Goal: Task Accomplishment & Management: Use online tool/utility

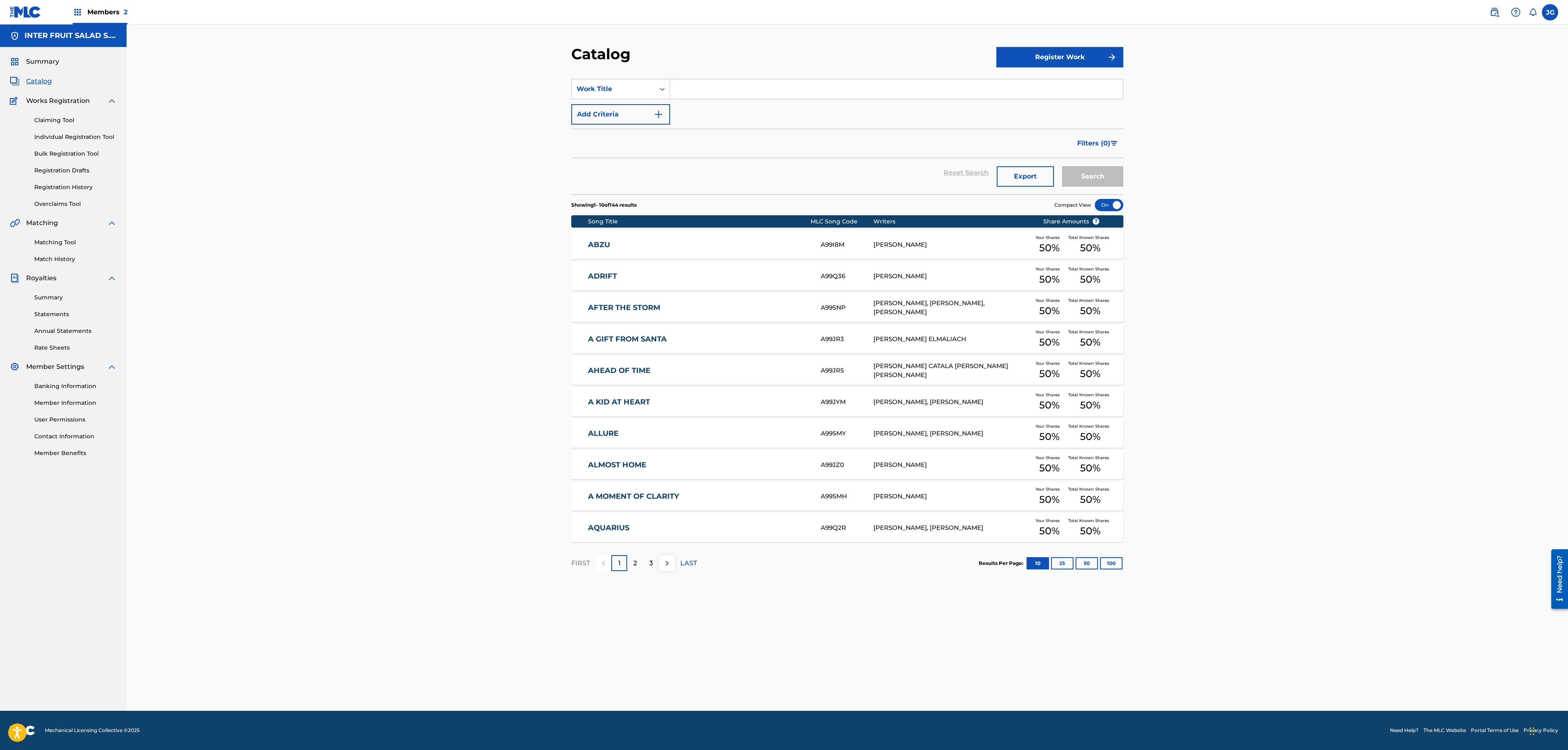
click at [73, 417] on link "User Permissions" at bounding box center [75, 419] width 83 height 9
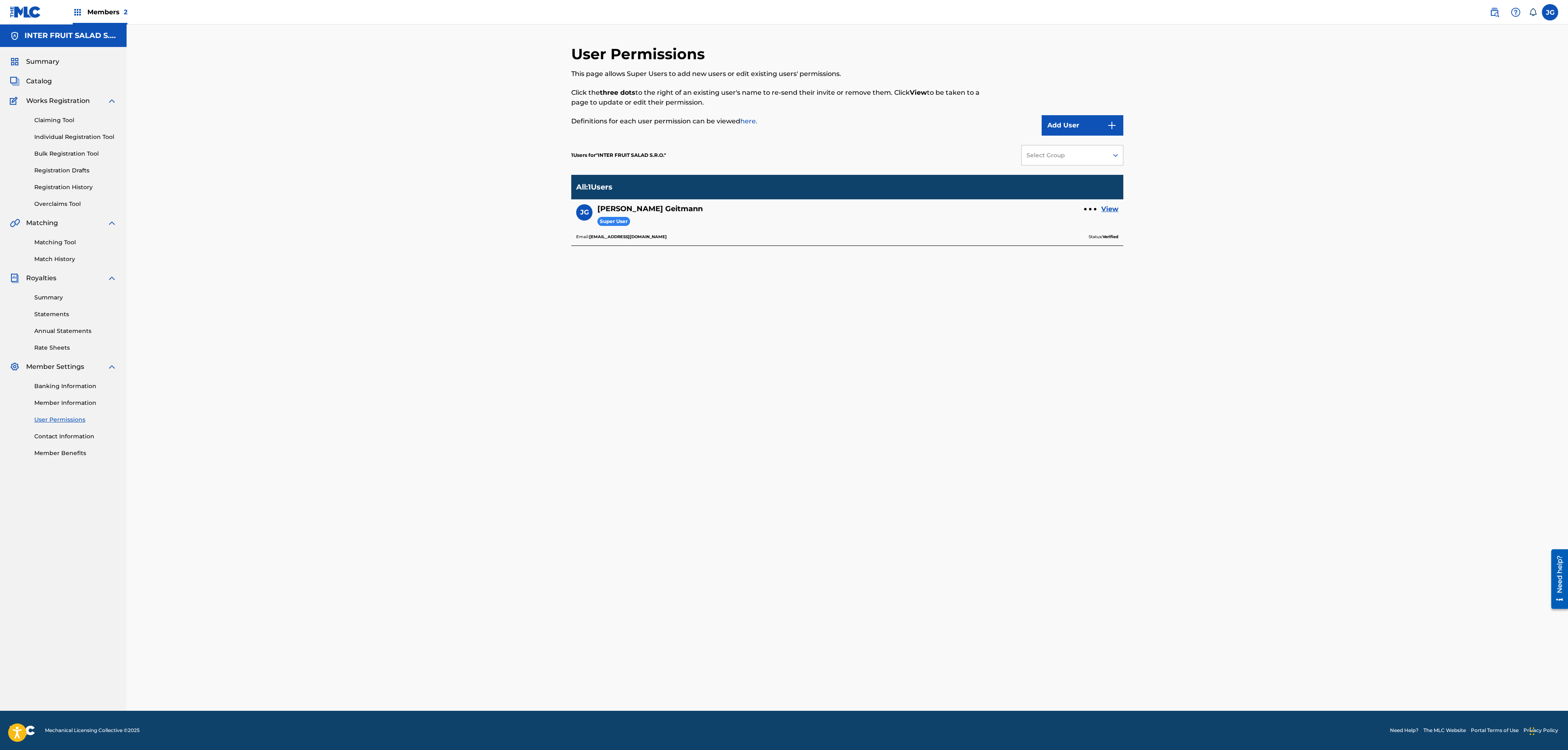
click at [521, 128] on button "Add User" at bounding box center [1083, 125] width 82 height 20
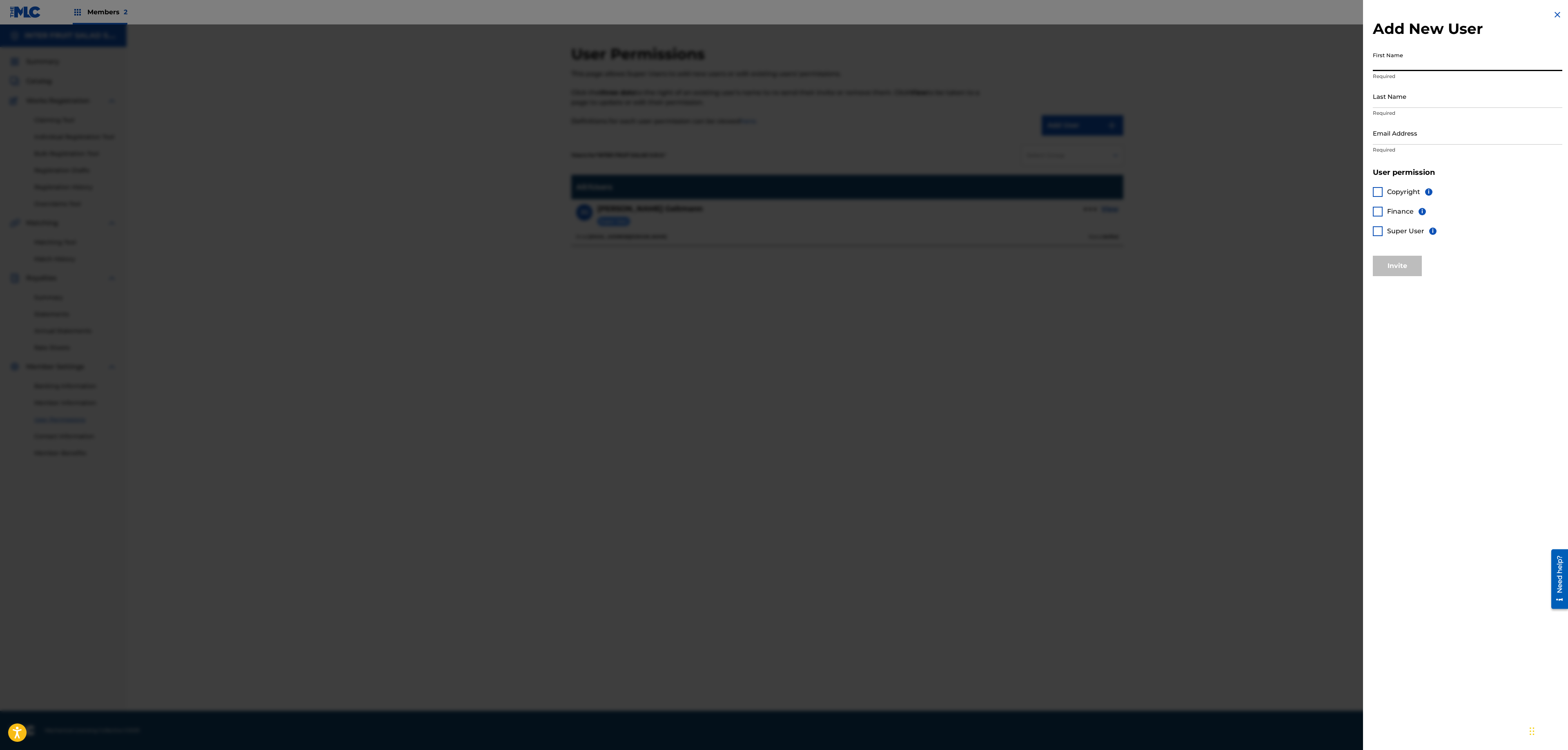
click at [521, 56] on input "First Name" at bounding box center [1468, 59] width 190 height 23
type input "Willy"
click at [521, 85] on input "Last Name" at bounding box center [1468, 96] width 190 height 23
type input "Sinaga"
click at [521, 130] on input "Email Address" at bounding box center [1468, 133] width 190 height 23
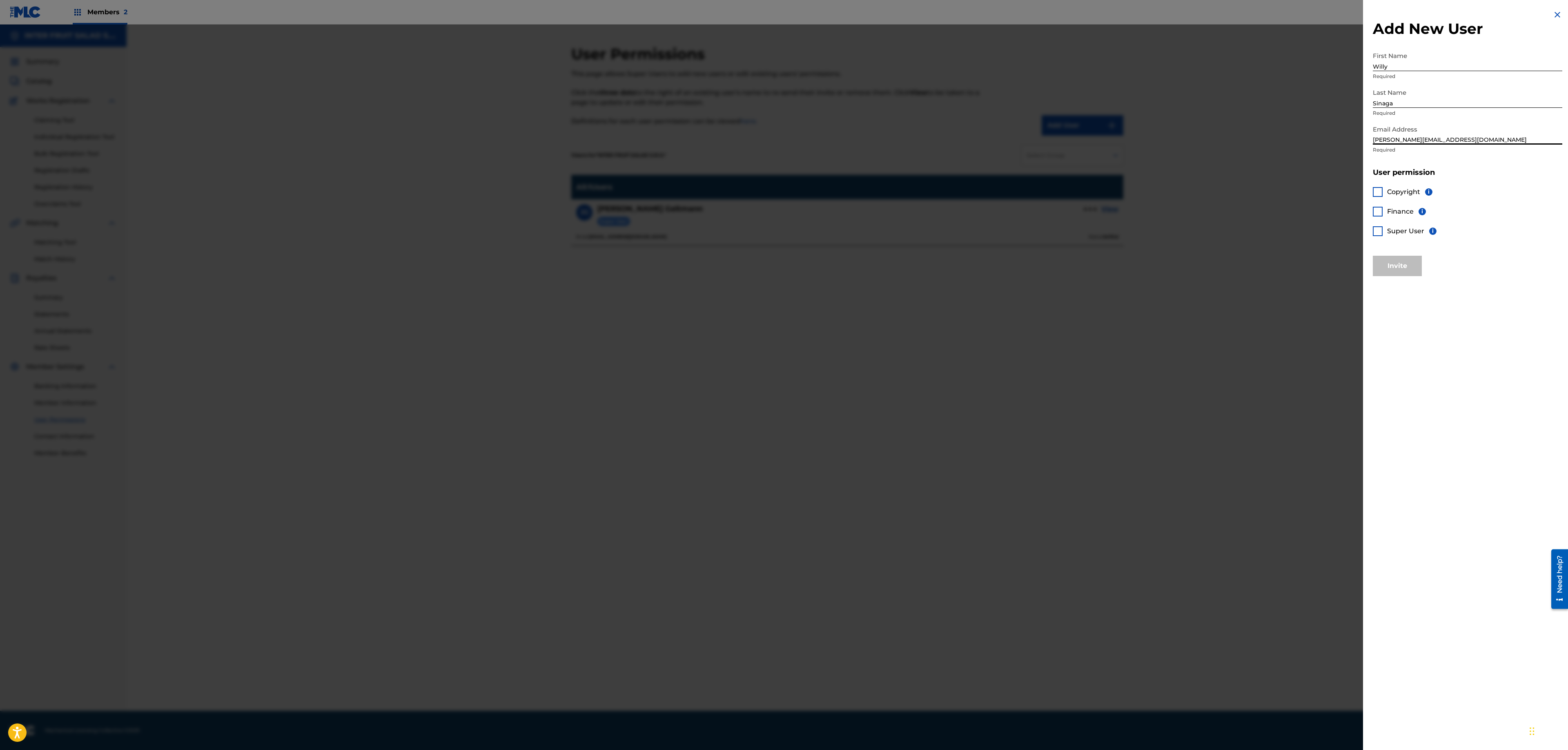
type input "[PERSON_NAME][EMAIL_ADDRESS][DOMAIN_NAME]"
click at [521, 226] on div at bounding box center [784, 399] width 1568 height 750
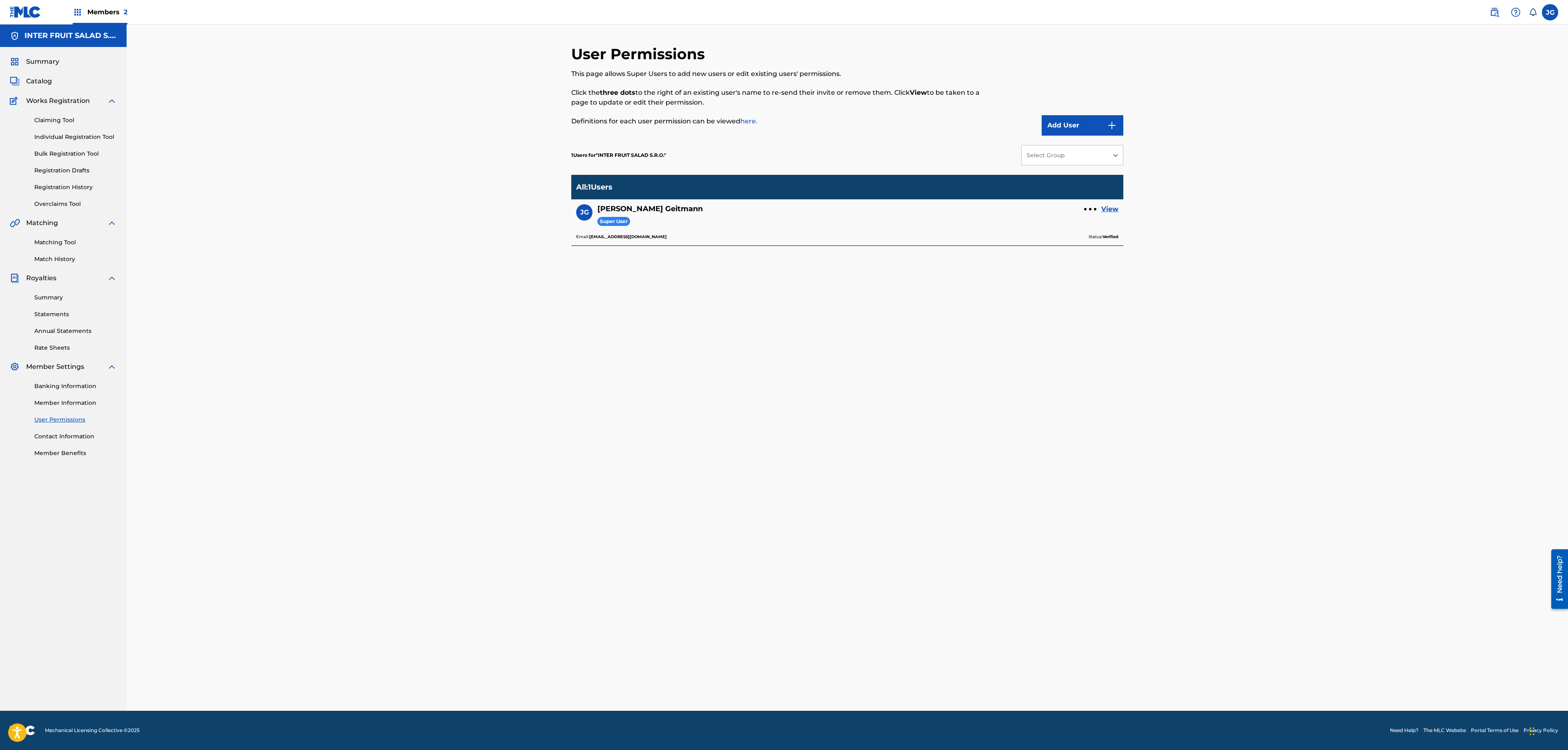
click at [521, 119] on button "Add User" at bounding box center [1083, 125] width 82 height 20
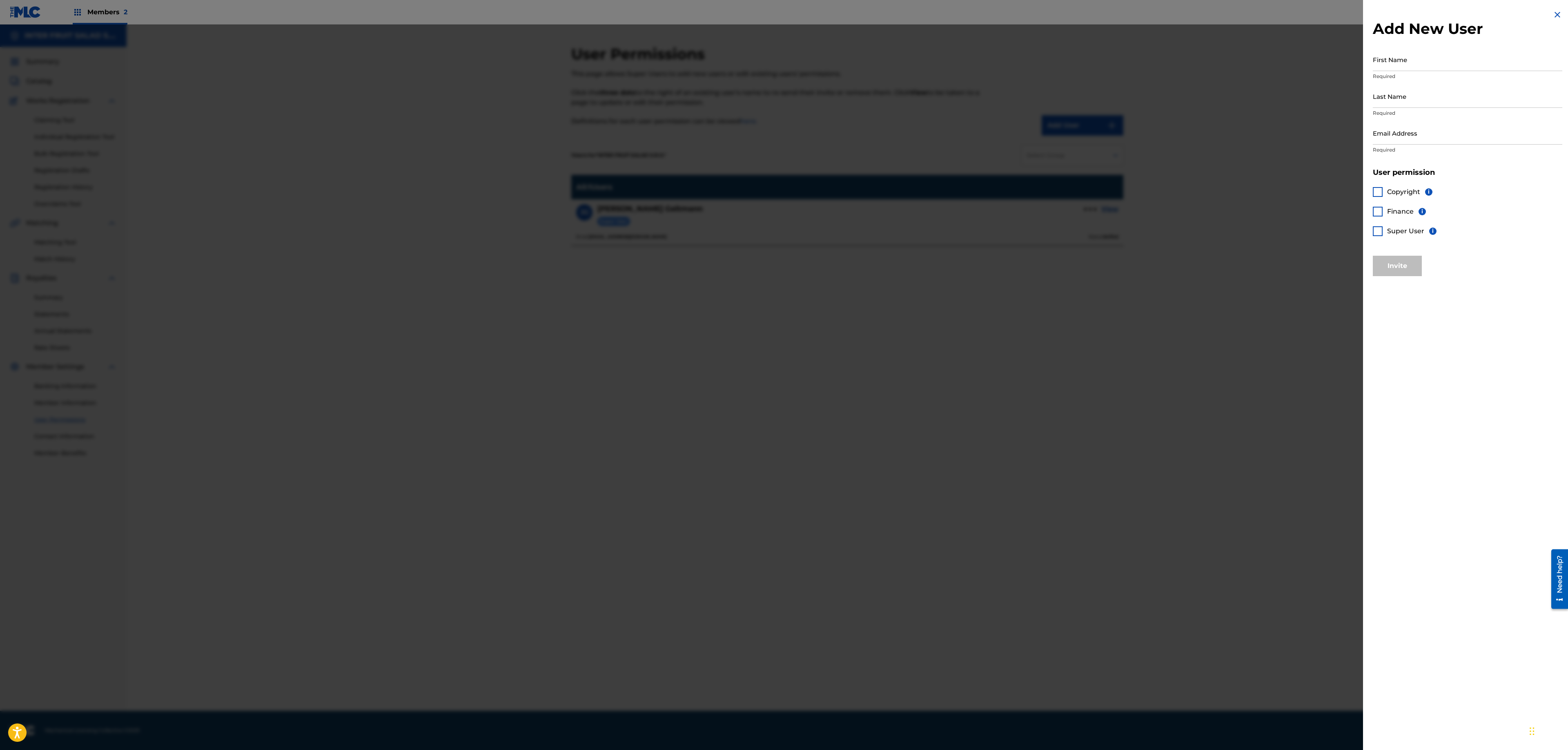
click at [521, 67] on input "First Name" at bounding box center [1468, 59] width 190 height 23
type input "Willy"
drag, startPoint x: 1400, startPoint y: 104, endPoint x: 1400, endPoint y: 99, distance: 5.0
click at [521, 99] on input "Last Name" at bounding box center [1468, 96] width 190 height 23
type input "Sinaga"
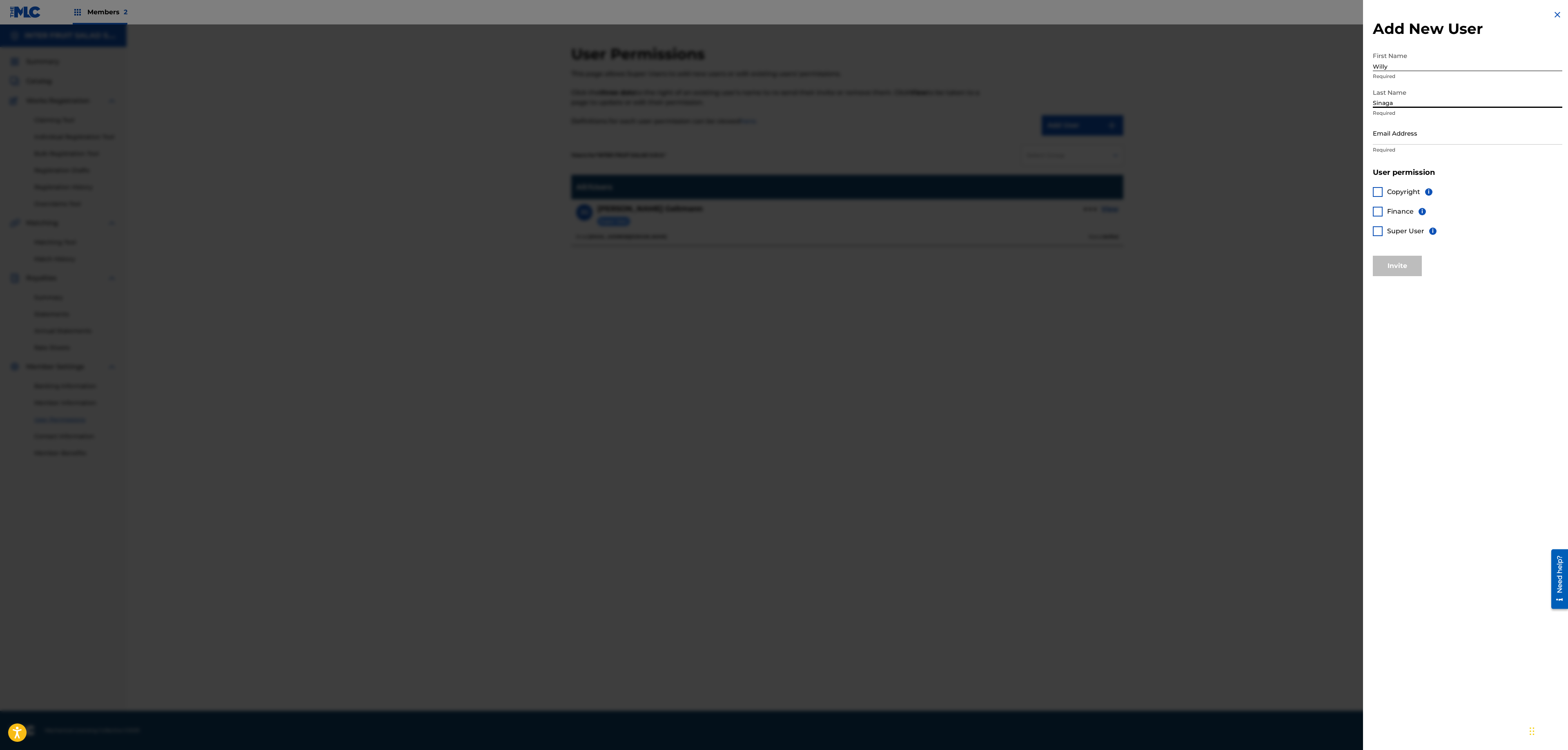
click at [521, 128] on input "Email Address" at bounding box center [1468, 133] width 190 height 23
type input "[PERSON_NAME][EMAIL_ADDRESS][DOMAIN_NAME]"
click at [521, 227] on div at bounding box center [1378, 231] width 10 height 10
click at [521, 267] on button "Invite" at bounding box center [1397, 265] width 49 height 20
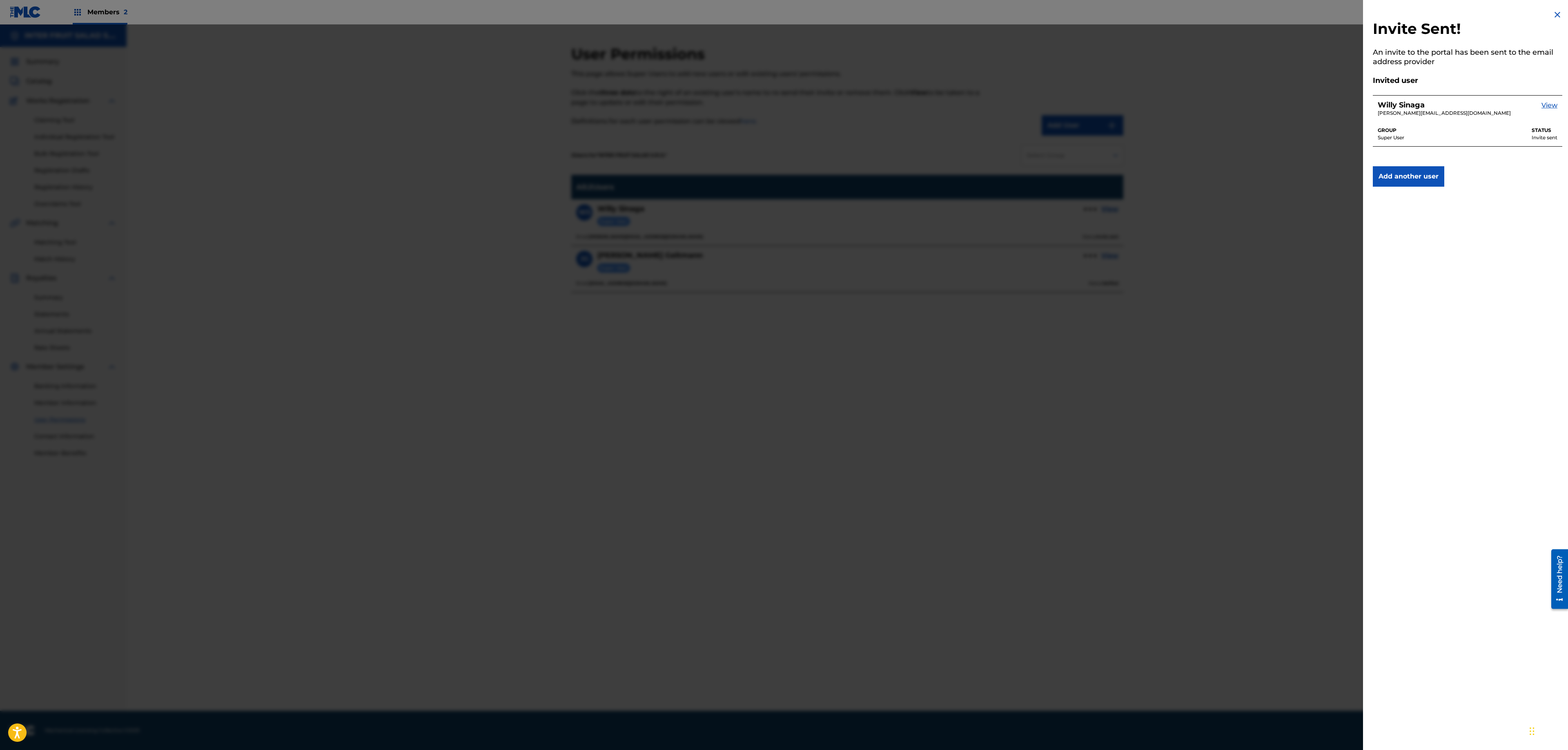
click at [521, 109] on link "View" at bounding box center [1550, 108] width 16 height 17
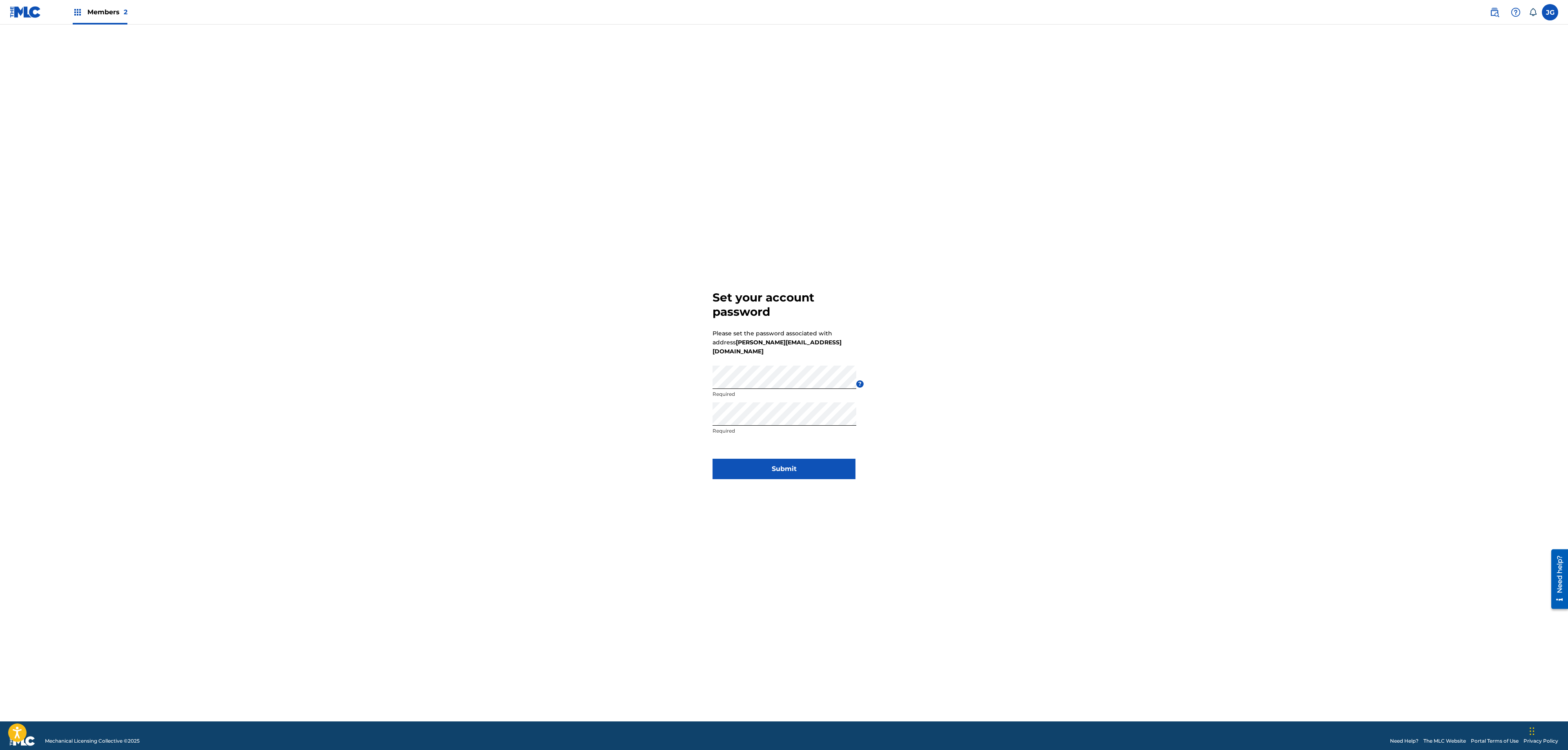
click at [814, 460] on button "Submit" at bounding box center [784, 468] width 143 height 20
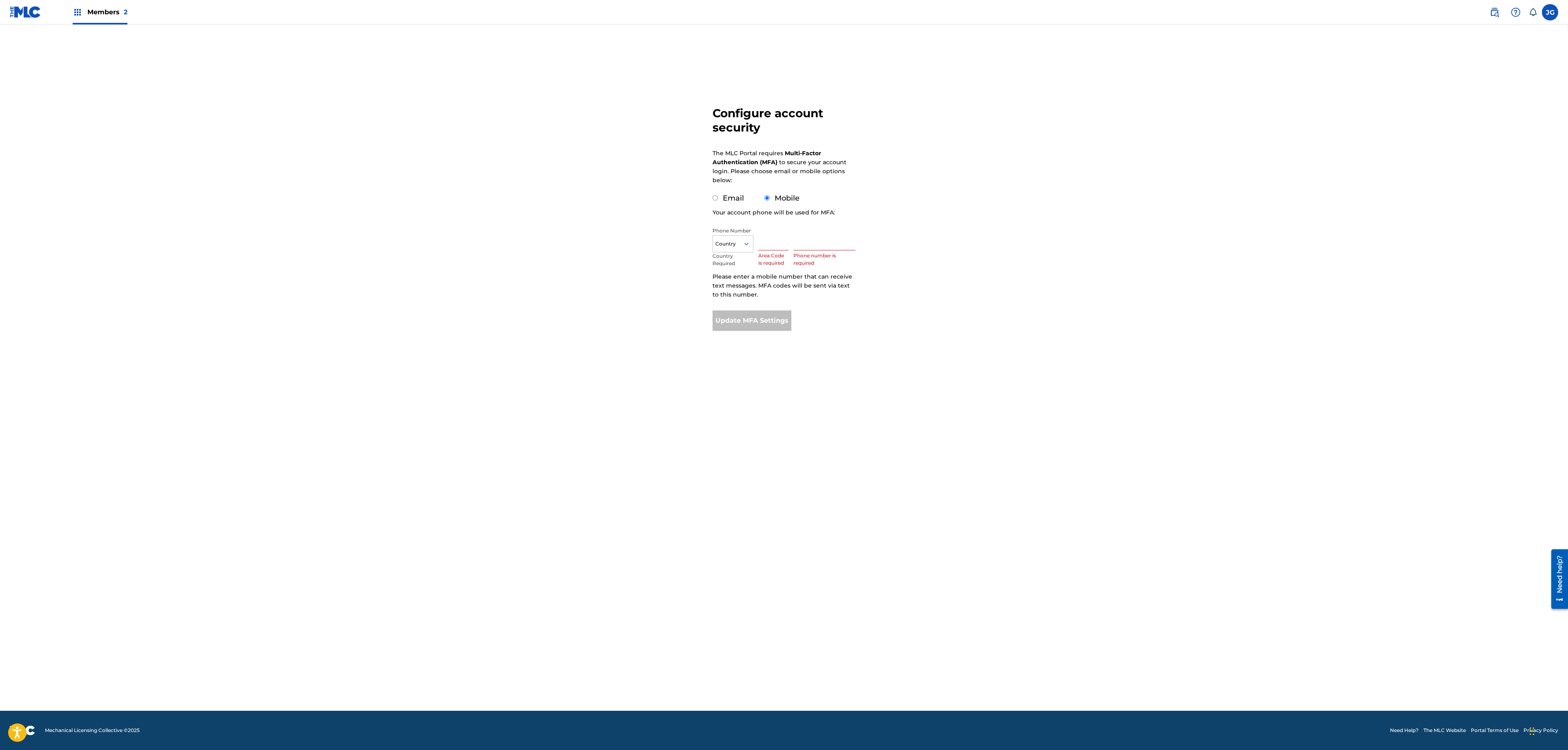
click at [727, 202] on label "Email" at bounding box center [733, 198] width 21 height 9
click at [718, 200] on input "Email" at bounding box center [715, 197] width 6 height 6
radio input "true"
click at [742, 248] on button "Update MFA Settings" at bounding box center [752, 256] width 79 height 20
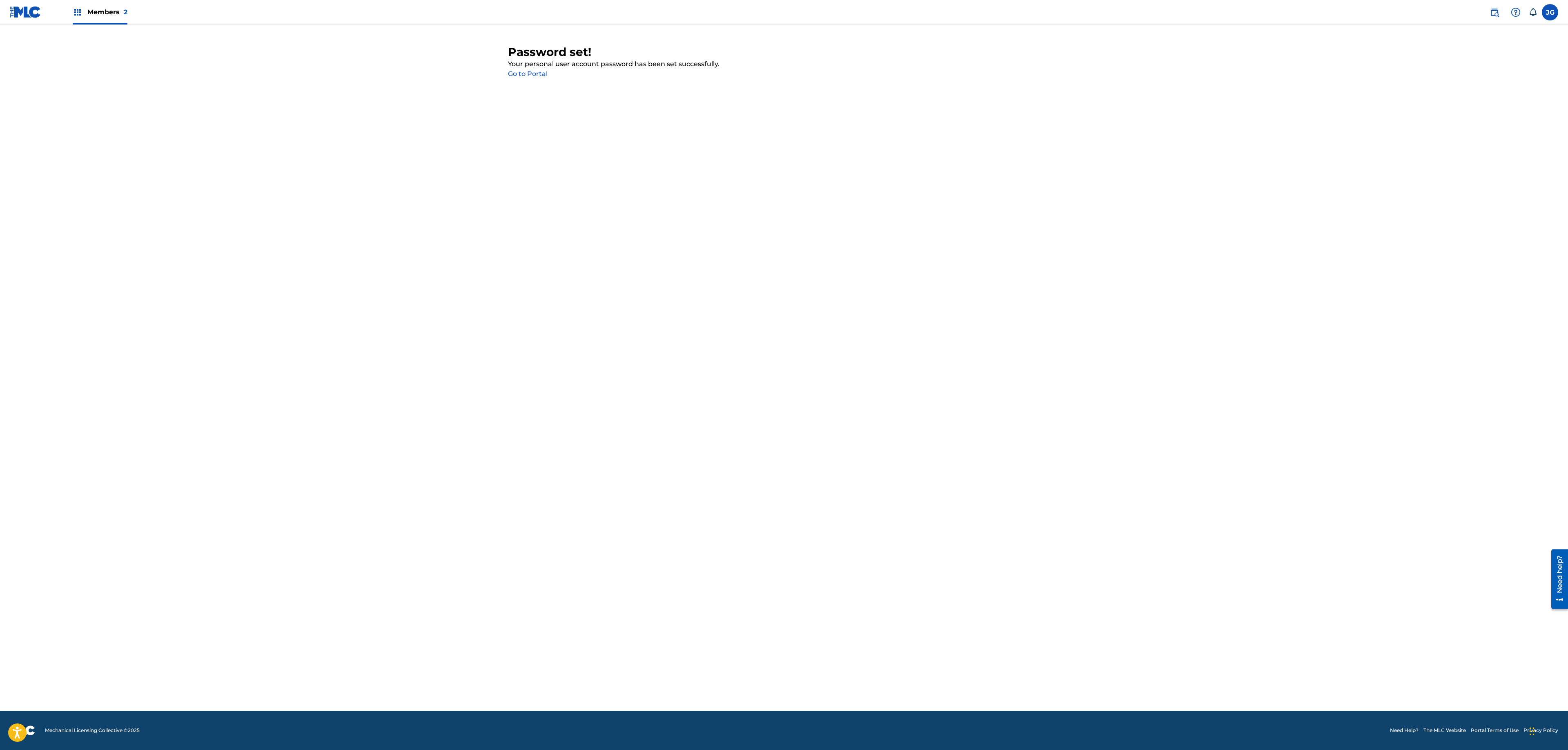
click at [528, 75] on link "Go to Portal" at bounding box center [528, 73] width 40 height 8
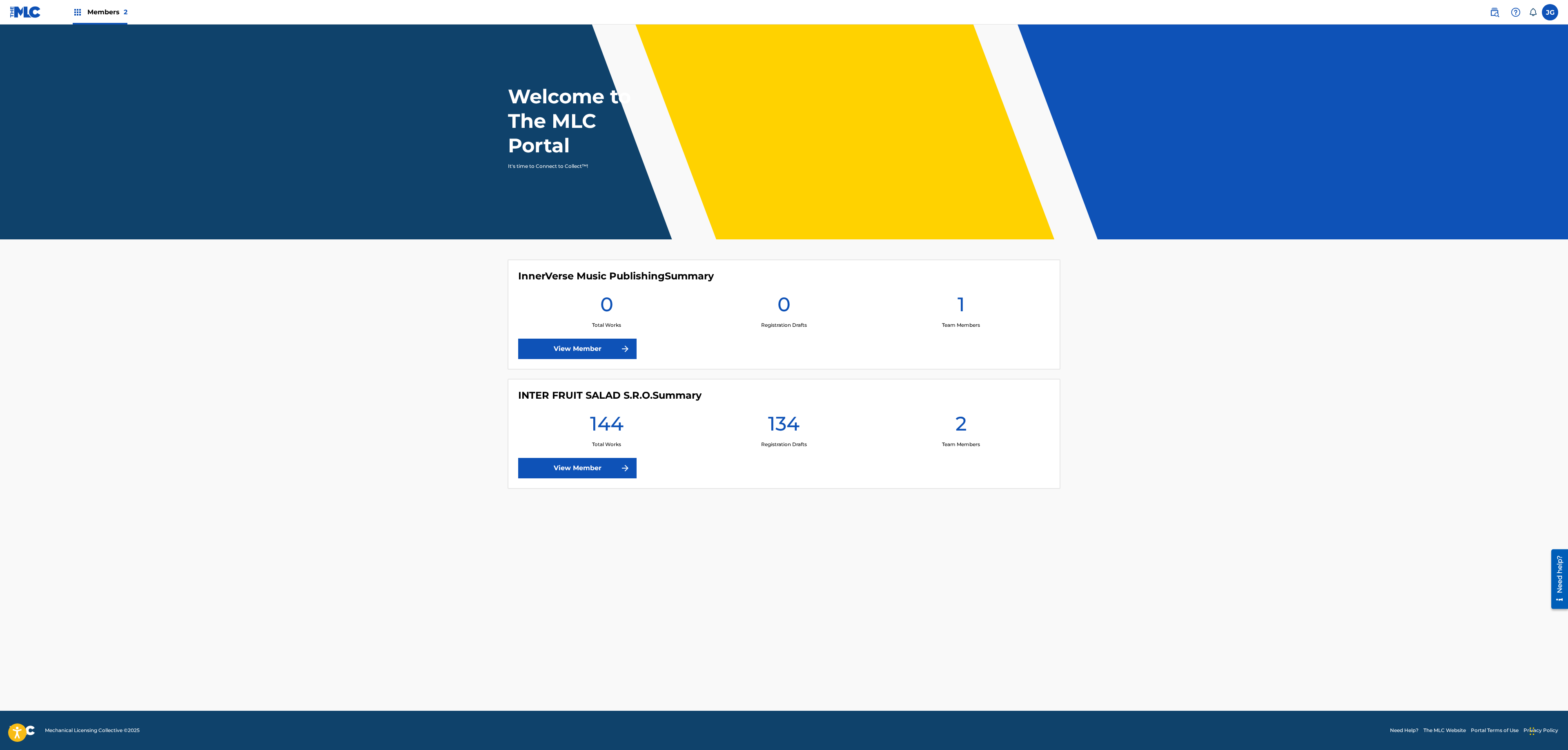
click at [1546, 14] on label at bounding box center [1550, 12] width 17 height 17
click at [1550, 12] on input "[PERSON_NAME] [PERSON_NAME] [EMAIL_ADDRESS][DOMAIN_NAME] Notification Preferenc…" at bounding box center [1550, 12] width 0 height 0
click at [1473, 115] on p "Log out" at bounding box center [1471, 116] width 19 height 7
click at [1550, 12] on input "[PERSON_NAME] [PERSON_NAME] [EMAIL_ADDRESS][DOMAIN_NAME] Notification Preferenc…" at bounding box center [1550, 12] width 0 height 0
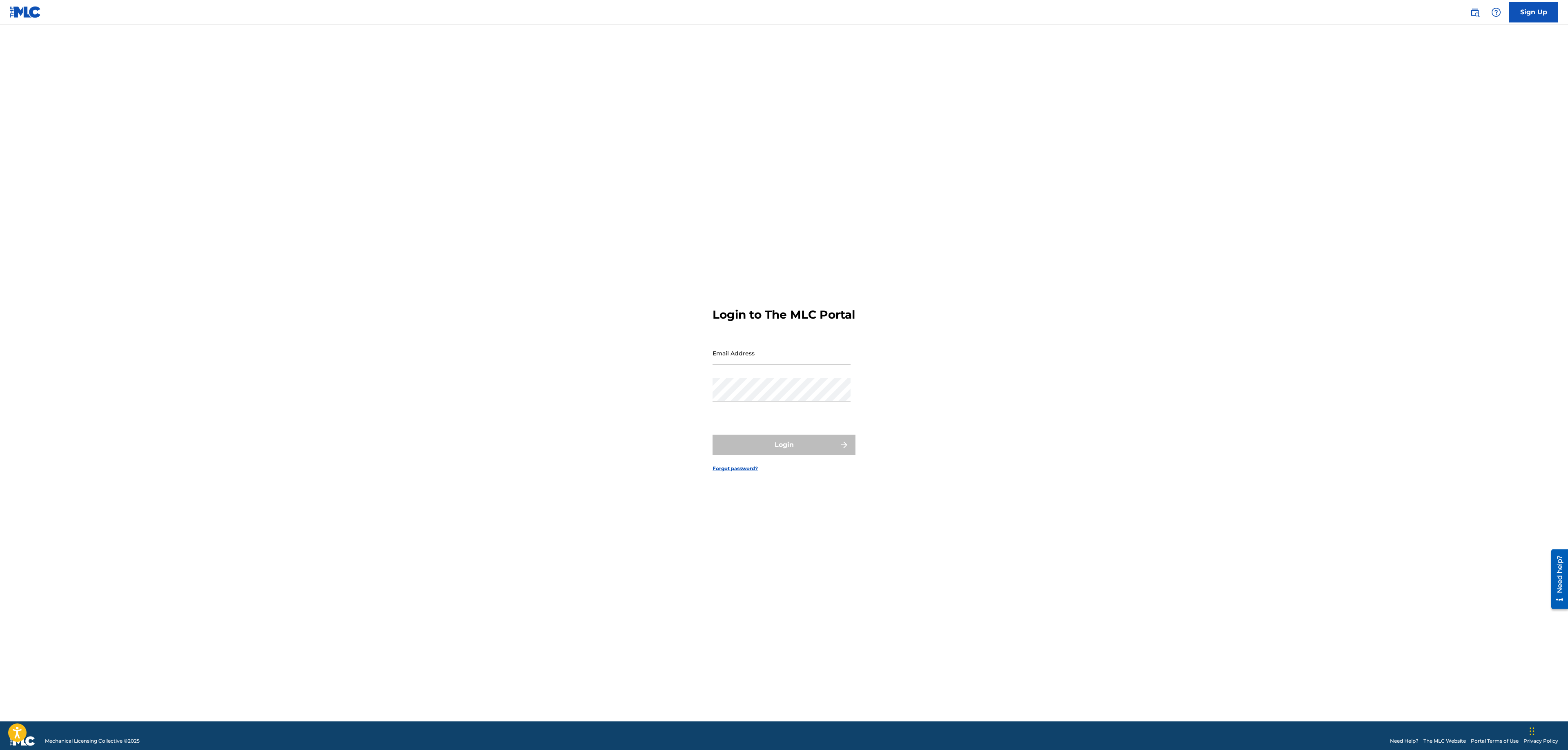
click at [773, 360] on input "Email Address" at bounding box center [782, 353] width 138 height 23
type input "[PERSON_NAME][EMAIL_ADDRESS][DOMAIN_NAME]"
click at [797, 426] on form "Login to The MLC Portal Email Address [EMAIL_ADDRESS][DOMAIN_NAME] Password Log…" at bounding box center [784, 383] width 143 height 676
click at [795, 455] on button "Login" at bounding box center [784, 444] width 143 height 20
click at [808, 400] on input "Code" at bounding box center [782, 389] width 138 height 23
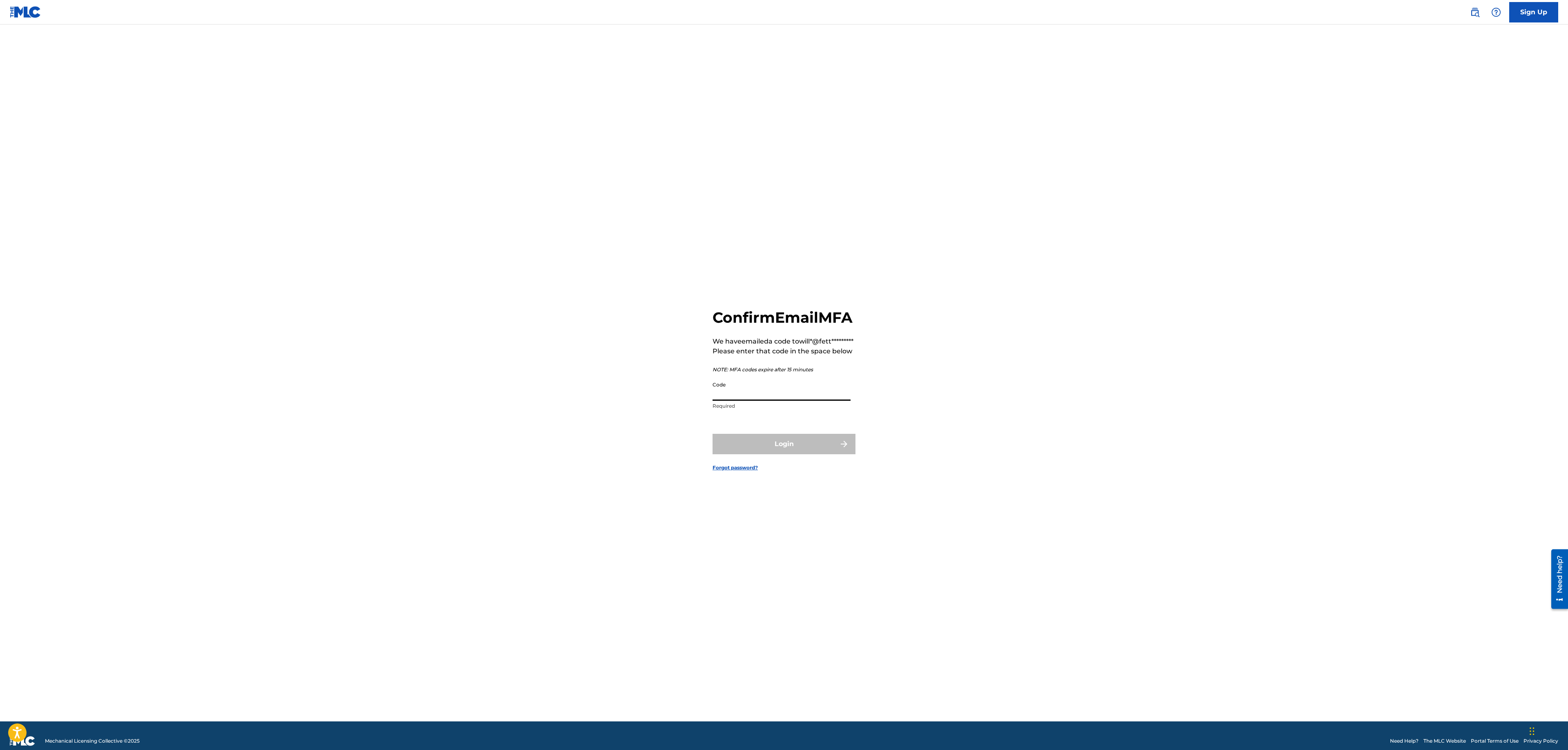
paste input "651161"
type input "651161"
click at [808, 454] on button "Login" at bounding box center [784, 443] width 143 height 20
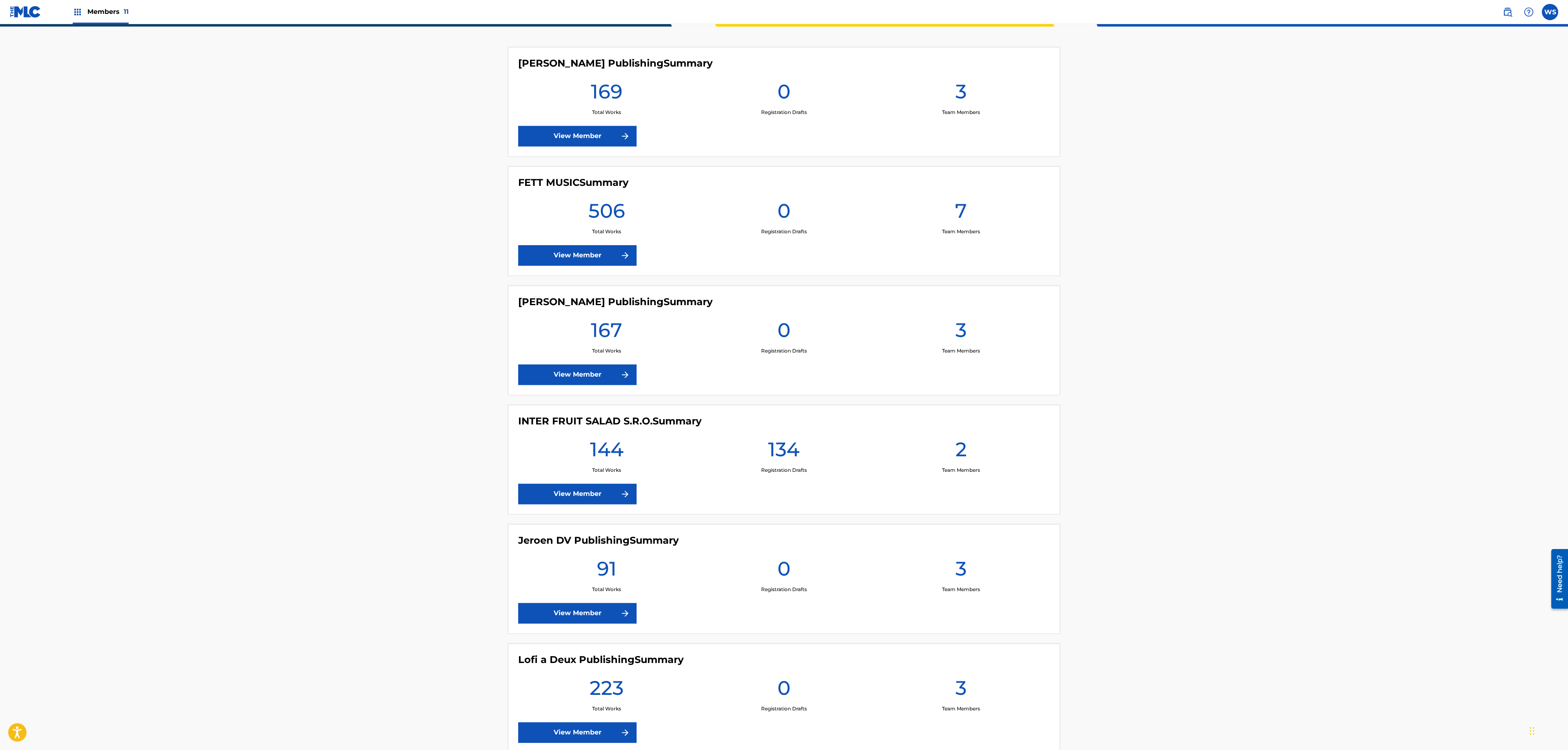
scroll to position [120, 0]
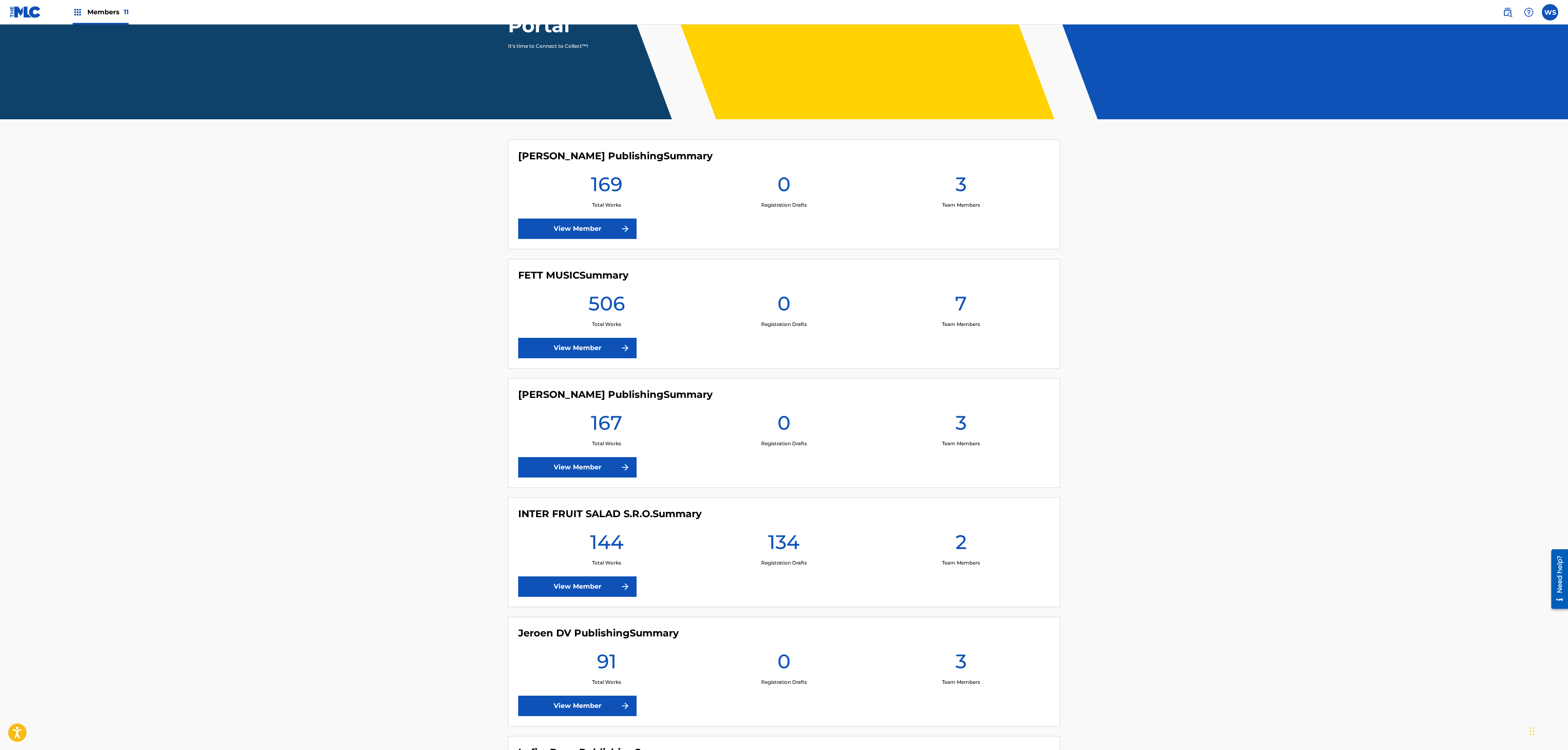
click at [704, 588] on div "INTER FRUIT SALAD S.R.O. Summary 144 Total Works 134 Registration Drafts 2 Team…" at bounding box center [784, 552] width 552 height 109
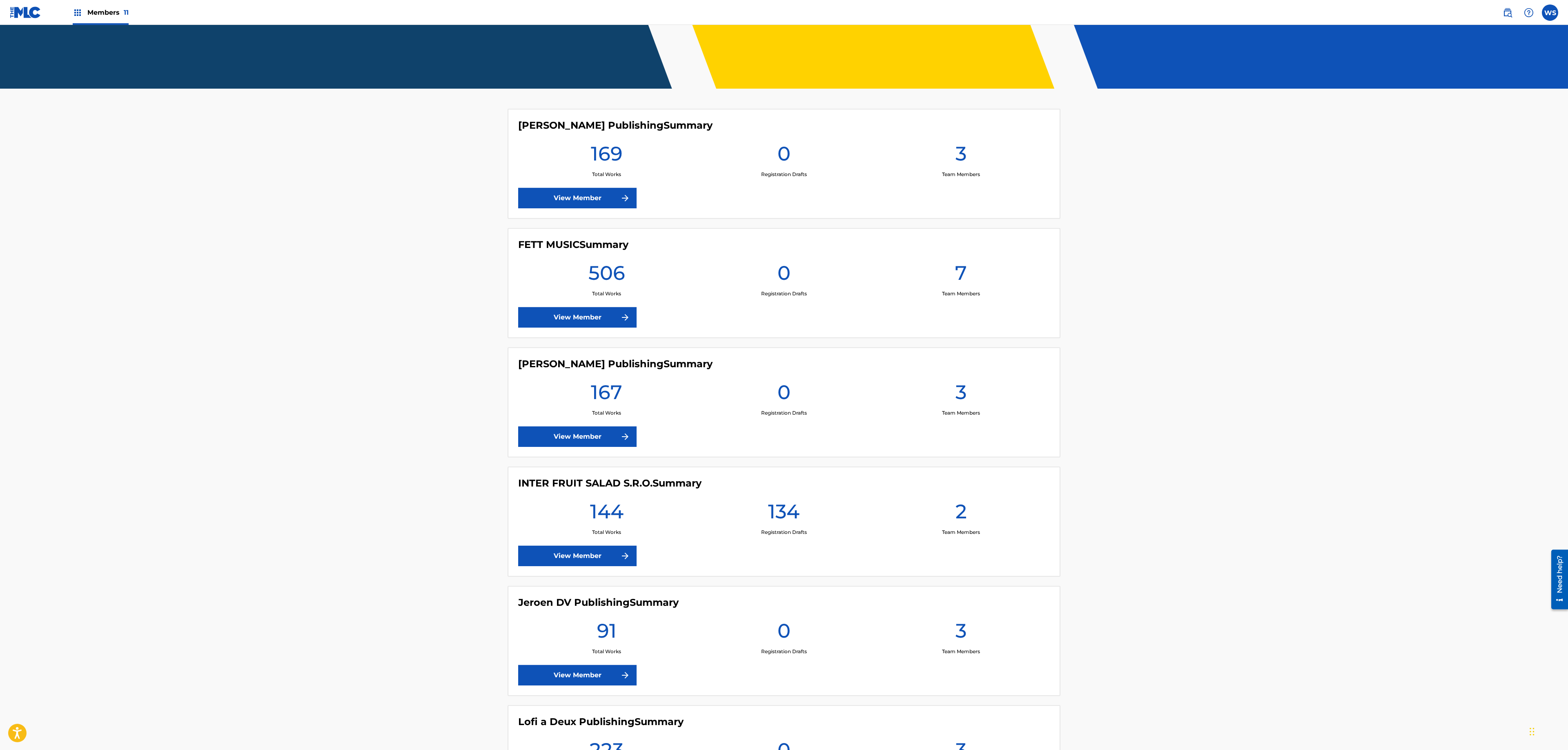
scroll to position [296, 0]
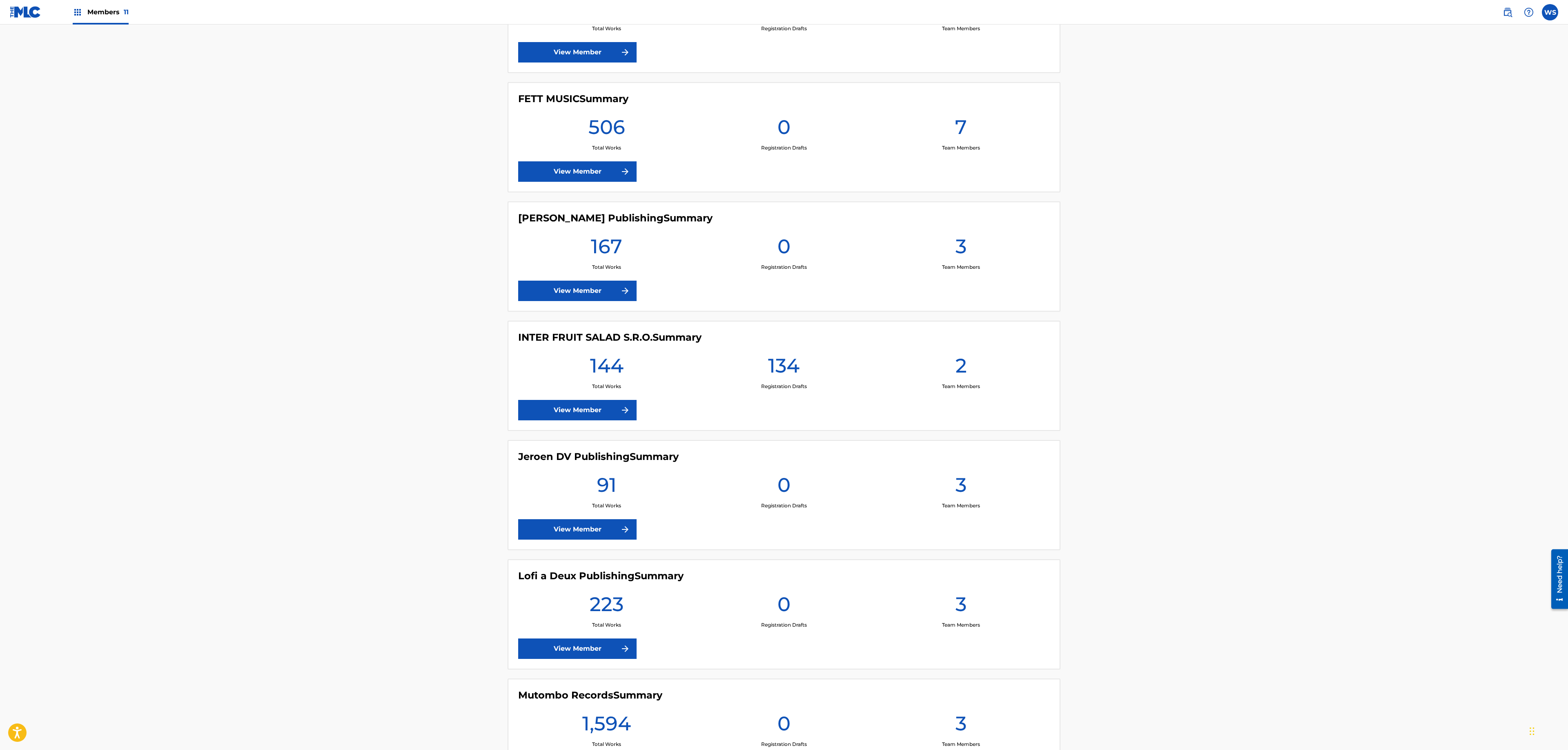
click at [578, 406] on link "View Member" at bounding box center [578, 410] width 119 height 20
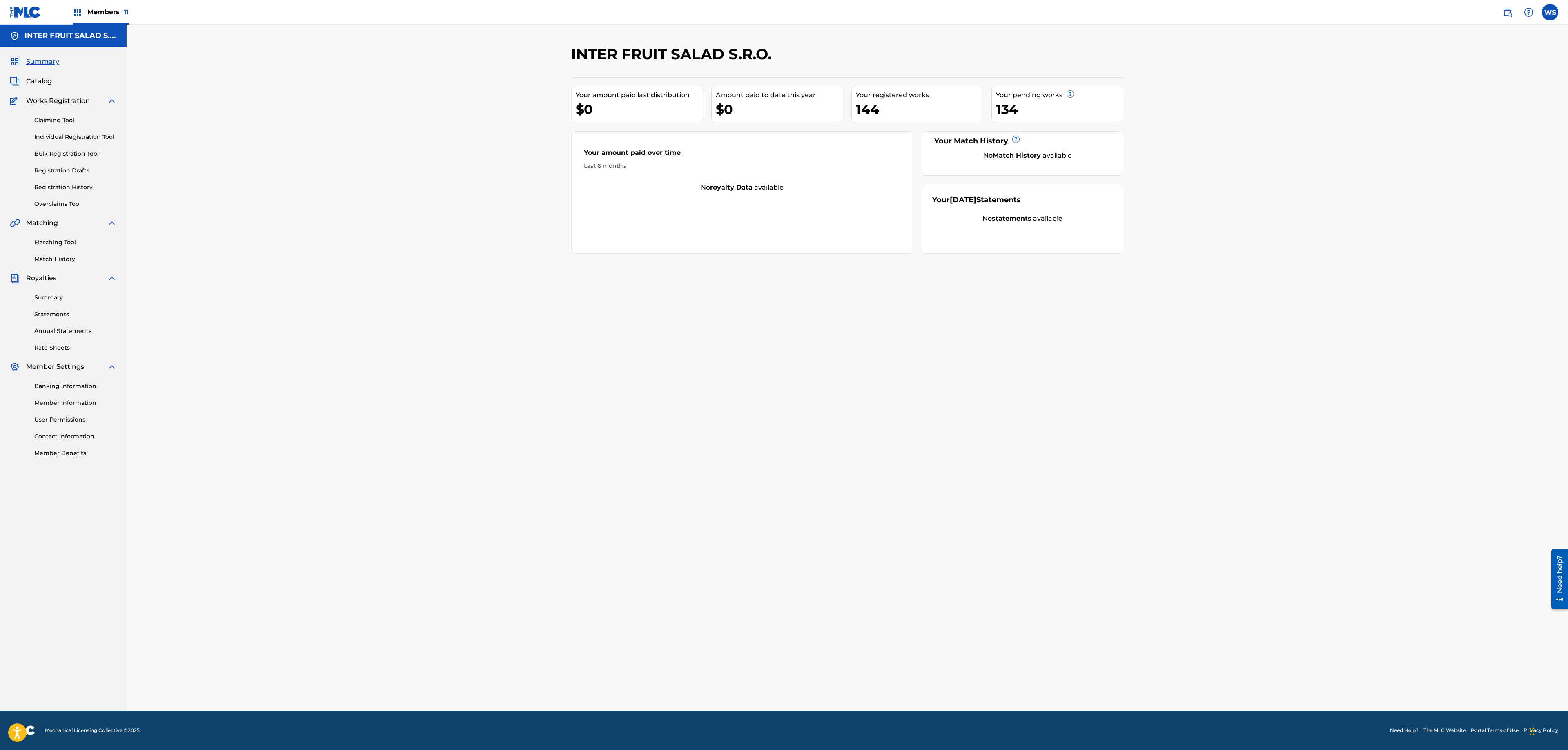
click at [65, 123] on link "Claiming Tool" at bounding box center [75, 120] width 83 height 9
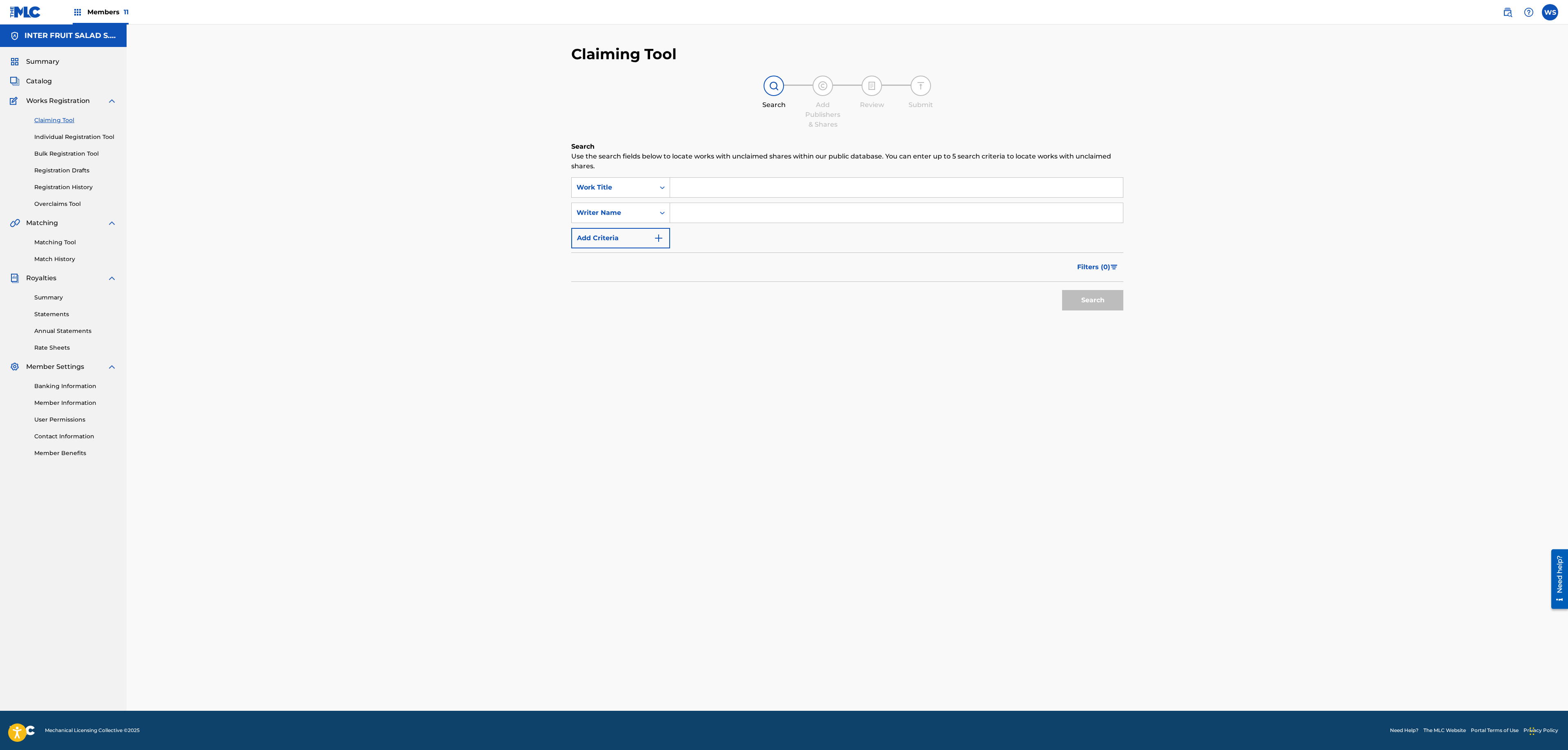
click at [75, 189] on link "Registration History" at bounding box center [75, 187] width 83 height 9
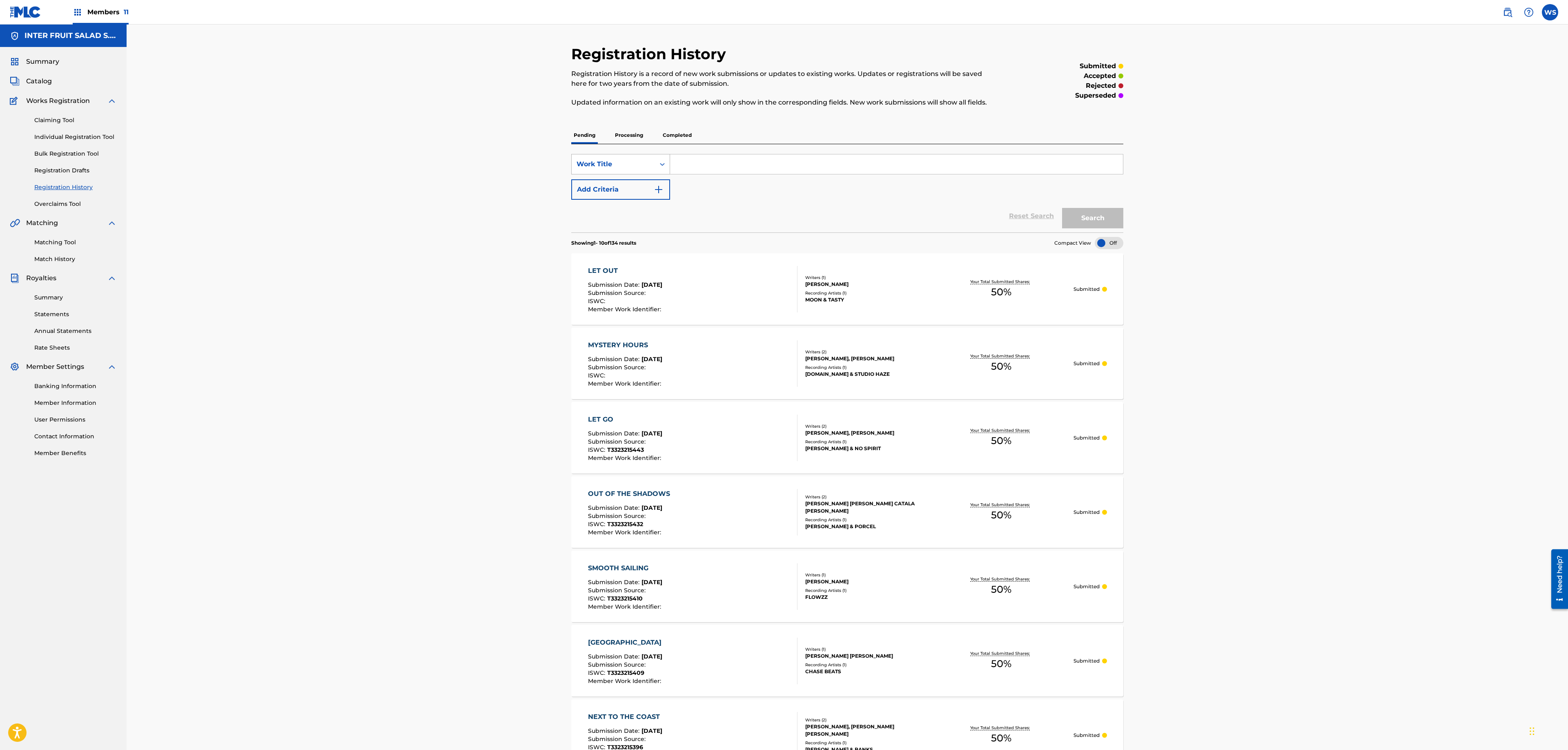
click at [608, 167] on div "Work Title" at bounding box center [613, 164] width 73 height 10
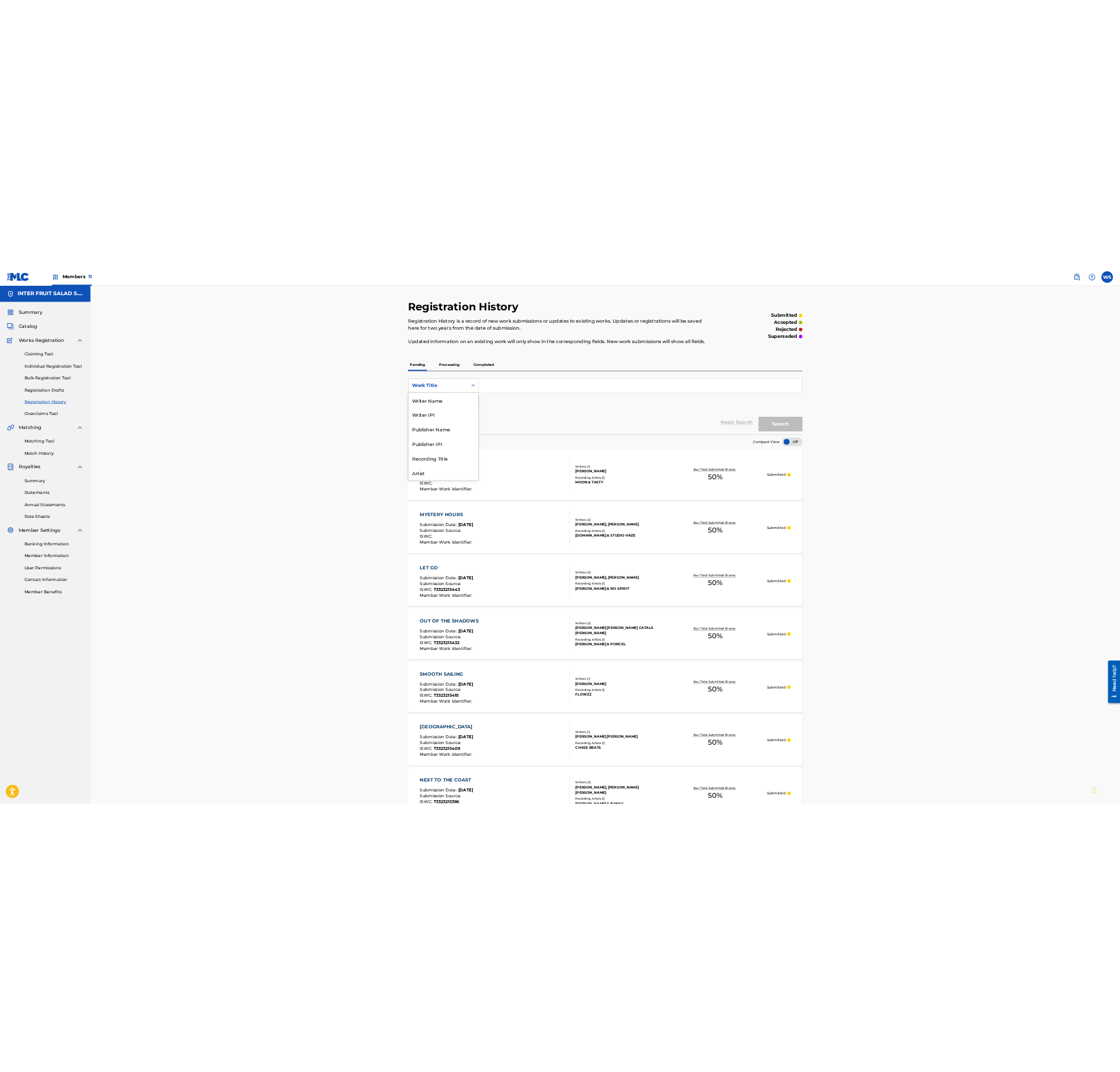
scroll to position [59, 0]
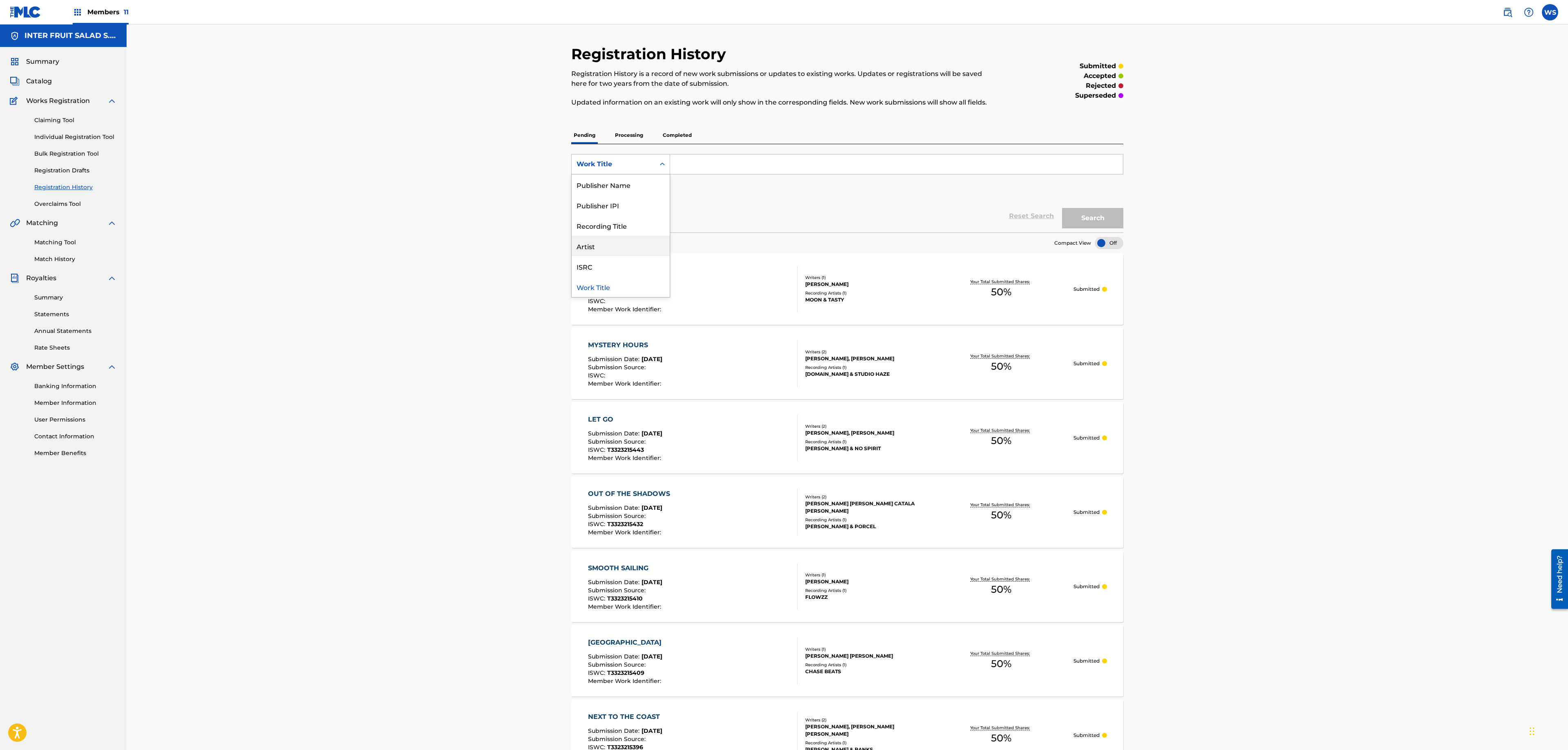
drag, startPoint x: 610, startPoint y: 252, endPoint x: 501, endPoint y: 267, distance: 110.0
click at [501, 267] on div "Registration History Registration History is a record of new work submissions o…" at bounding box center [847, 536] width 1441 height 1024
drag, startPoint x: 601, startPoint y: 265, endPoint x: 609, endPoint y: 254, distance: 13.6
click at [609, 254] on div "Writer Name Writer IPI Publisher Name Publisher IPI Recording Title Artist ISRC…" at bounding box center [620, 235] width 98 height 122
click at [609, 254] on div "Artist" at bounding box center [620, 245] width 98 height 20
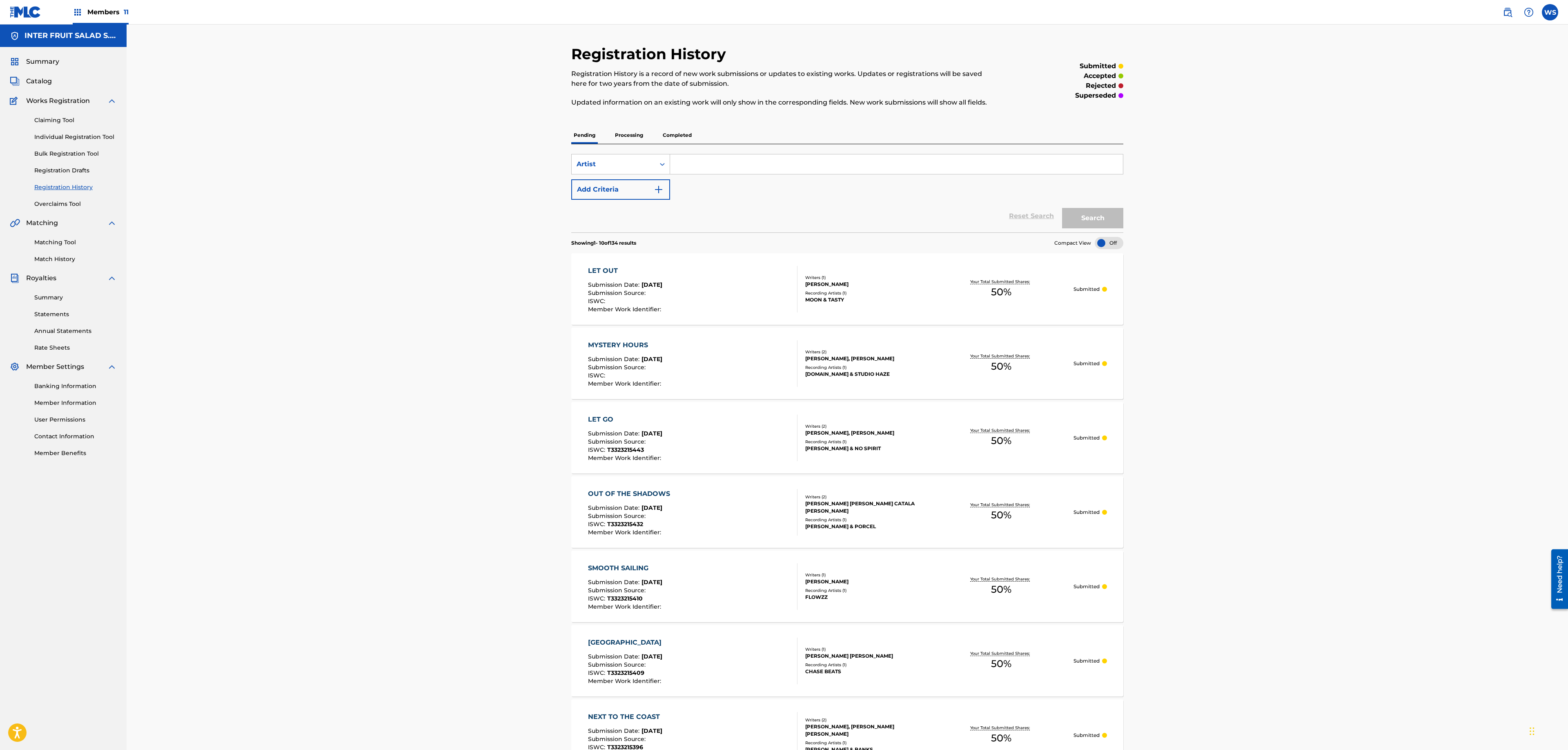
click at [721, 190] on div "SearchWithCriteria4b78320f-6502-4d15-93d1-8f075d849274 Artist Add Criteria" at bounding box center [847, 177] width 552 height 46
click at [744, 160] on input "Search Form" at bounding box center [896, 164] width 453 height 20
type input "oskartello"
click at [1062, 208] on button "Search" at bounding box center [1093, 218] width 61 height 20
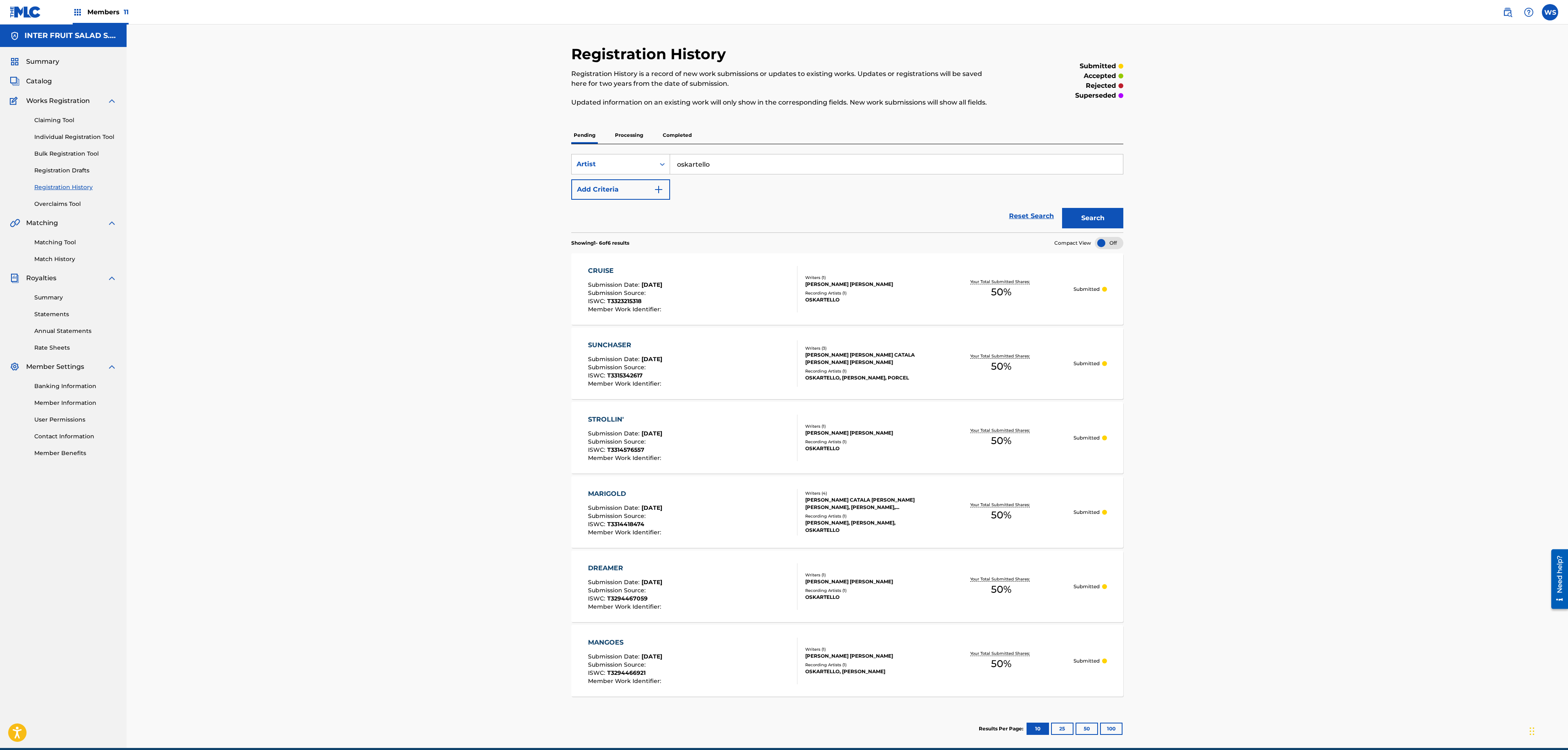
click at [789, 292] on div "CRUISE Submission Date : [DATE] Submission Source : ISWC : T3323215318 Member W…" at bounding box center [693, 289] width 210 height 46
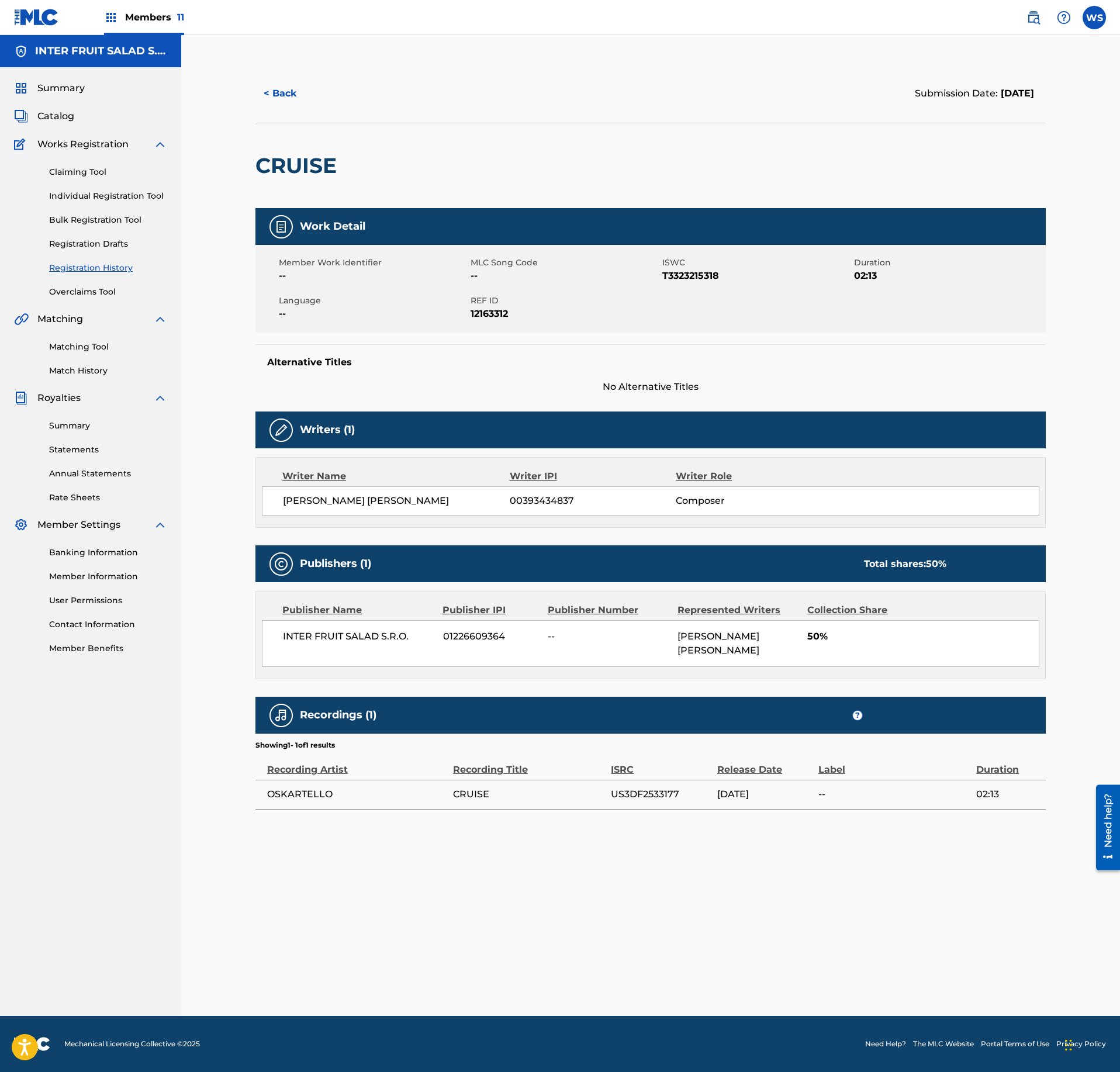
click at [560, 501] on span "00393434837" at bounding box center [593, 501] width 166 height 14
copy span "00393434837"
click at [142, 34] on div "Members 11" at bounding box center [144, 17] width 80 height 34
click at [57, 119] on span "Catalog" at bounding box center [56, 116] width 37 height 14
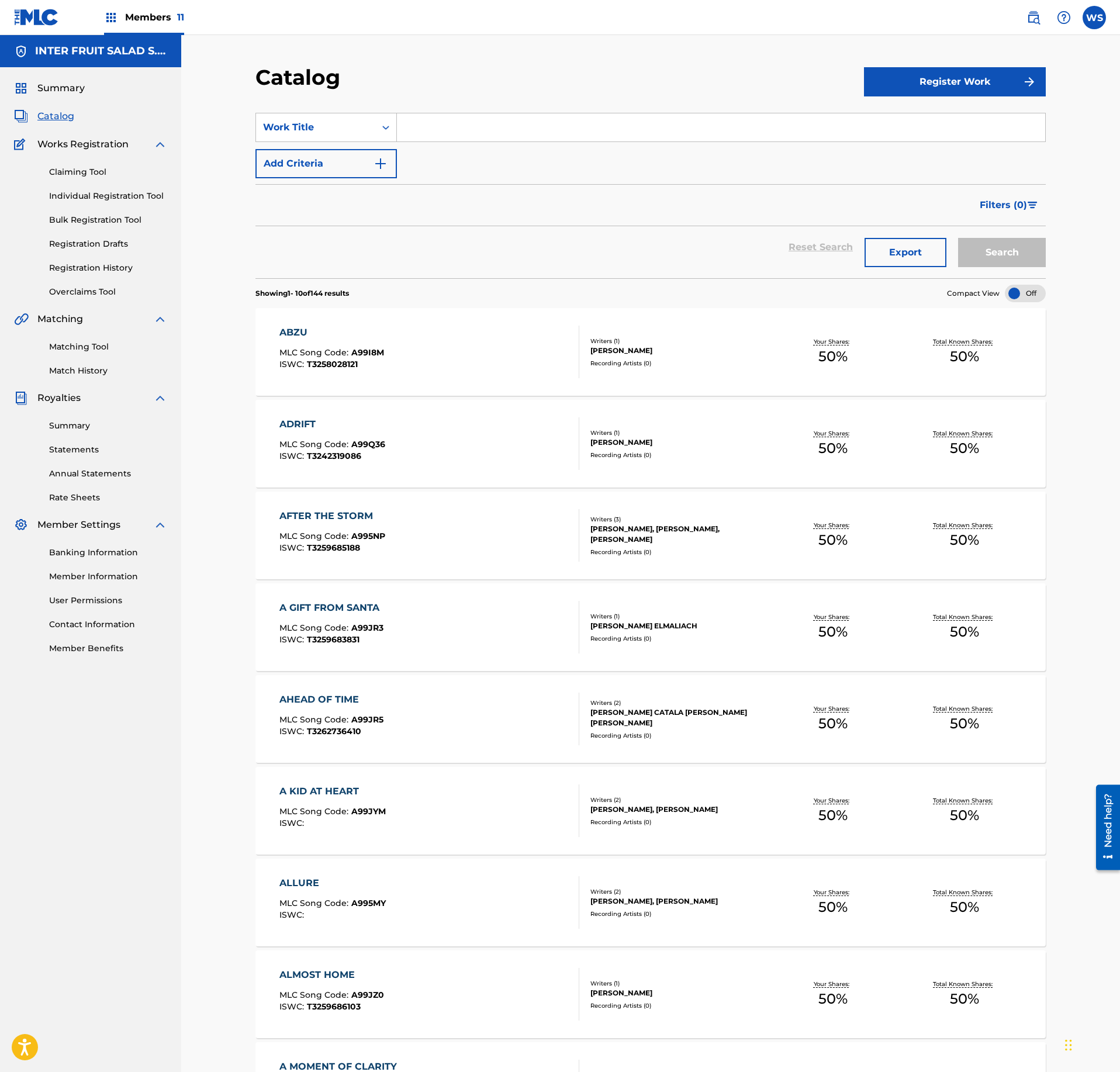
click at [76, 174] on link "Claiming Tool" at bounding box center [108, 172] width 118 height 12
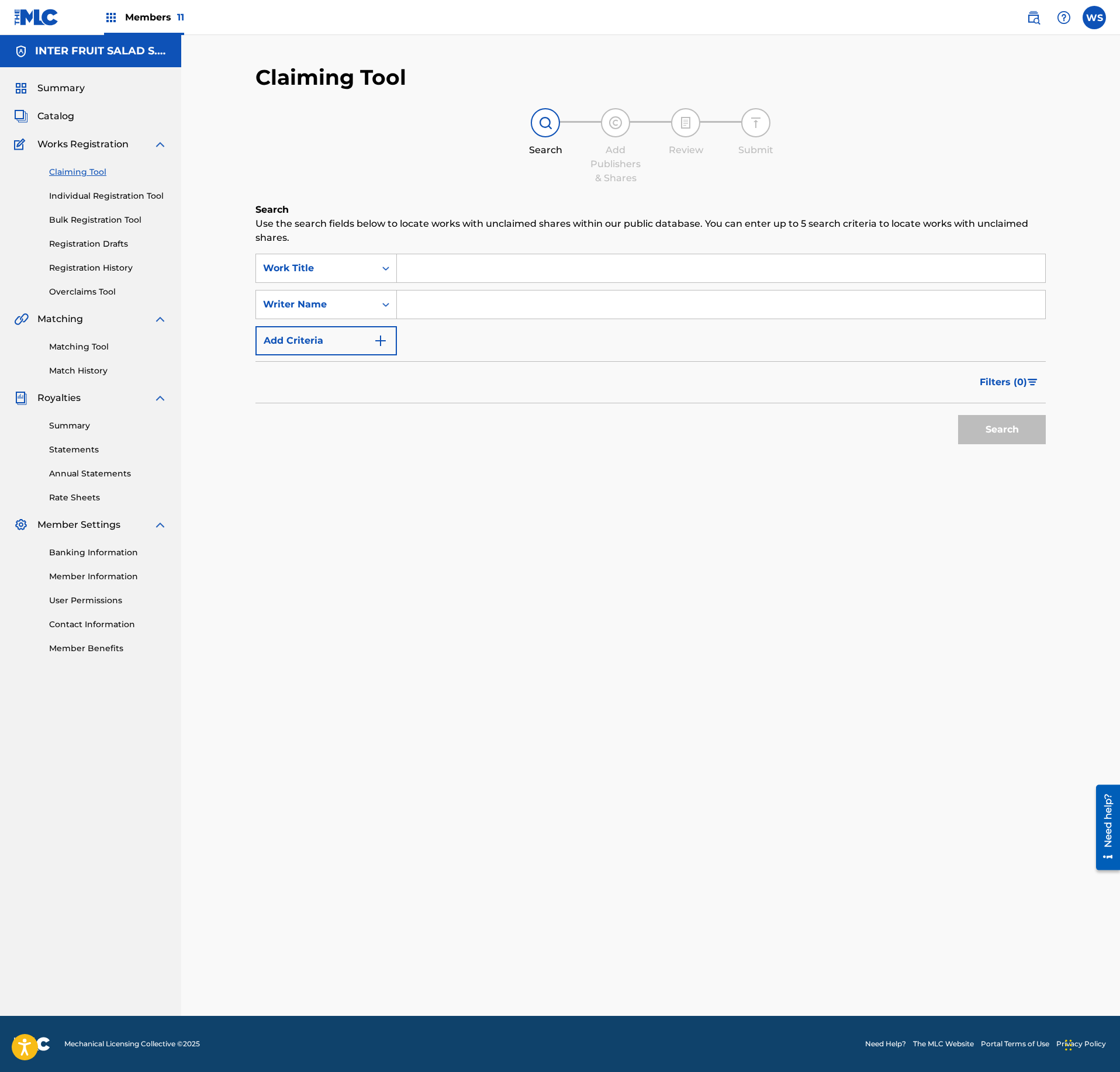
click at [66, 114] on span "Catalog" at bounding box center [56, 116] width 37 height 14
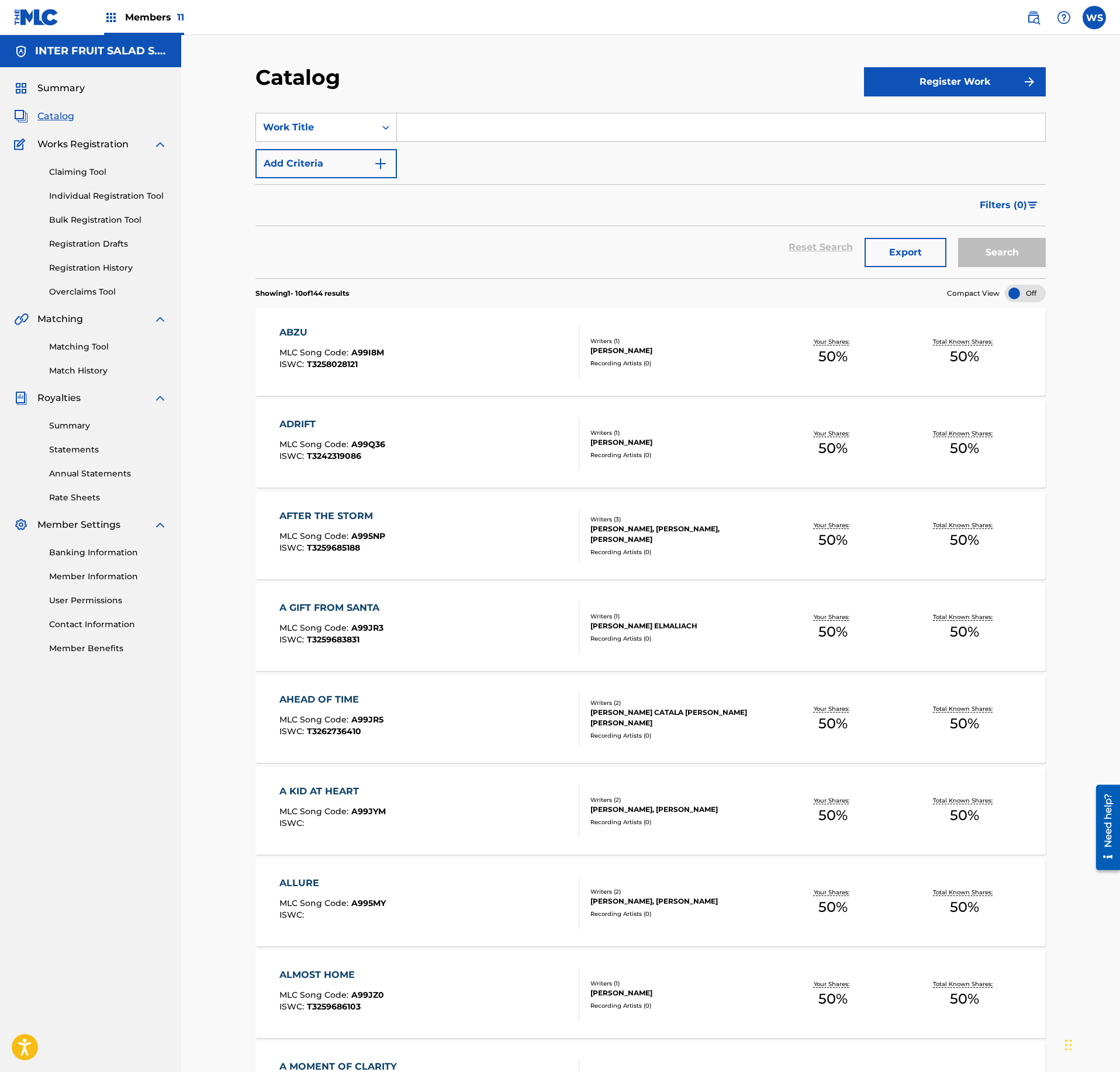
click at [104, 267] on link "Registration History" at bounding box center [108, 268] width 118 height 12
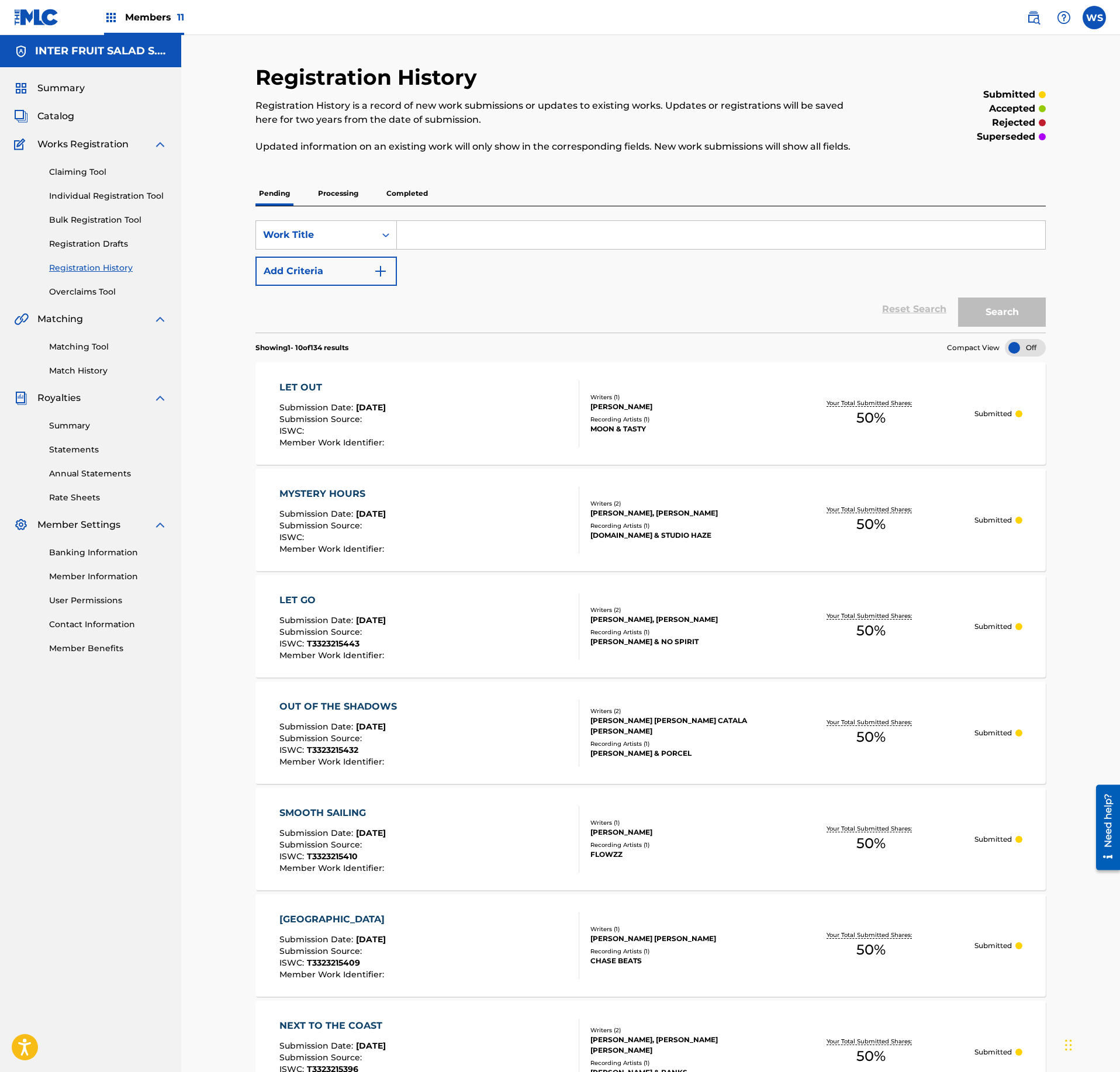
click at [80, 166] on link "Claiming Tool" at bounding box center [108, 172] width 118 height 12
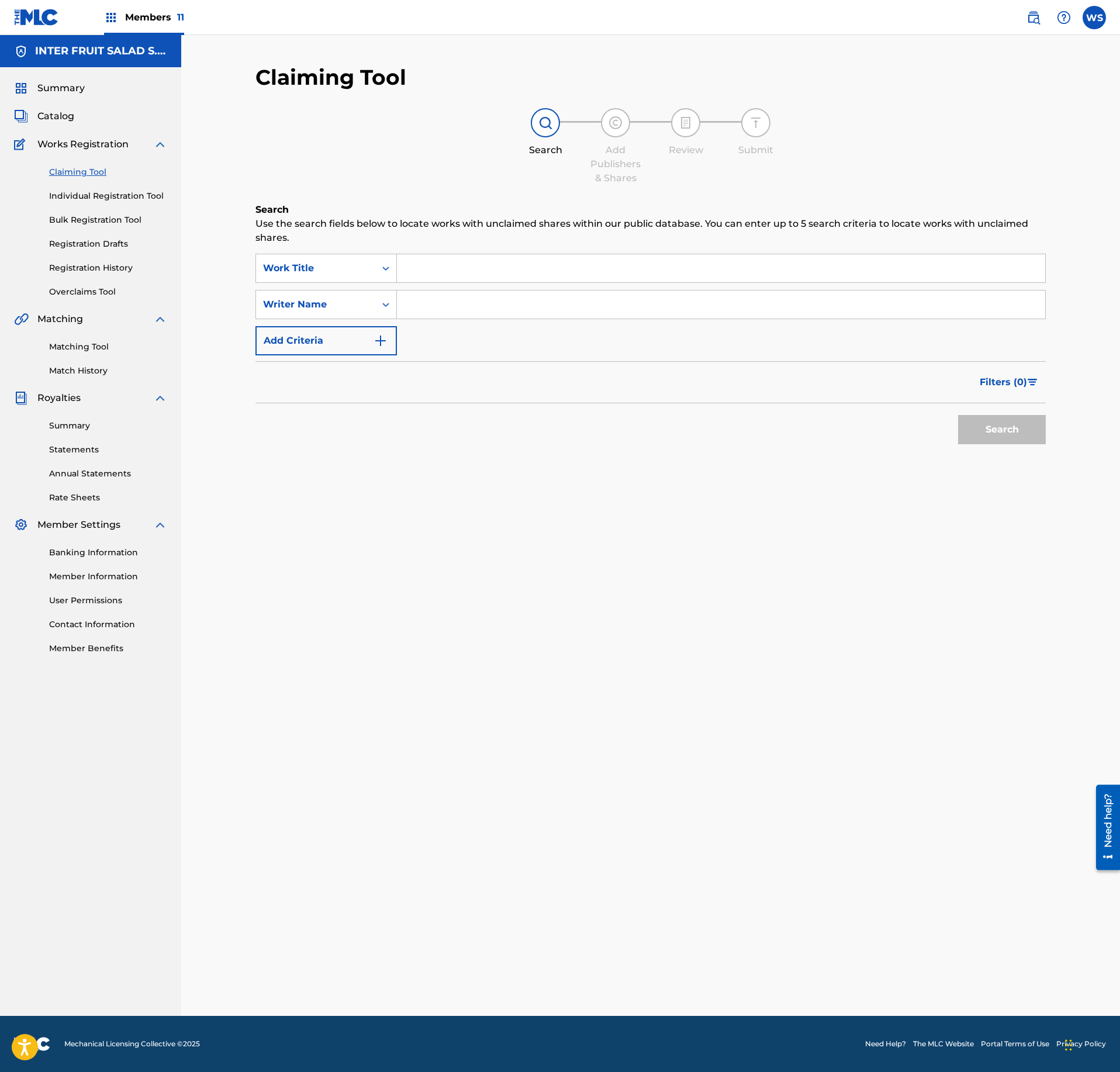
click at [66, 125] on div "Summary Catalog Works Registration Claiming Tool Individual Registration Tool B…" at bounding box center [90, 368] width 181 height 601
click at [66, 116] on span "Catalog" at bounding box center [56, 116] width 37 height 14
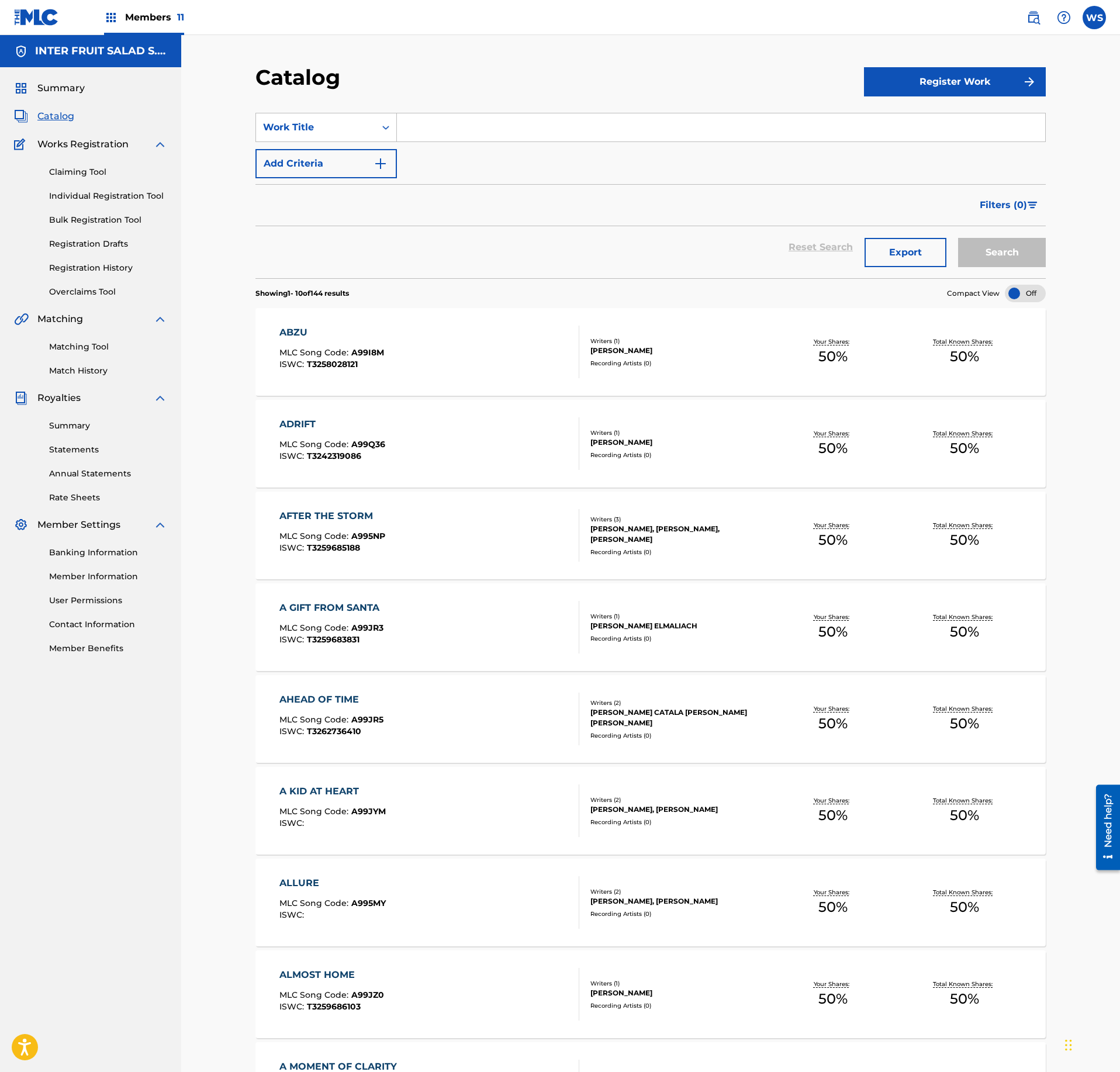
click at [139, 25] on div "Members 11" at bounding box center [144, 17] width 80 height 34
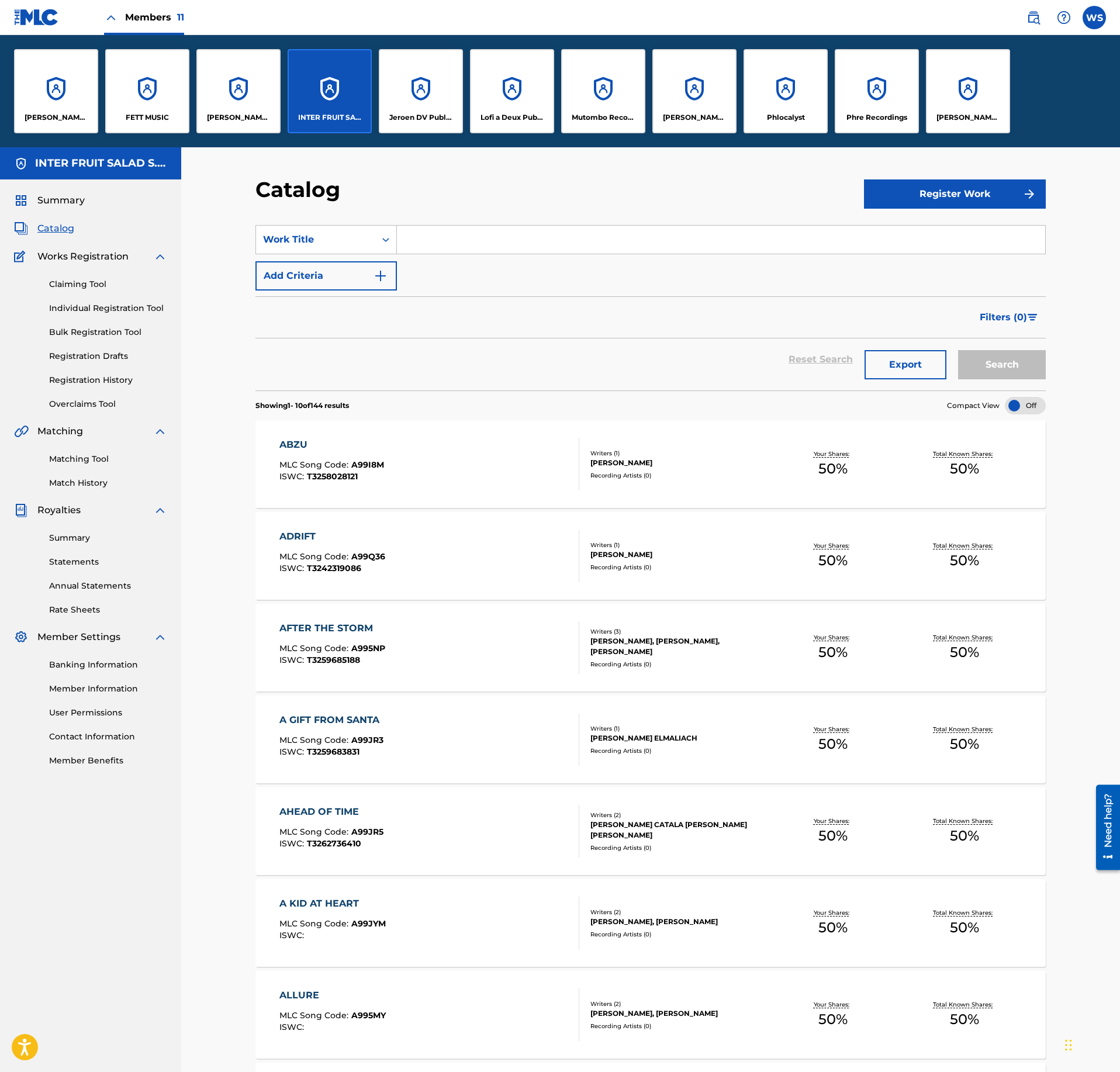
click at [64, 11] on div "Members 11" at bounding box center [99, 17] width 170 height 34
click at [13, 22] on nav "Members 11 WS WS [PERSON_NAME] [PERSON_NAME][EMAIL_ADDRESS][DOMAIN_NAME] Notifi…" at bounding box center [560, 18] width 1120 height 35
click at [49, 13] on img at bounding box center [36, 17] width 45 height 17
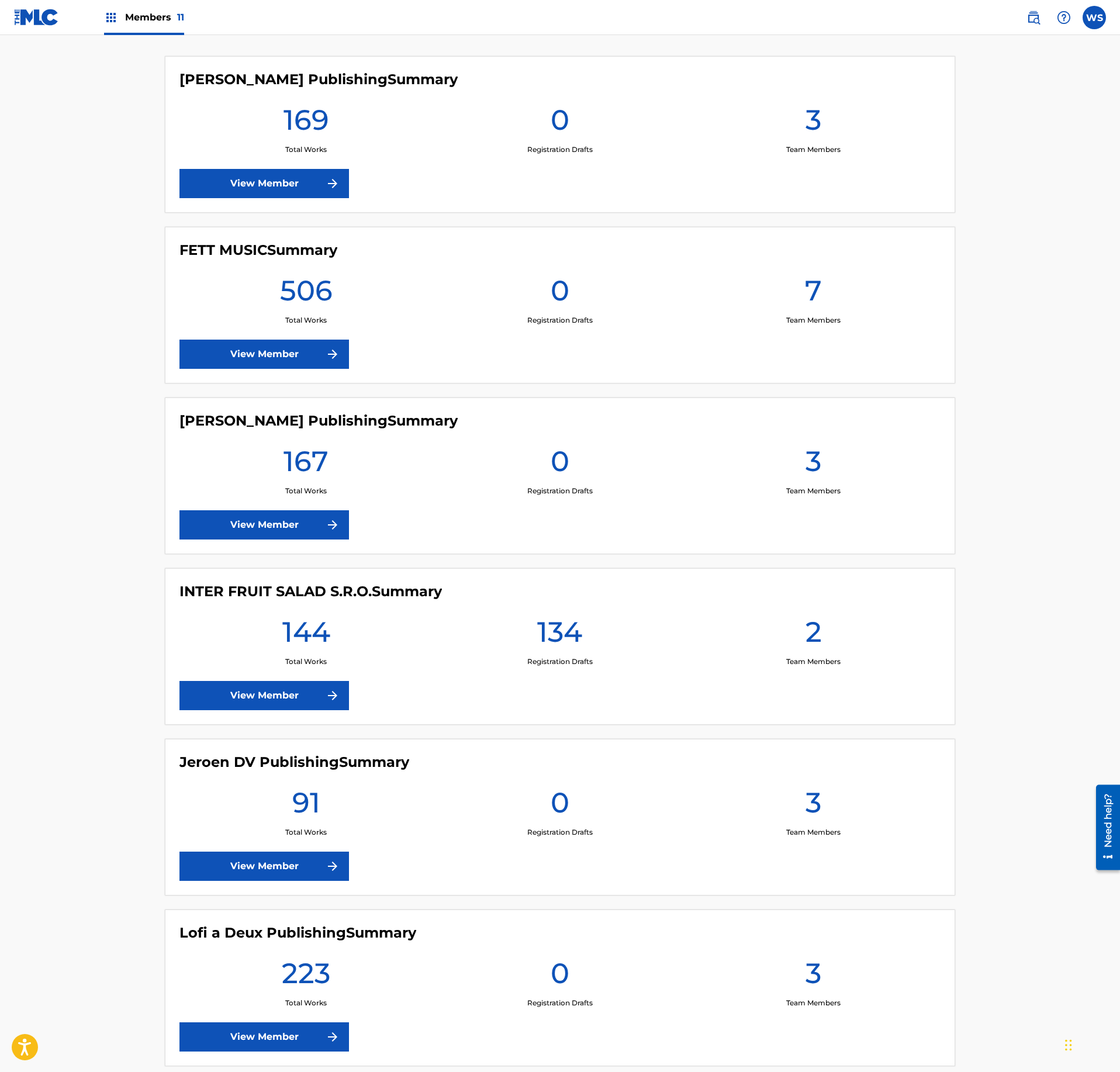
scroll to position [568, 0]
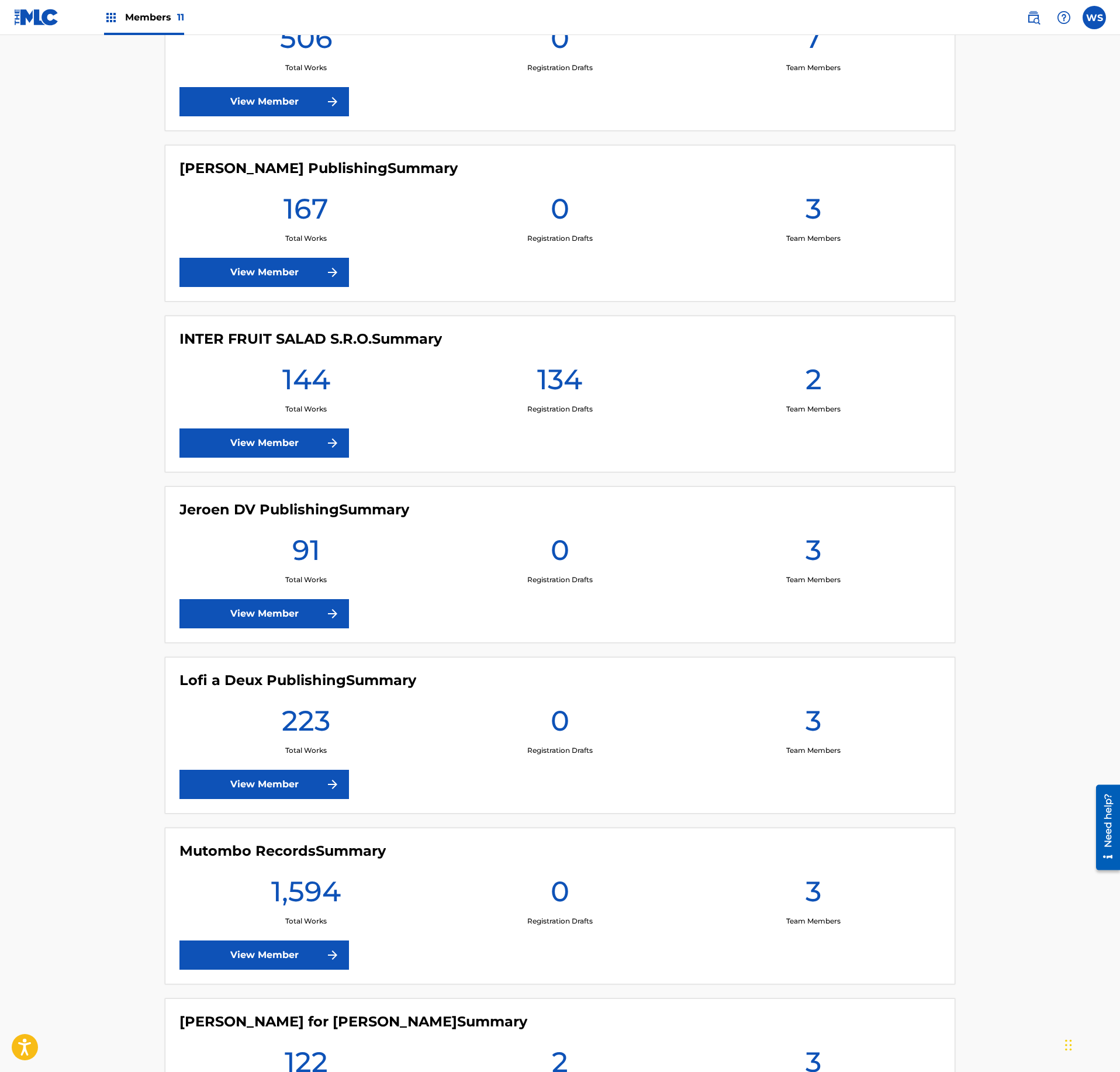
click at [302, 790] on link "View Member" at bounding box center [264, 784] width 170 height 29
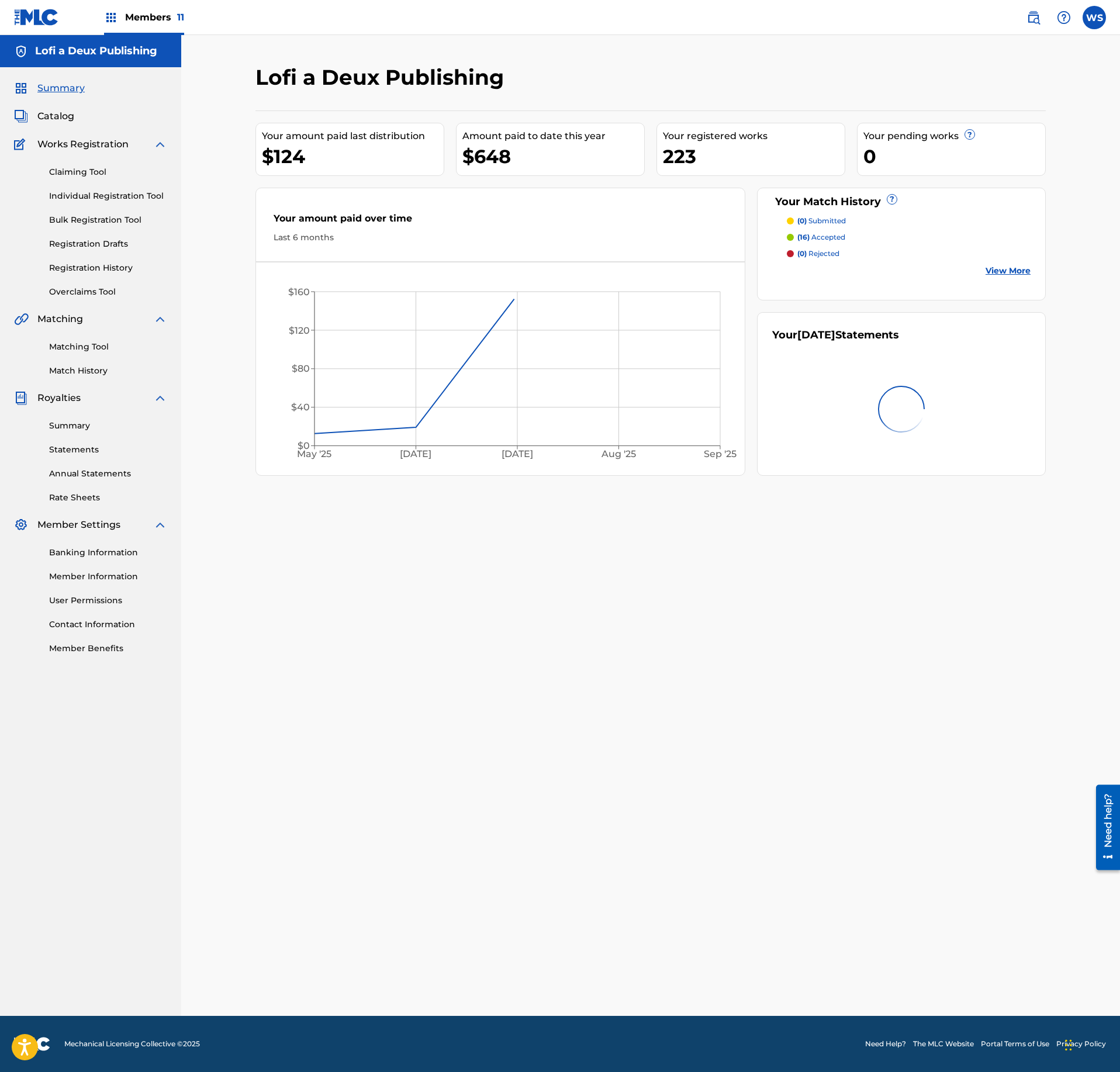
click at [117, 263] on link "Registration History" at bounding box center [108, 268] width 118 height 12
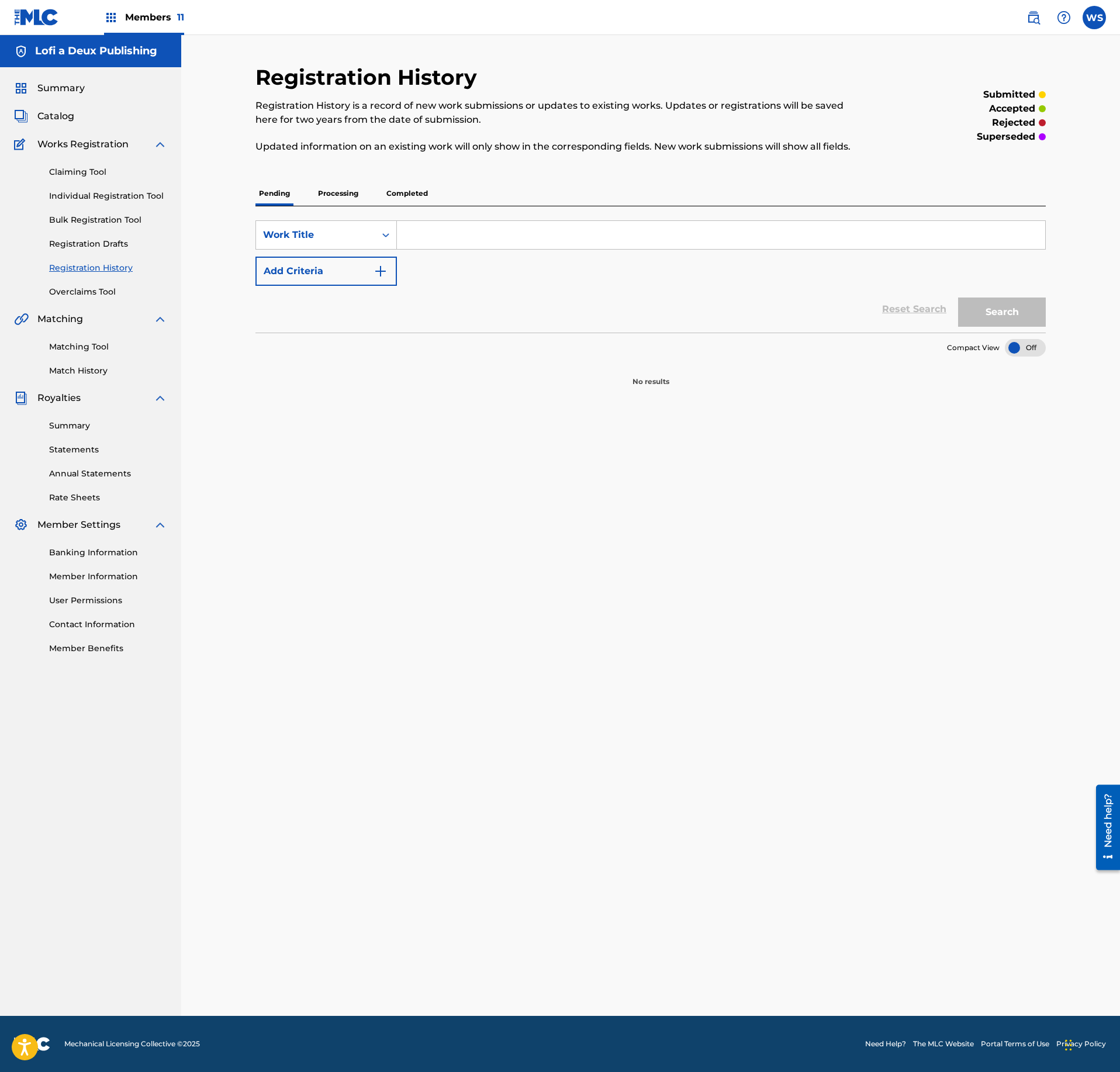
click at [50, 117] on span "Catalog" at bounding box center [56, 116] width 37 height 14
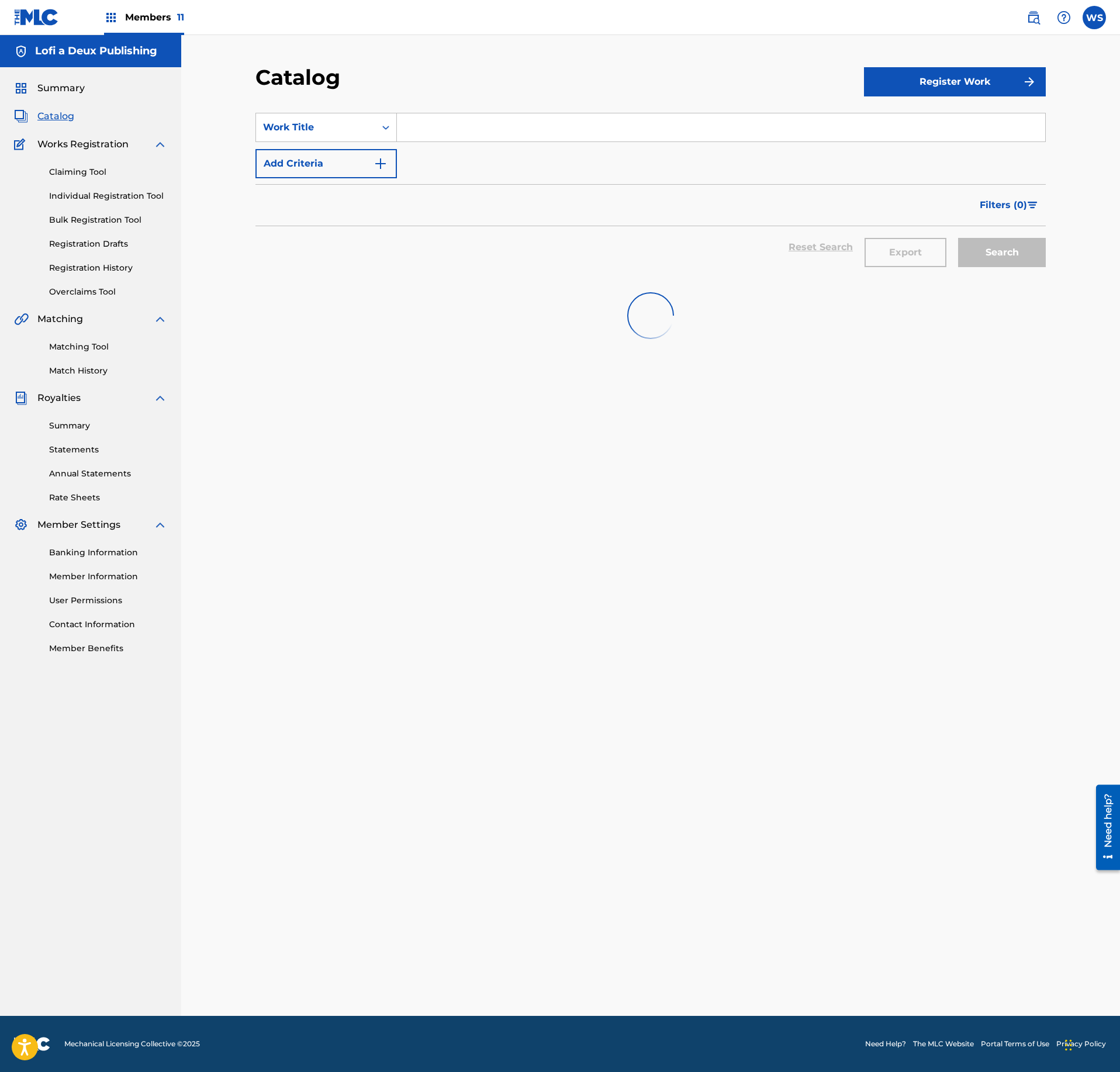
click at [975, 84] on button "Register Work" at bounding box center [955, 81] width 182 height 29
click at [960, 116] on link "Individual" at bounding box center [955, 120] width 182 height 28
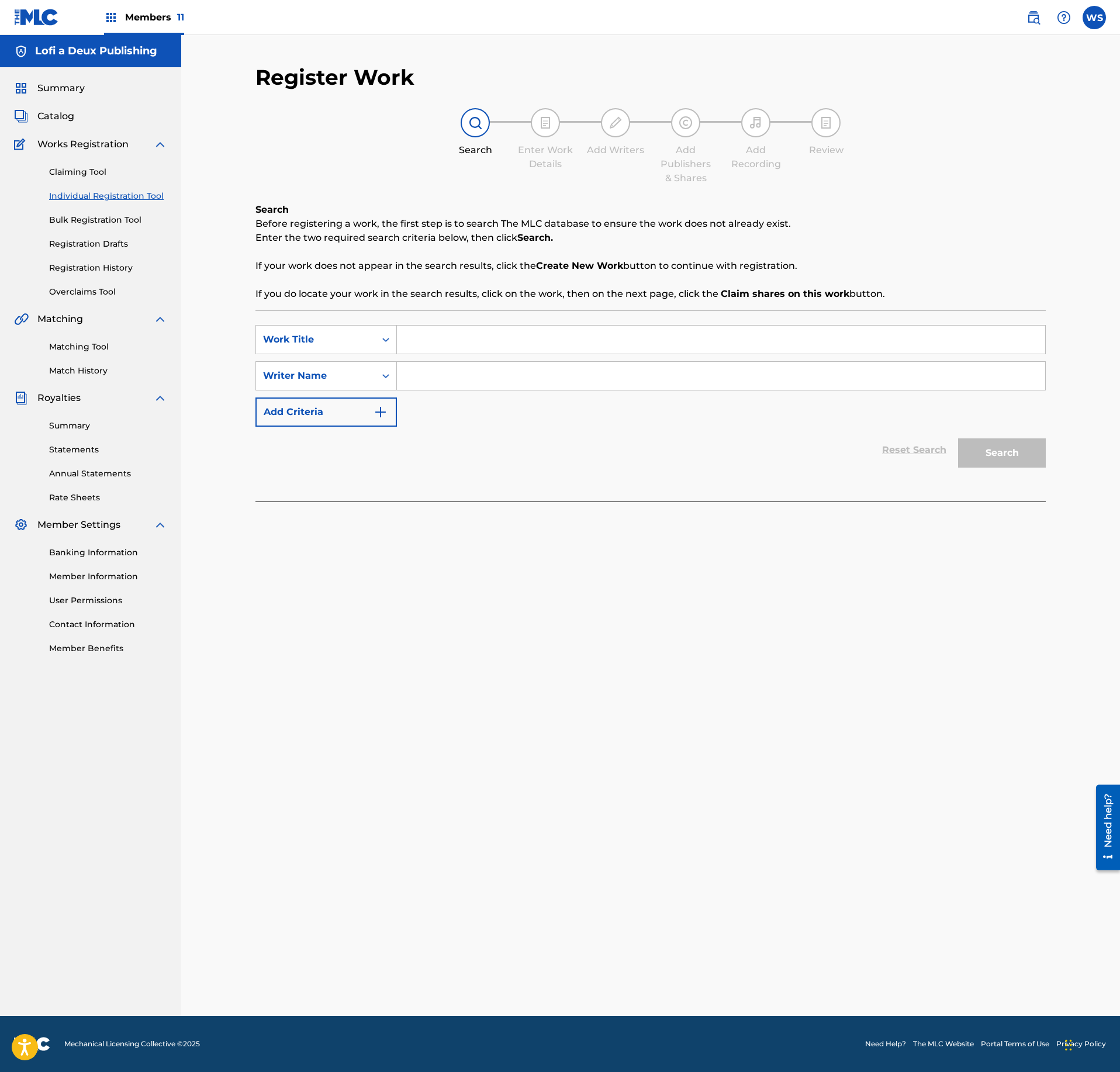
click at [570, 341] on input "Search Form" at bounding box center [721, 340] width 648 height 28
paste input "BAIA"
type input "BAIA"
click at [446, 379] on input "Search Form" at bounding box center [721, 376] width 648 height 28
click at [958, 438] on button "Search" at bounding box center [1002, 452] width 88 height 29
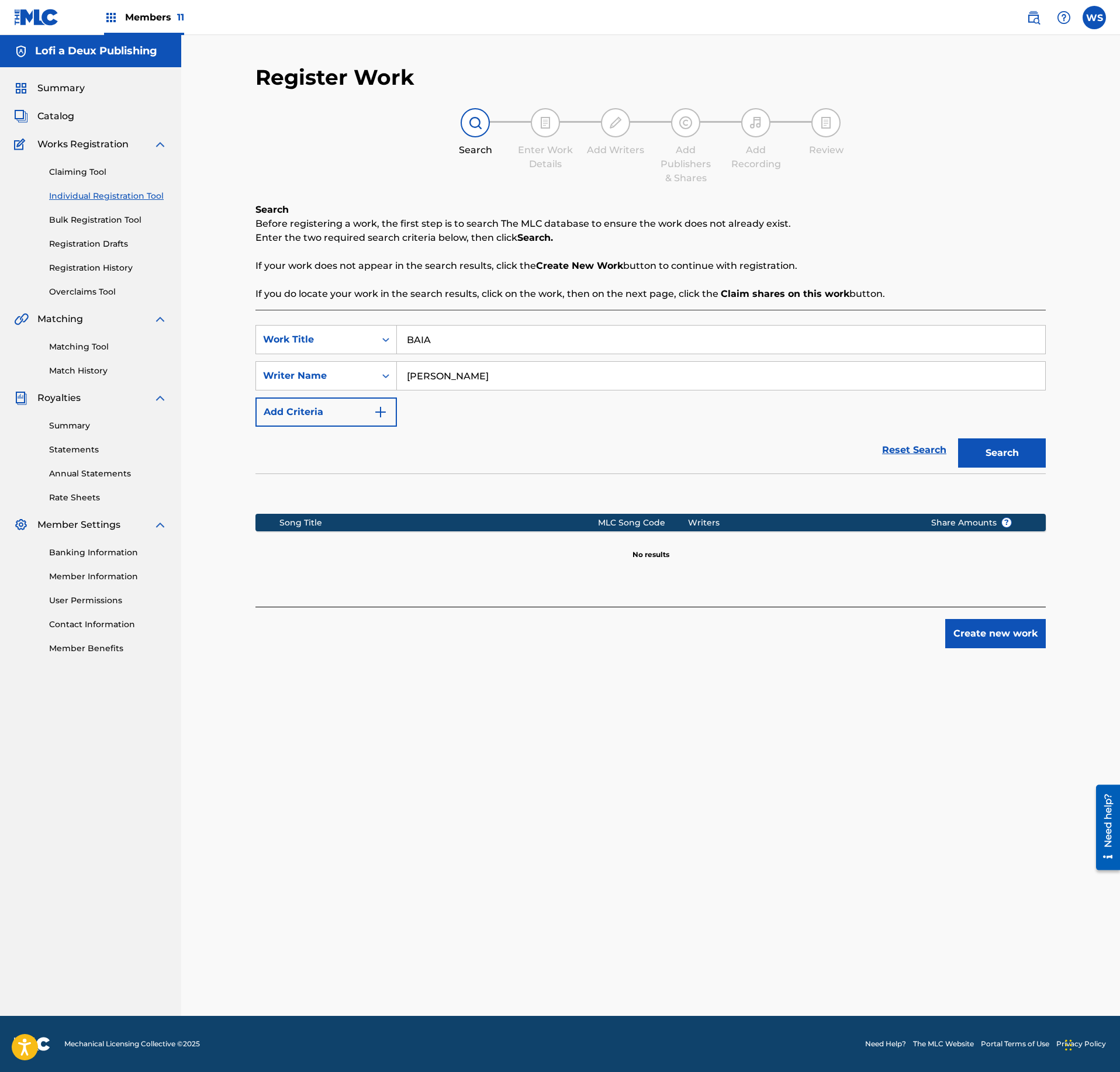
click at [505, 407] on div "SearchWithCriteria2bfe1e6c-5f96-4ef7-92b2-3d7e3b089769 Work Title BAIA SearchWi…" at bounding box center [650, 375] width 790 height 102
drag, startPoint x: 464, startPoint y: 383, endPoint x: 351, endPoint y: 368, distance: 114.0
click at [397, 368] on input "[PERSON_NAME]" at bounding box center [721, 376] width 648 height 28
type input "[PERSON_NAME]"
click at [958, 438] on button "Search" at bounding box center [1002, 452] width 88 height 29
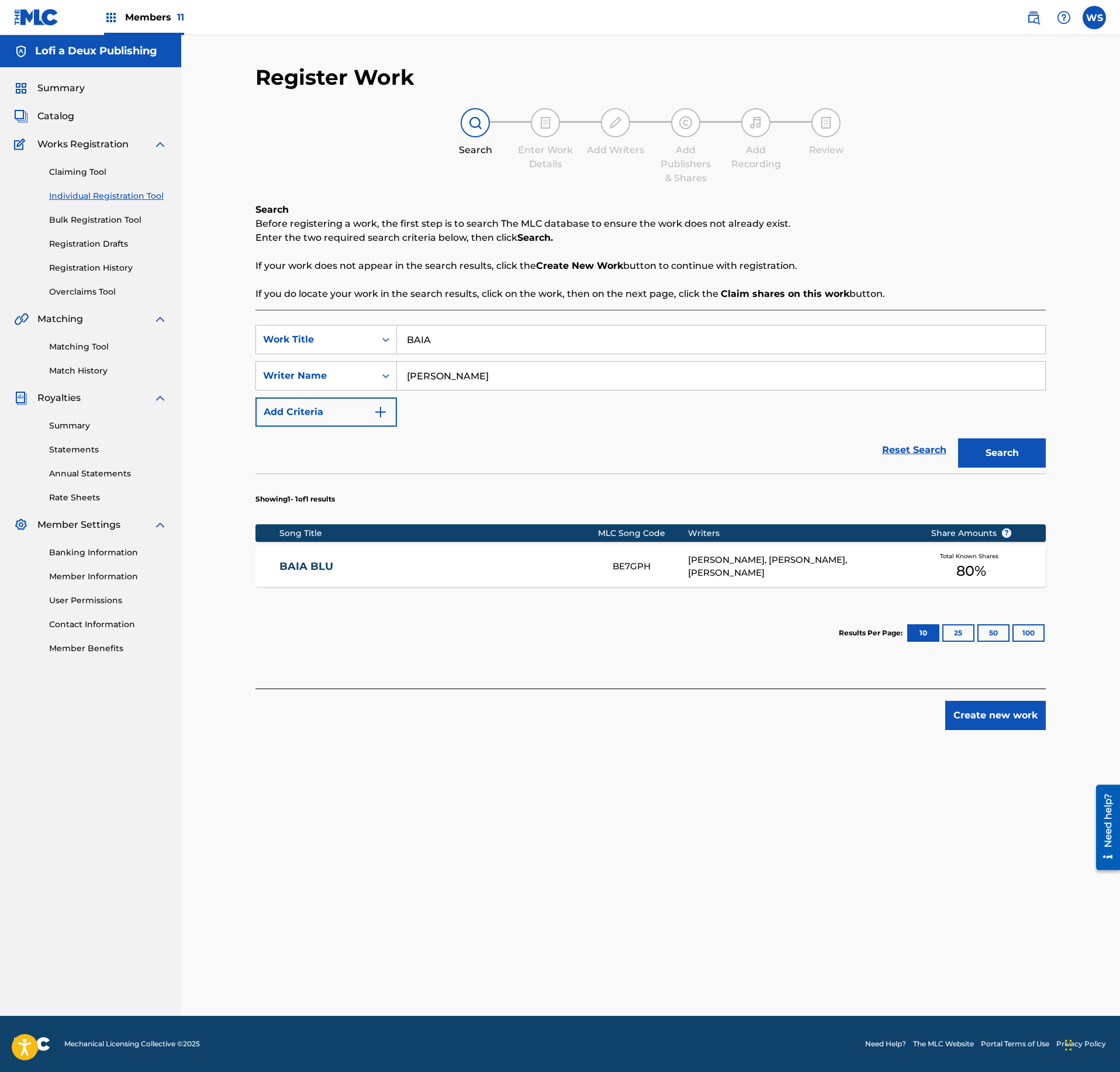
click at [1010, 730] on button "Create new work" at bounding box center [995, 715] width 101 height 29
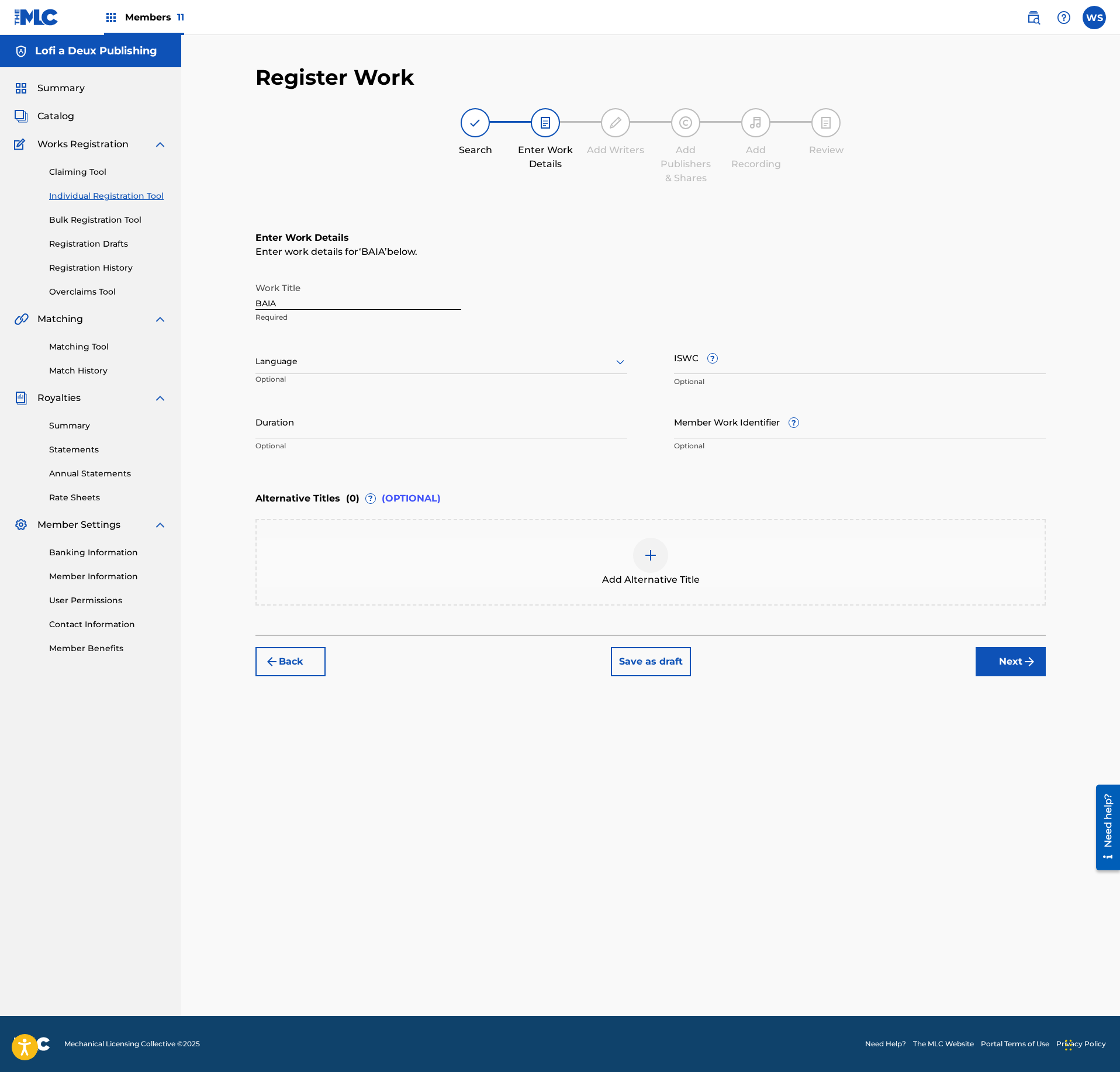
click at [825, 358] on input "ISWC ?" at bounding box center [859, 357] width 372 height 33
click at [762, 349] on input "ISWC ?" at bounding box center [859, 357] width 372 height 33
paste input "T-334.912.959-1"
type input "T-334.912.959-1"
click at [410, 431] on input "Duration" at bounding box center [441, 422] width 372 height 33
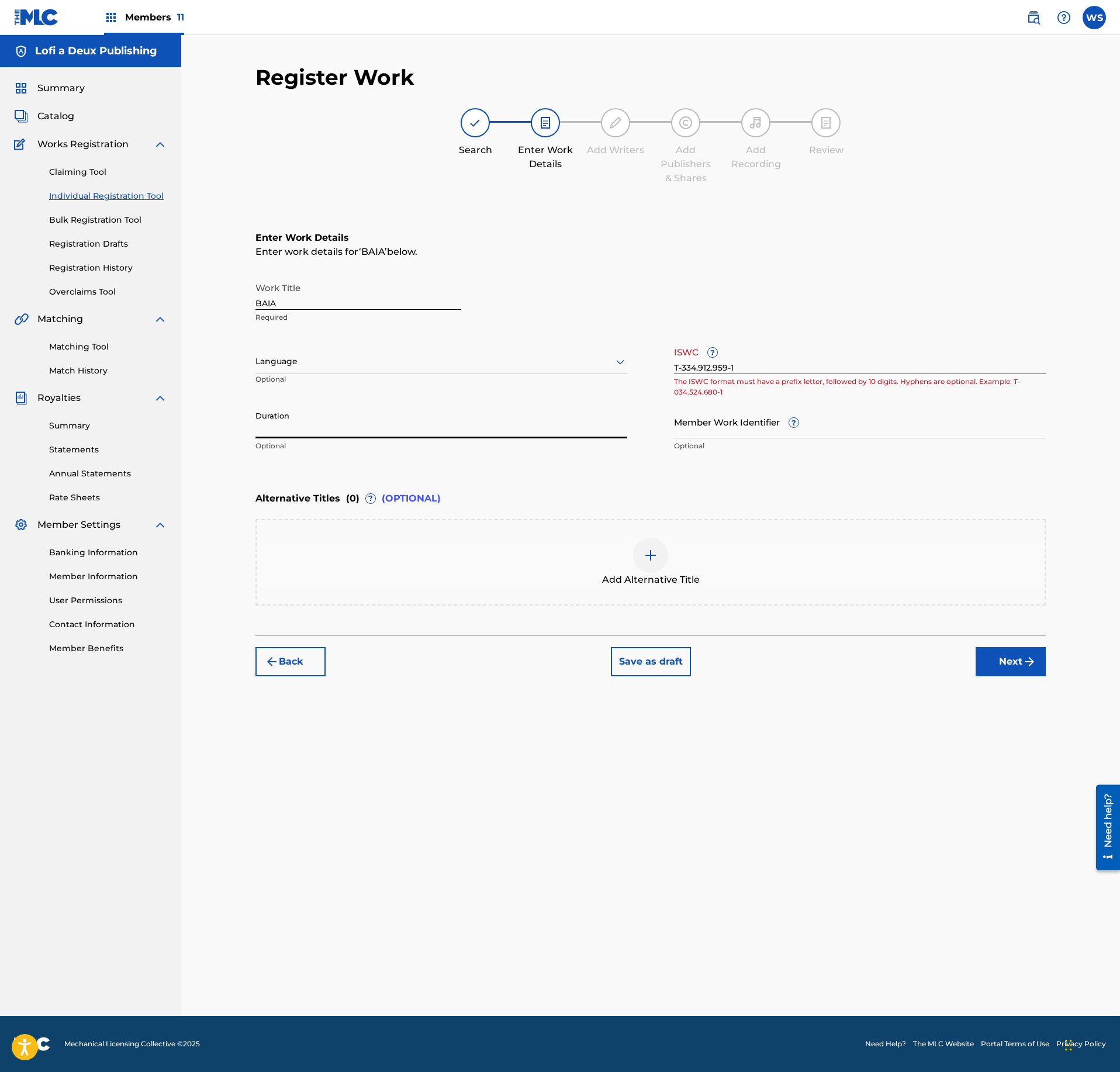
paste input "01:49"
type input "01:49"
click at [1013, 654] on button "Next" at bounding box center [1011, 662] width 70 height 29
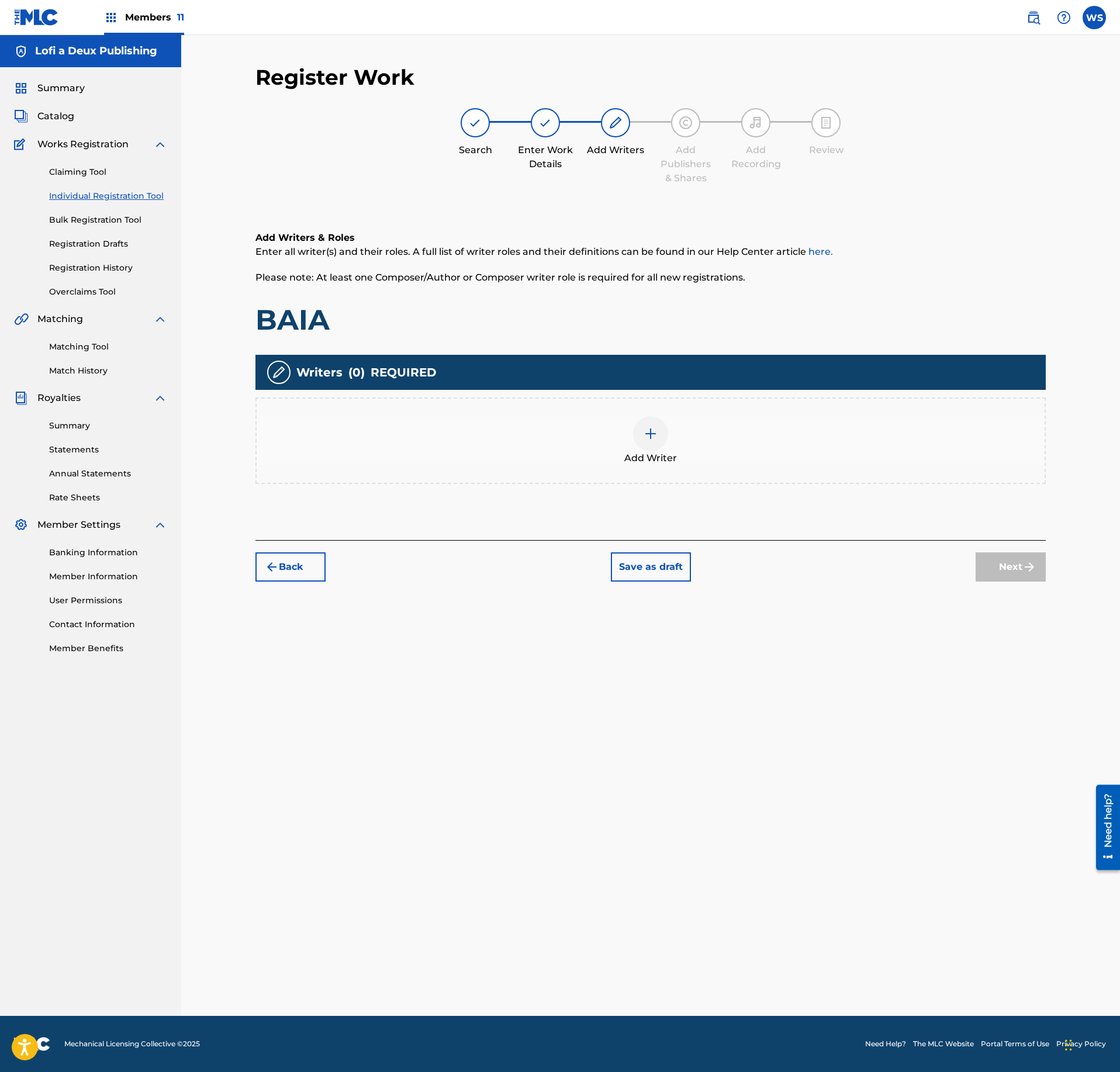
click at [688, 463] on div "Add Writer" at bounding box center [650, 440] width 790 height 87
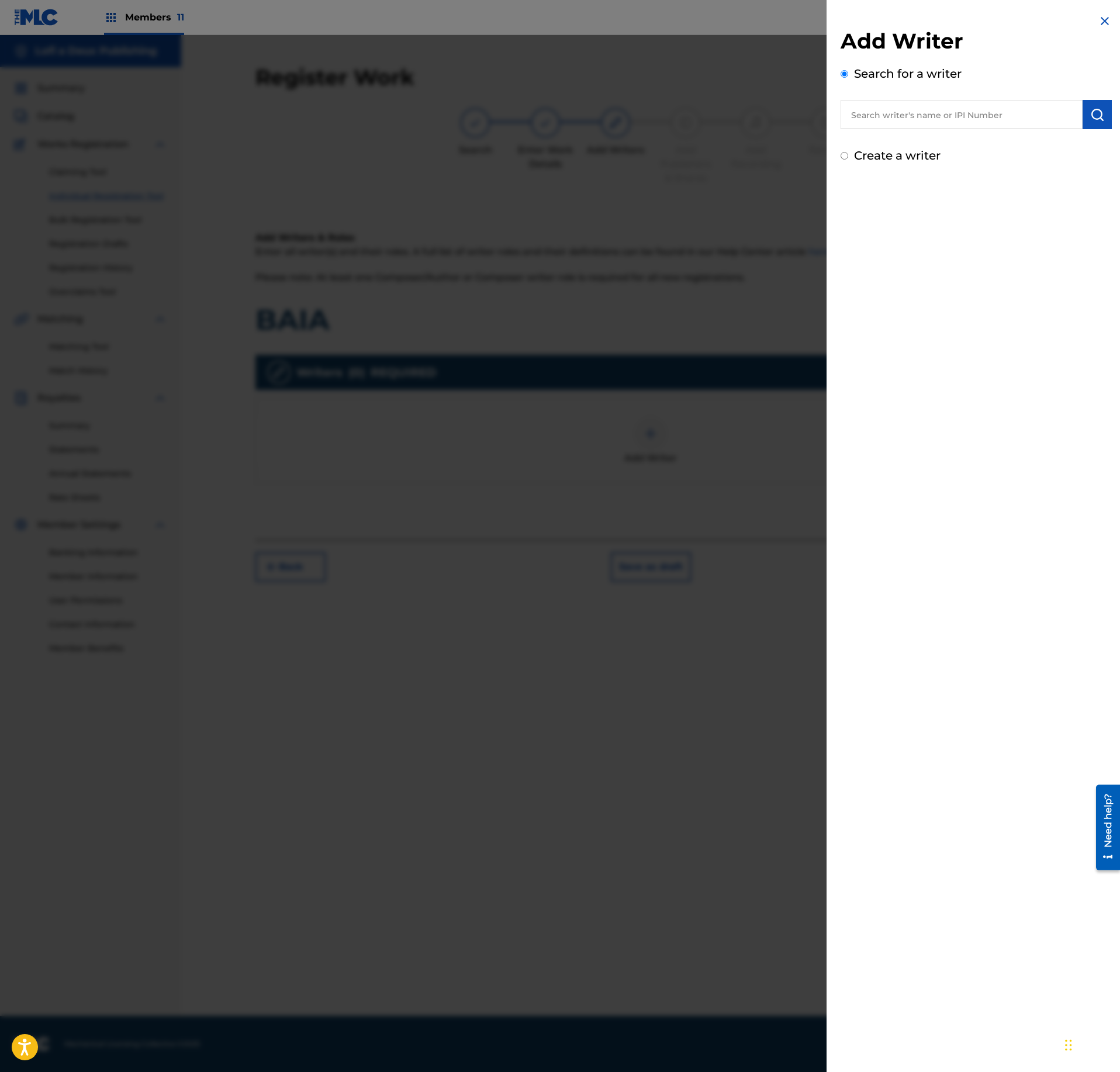
click at [912, 119] on input "text" at bounding box center [962, 114] width 242 height 29
paste input "396237722"
click at [850, 109] on input "396237722" at bounding box center [962, 114] width 242 height 29
drag, startPoint x: 1002, startPoint y: 112, endPoint x: 815, endPoint y: 110, distance: 187.0
click at [841, 110] on input "[PERSON_NAME] 396237722 [PERSON_NAME]" at bounding box center [962, 114] width 242 height 29
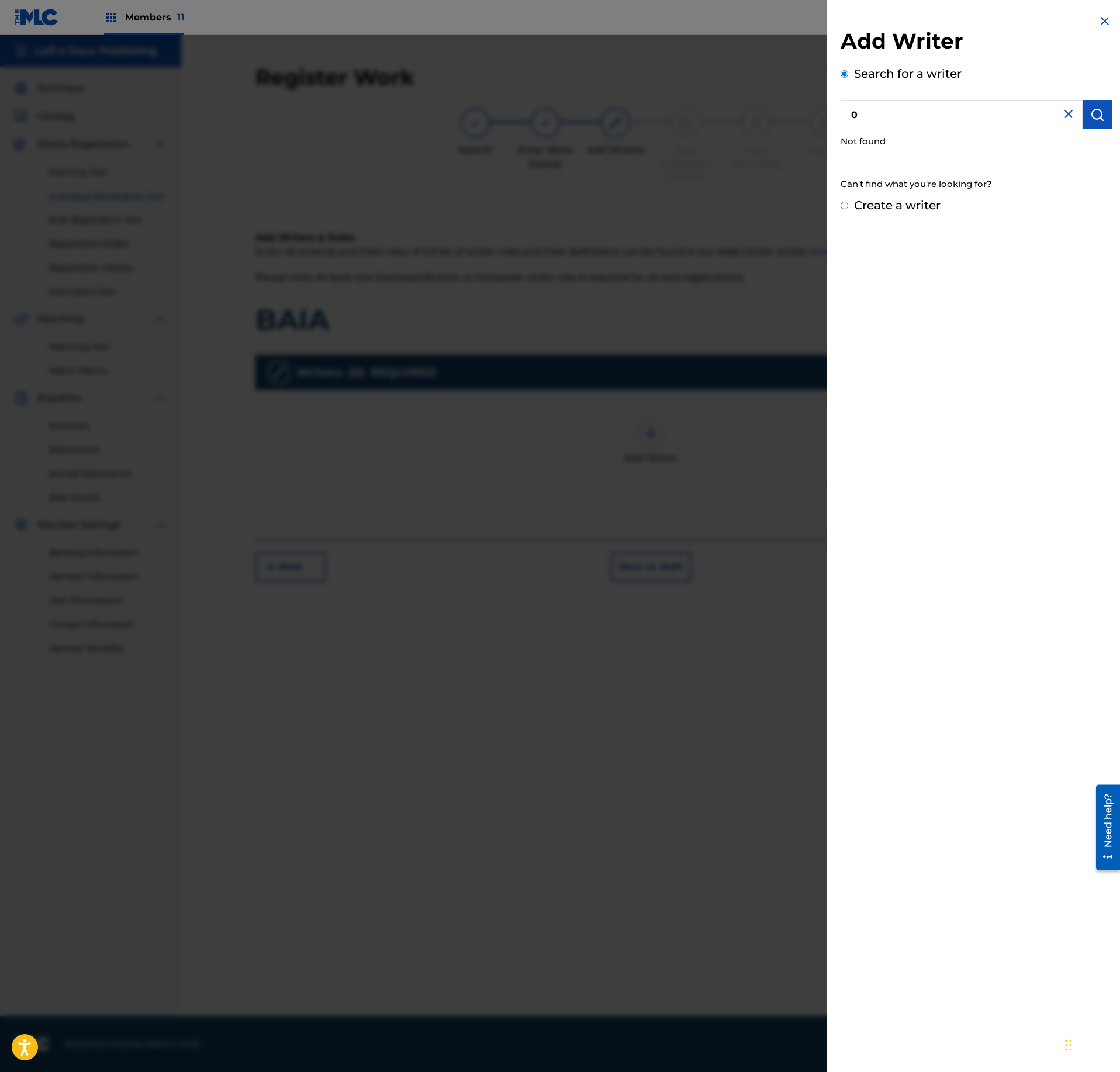
paste input "396237722"
click at [853, 111] on input "0396237722" at bounding box center [962, 114] width 242 height 29
type input "00396237722"
click at [1085, 165] on button "Add writer" at bounding box center [1069, 172] width 70 height 18
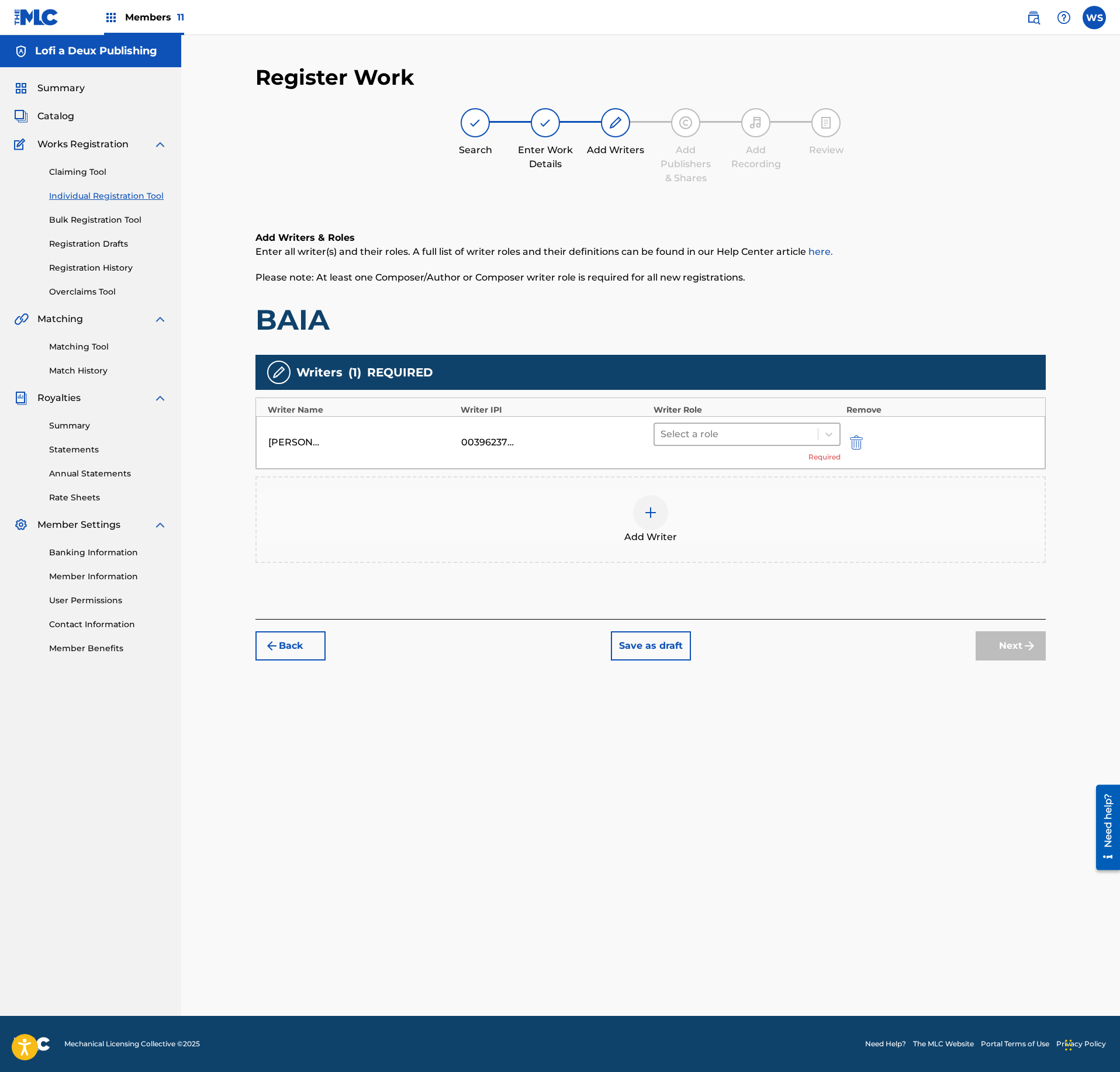
click at [773, 442] on div at bounding box center [736, 434] width 151 height 17
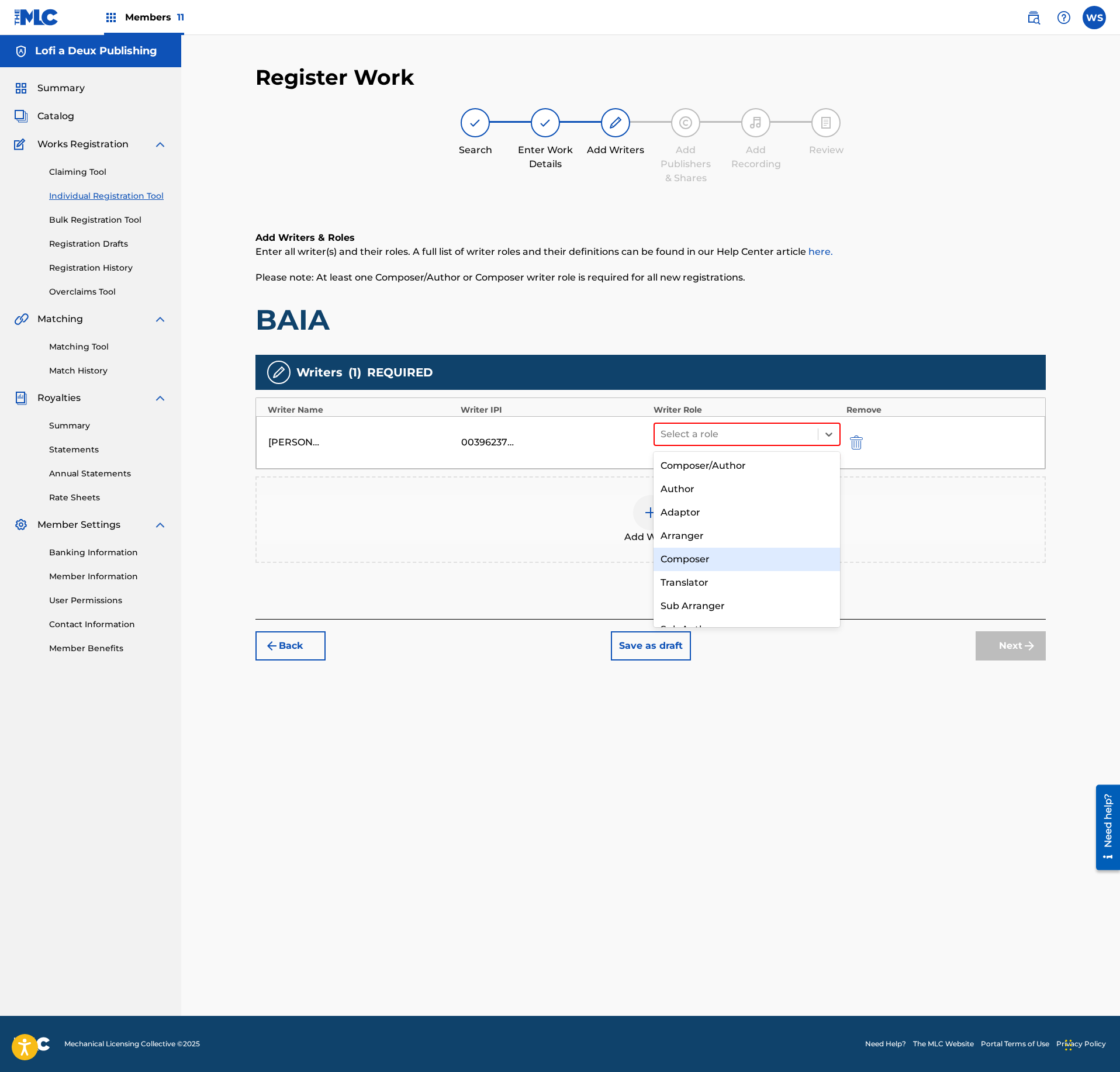
click at [731, 563] on div "Composer" at bounding box center [746, 559] width 186 height 24
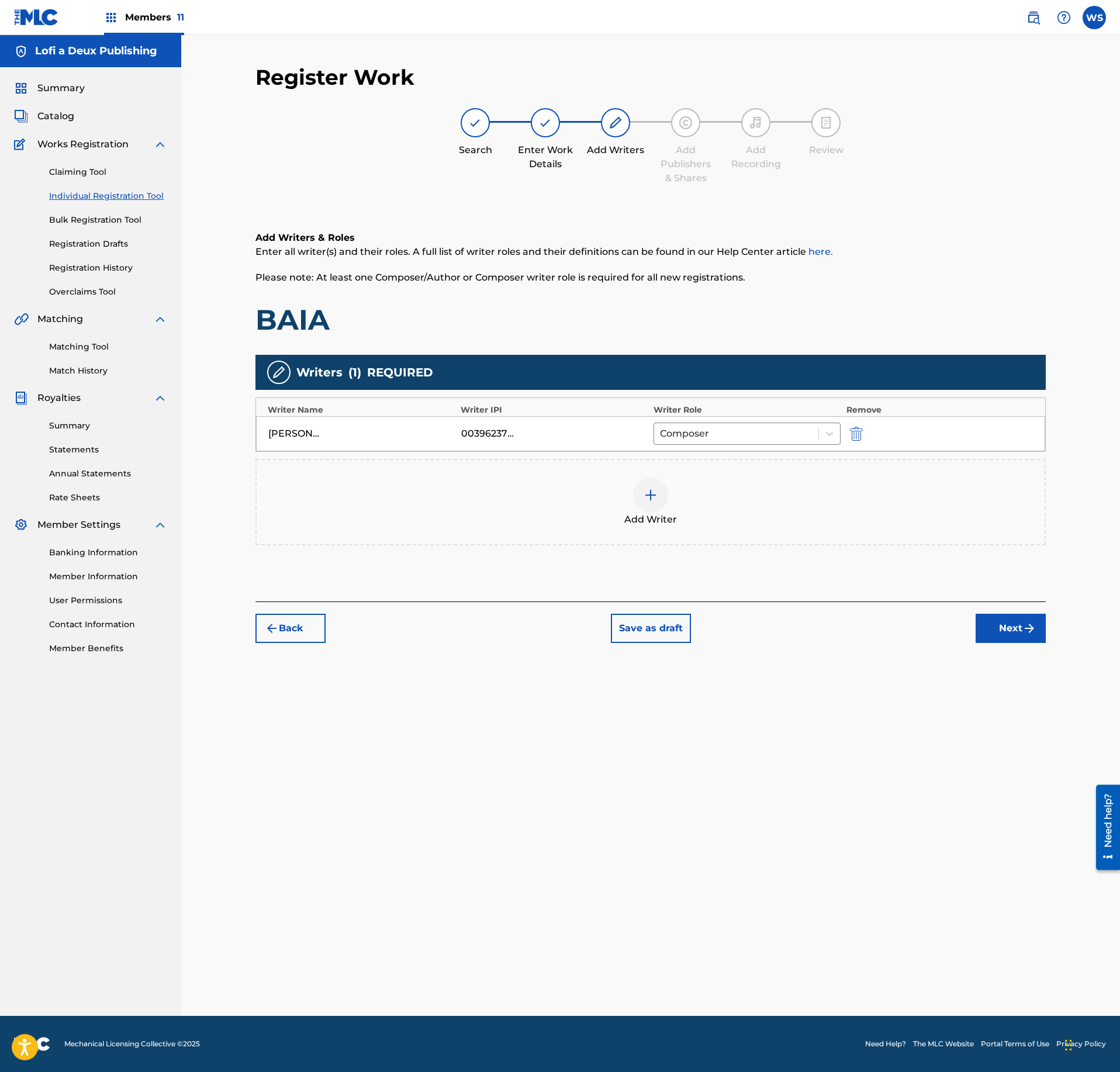
click at [648, 512] on div at bounding box center [650, 495] width 35 height 35
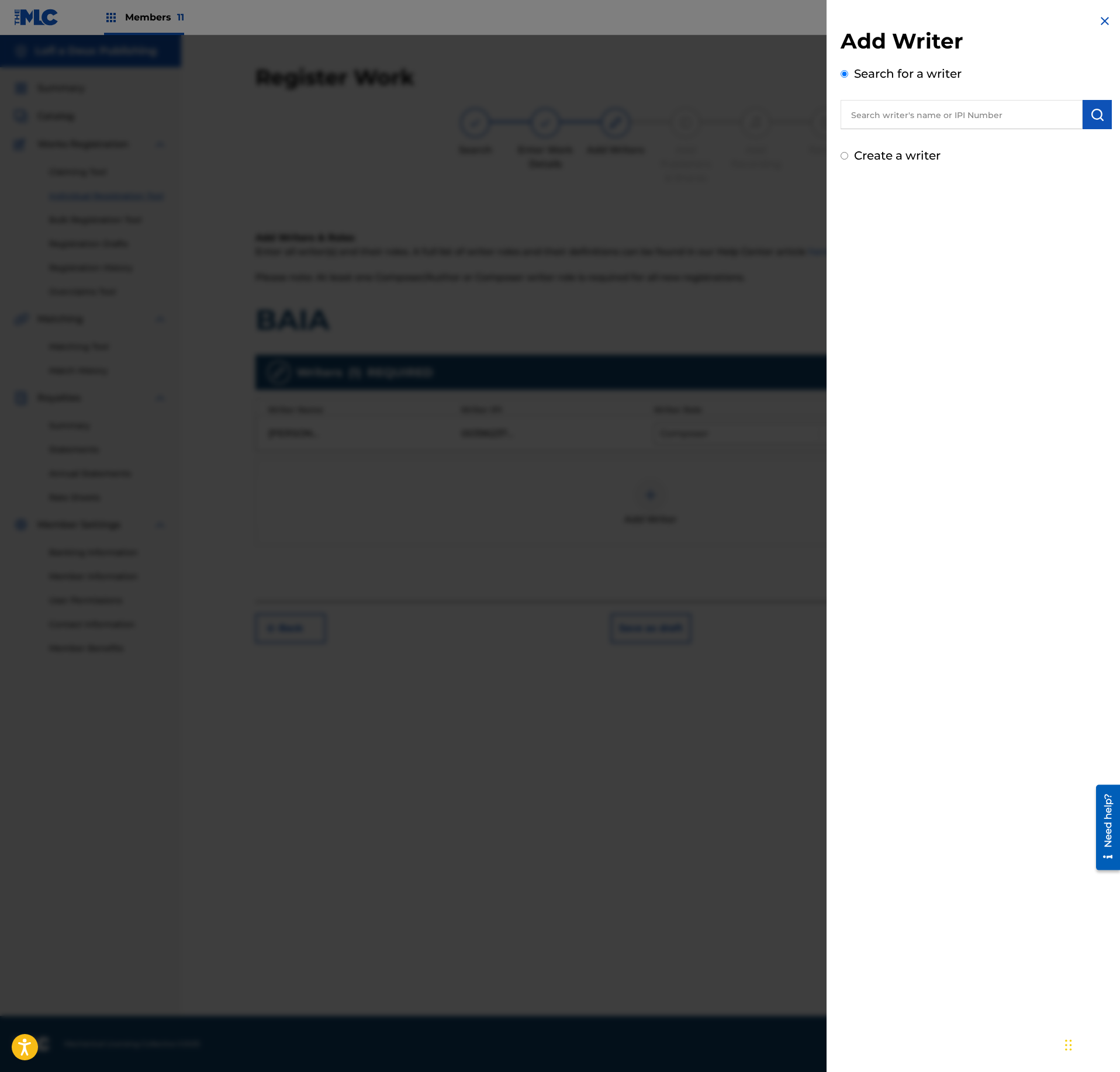
click at [884, 123] on input "text" at bounding box center [962, 114] width 242 height 29
type input "-"
paste input "1008580382"
type input "01008580382"
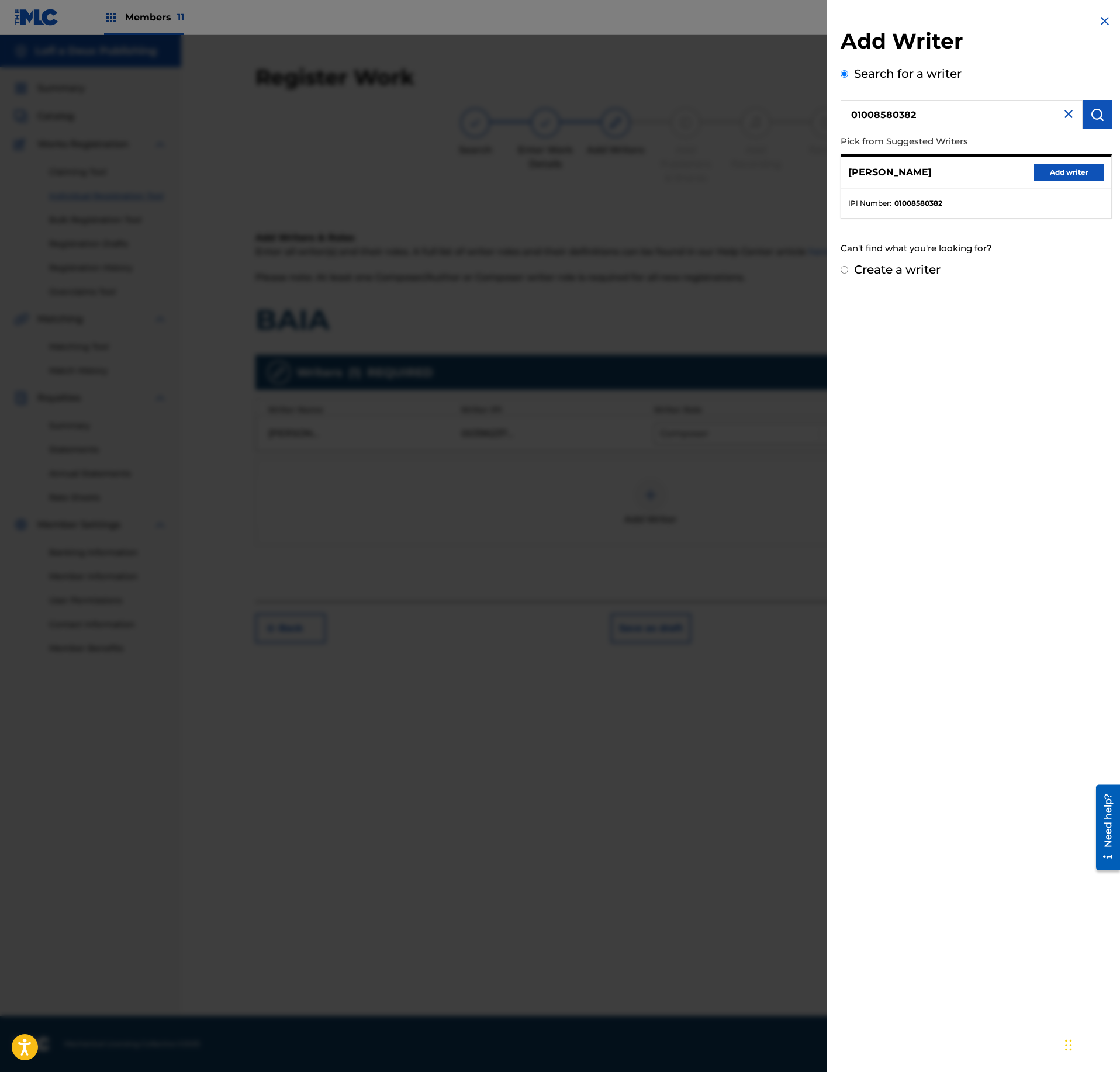
click at [1070, 172] on button "Add writer" at bounding box center [1069, 172] width 70 height 18
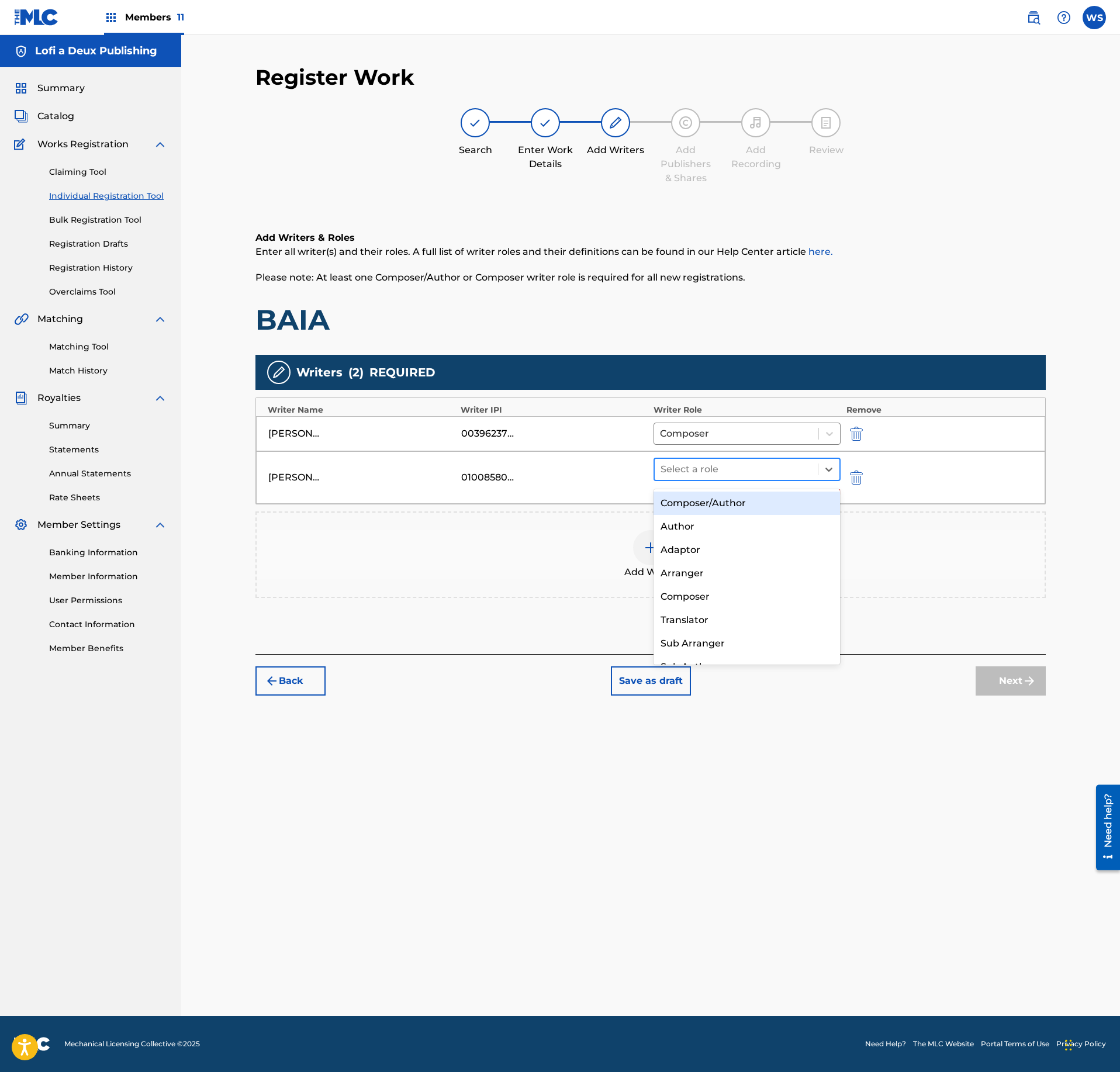
click at [752, 466] on div at bounding box center [736, 469] width 151 height 17
click at [710, 592] on div "Composer" at bounding box center [746, 597] width 186 height 24
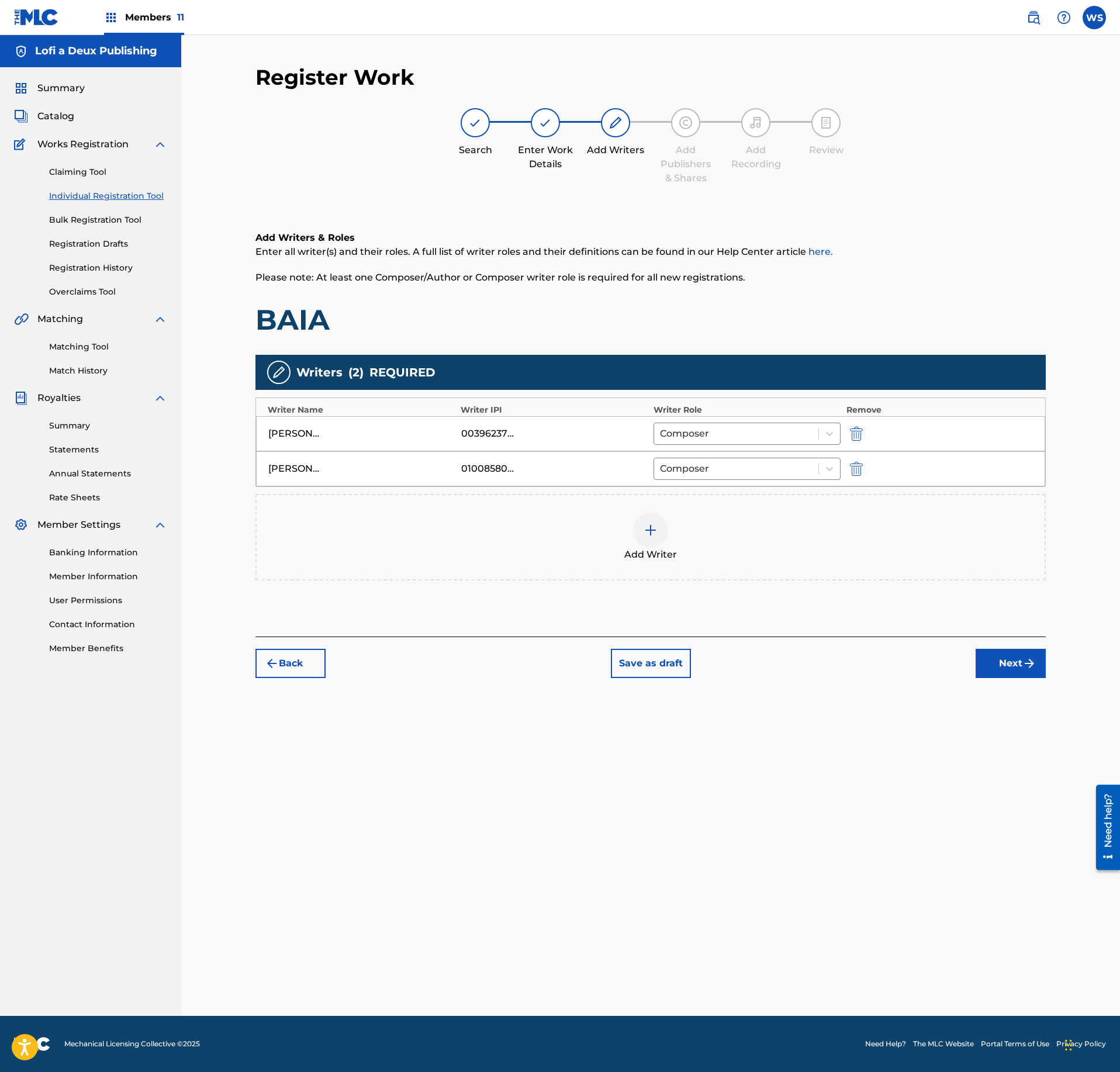
click at [973, 676] on div "Back Save as draft Next" at bounding box center [650, 656] width 790 height 41
click at [1005, 678] on button "Next" at bounding box center [1011, 663] width 70 height 29
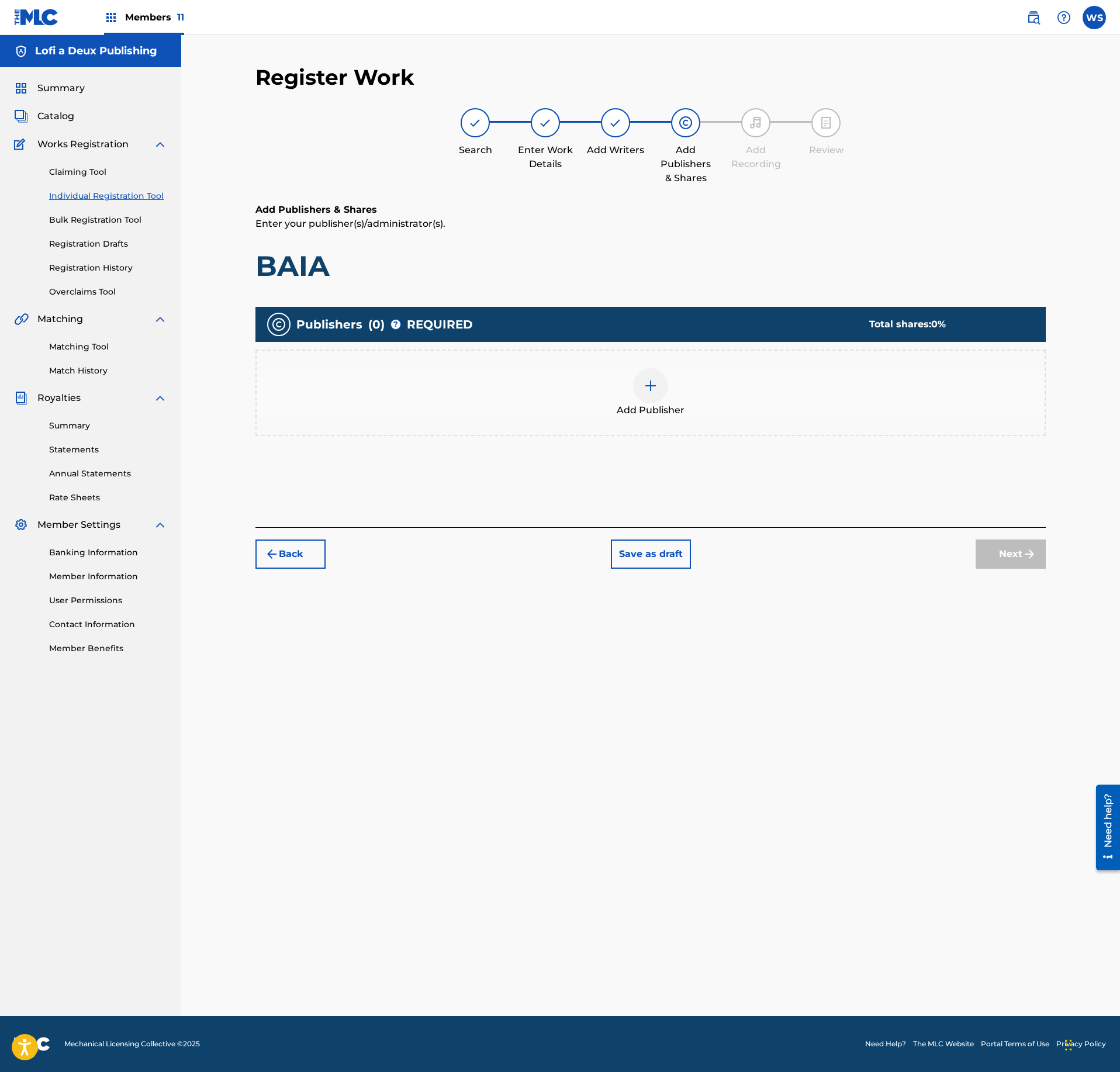
click at [684, 380] on div "Add Publisher" at bounding box center [650, 393] width 788 height 49
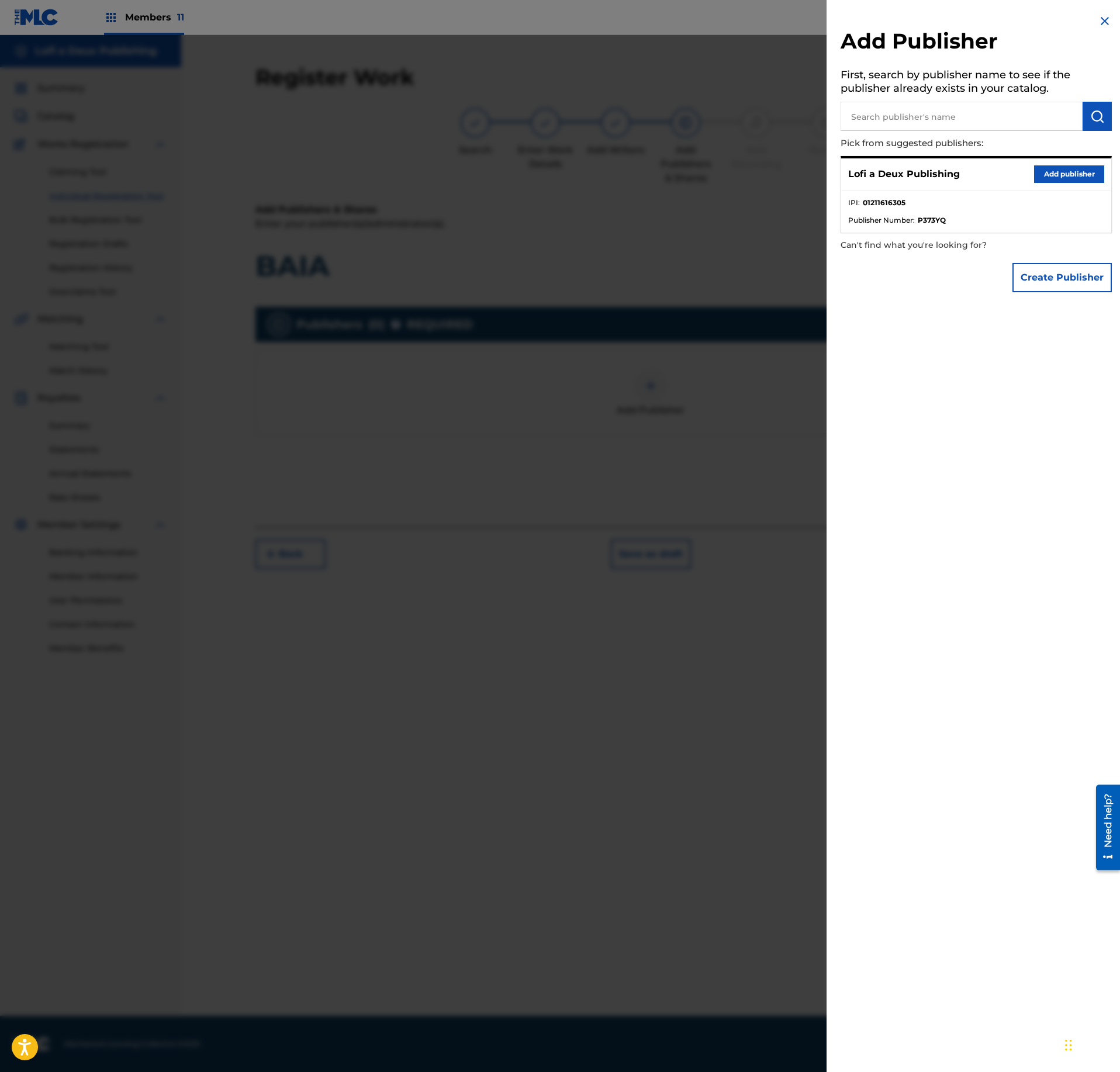
click at [1065, 178] on button "Add publisher" at bounding box center [1069, 174] width 70 height 18
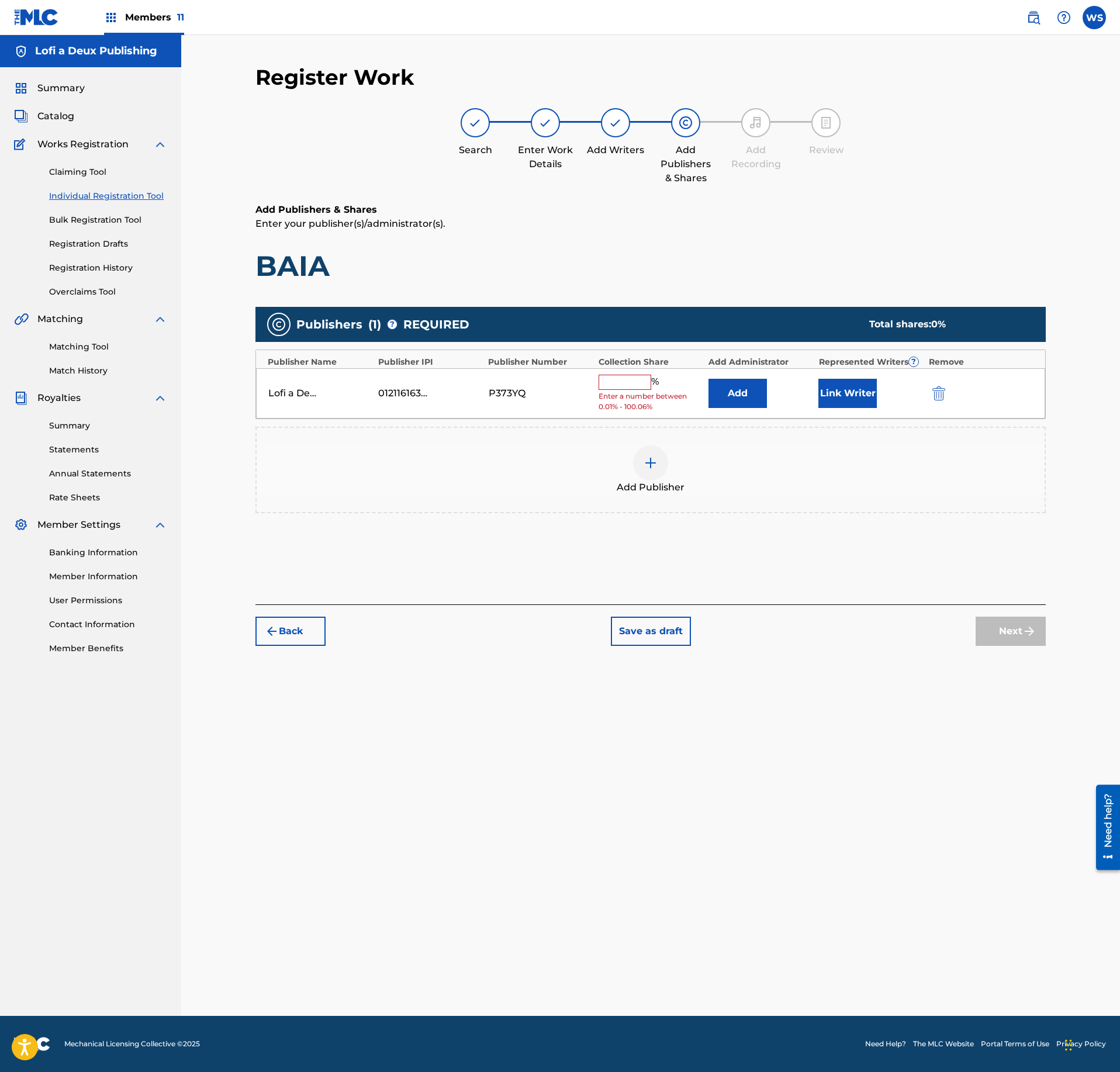
click at [622, 382] on input "text" at bounding box center [625, 382] width 52 height 15
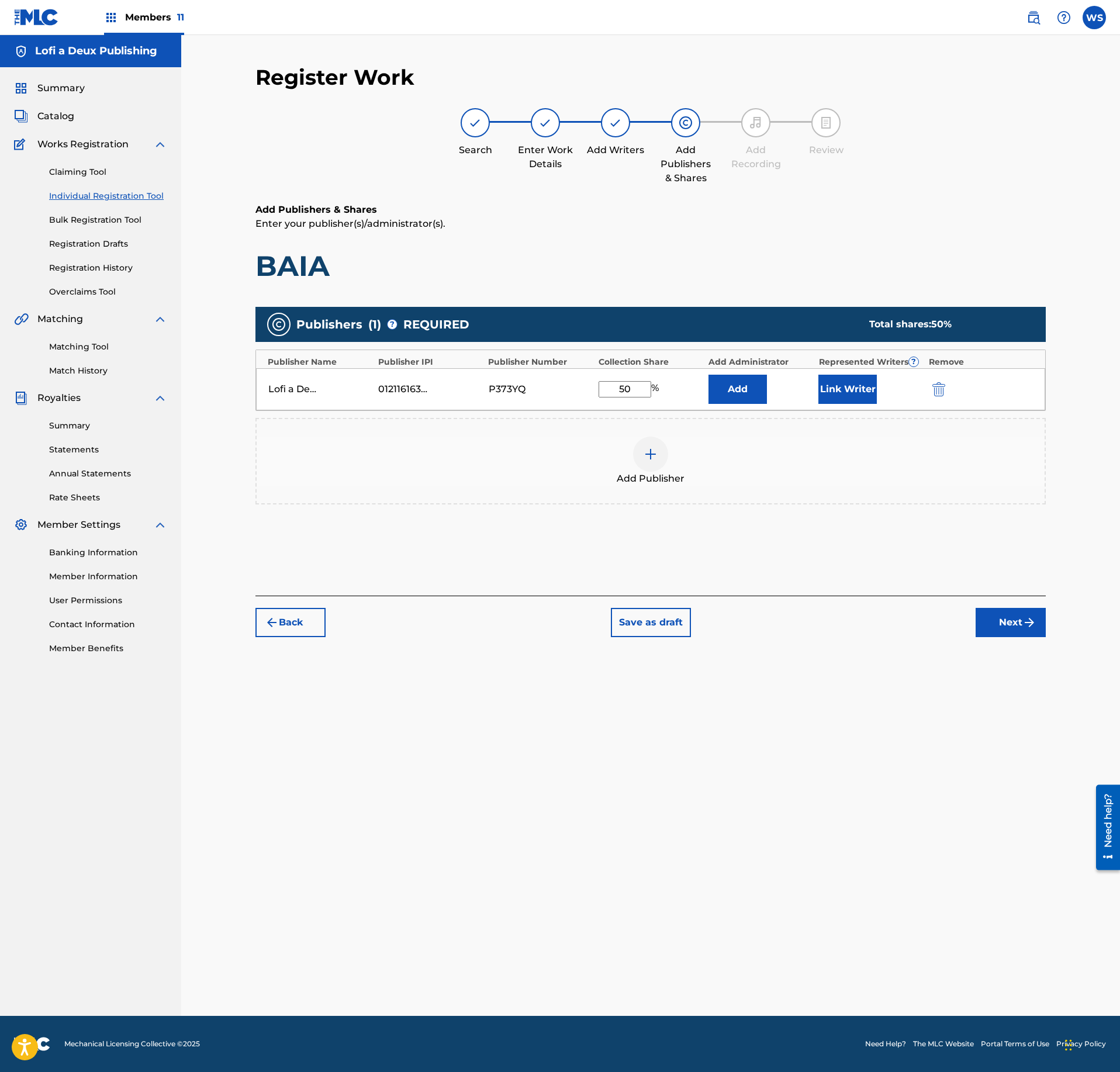
type input "50"
click at [1023, 627] on img "submit" at bounding box center [1029, 622] width 14 height 14
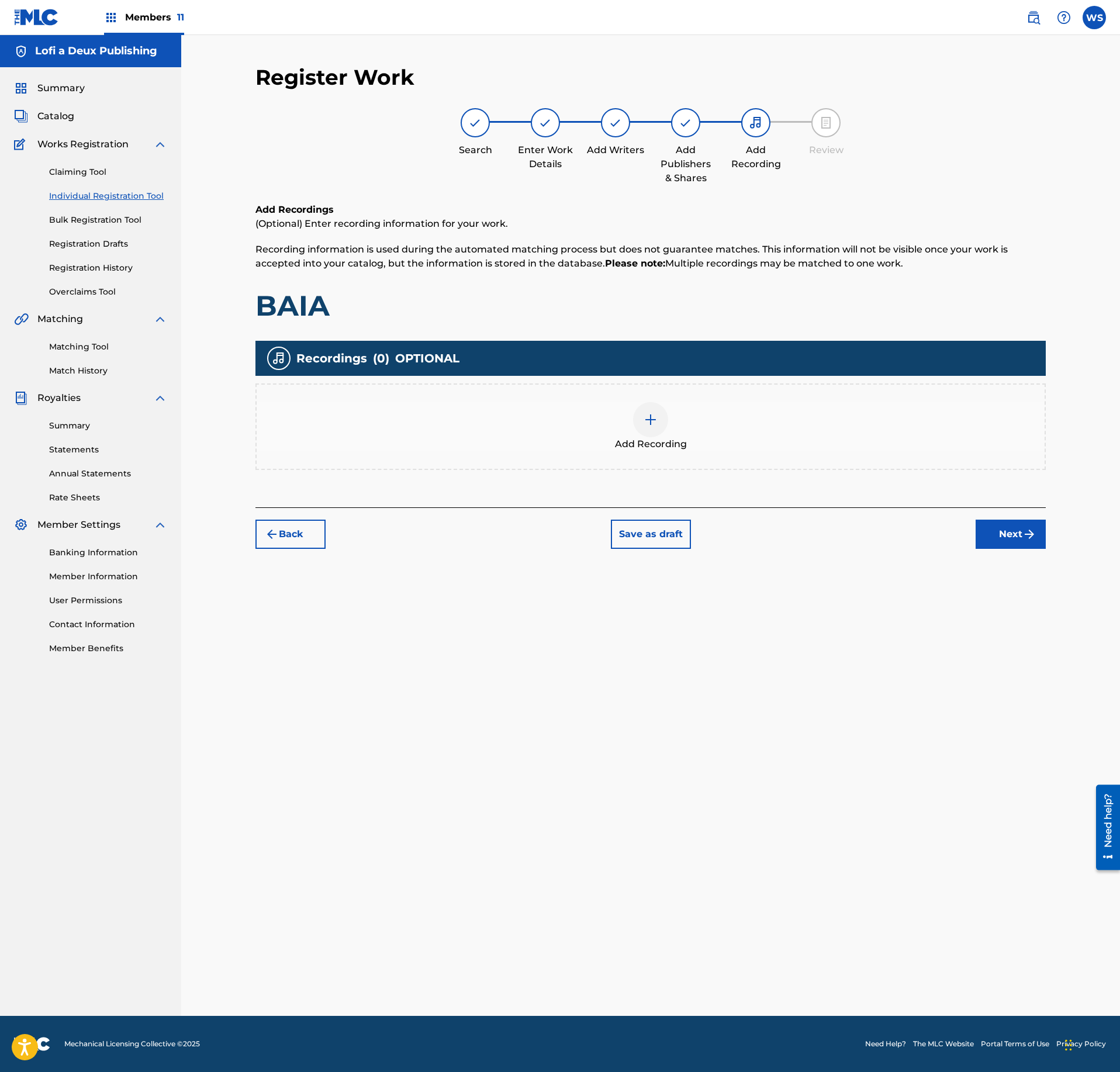
click at [684, 443] on span "Add Recording" at bounding box center [651, 445] width 72 height 14
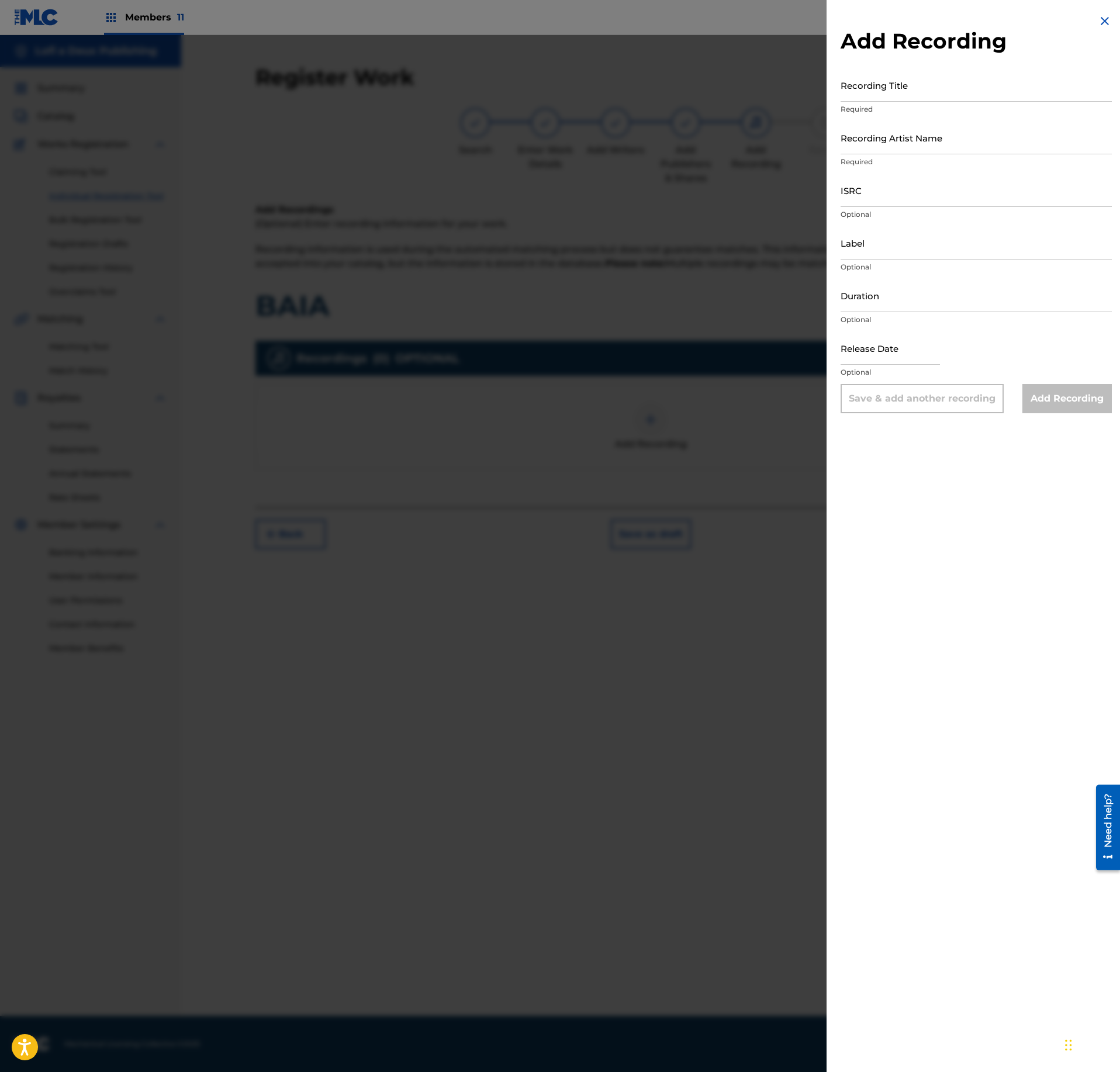
click at [881, 207] on div "ISRC Optional" at bounding box center [976, 200] width 271 height 53
click at [883, 185] on input "ISRC" at bounding box center [976, 190] width 271 height 33
paste input "US3DF2593585"
type input "US3DF2593585"
click at [866, 283] on input "Duration" at bounding box center [976, 296] width 271 height 33
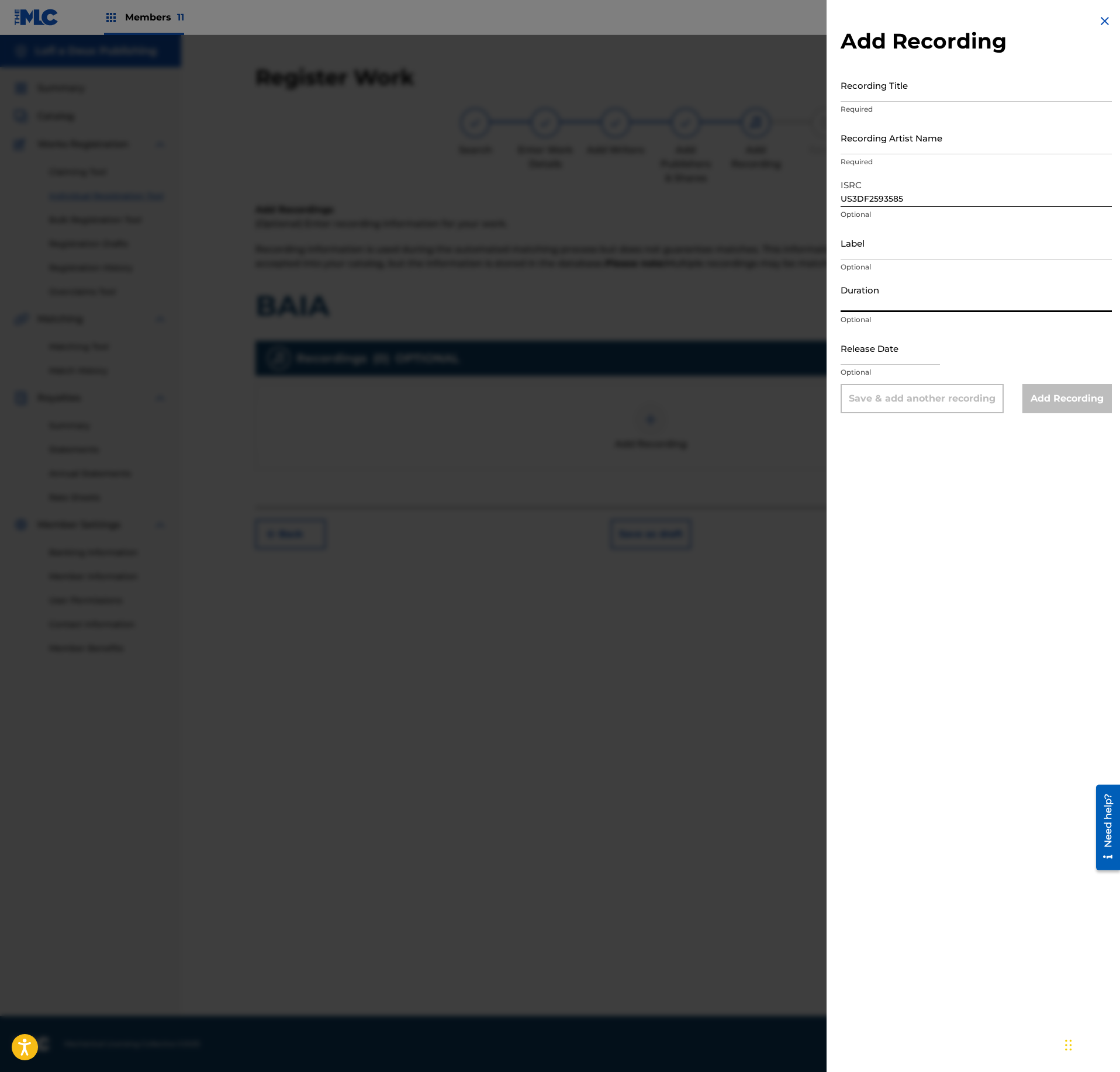
paste input "01:49"
type input "01:49"
click at [966, 95] on input "Recording Title" at bounding box center [976, 85] width 271 height 33
paste input "BAIA"
type input "BAIA"
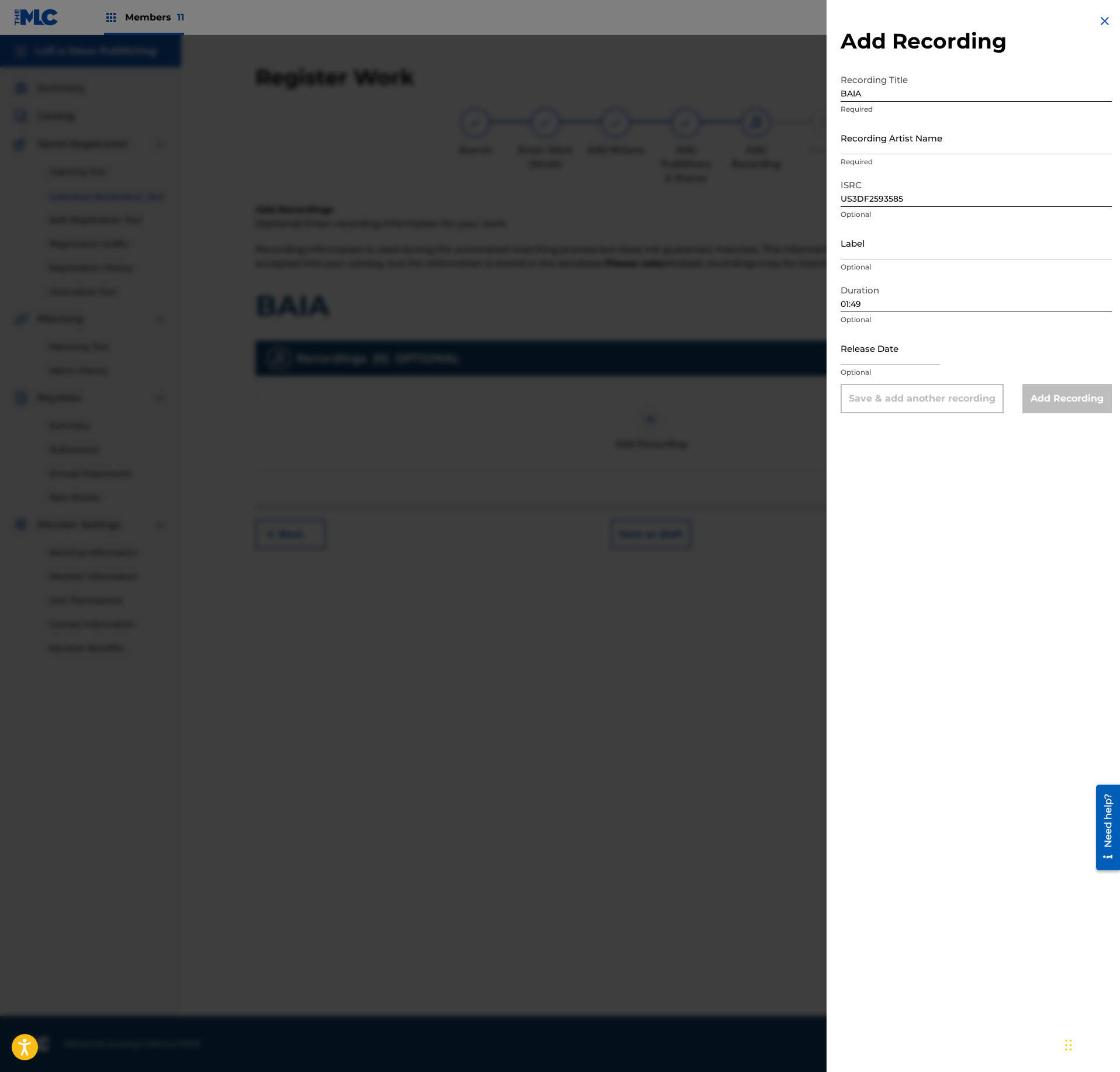
click at [892, 358] on input "text" at bounding box center [891, 348] width 100 height 33
select select "8"
select select "2025"
click at [857, 380] on select "January February March April May June July August September October November De…" at bounding box center [890, 386] width 67 height 13
select select "7"
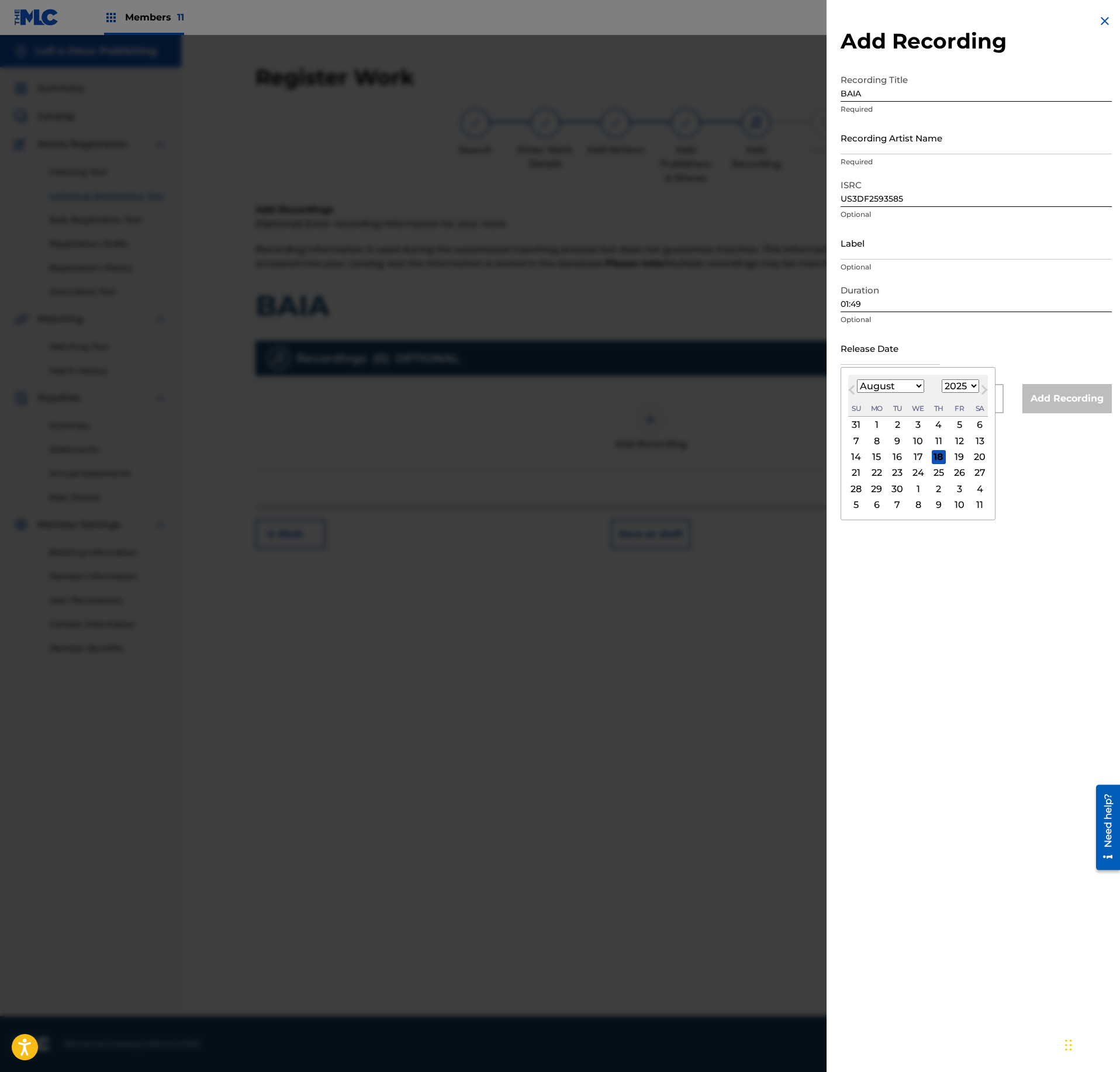
click option "August" at bounding box center [0, 0] width 0 height 0
click at [961, 476] on div "22" at bounding box center [959, 473] width 14 height 14
type input "[DATE]"
click at [920, 145] on input "Recording Artist Name" at bounding box center [976, 137] width 271 height 33
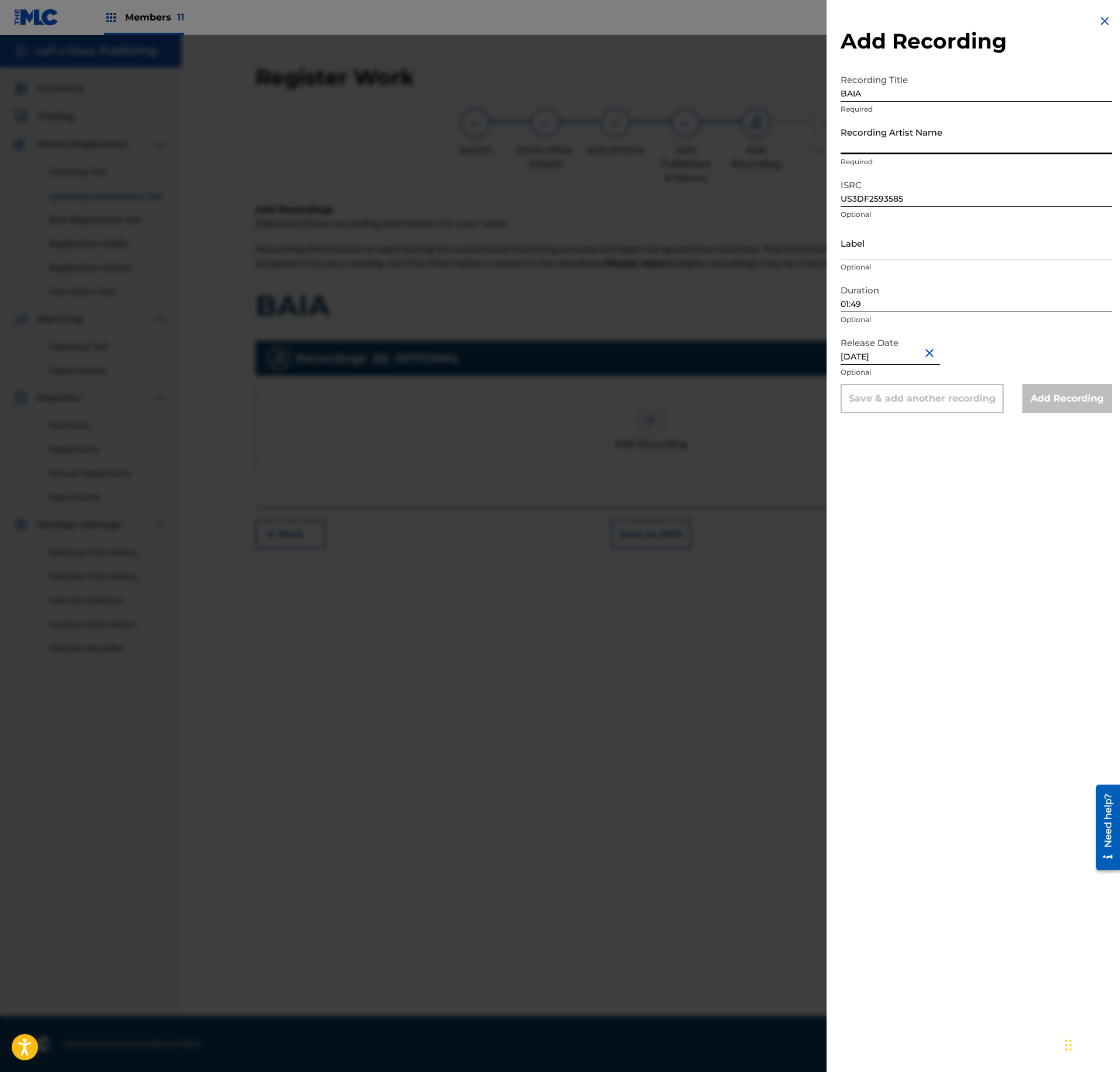
paste input "SÁTYR, DONKEYCHOTE"
click at [850, 146] on input "SÁTYR, DONKEYCHOTE" at bounding box center [976, 137] width 271 height 33
type input "SATYR, DONKEYCHOTE"
click at [1061, 399] on input "Add Recording" at bounding box center [1067, 398] width 89 height 29
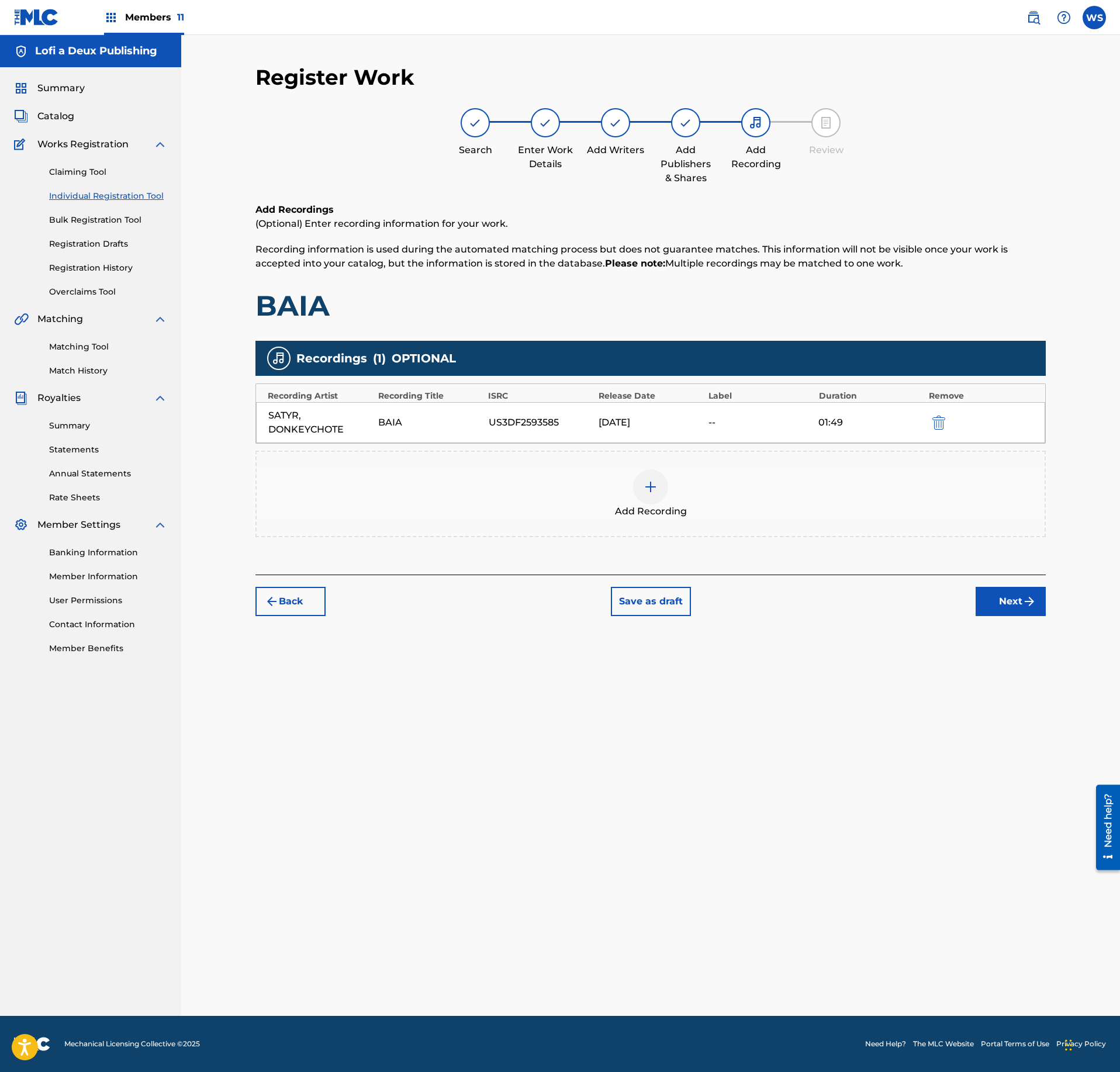
click at [1009, 613] on button "Next" at bounding box center [1011, 601] width 70 height 29
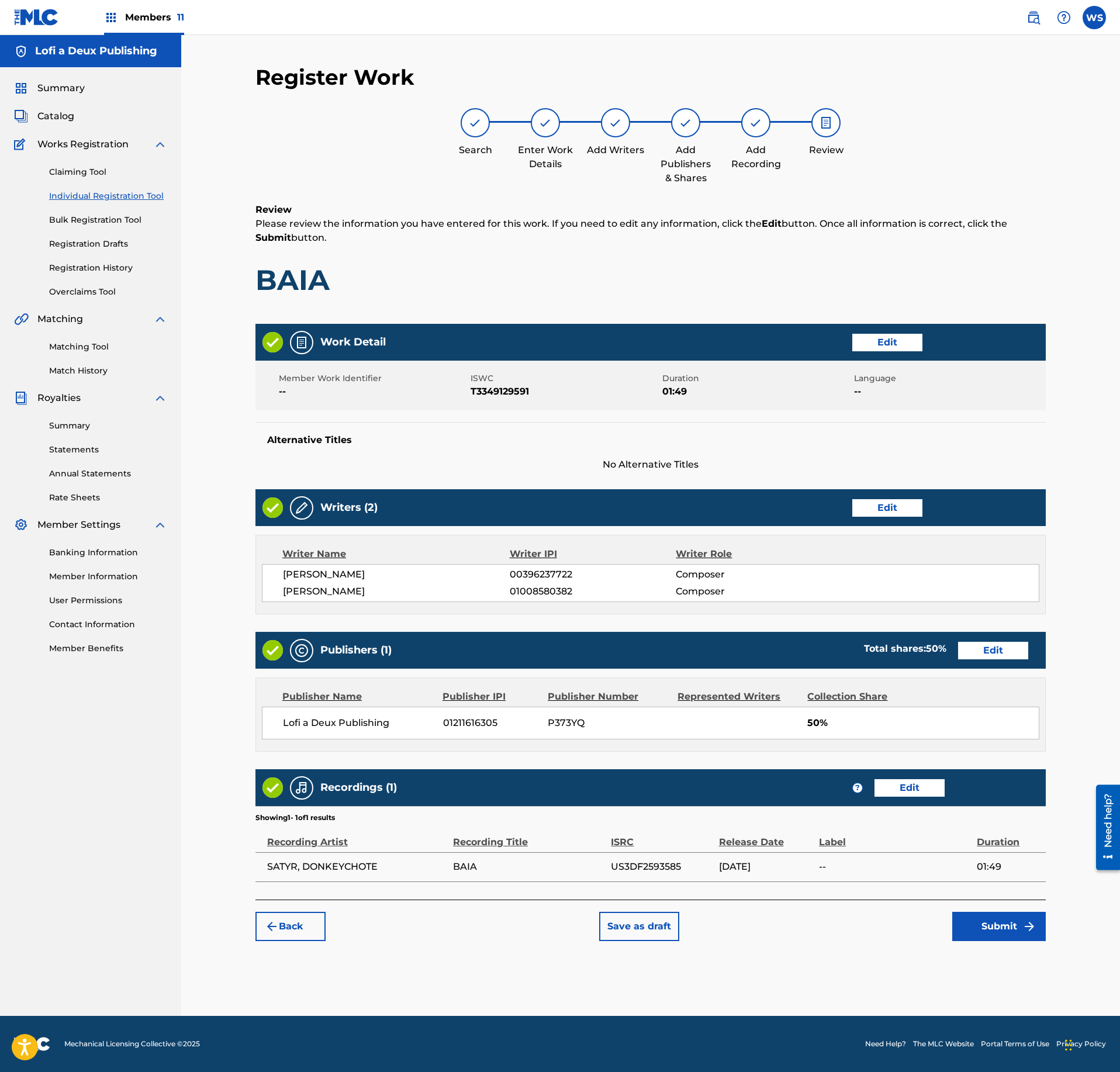
click at [713, 422] on div "Alternative Titles No Alternative Titles" at bounding box center [650, 446] width 790 height 50
click at [675, 464] on span "No Alternative Titles" at bounding box center [650, 465] width 790 height 14
click at [1002, 935] on button "Submit" at bounding box center [998, 926] width 94 height 29
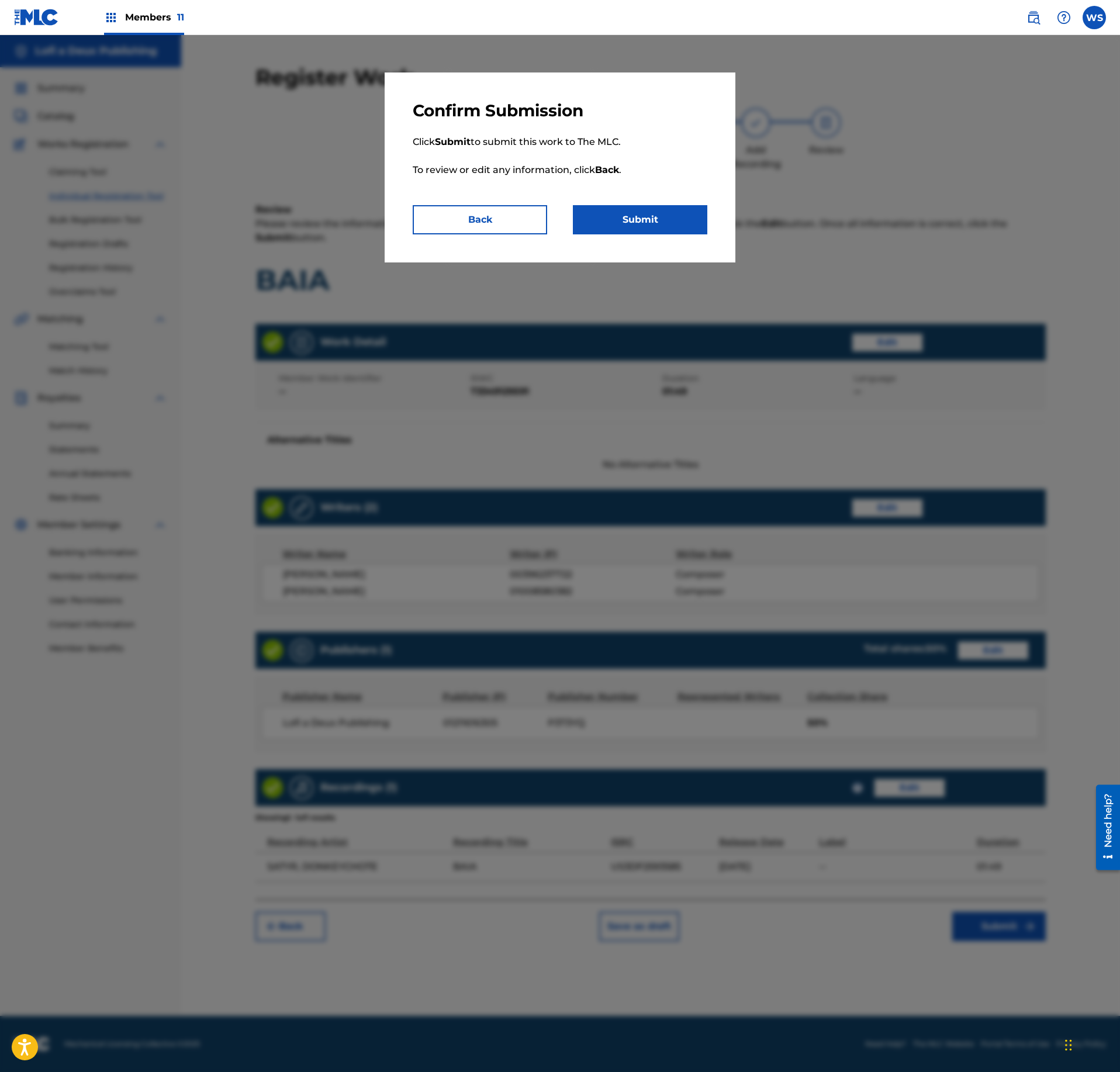
click at [494, 199] on p "Click Submit to submit this work to The MLC. To review or edit any information,…" at bounding box center [560, 163] width 295 height 84
click at [494, 209] on button "Back" at bounding box center [480, 219] width 135 height 29
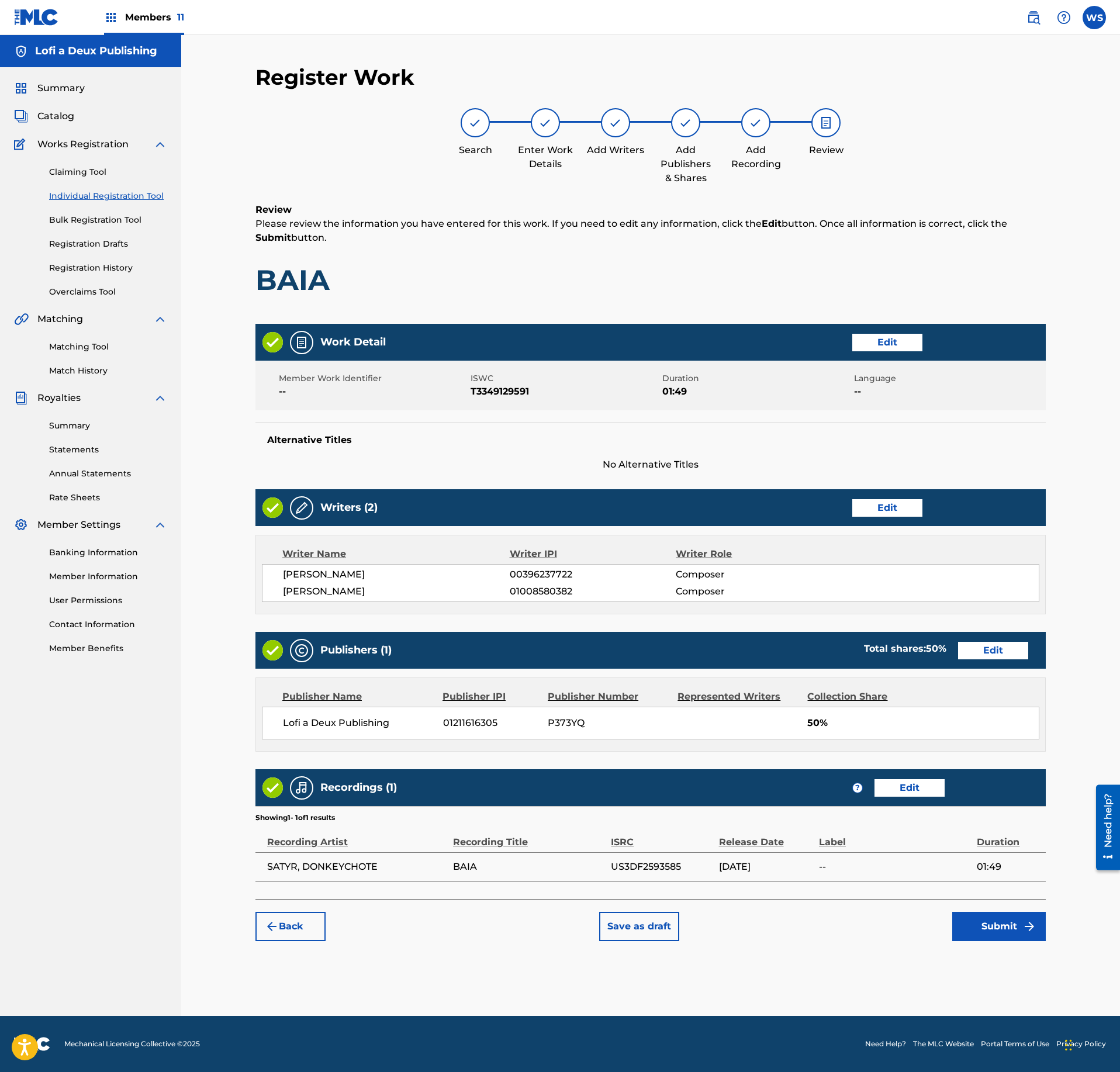
click at [977, 938] on button "Submit" at bounding box center [998, 926] width 94 height 29
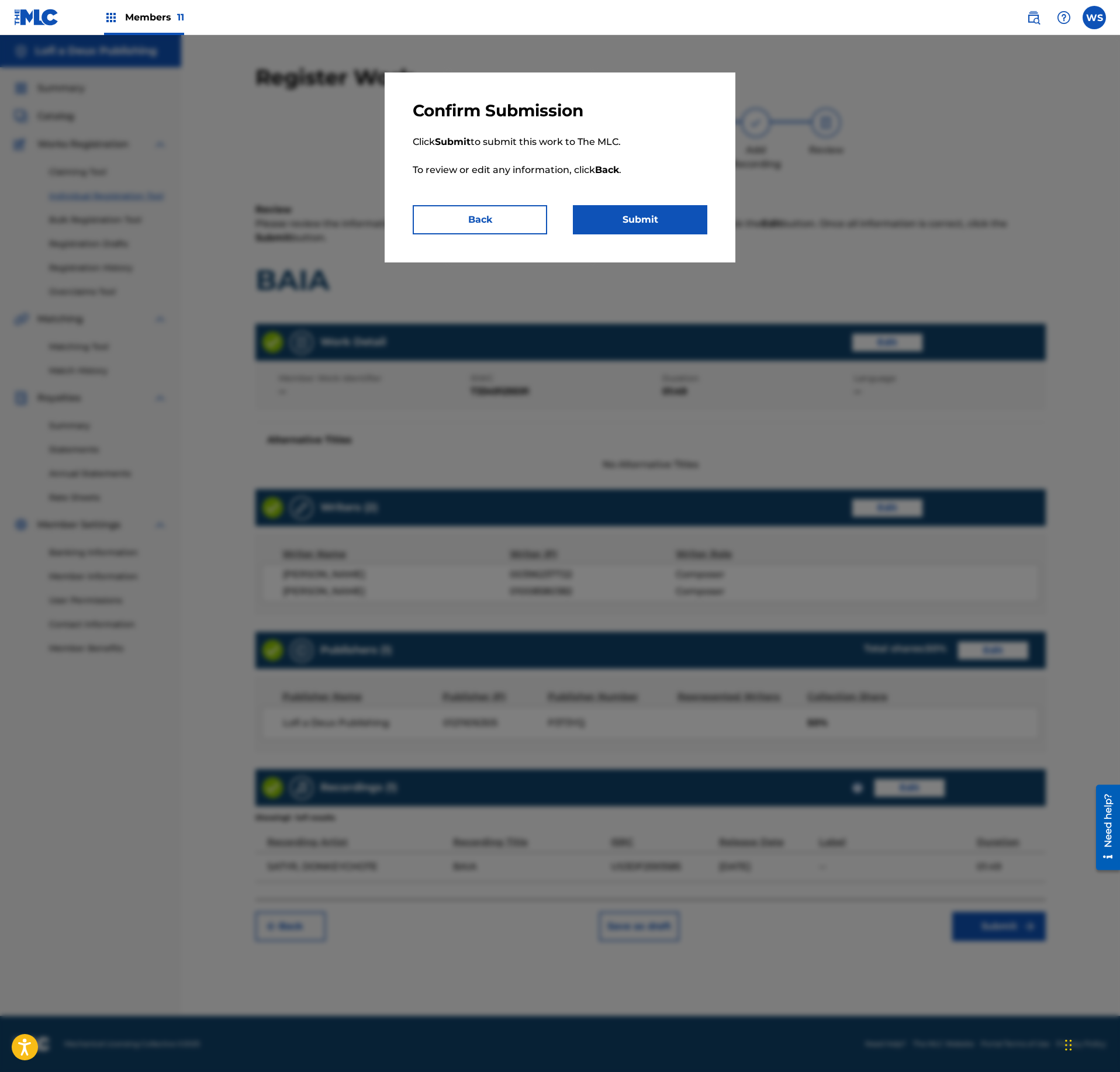
click at [512, 219] on button "Back" at bounding box center [480, 219] width 135 height 29
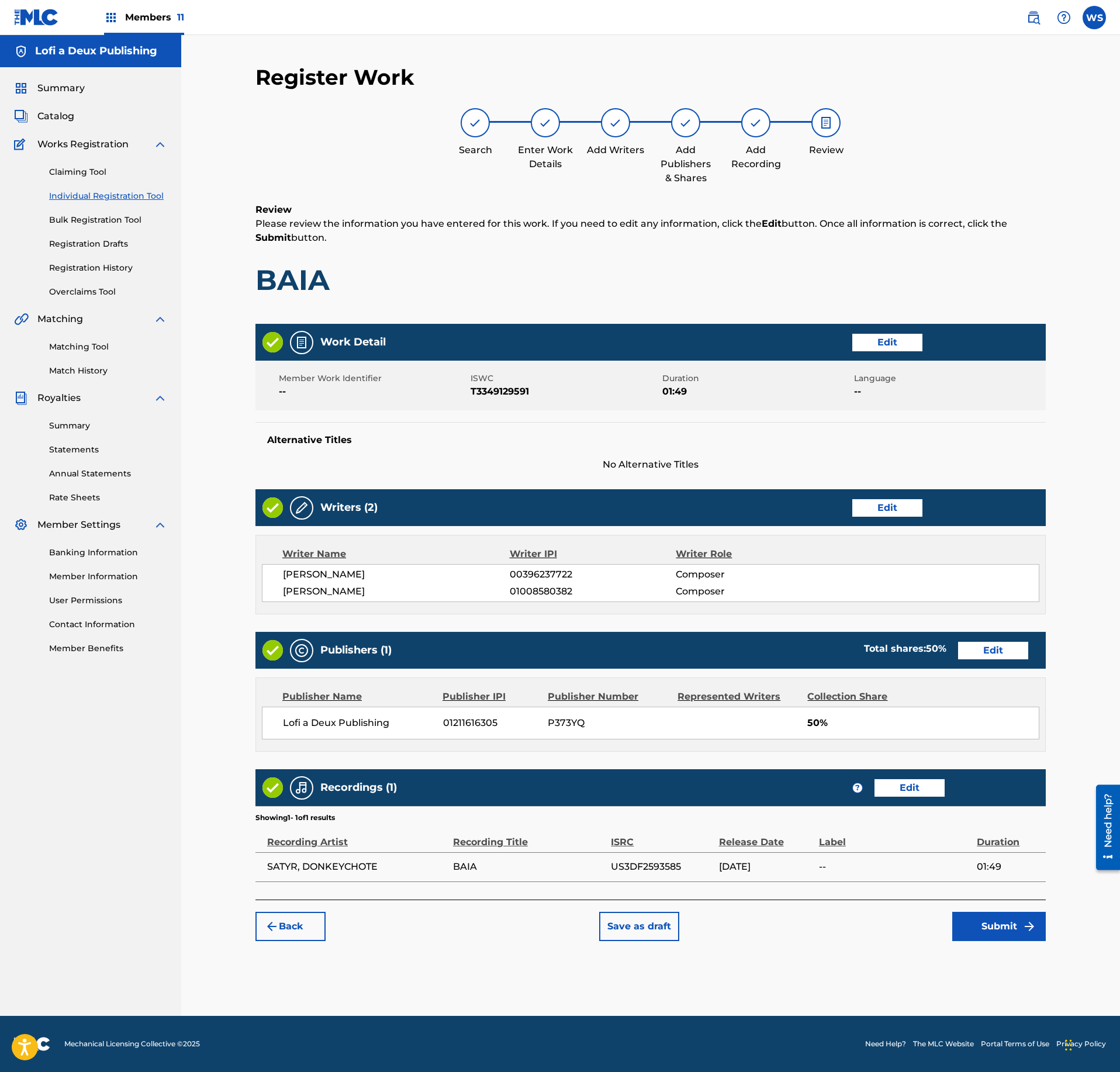
click at [987, 928] on button "Submit" at bounding box center [998, 926] width 94 height 29
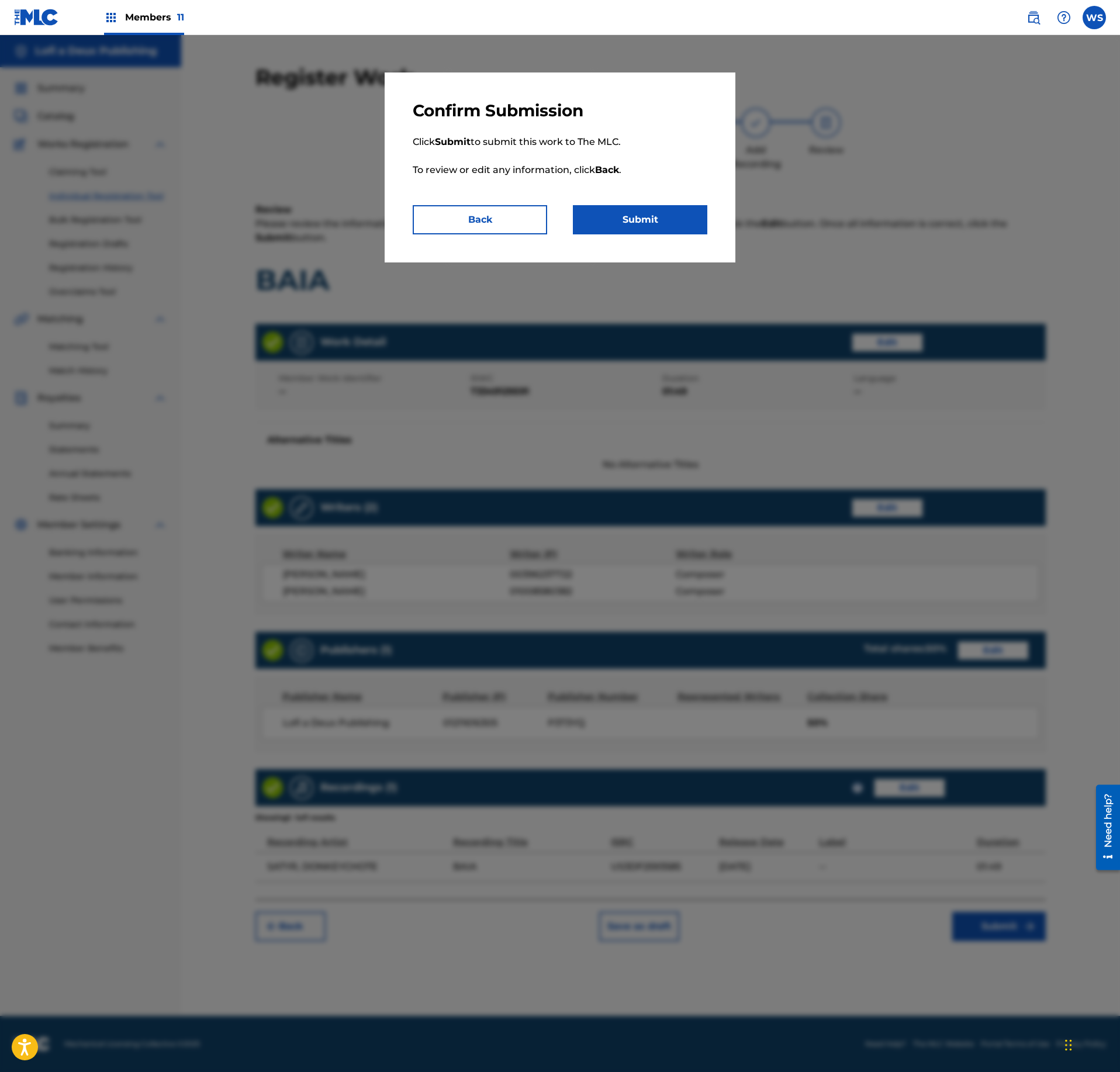
click at [668, 219] on button "Submit" at bounding box center [640, 219] width 135 height 29
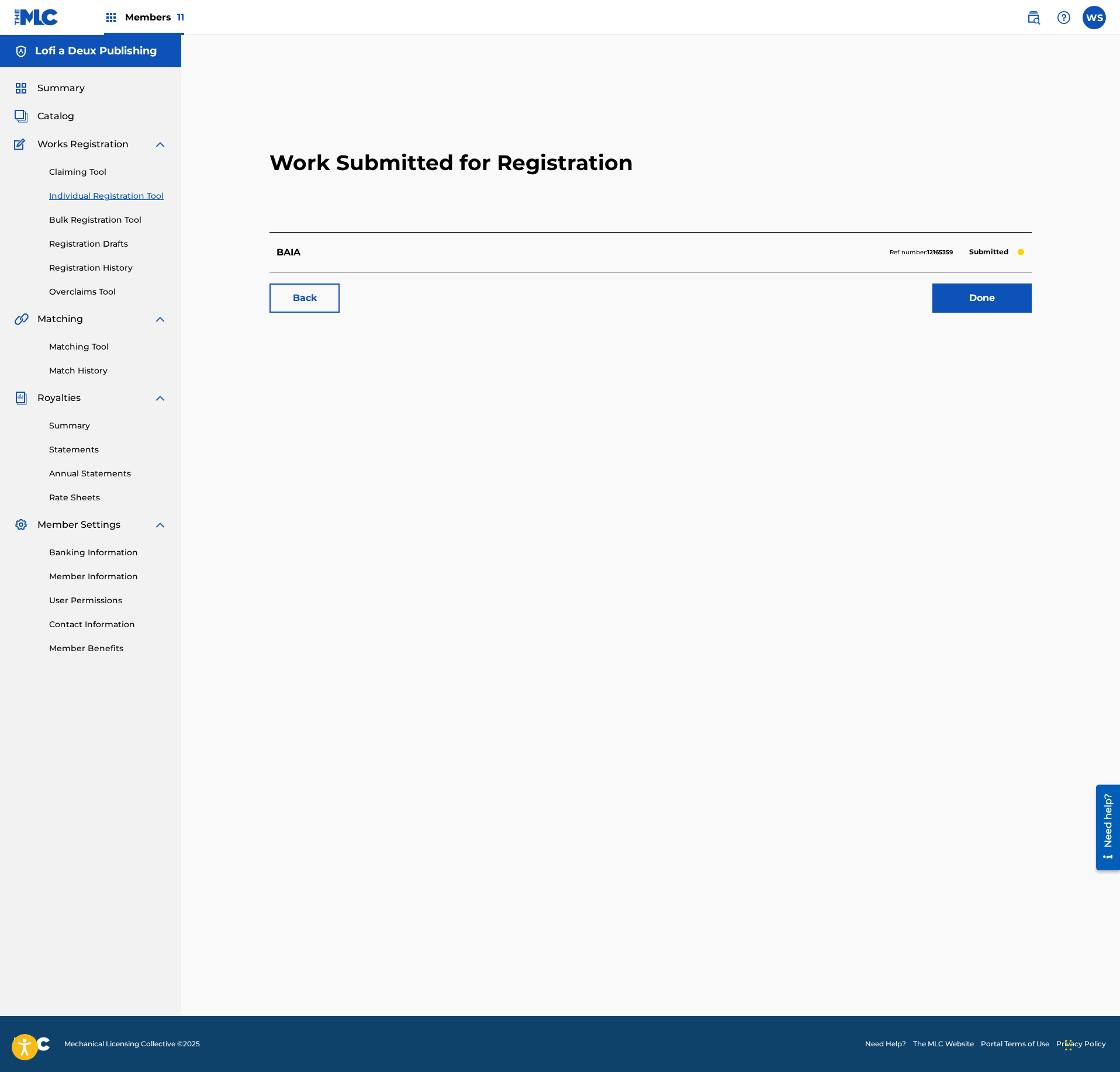
click at [985, 300] on link "Done" at bounding box center [983, 298] width 100 height 29
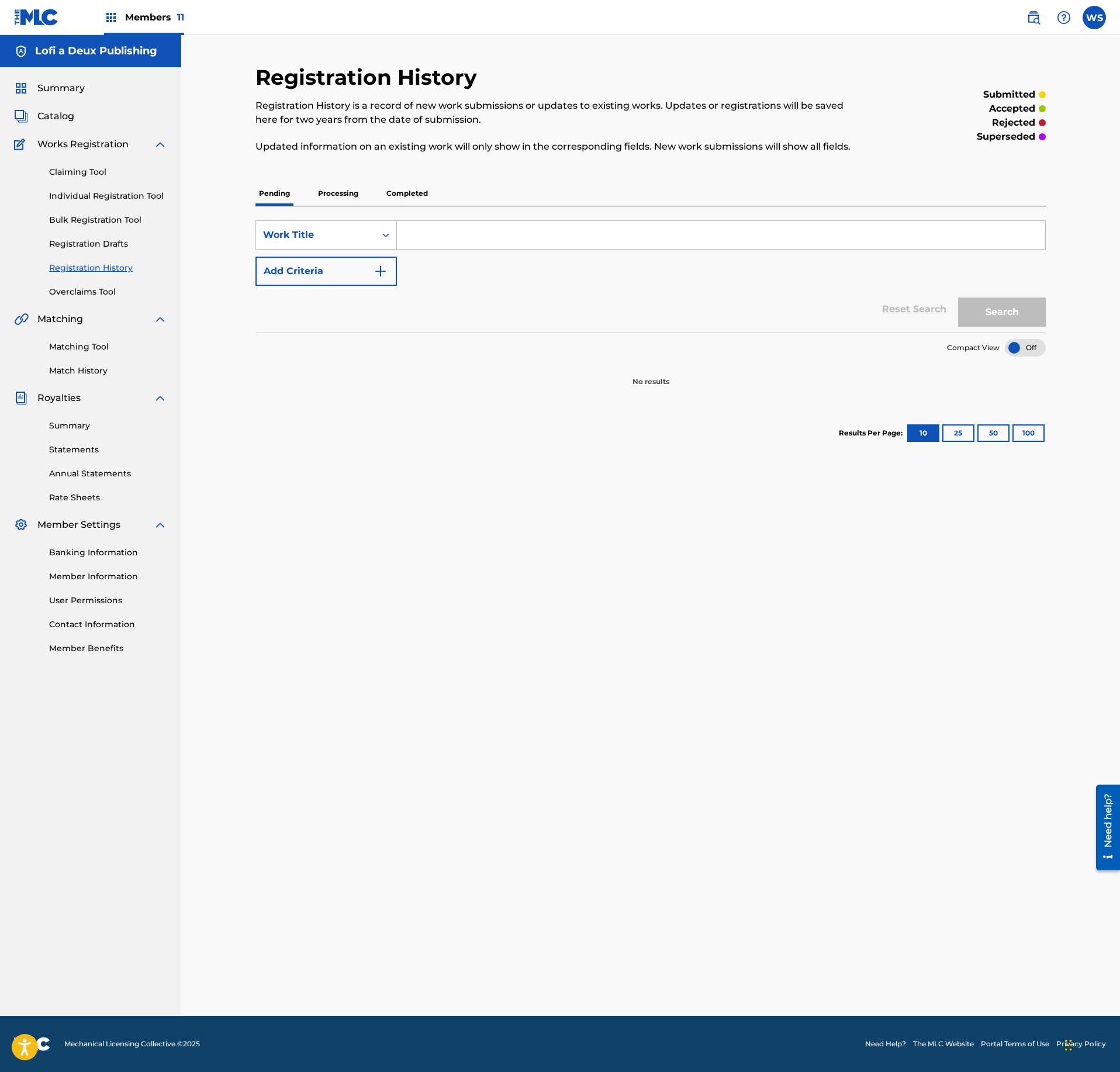
click at [59, 107] on div "Summary Catalog Works Registration Claiming Tool Individual Registration Tool B…" at bounding box center [90, 368] width 181 height 601
click at [52, 115] on span "Catalog" at bounding box center [56, 116] width 37 height 14
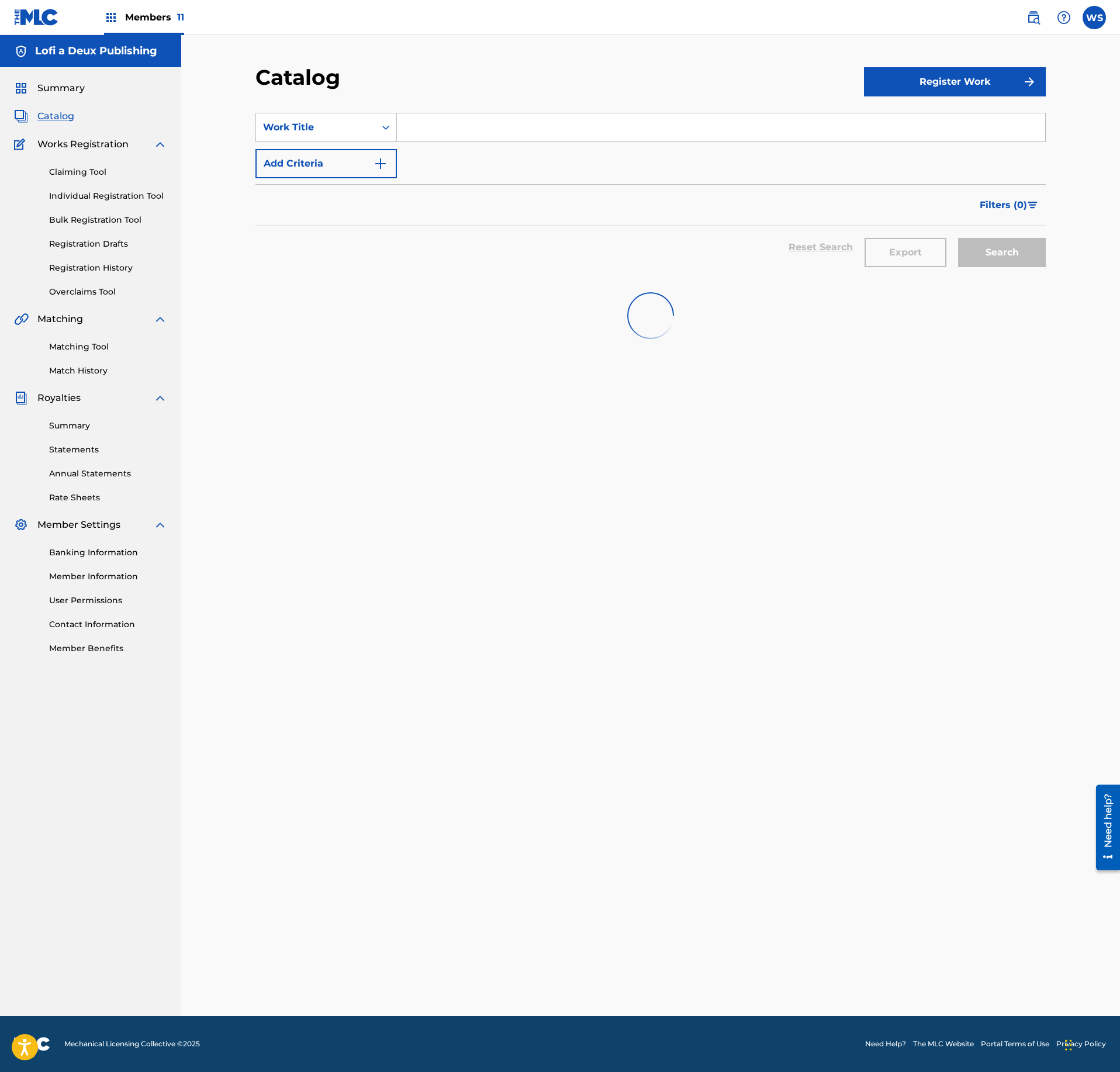
click at [975, 102] on section "SearchWithCriteria75376691-aac4-4e71-9449-4de20c421398 Work Title Add Criteria …" at bounding box center [650, 188] width 790 height 179
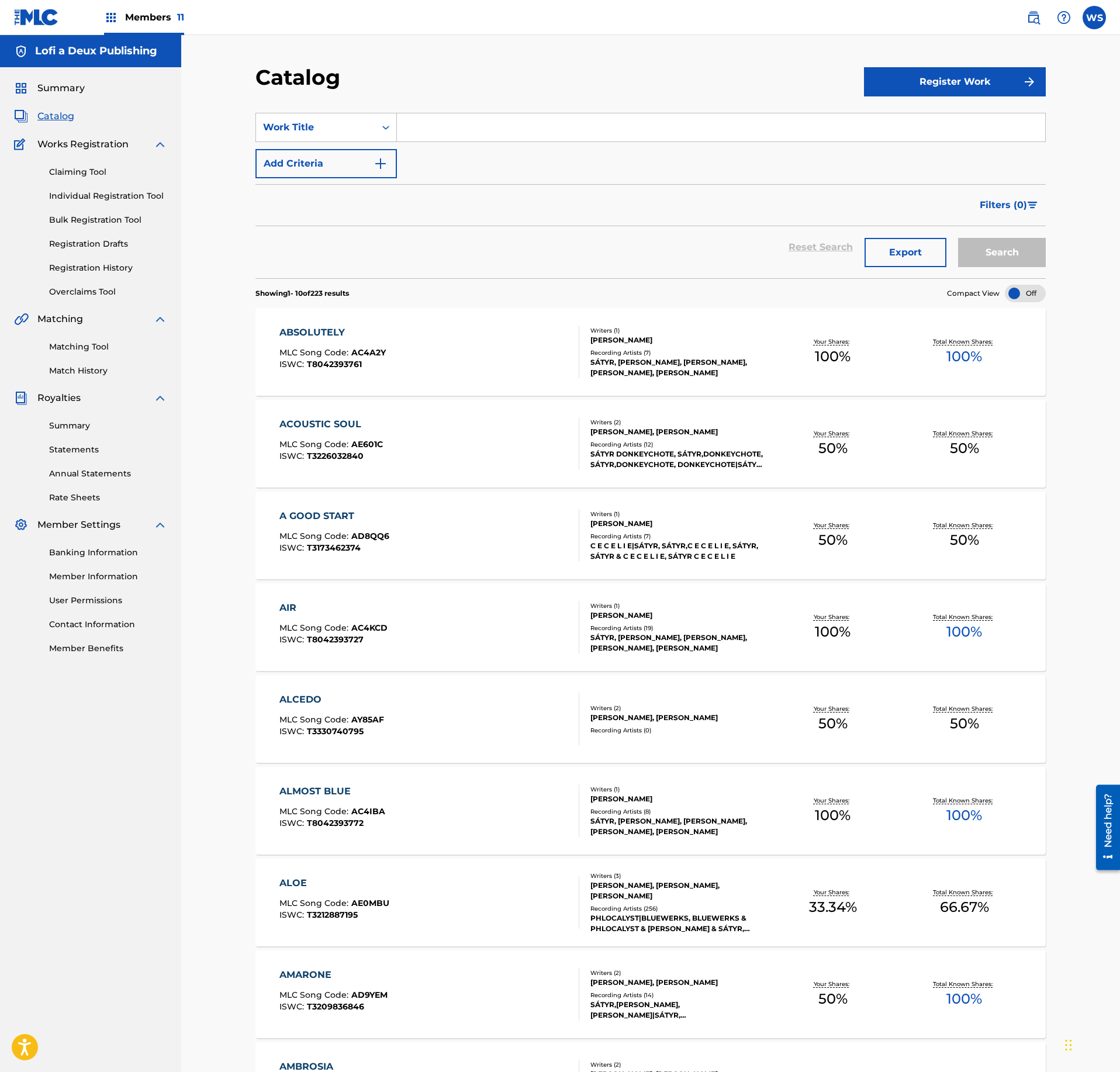
click at [101, 271] on link "Registration History" at bounding box center [108, 268] width 118 height 12
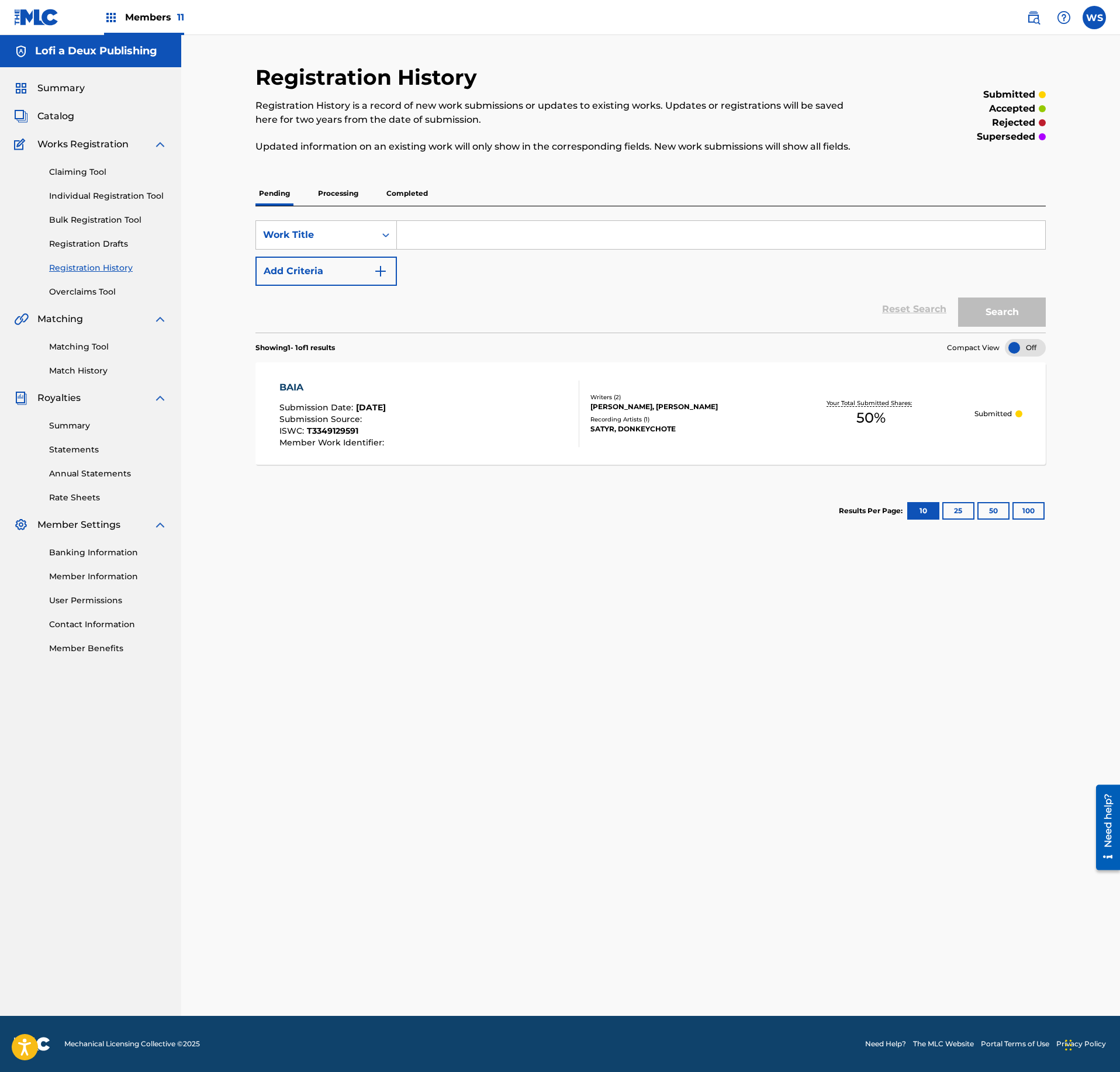
click at [70, 125] on div "Summary Catalog Works Registration Claiming Tool Individual Registration Tool B…" at bounding box center [90, 368] width 181 height 601
click at [60, 122] on span "Catalog" at bounding box center [56, 116] width 37 height 14
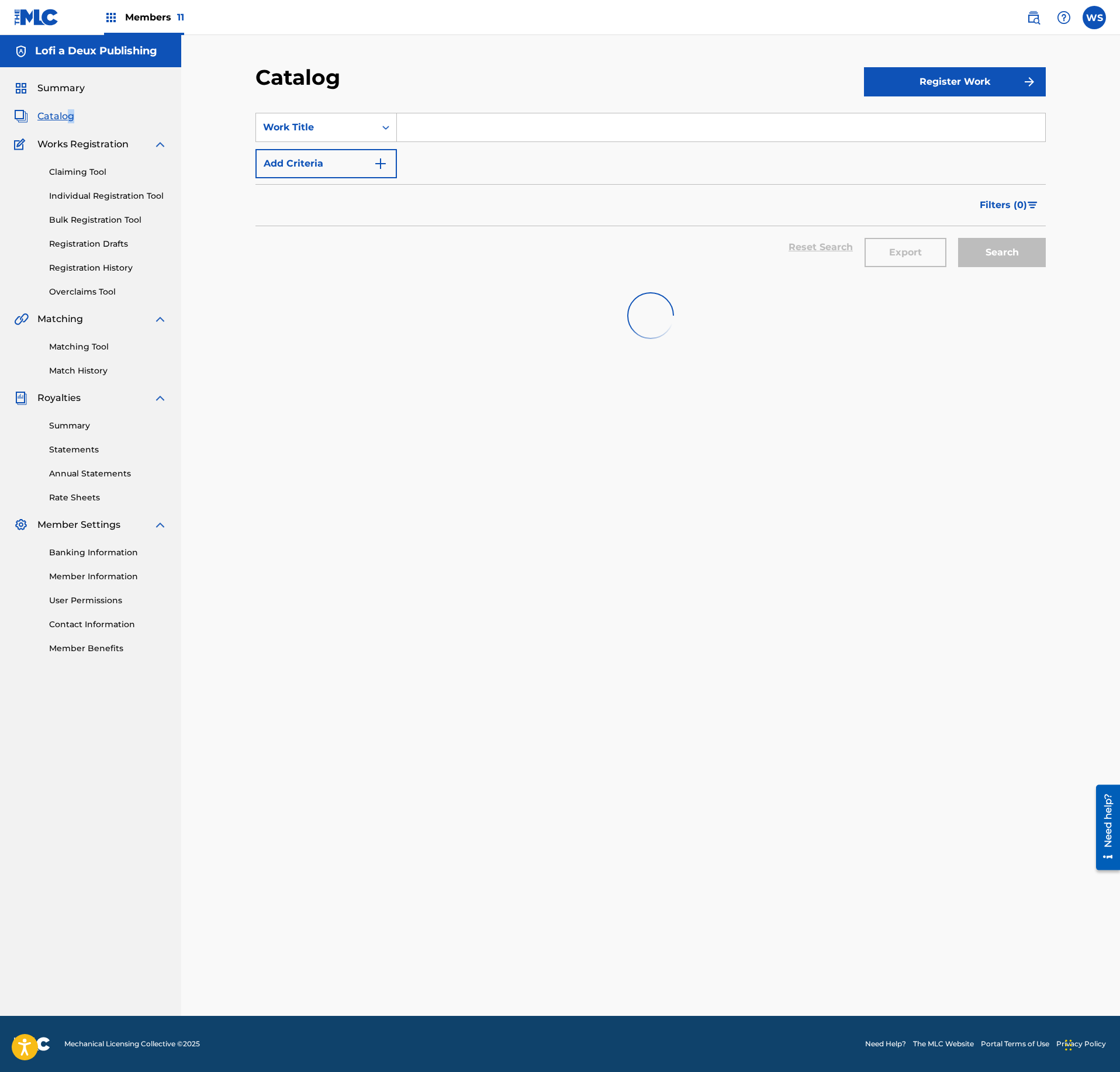
click at [956, 94] on button "Register Work" at bounding box center [955, 81] width 182 height 29
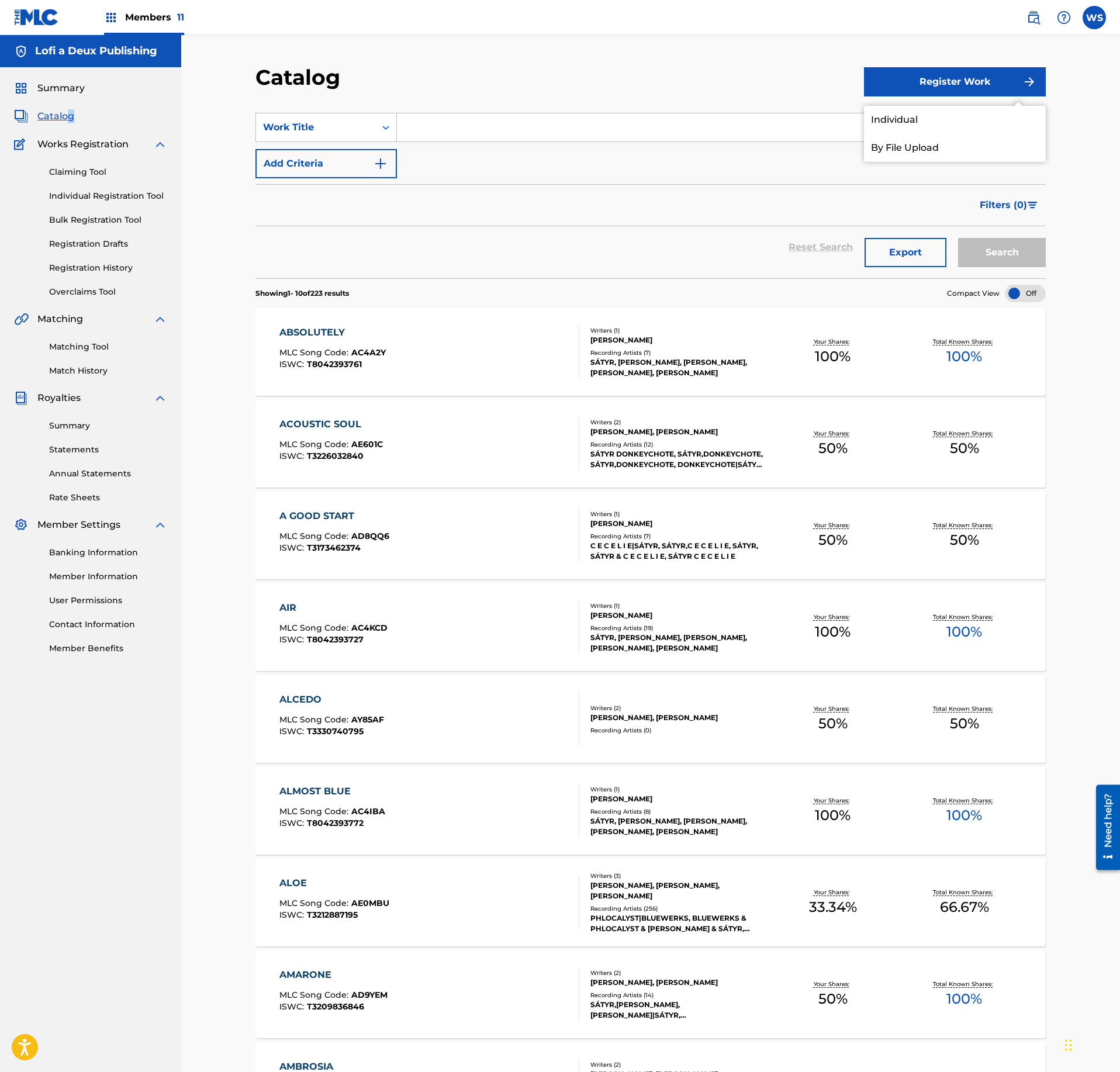
click at [942, 118] on link "Individual" at bounding box center [955, 120] width 182 height 28
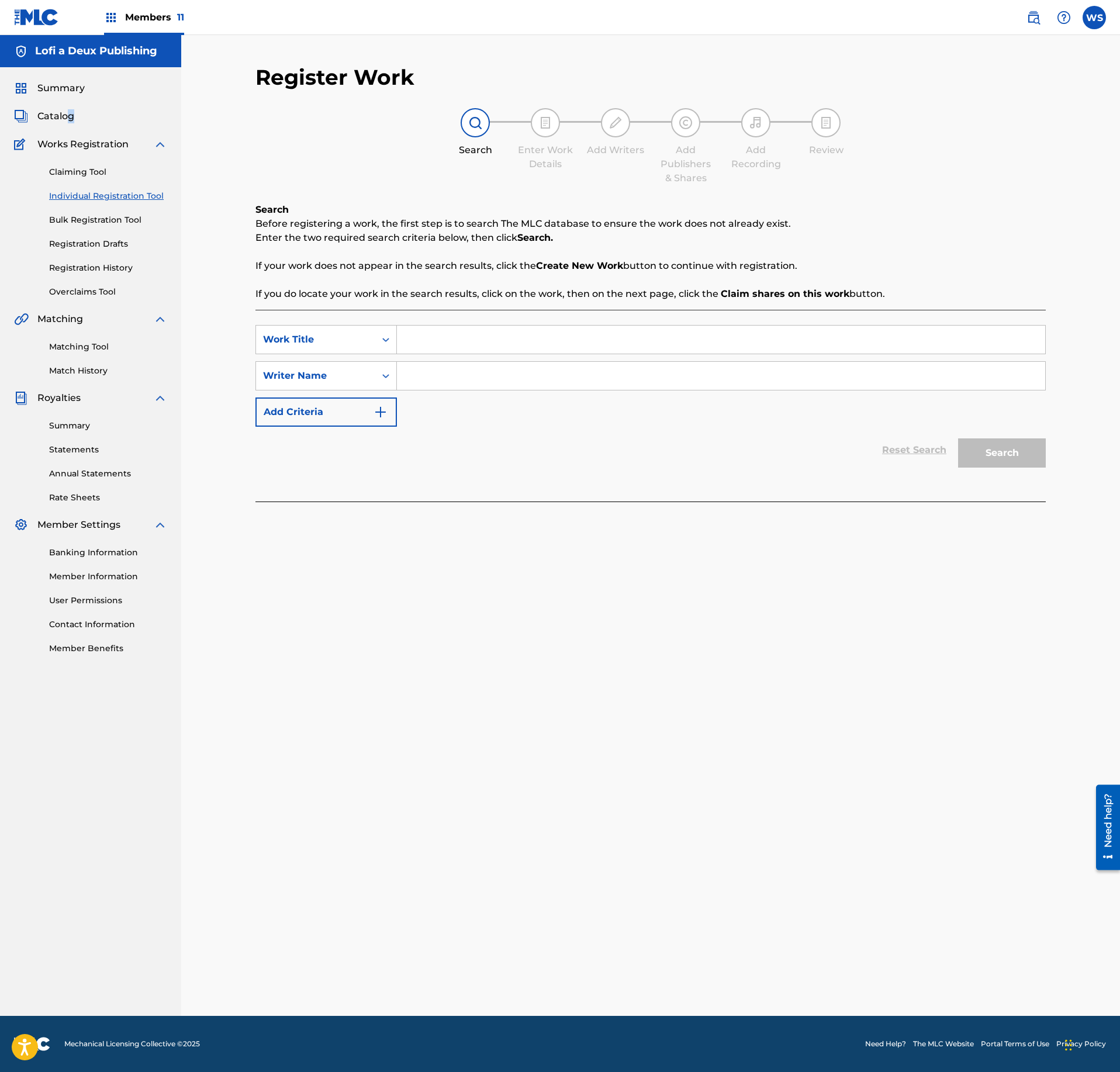
click at [522, 345] on input "Search Form" at bounding box center [721, 340] width 648 height 28
paste input "SYLPHS"
type input "SYLPHS"
click at [452, 342] on input "SYLPHS" at bounding box center [721, 340] width 648 height 28
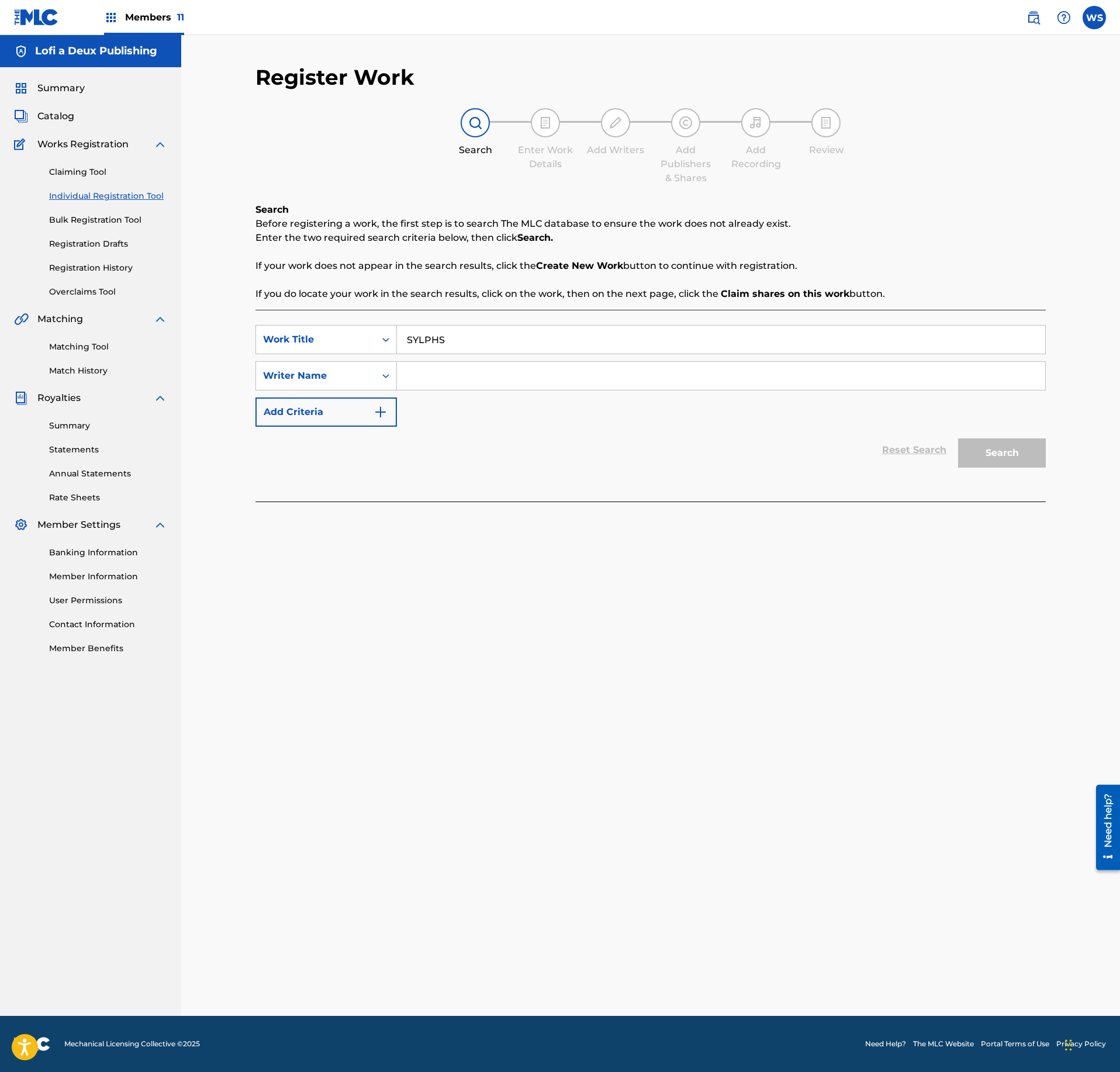
click at [445, 369] on input "Search Form" at bounding box center [721, 376] width 648 height 28
click at [958, 438] on button "Search" at bounding box center [1002, 452] width 88 height 29
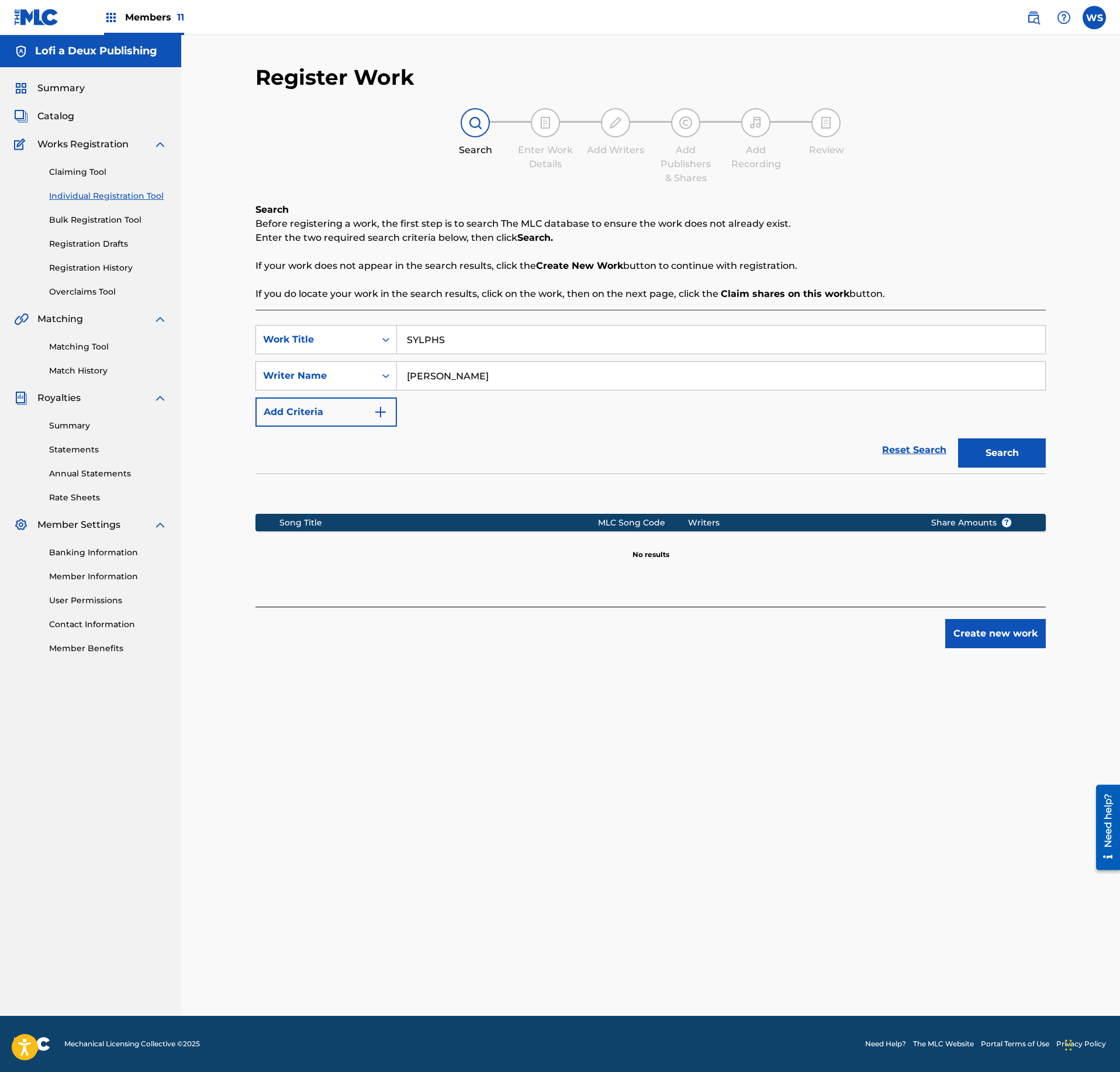
click at [477, 368] on input "[PERSON_NAME]" at bounding box center [721, 376] width 648 height 28
type input "geitmann"
click at [958, 438] on button "Search" at bounding box center [1002, 452] width 88 height 29
click at [953, 627] on button "Create new work" at bounding box center [995, 633] width 101 height 29
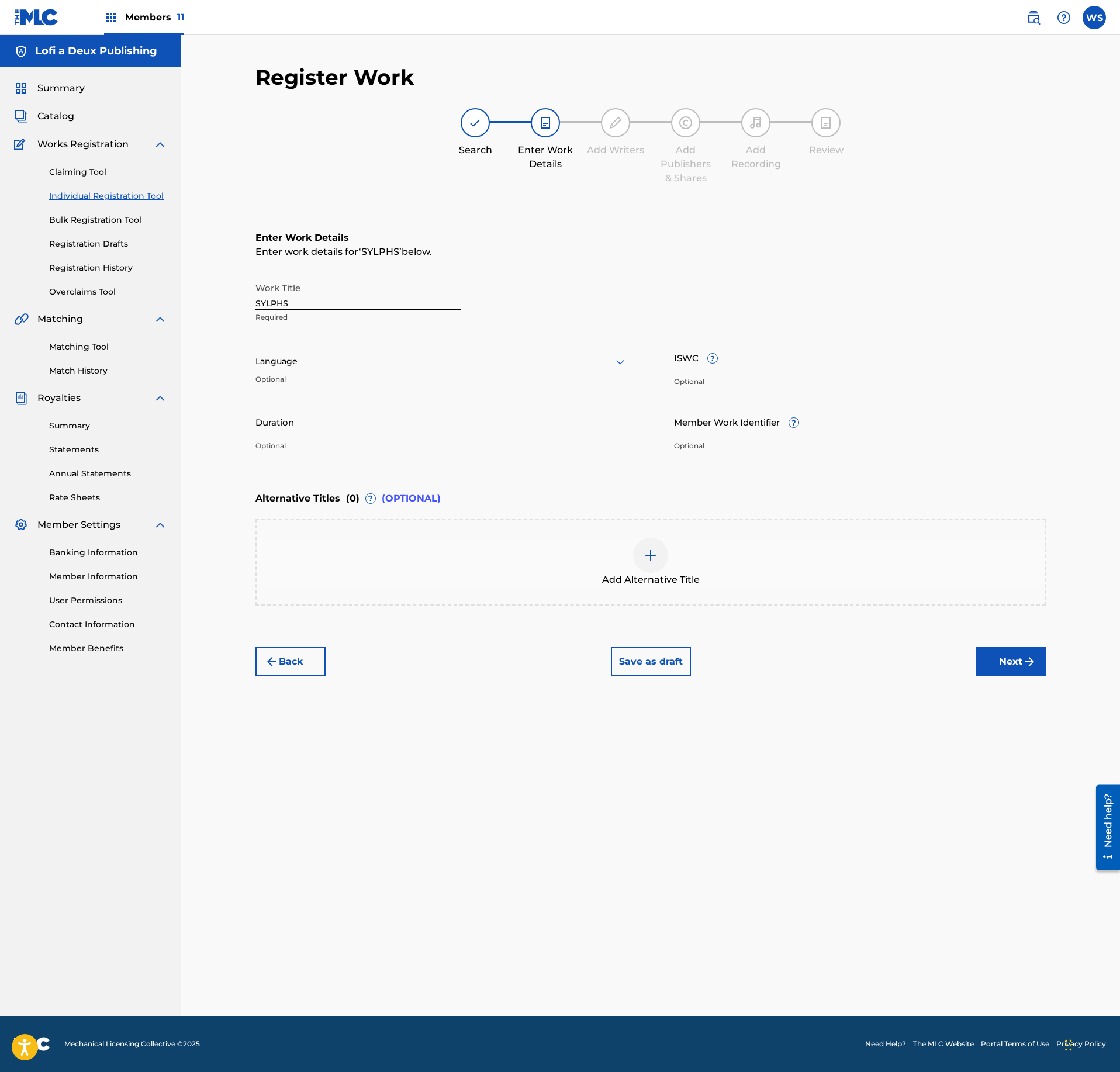
click at [852, 364] on input "ISWC ?" at bounding box center [859, 357] width 372 height 33
paste input "T-334.912.992-2"
type input "T-334.912.992-2"
click at [392, 413] on input "Duration" at bounding box center [441, 422] width 372 height 33
paste input "02:34"
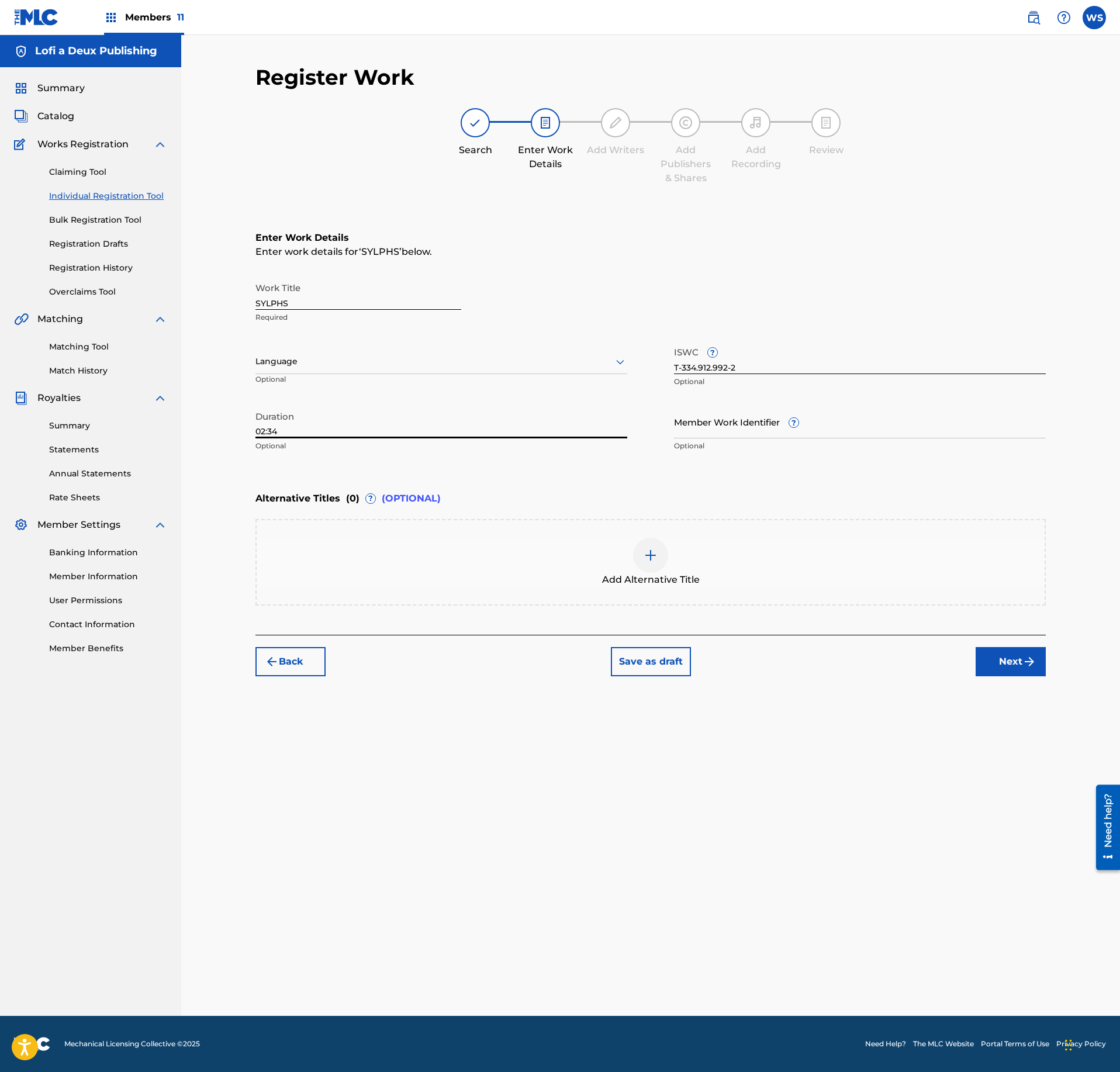
type input "02:34"
click at [1018, 664] on button "Next" at bounding box center [1011, 662] width 70 height 29
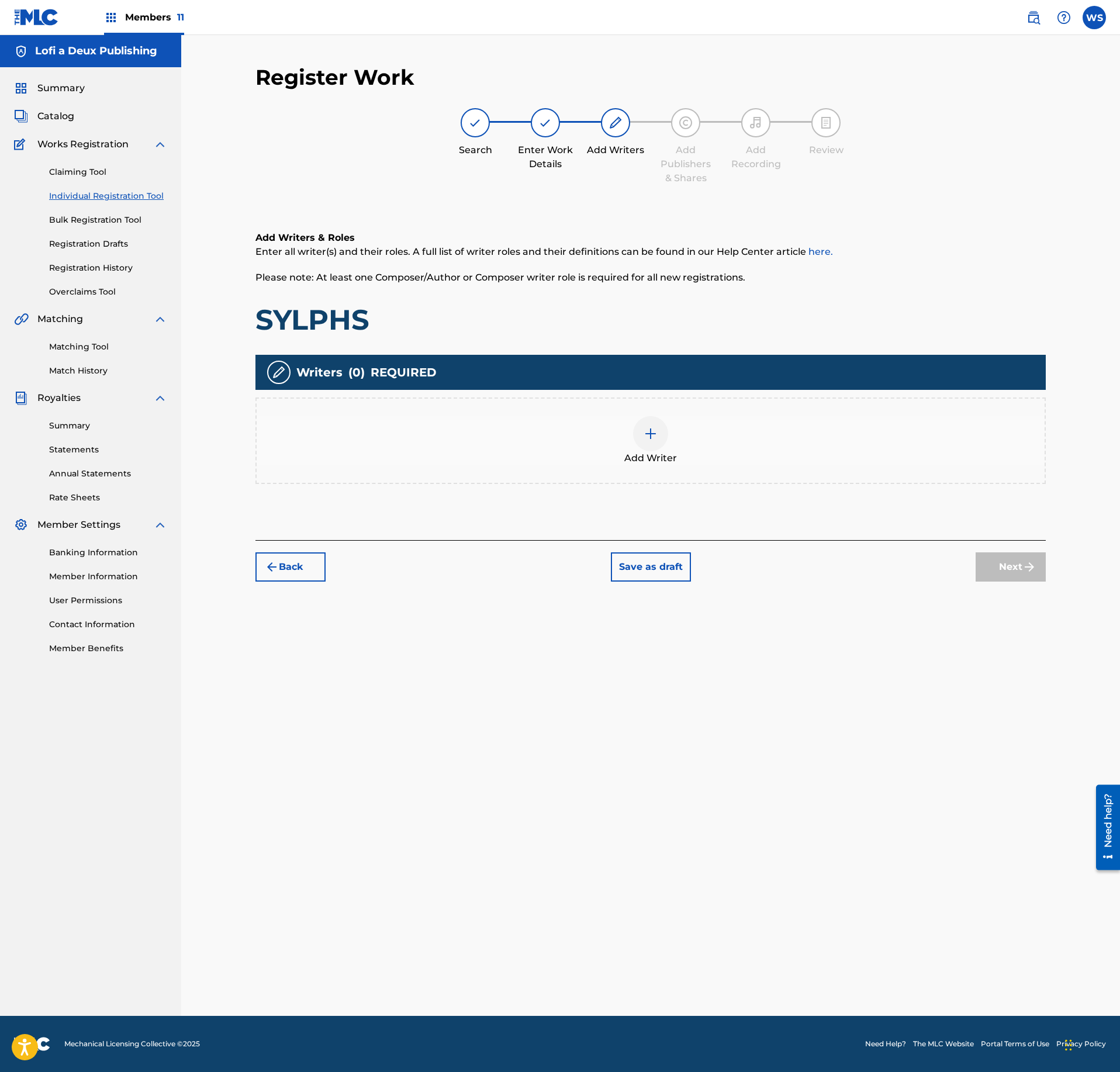
click at [634, 443] on div "Add Writer" at bounding box center [650, 441] width 788 height 49
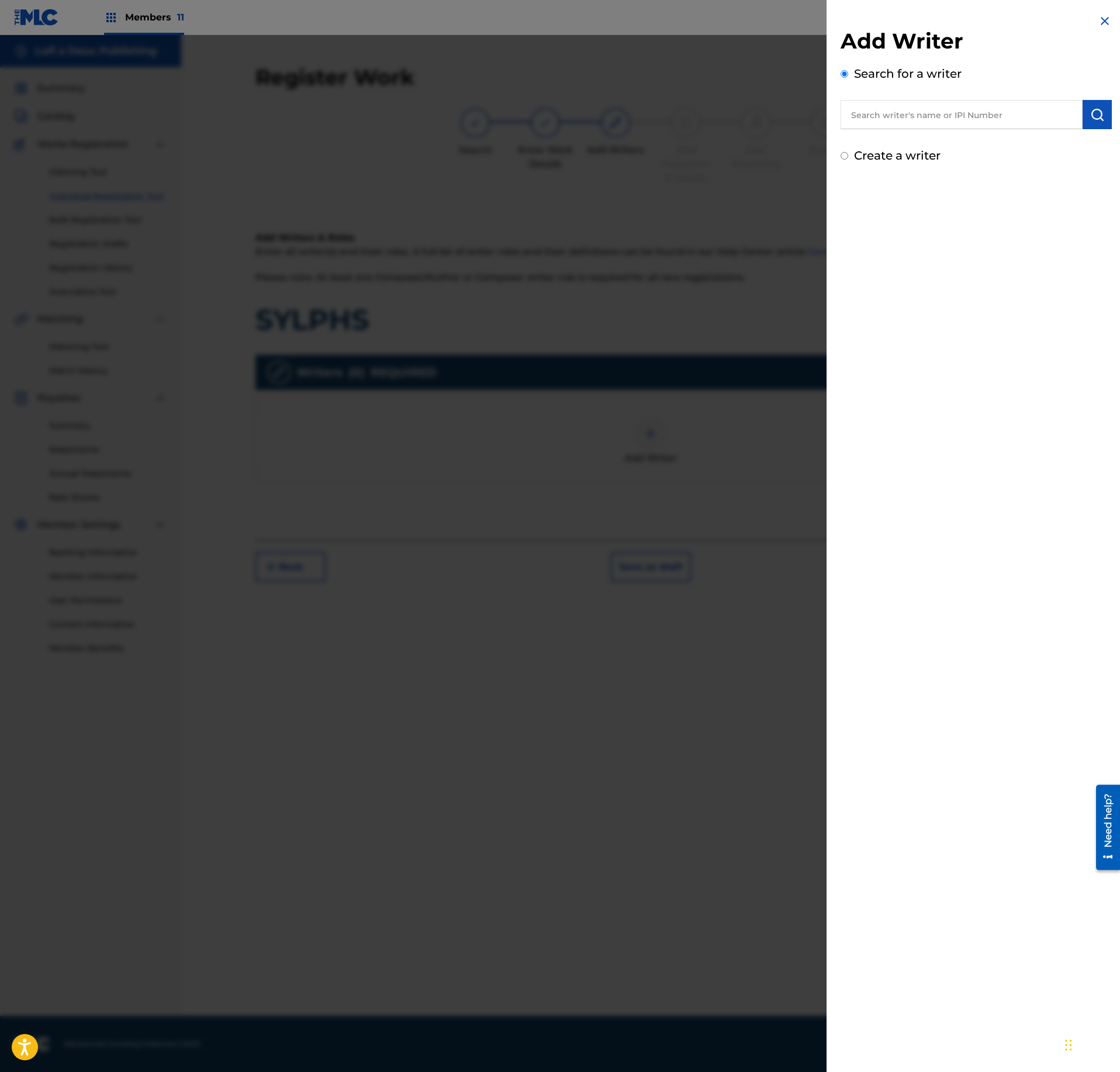
click at [961, 121] on input "text" at bounding box center [962, 114] width 242 height 29
paste input "1008580382"
type input "01008580382"
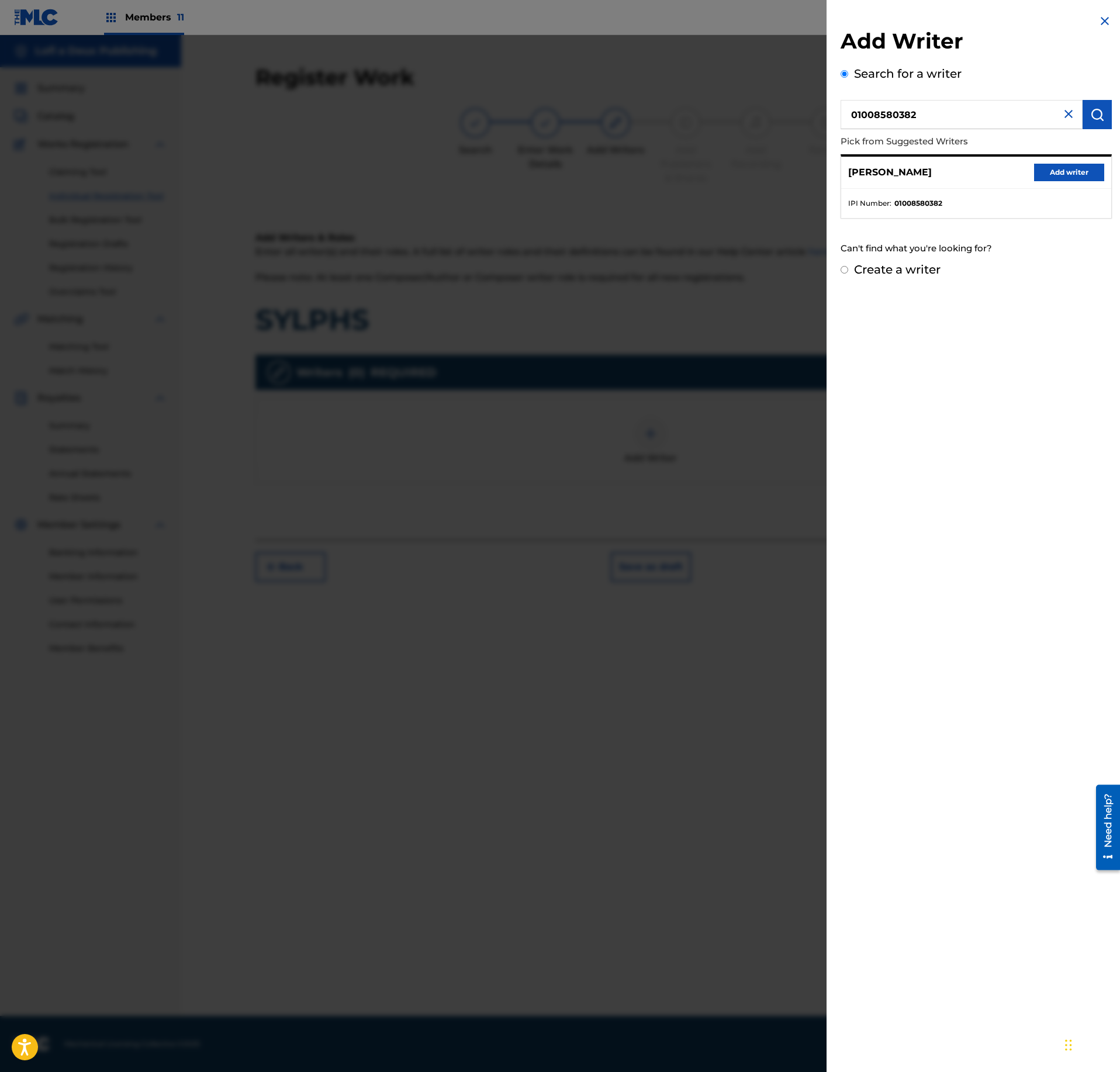
click at [1088, 172] on button "Add writer" at bounding box center [1069, 172] width 70 height 18
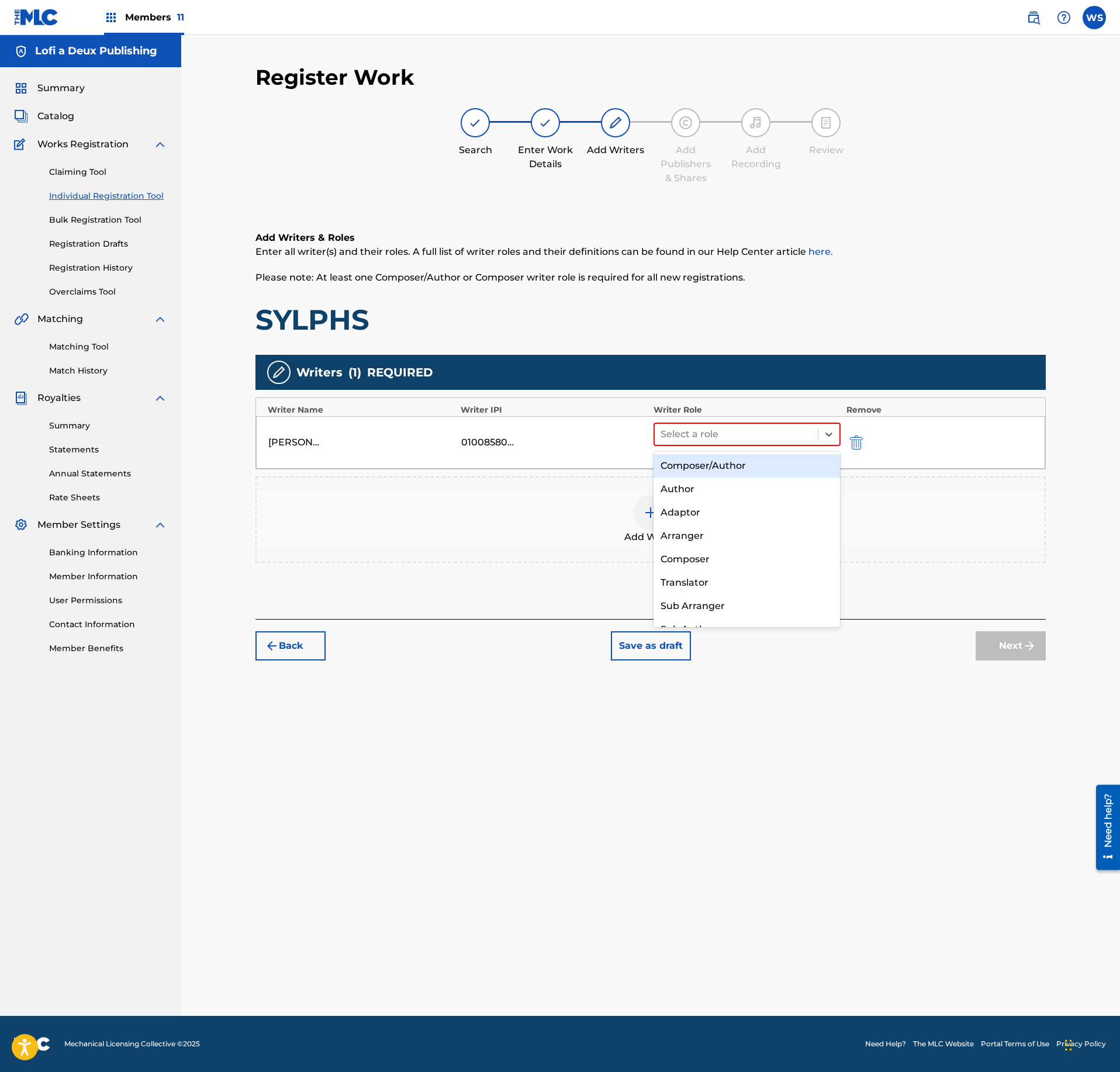
drag, startPoint x: 770, startPoint y: 436, endPoint x: 754, endPoint y: 510, distance: 75.7
click at [769, 436] on div at bounding box center [736, 434] width 151 height 17
click at [738, 563] on div "Composer" at bounding box center [746, 559] width 186 height 24
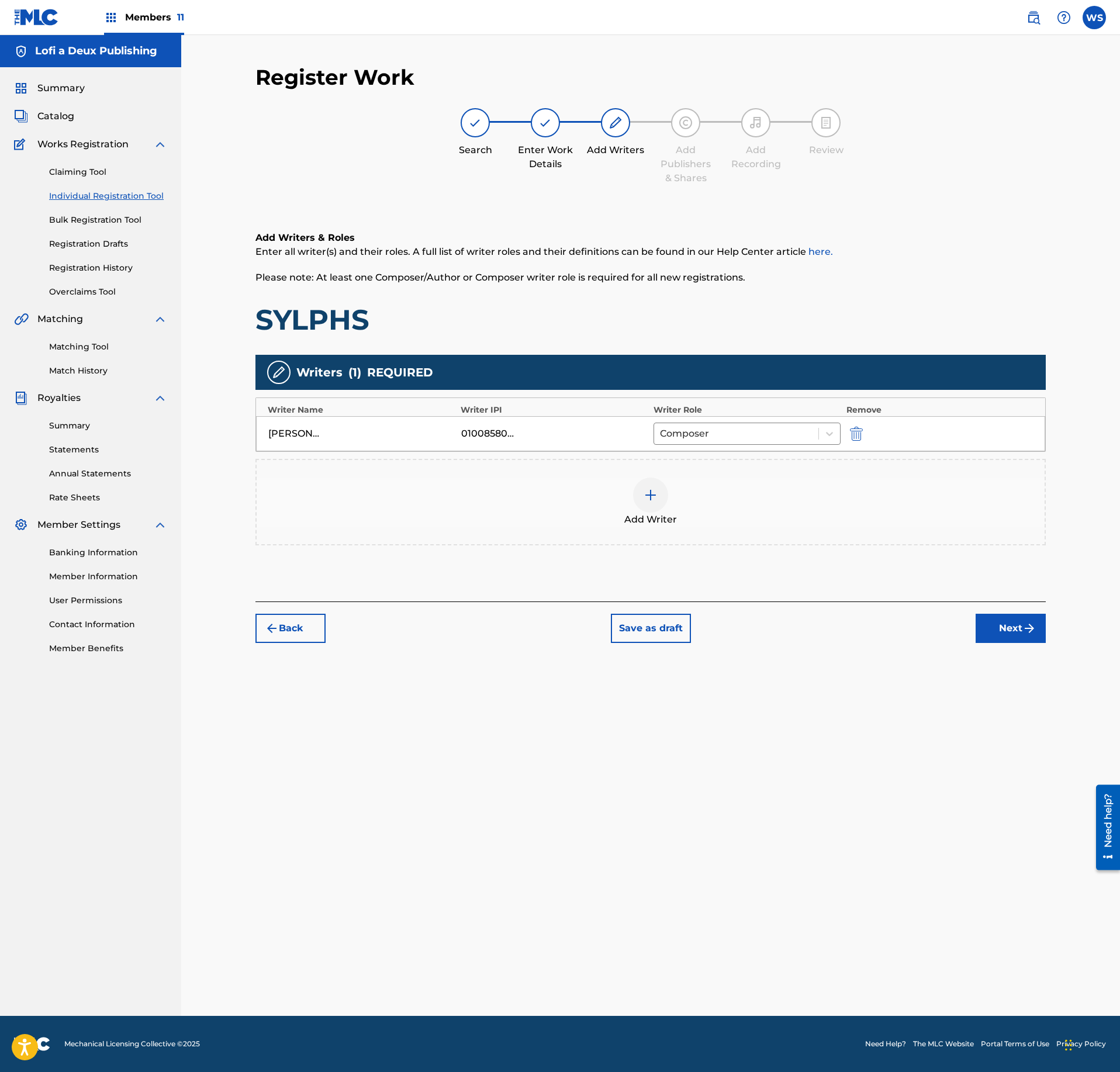
click at [686, 545] on div "Add Writer" at bounding box center [650, 501] width 790 height 87
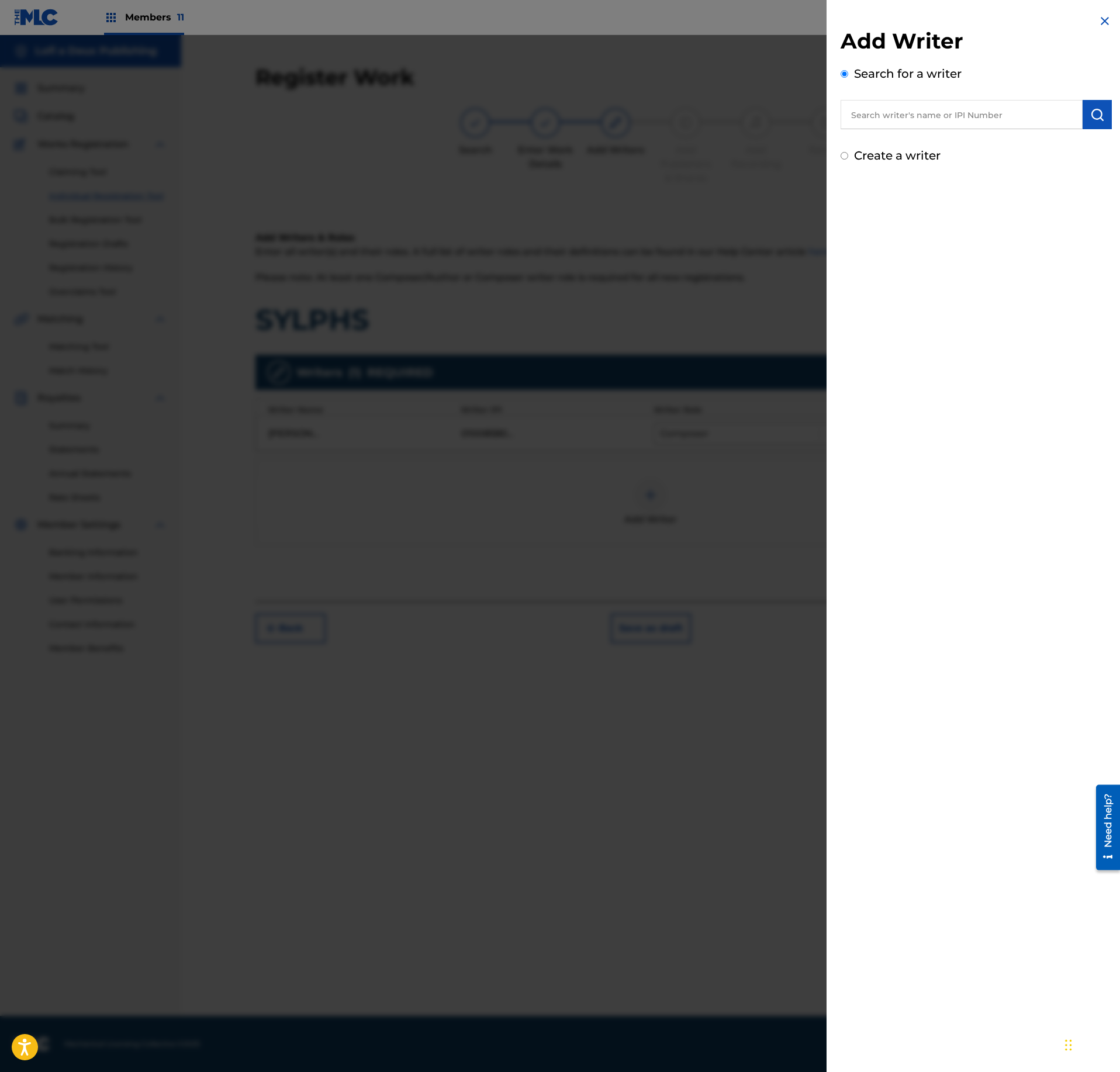
click at [886, 124] on input "text" at bounding box center [962, 114] width 242 height 29
paste input "383740935"
click at [851, 112] on input "383740935" at bounding box center [962, 114] width 242 height 29
type input "00383740935"
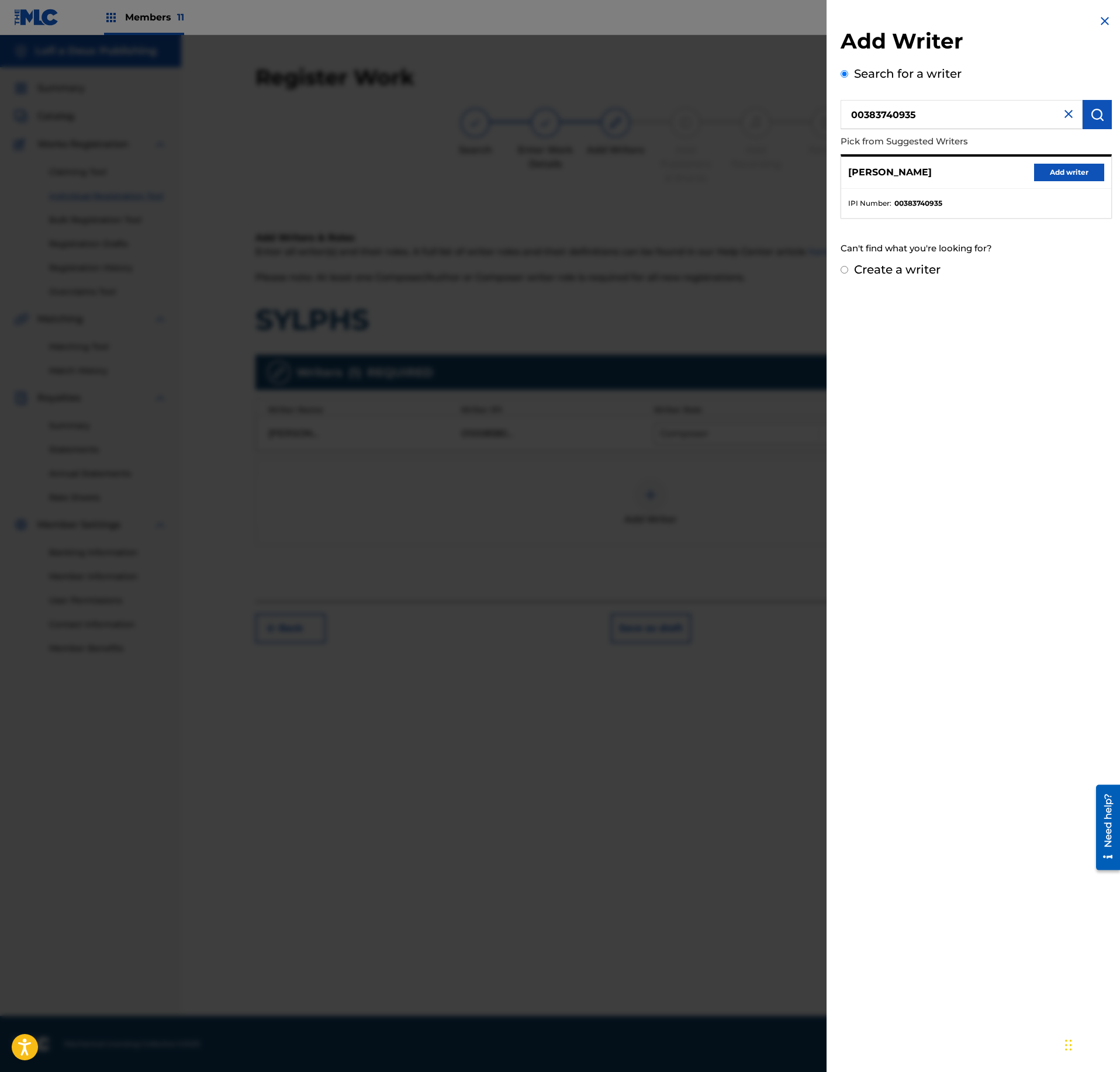
click at [1061, 178] on button "Add writer" at bounding box center [1069, 172] width 70 height 18
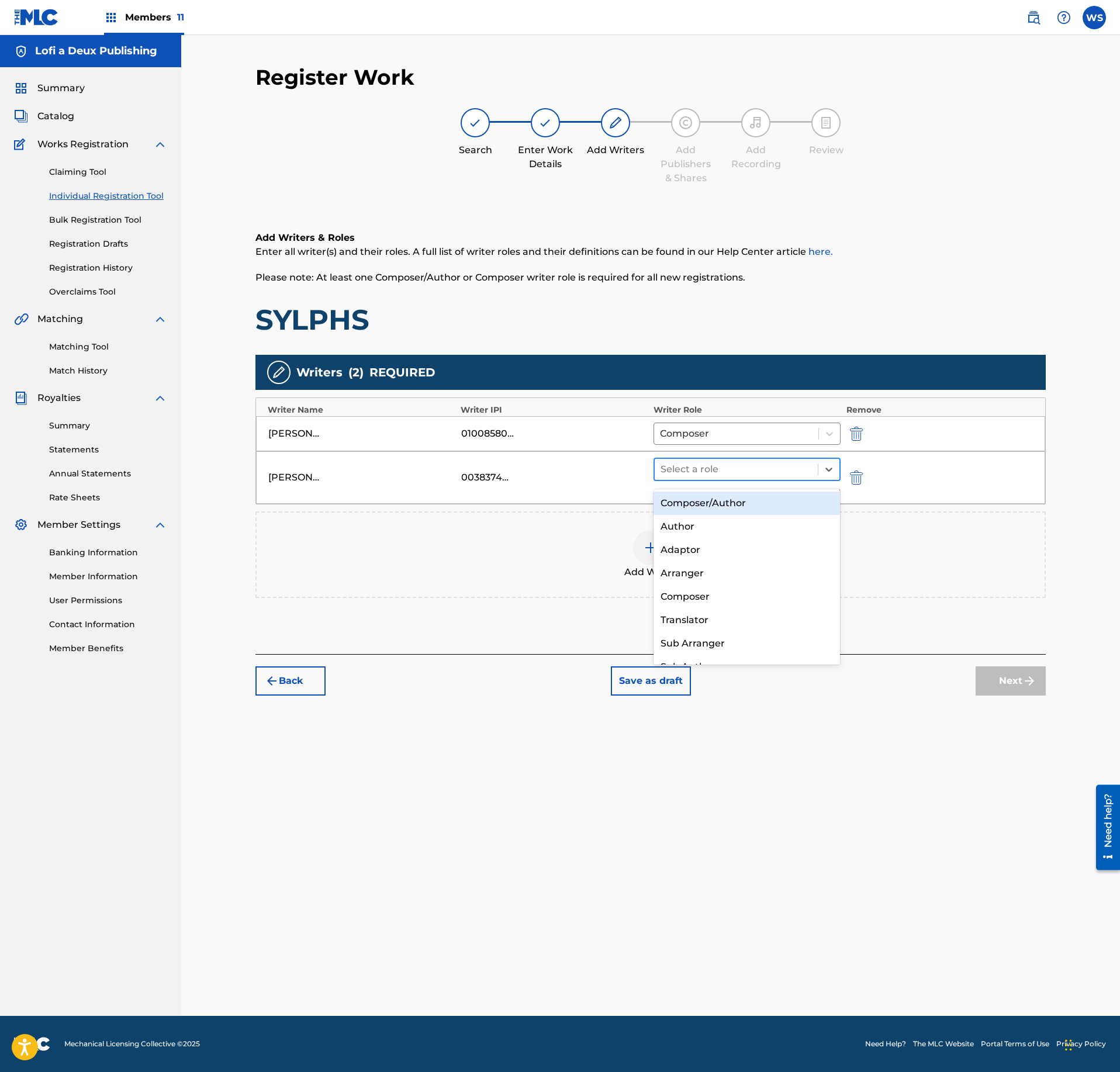
click at [783, 478] on div at bounding box center [736, 469] width 151 height 17
click at [740, 596] on div "Composer" at bounding box center [746, 597] width 186 height 24
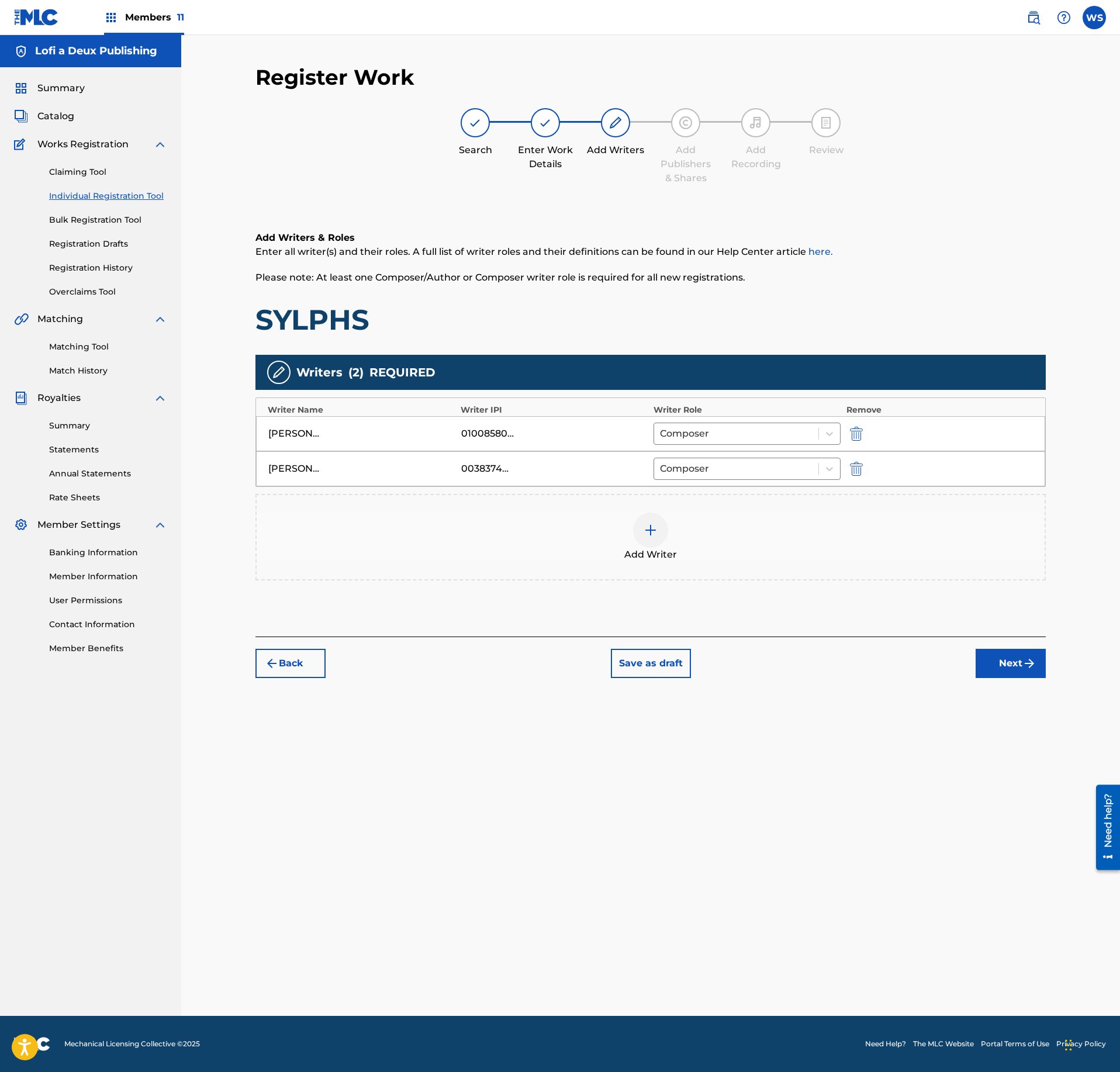
click at [1032, 678] on button "Next" at bounding box center [1011, 663] width 70 height 29
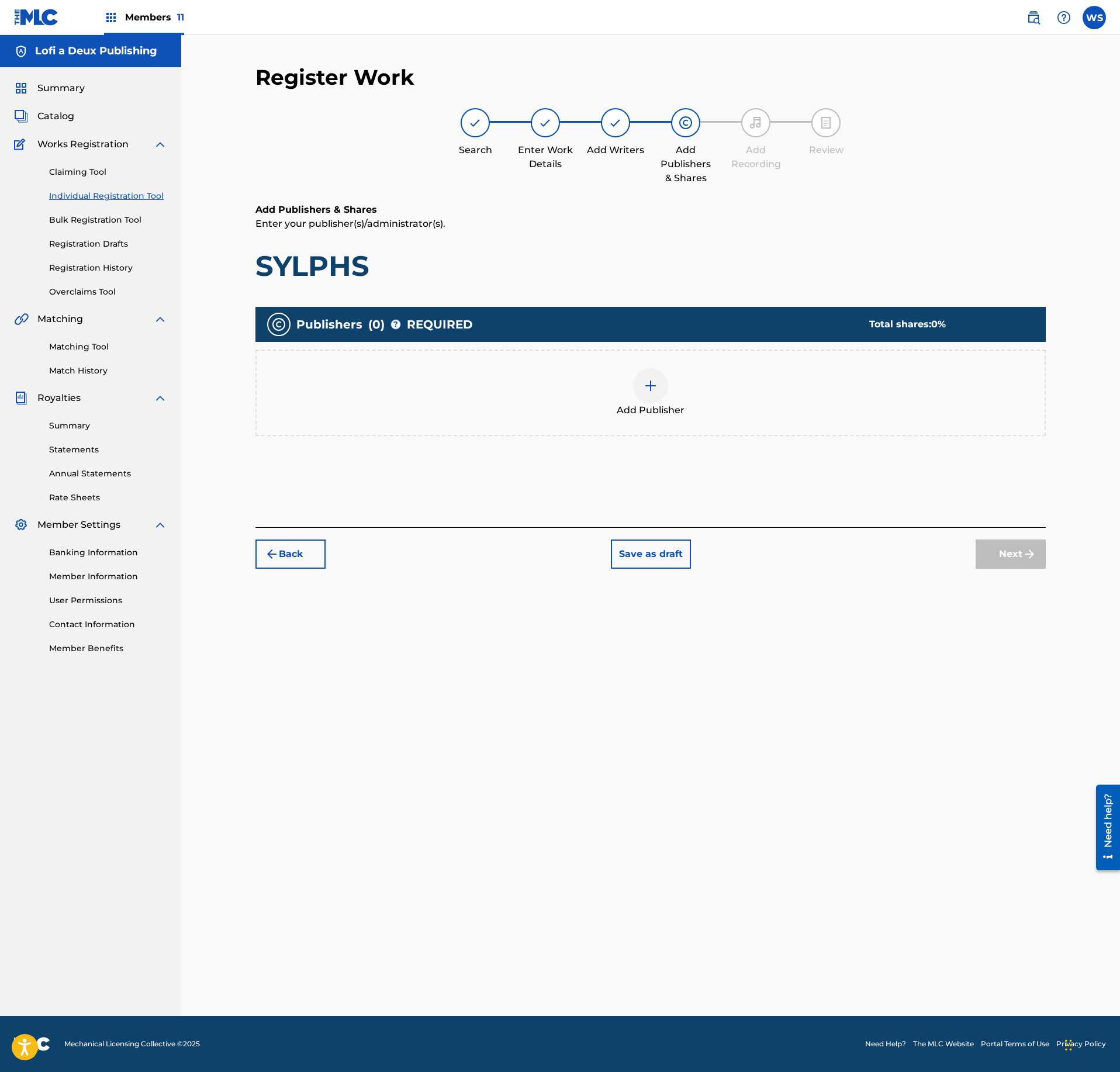
click at [738, 425] on div "Add Publisher" at bounding box center [650, 392] width 790 height 87
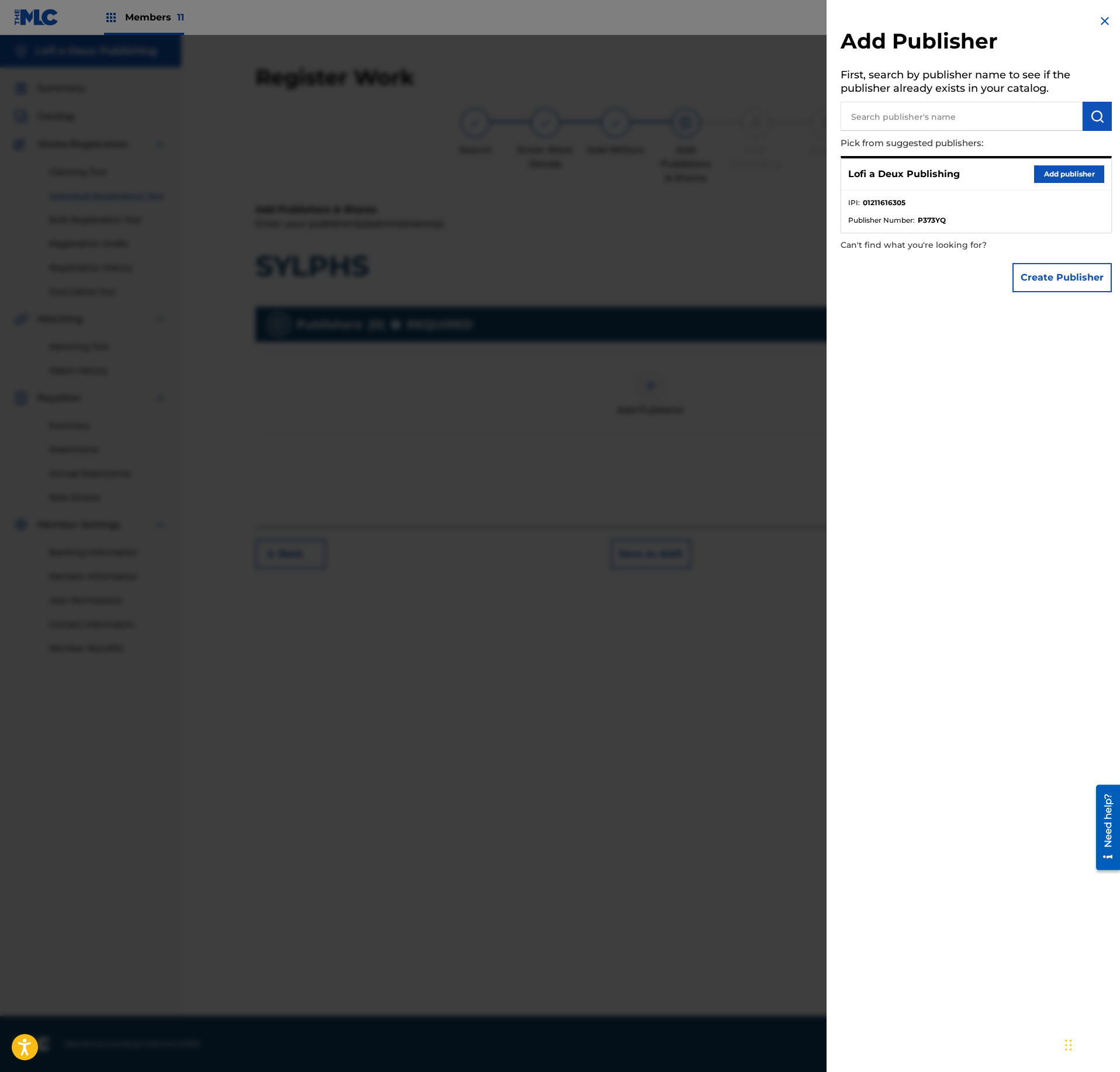
click at [1074, 167] on button "Add publisher" at bounding box center [1069, 174] width 70 height 18
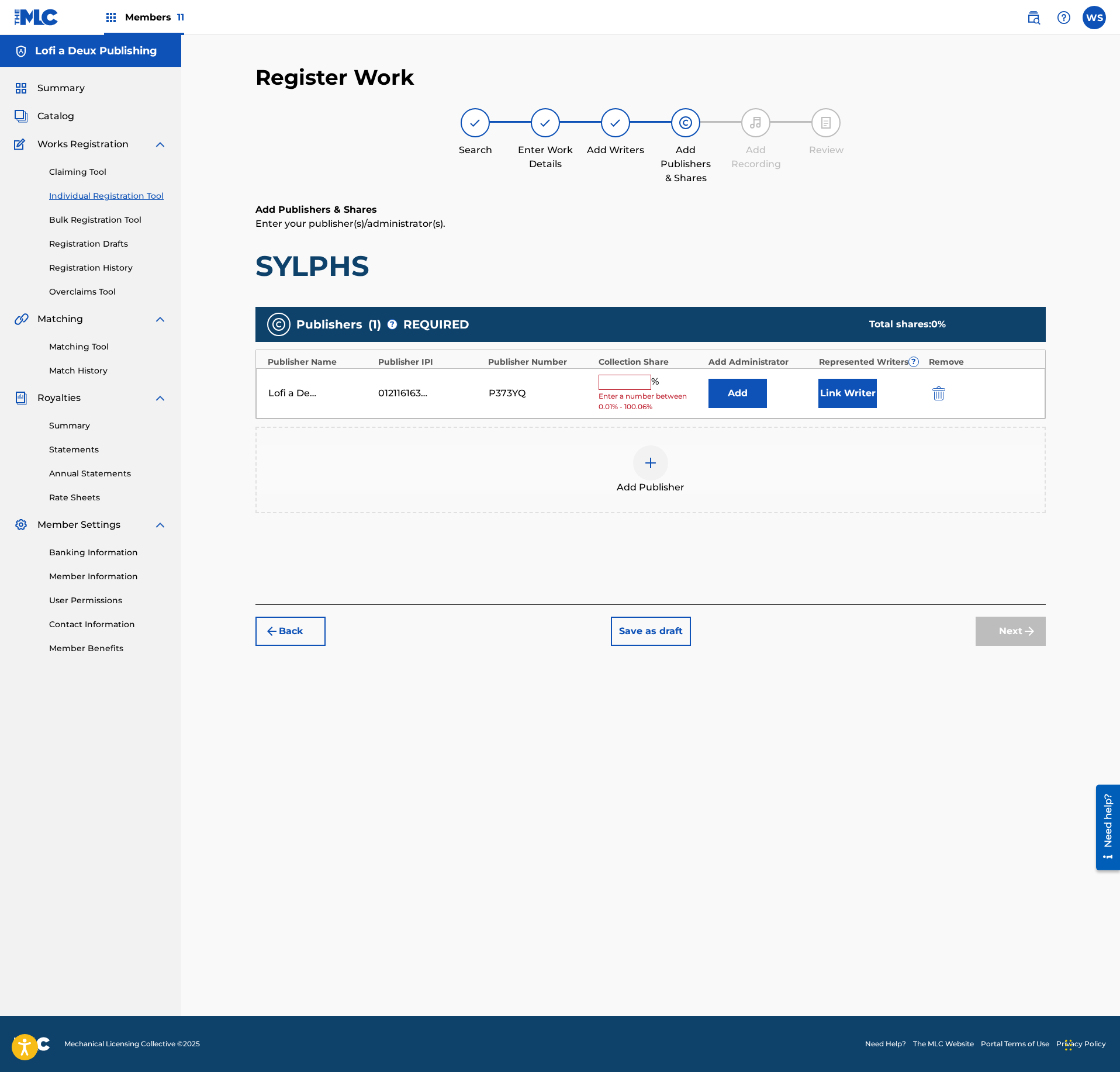
click at [603, 368] on div "Collection Share" at bounding box center [651, 362] width 105 height 12
click at [620, 379] on input "text" at bounding box center [625, 382] width 52 height 15
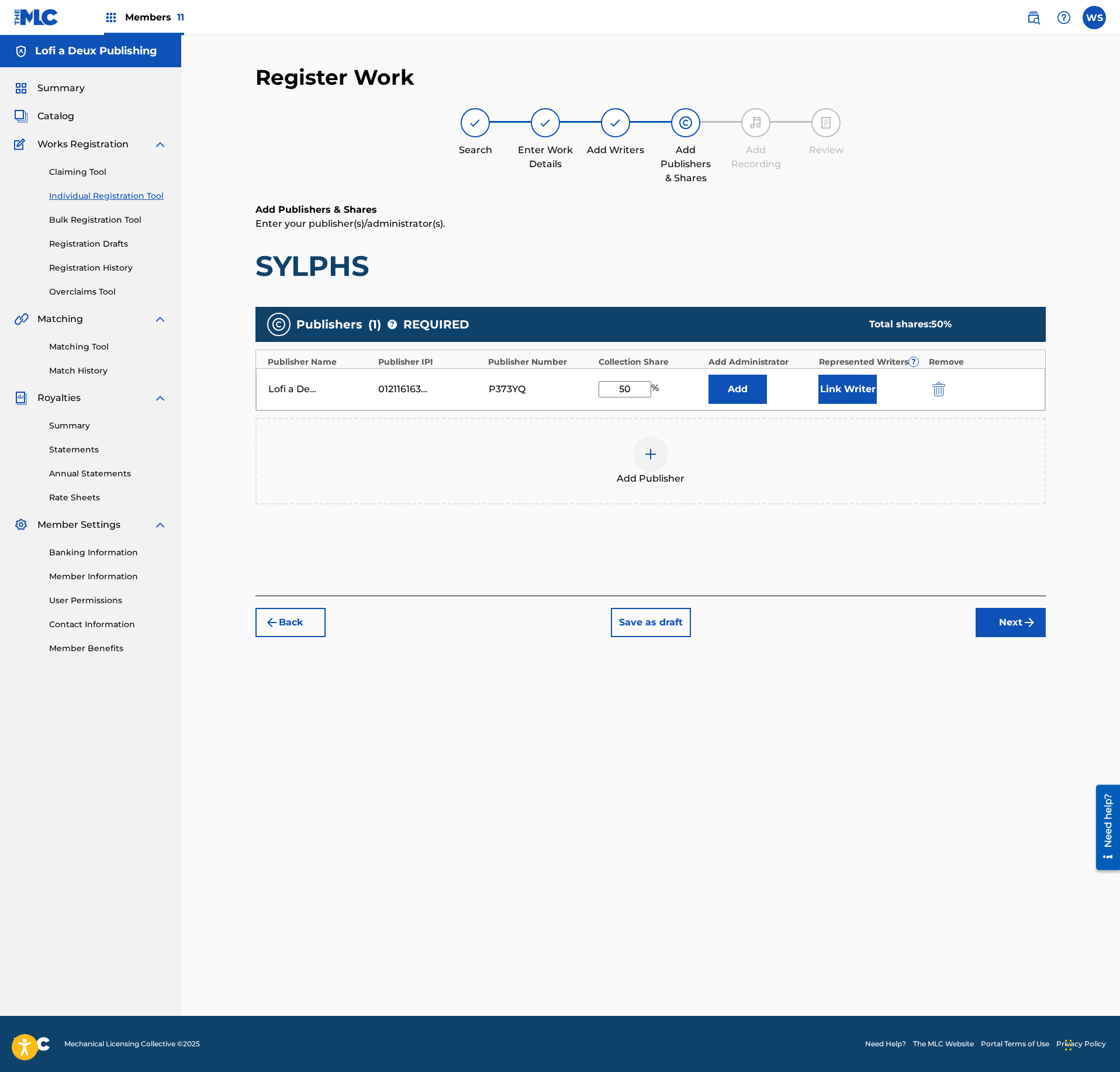
type input "50"
click at [834, 396] on button "Link Writer" at bounding box center [847, 389] width 59 height 29
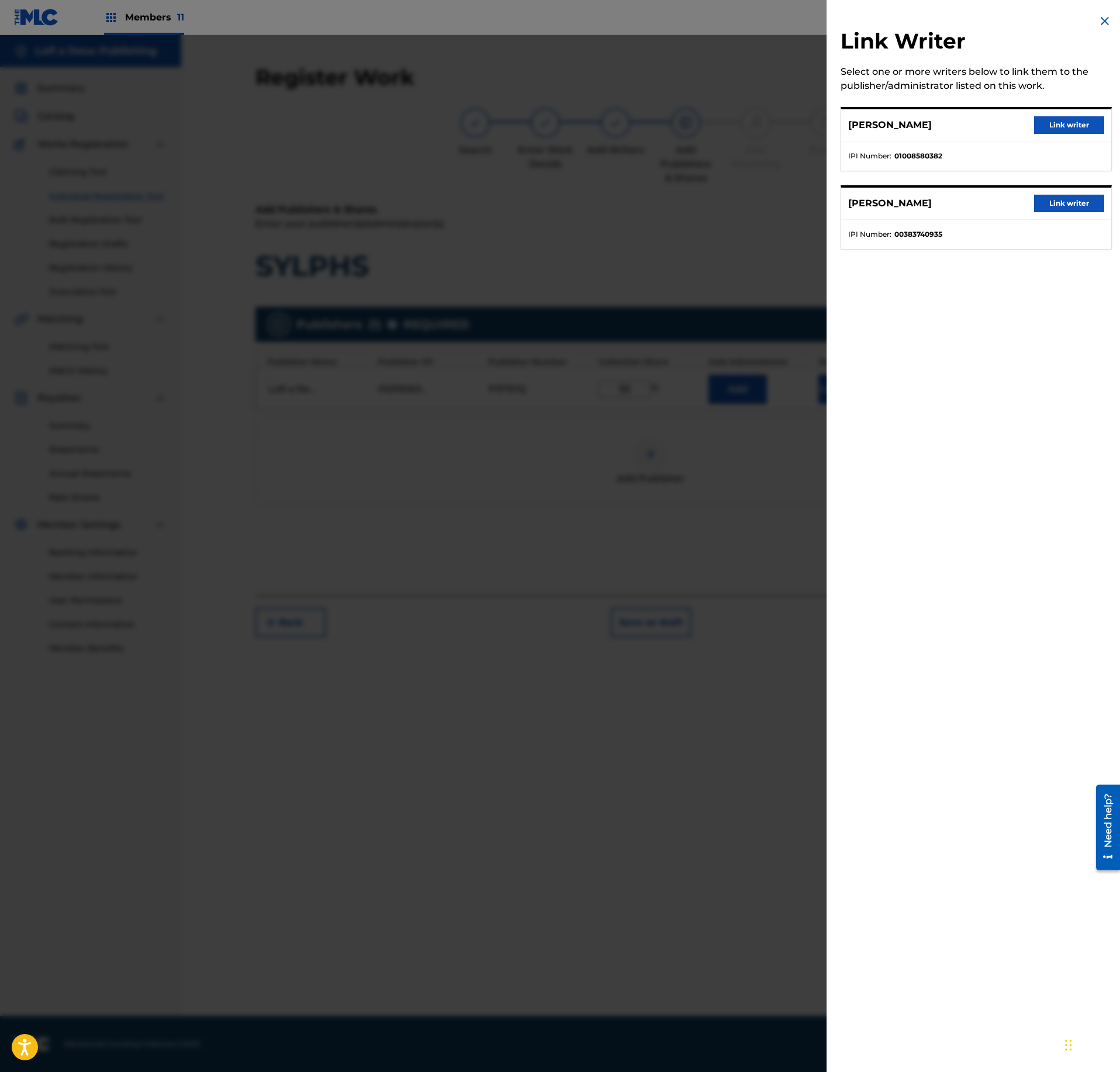
click at [1081, 128] on button "Link writer" at bounding box center [1069, 125] width 70 height 18
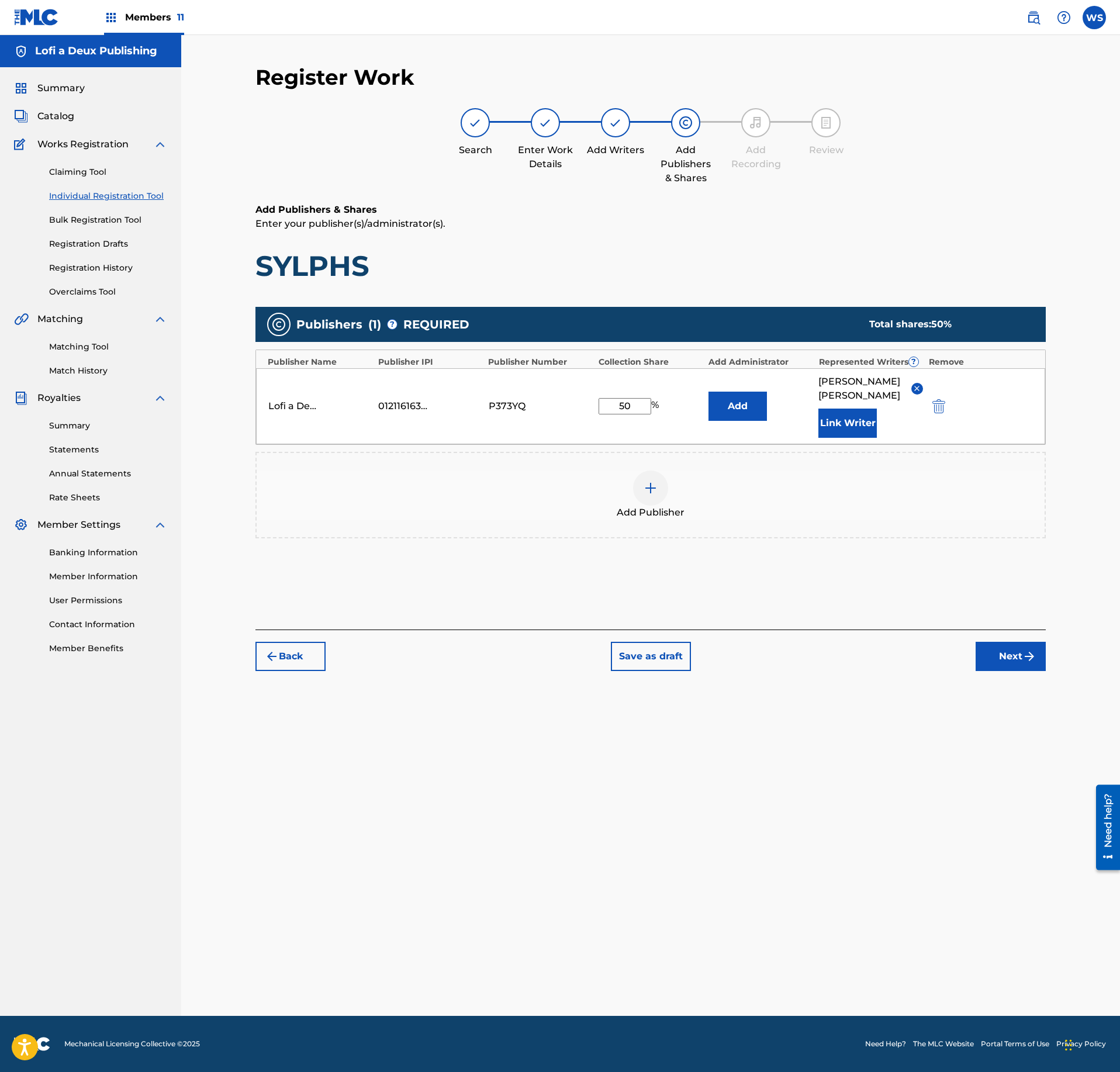
click at [1010, 642] on button "Next" at bounding box center [1011, 656] width 70 height 29
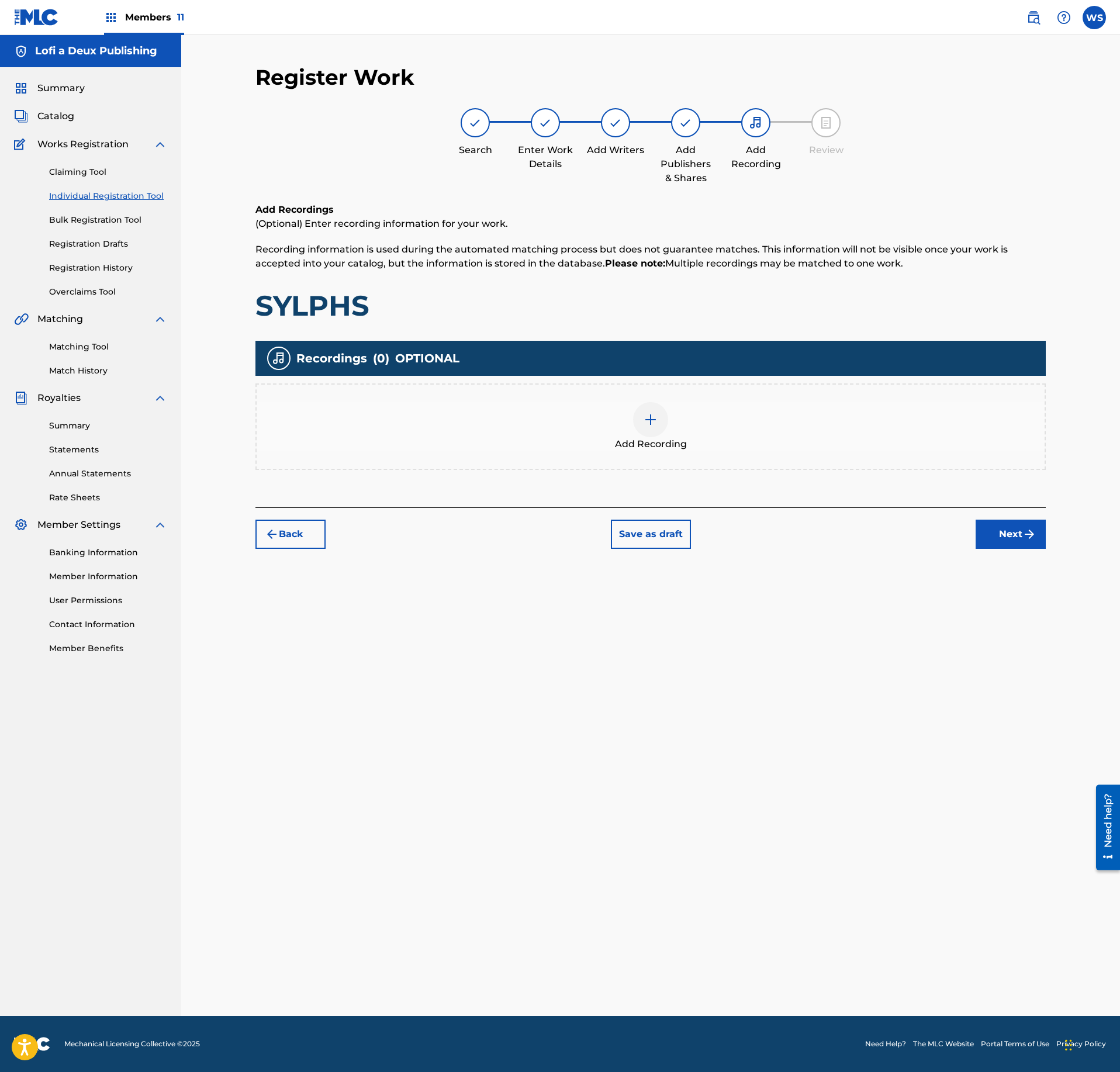
click at [742, 400] on div "Add Recording" at bounding box center [650, 426] width 790 height 87
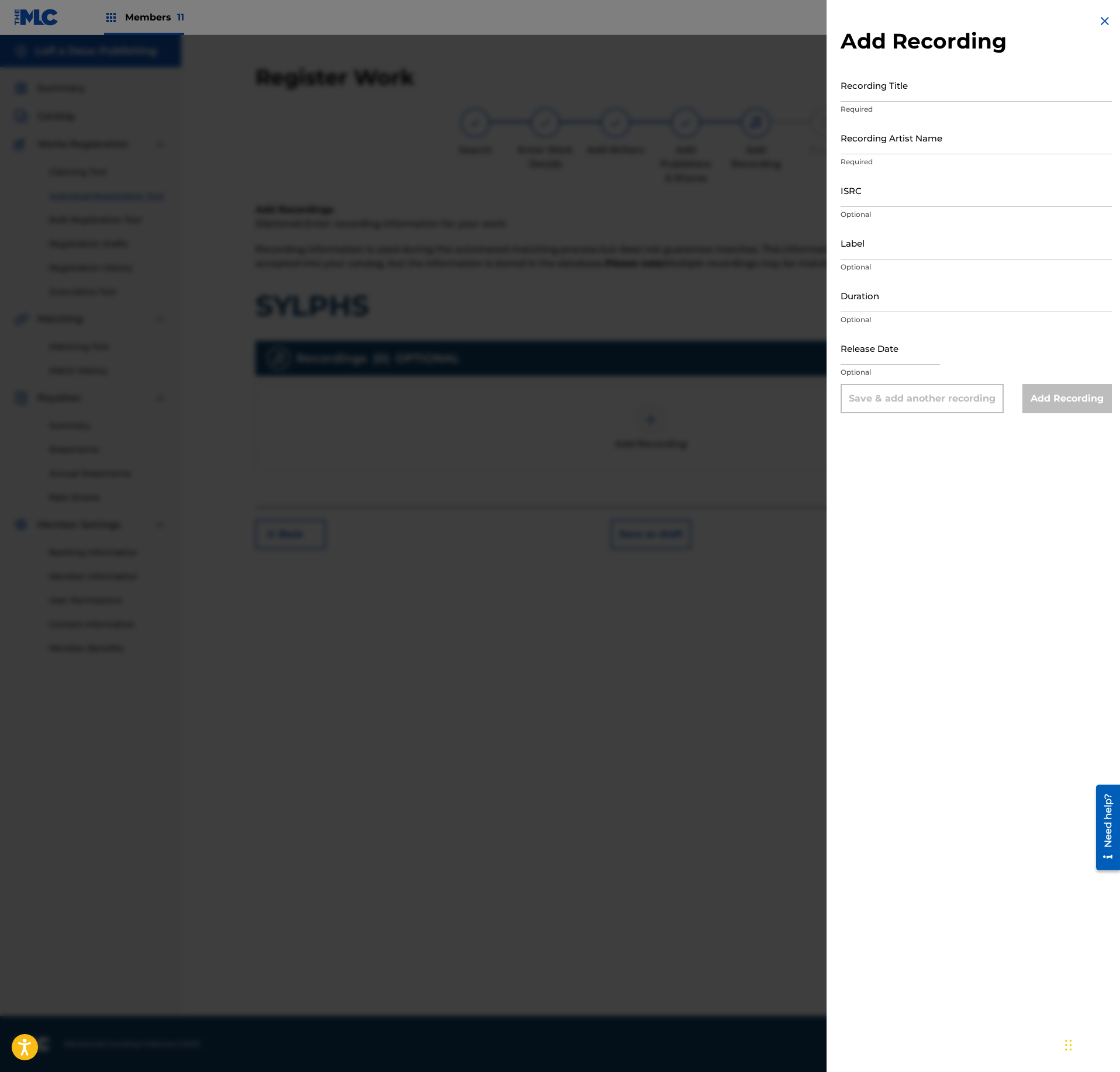
click at [974, 104] on p "Required" at bounding box center [976, 109] width 271 height 11
click at [971, 89] on input "Recording Title" at bounding box center [976, 85] width 271 height 33
paste input "SYLPHS"
type input "SYLPHS"
click at [919, 202] on input "ISRC" at bounding box center [976, 190] width 271 height 33
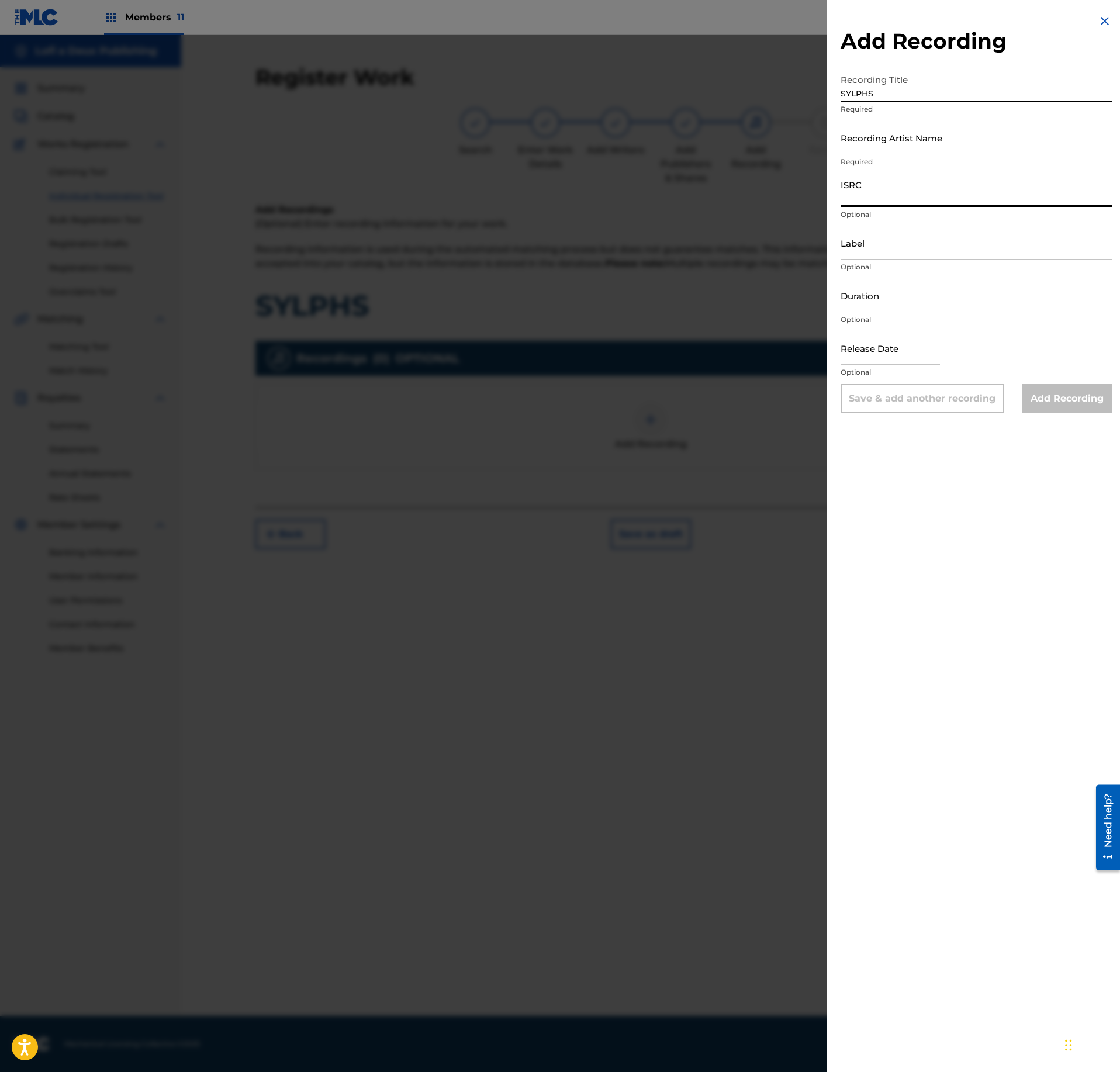
paste input "USANG2501715"
type input "USANG2501715"
drag, startPoint x: 926, startPoint y: 284, endPoint x: 926, endPoint y: 274, distance: 10.0
click at [926, 283] on input "Duration" at bounding box center [976, 296] width 271 height 33
paste input "02:34"
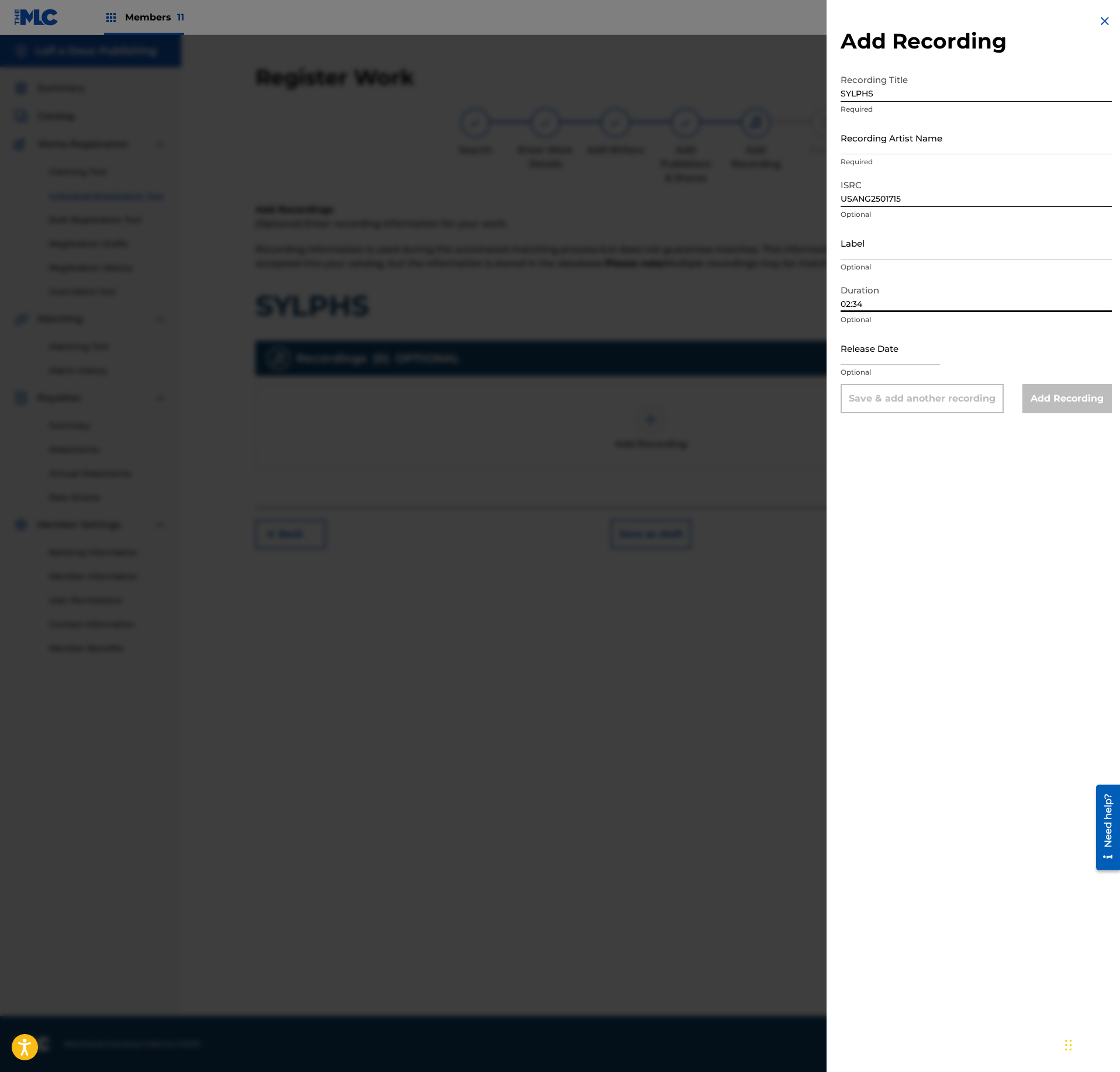
type input "02:34"
click at [922, 150] on input "Recording Artist Name" at bounding box center [976, 137] width 271 height 33
paste input "NO SPIRIT, SÁTYR"
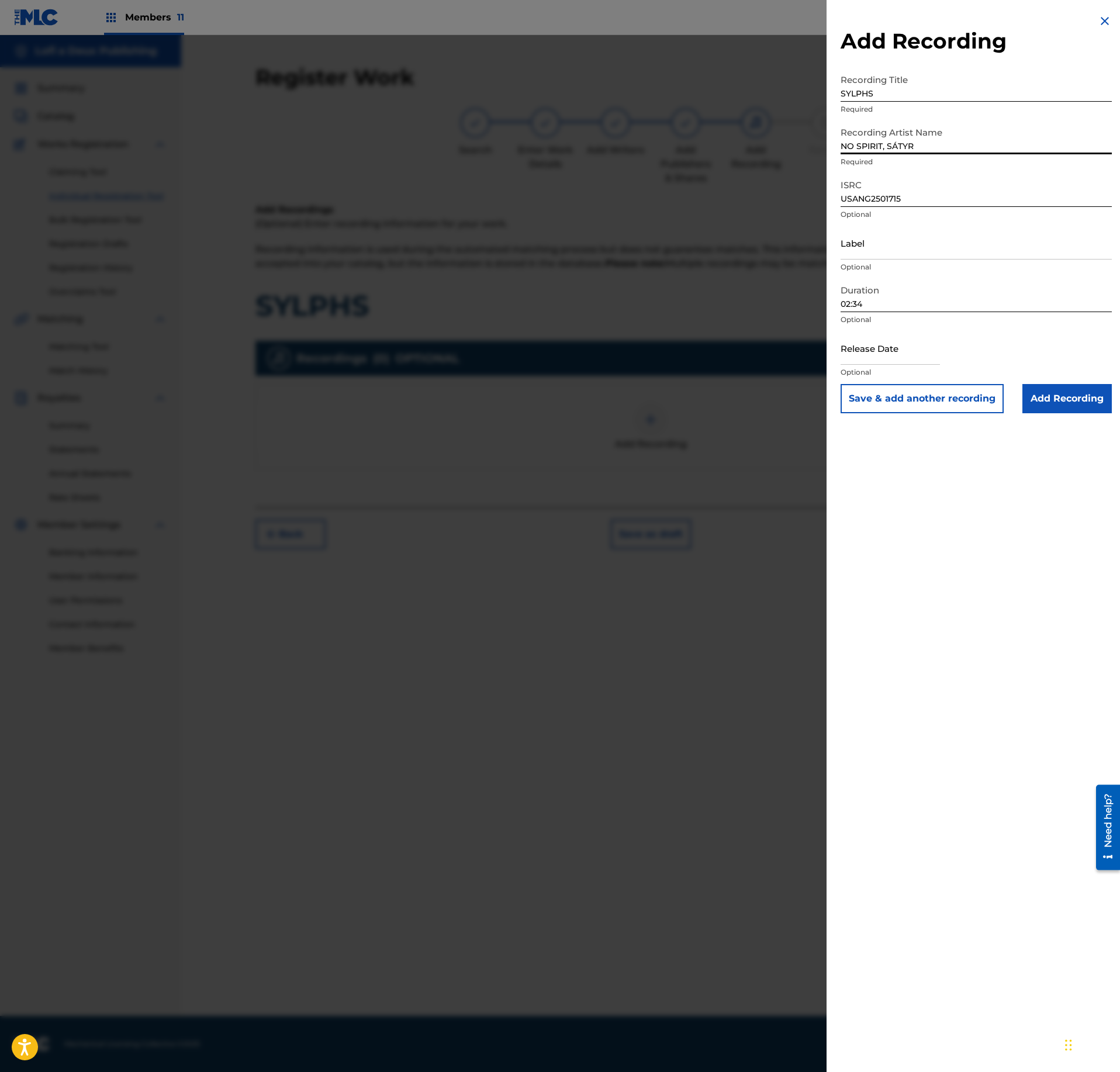
click at [900, 144] on input "NO SPIRIT, SÁTYR" at bounding box center [976, 137] width 271 height 33
type input "NO SPIRIT, SATYR"
click at [931, 276] on div "Label Optional" at bounding box center [976, 253] width 271 height 53
click at [956, 313] on div "Duration 02:34 Optional" at bounding box center [976, 305] width 271 height 53
click at [913, 349] on input "text" at bounding box center [891, 348] width 100 height 33
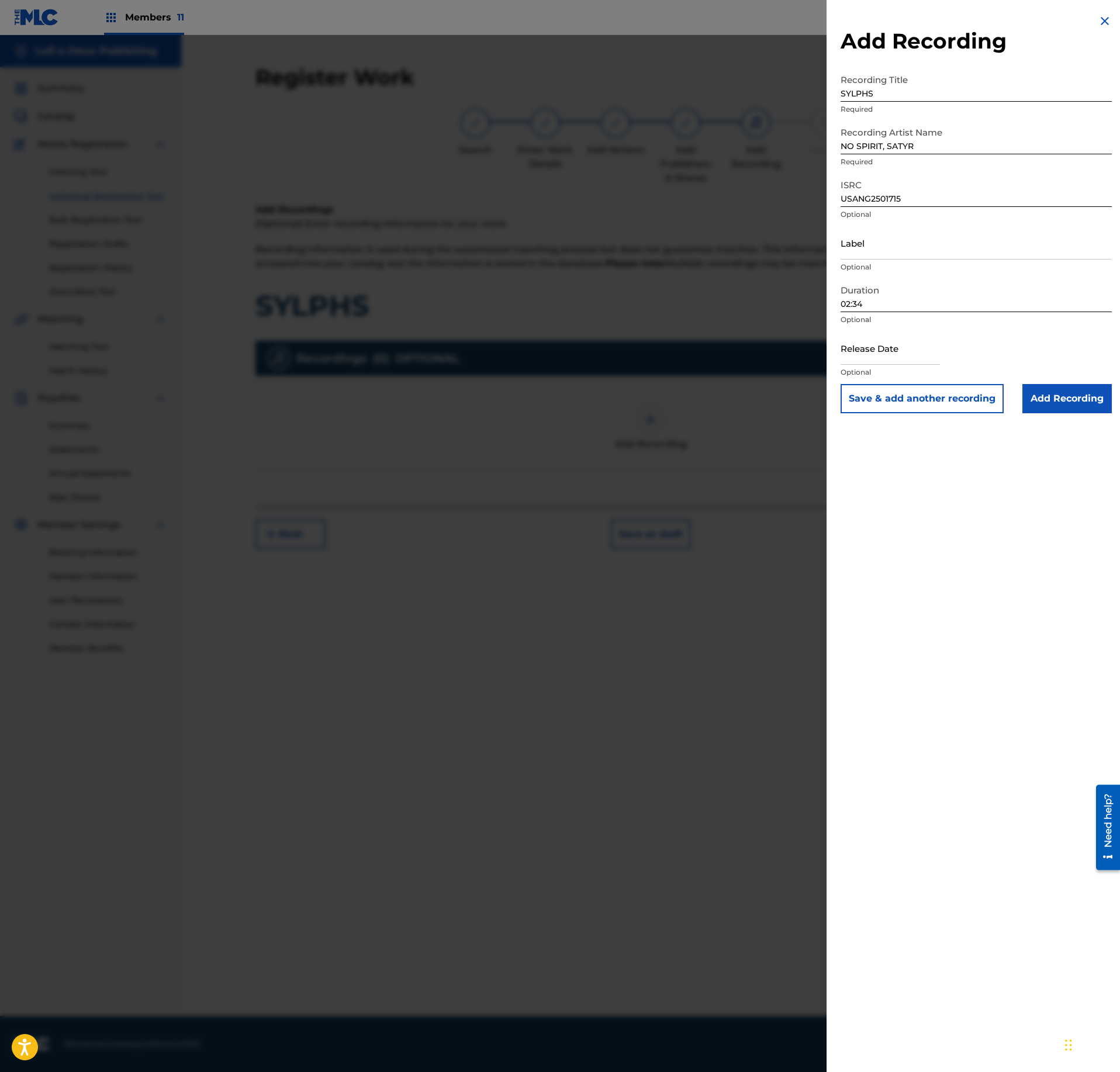
select select "8"
select select "2025"
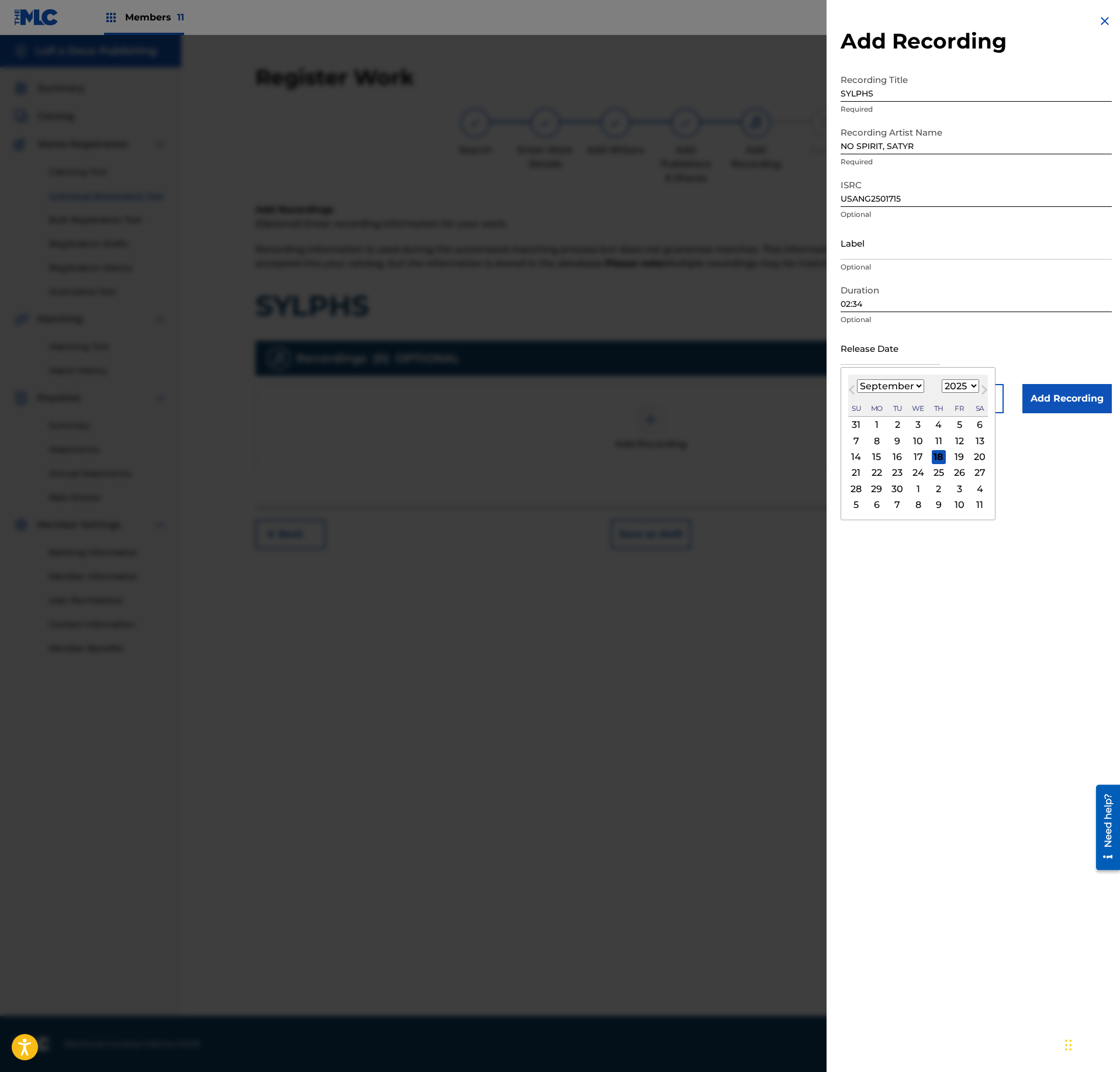
click at [857, 380] on select "January February March April May June July August September October November De…" at bounding box center [890, 386] width 67 height 13
select select "7"
click option "August" at bounding box center [0, 0] width 0 height 0
click at [959, 487] on div "29" at bounding box center [959, 488] width 14 height 14
type input "[DATE]"
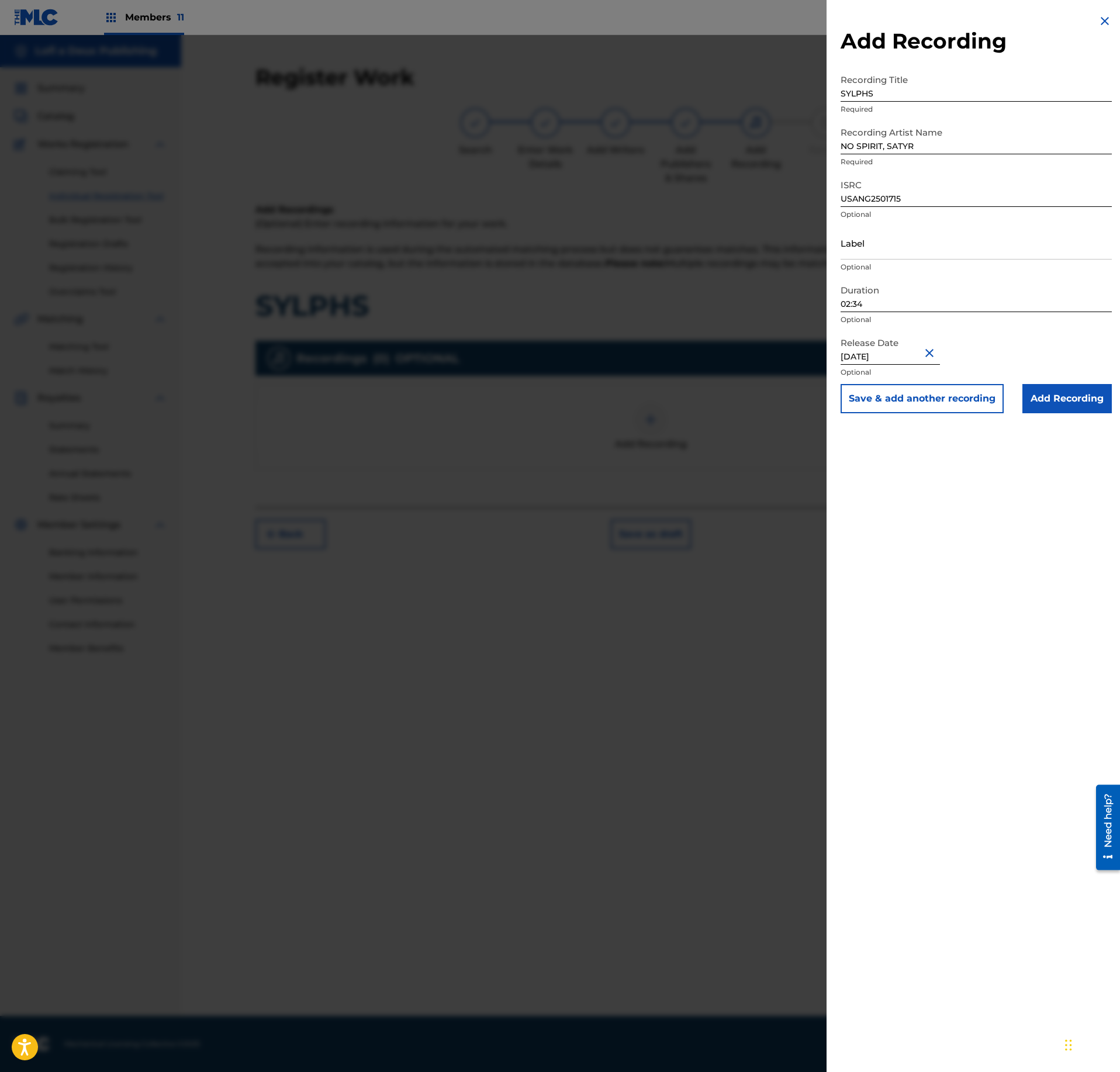
click at [1046, 415] on div "Add Recording Recording Title SYLPHS Required Recording Artist Name NO SPIRIT, …" at bounding box center [976, 214] width 299 height 427
click at [1058, 399] on input "Add Recording" at bounding box center [1067, 398] width 89 height 29
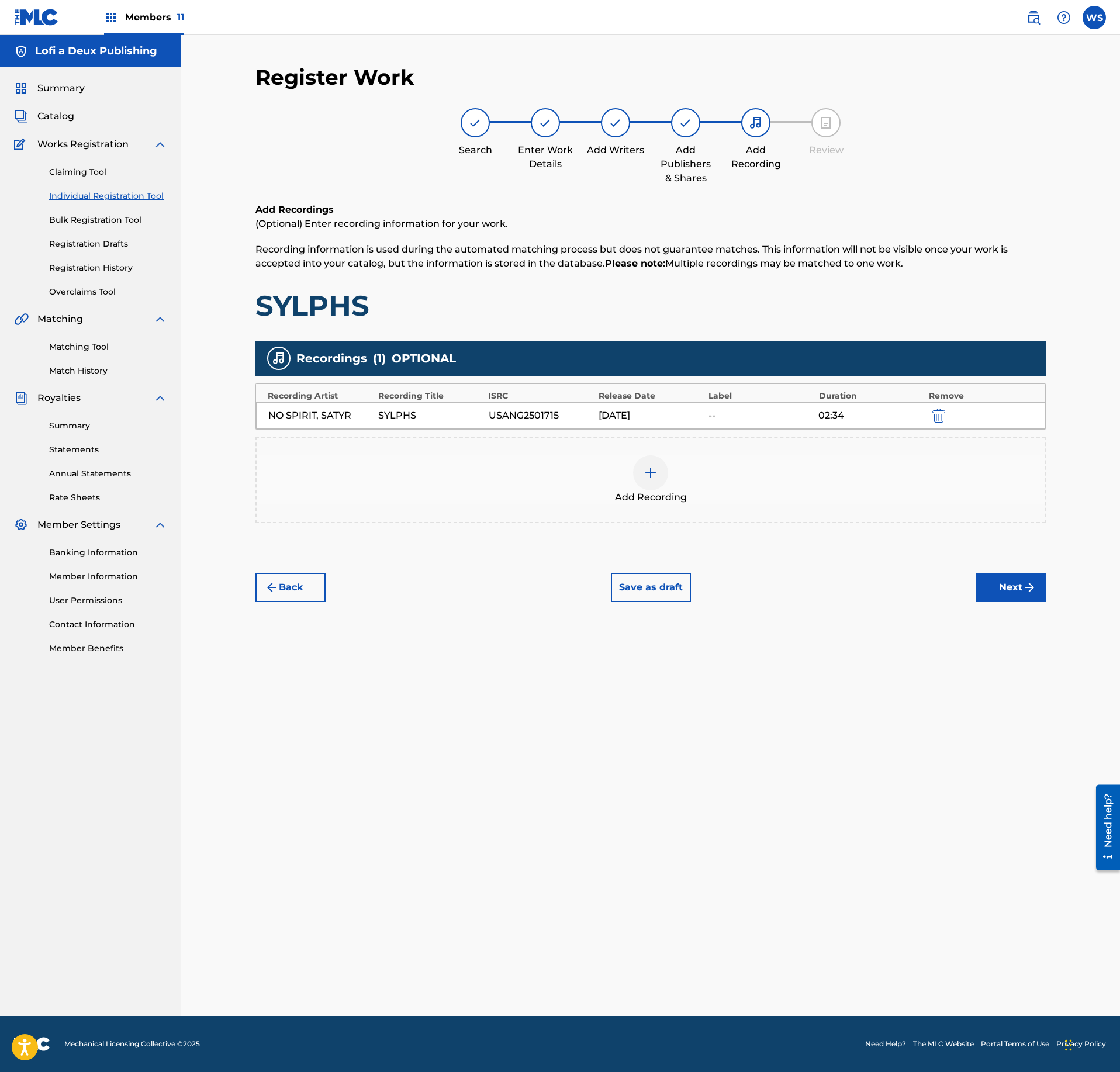
click at [973, 580] on div "Back Save as draft Next" at bounding box center [650, 581] width 790 height 41
click at [992, 588] on button "Next" at bounding box center [1011, 587] width 70 height 29
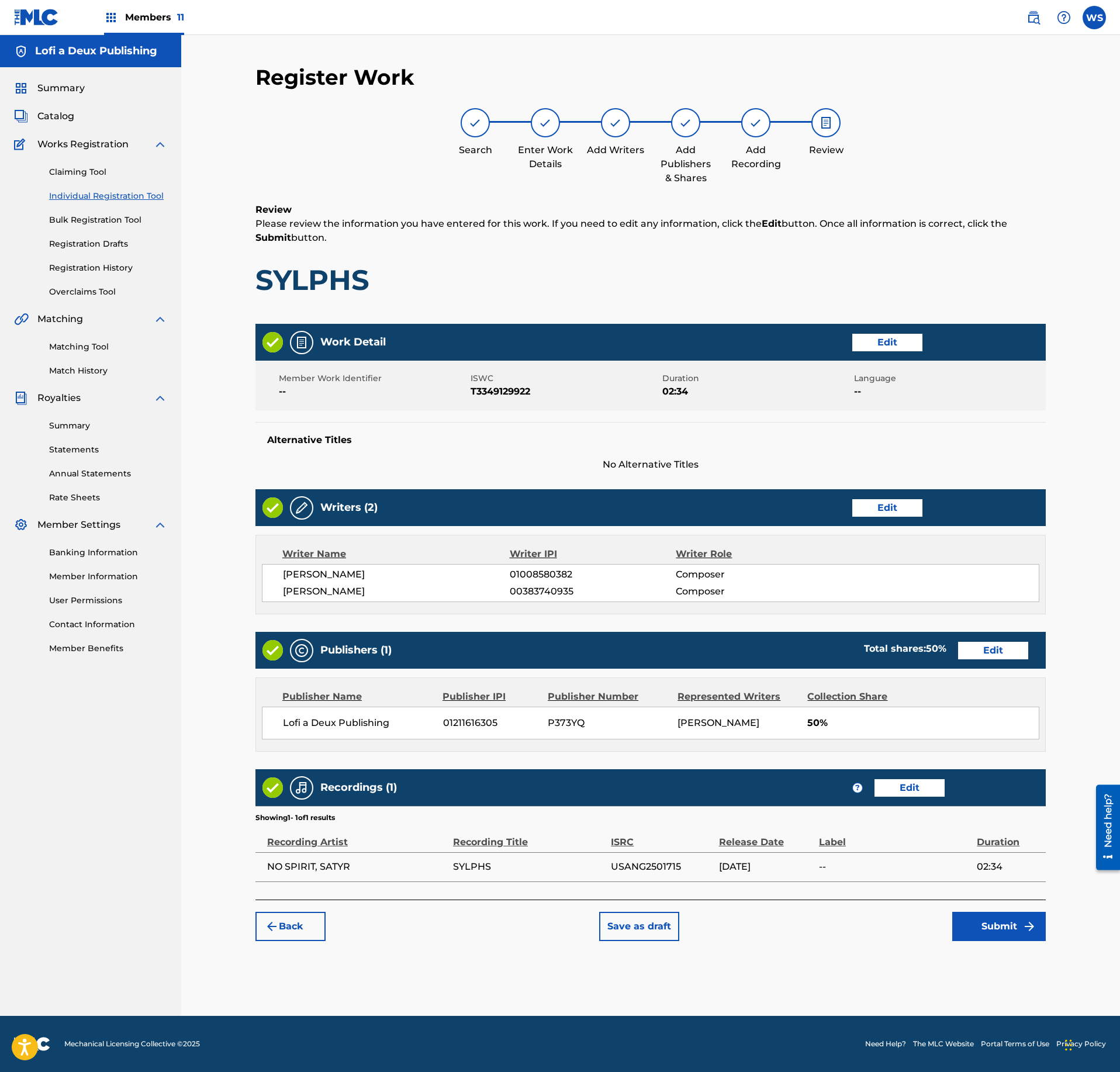
click at [825, 466] on span "No Alternative Titles" at bounding box center [650, 465] width 790 height 14
click at [1004, 920] on button "Submit" at bounding box center [998, 926] width 94 height 29
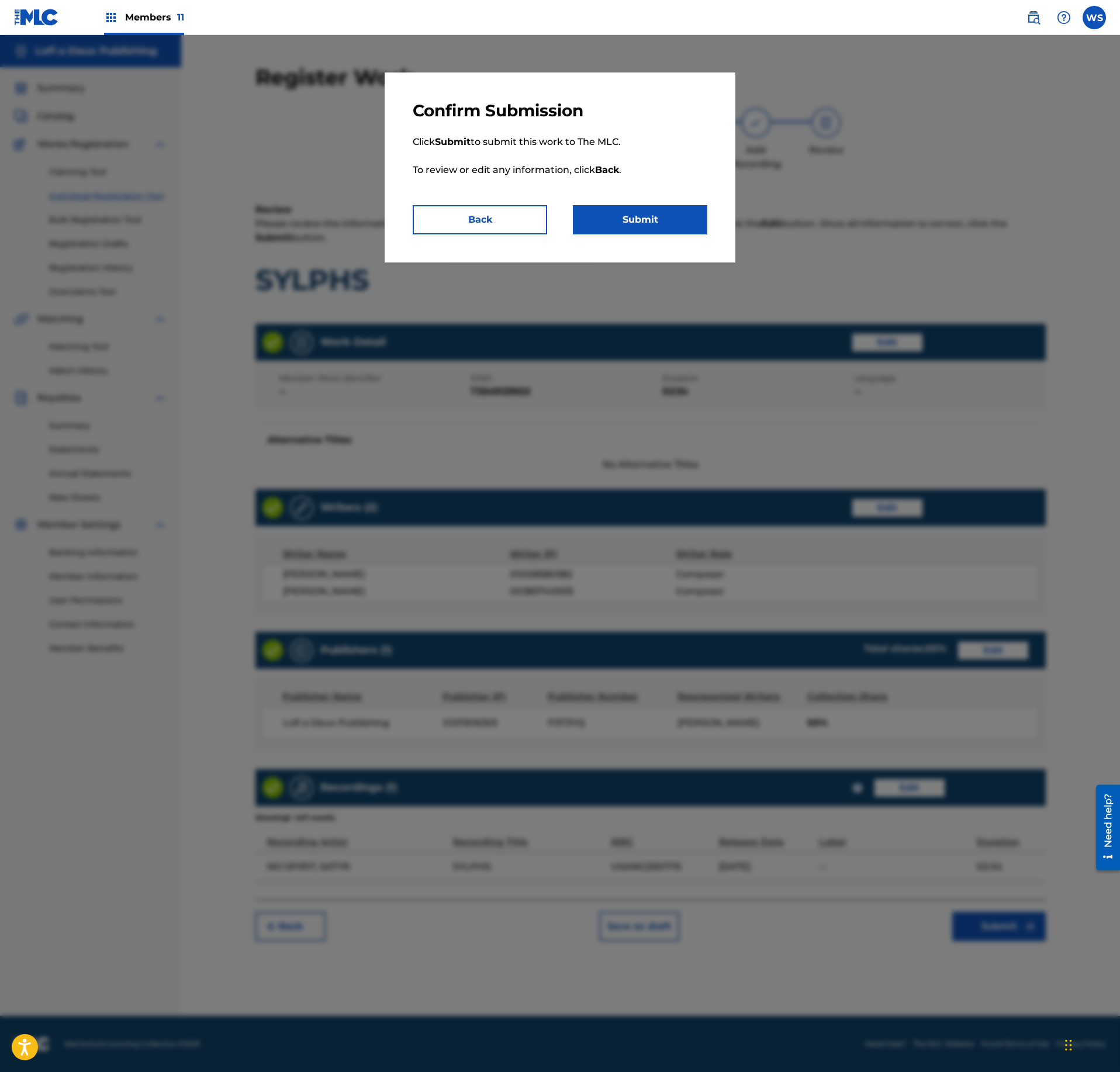
click at [657, 227] on button "Submit" at bounding box center [640, 219] width 135 height 29
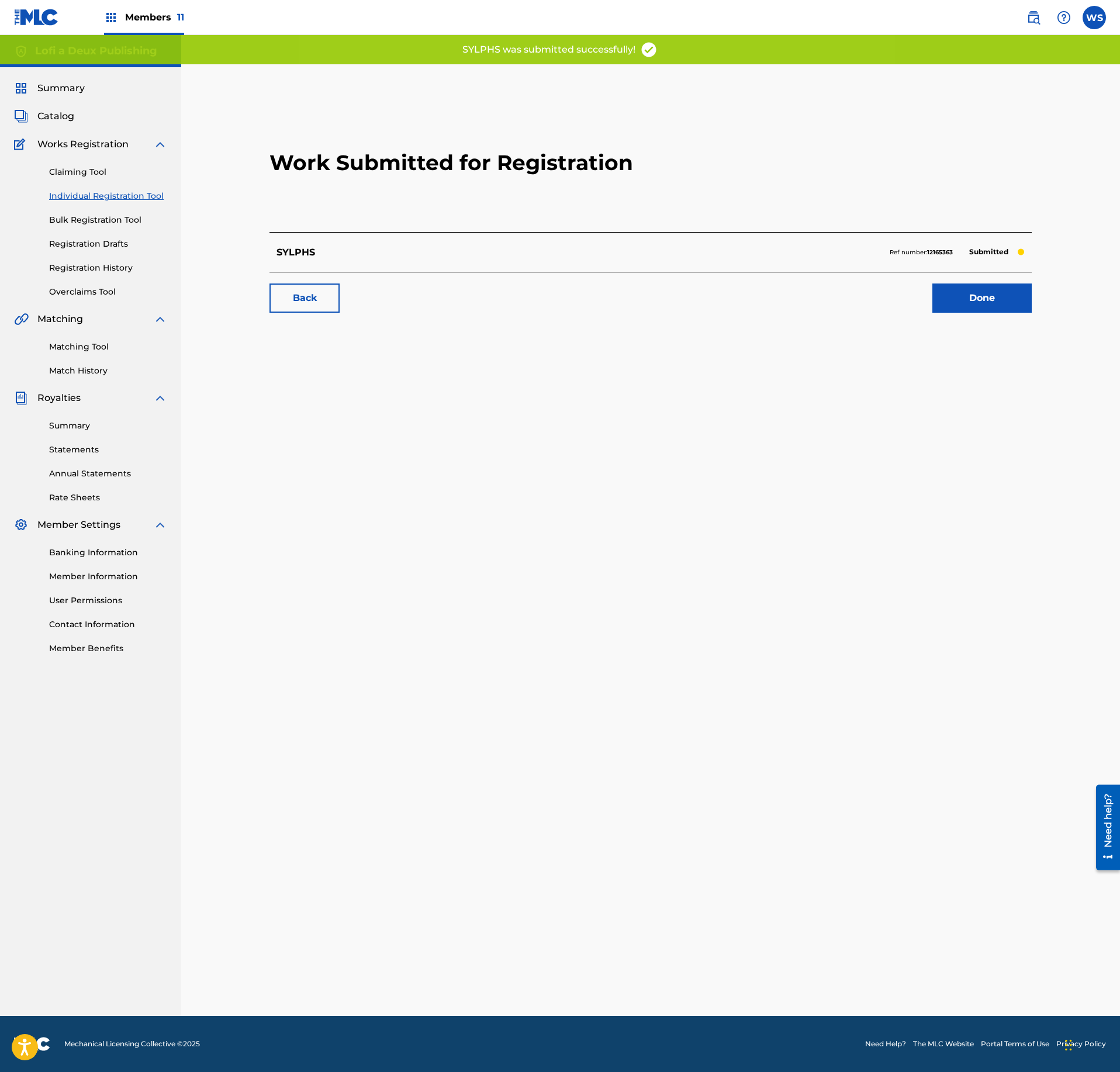
click at [980, 310] on link "Done" at bounding box center [983, 298] width 100 height 29
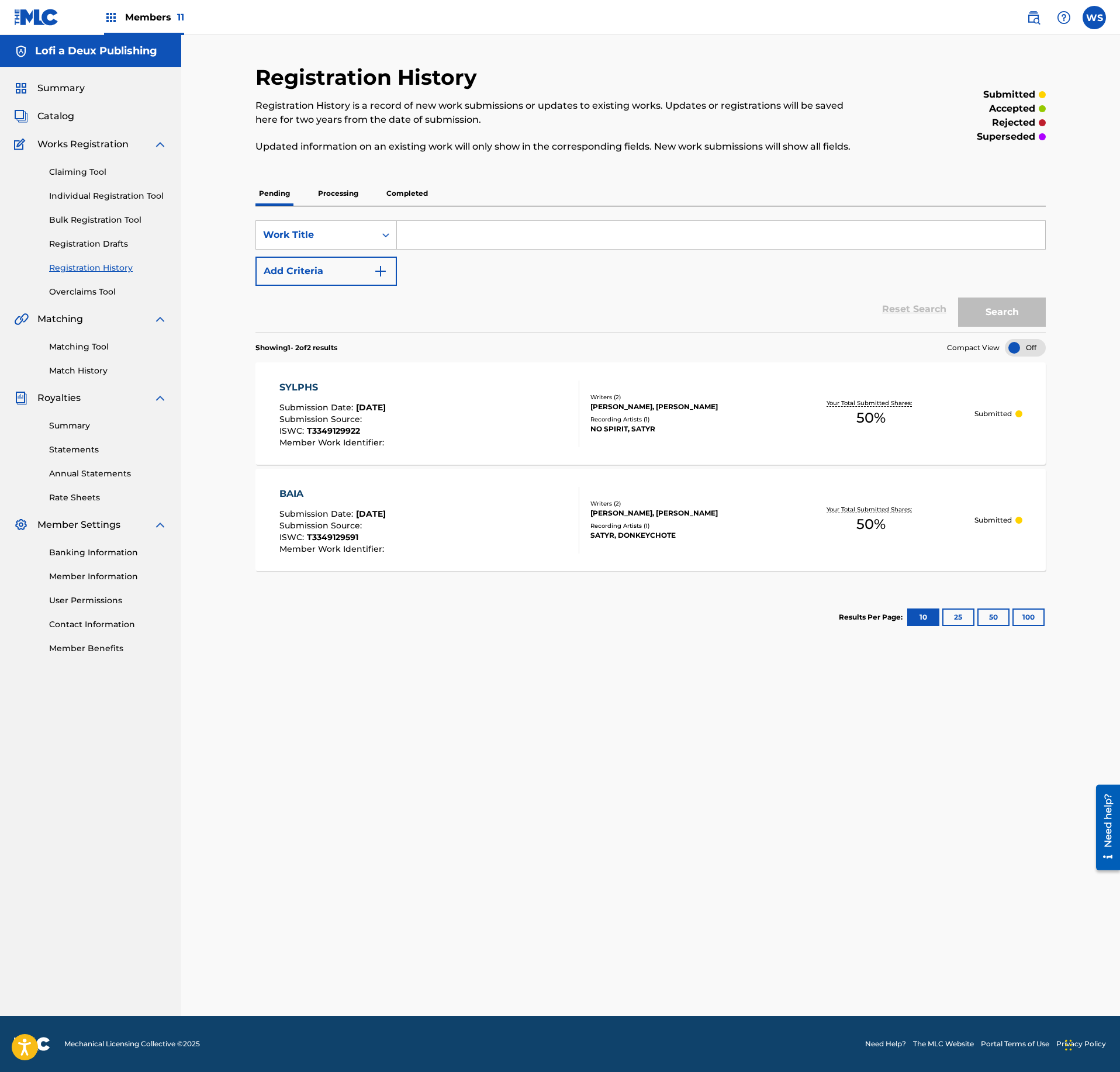
click at [542, 522] on div "BAIA Submission Date : [DATE] Submission Source : ISWC : T3349129591 Member Wor…" at bounding box center [429, 520] width 300 height 67
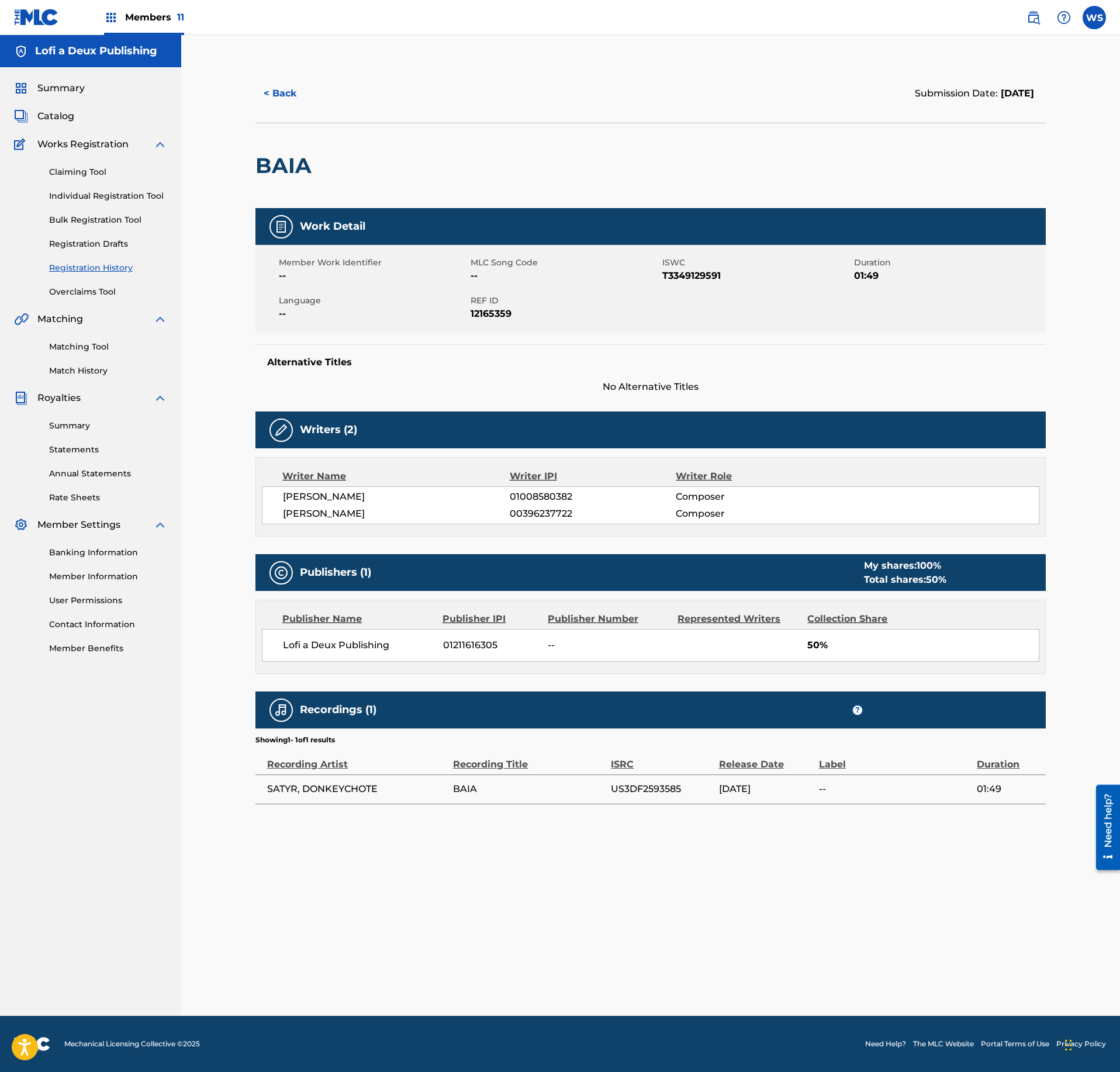
click at [276, 93] on button "< Back" at bounding box center [290, 93] width 70 height 29
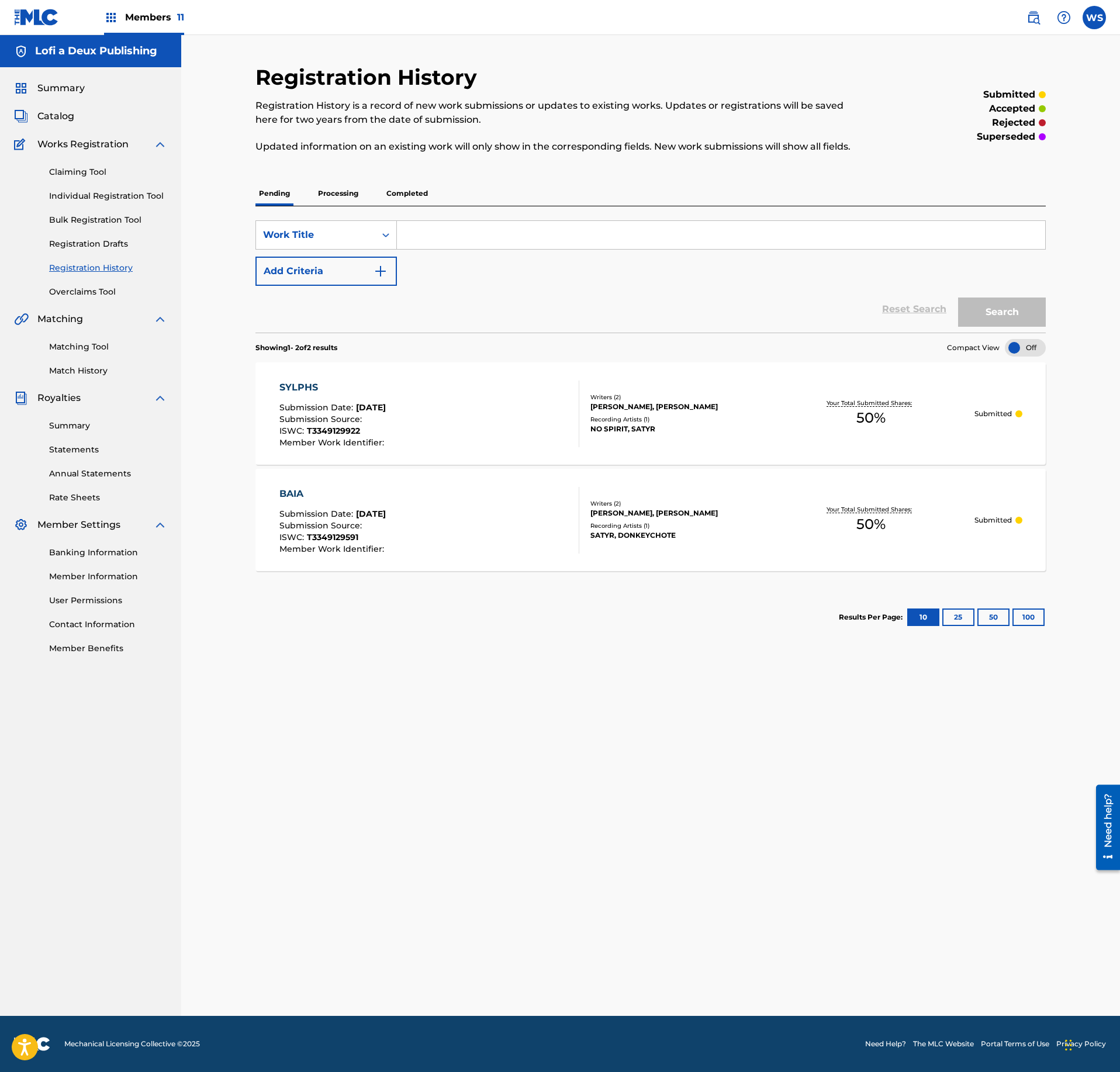
click at [64, 118] on span "Catalog" at bounding box center [56, 116] width 37 height 14
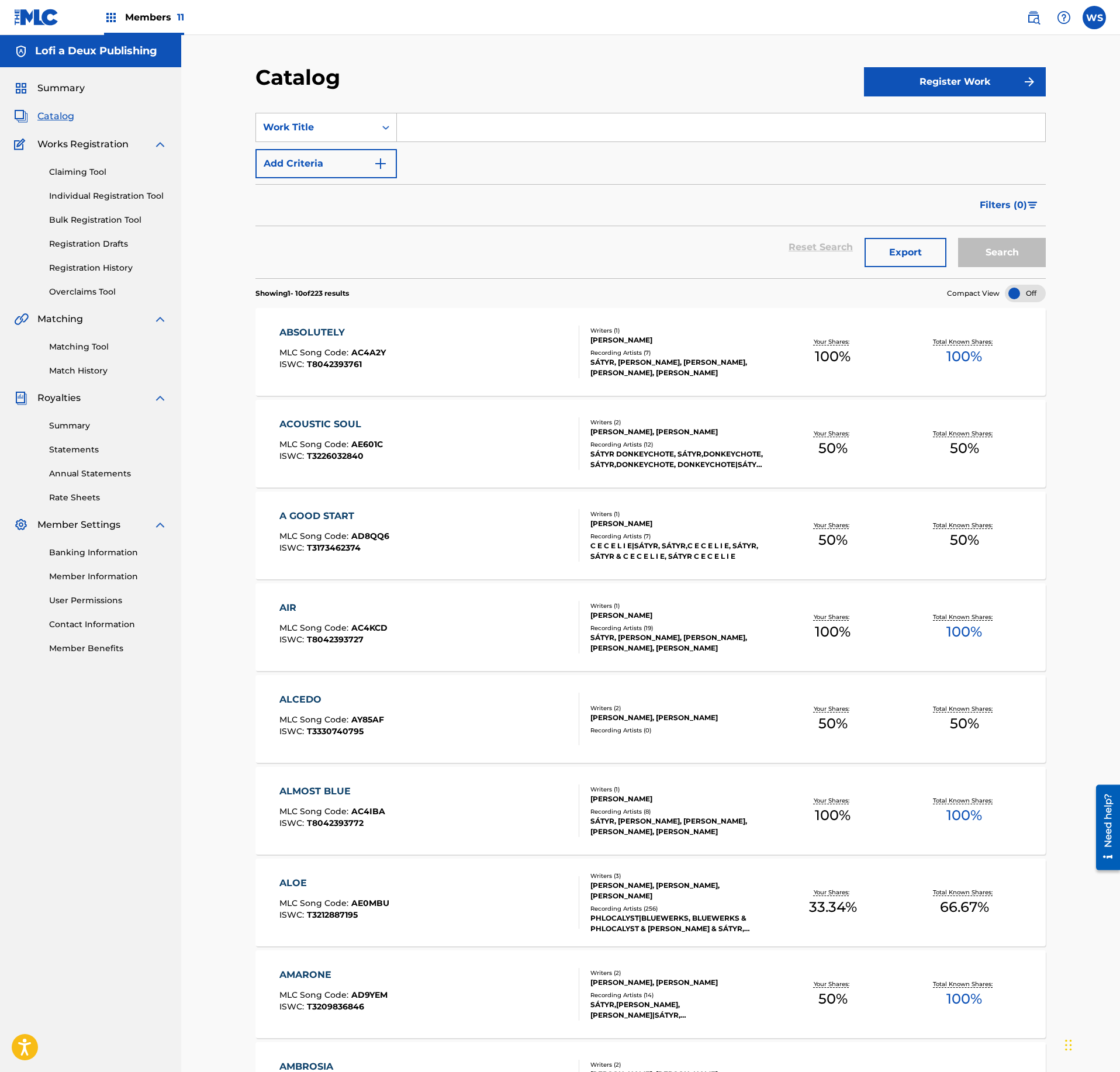
click at [471, 137] on input "Search Form" at bounding box center [721, 128] width 648 height 28
click at [508, 144] on div "SearchWithCriteria75376691-aac4-4e71-9449-4de20c421398 Work Title Add Criteria" at bounding box center [650, 145] width 790 height 66
click at [517, 121] on input "Search Form" at bounding box center [721, 128] width 648 height 28
paste input "FADED"
type input "FADED"
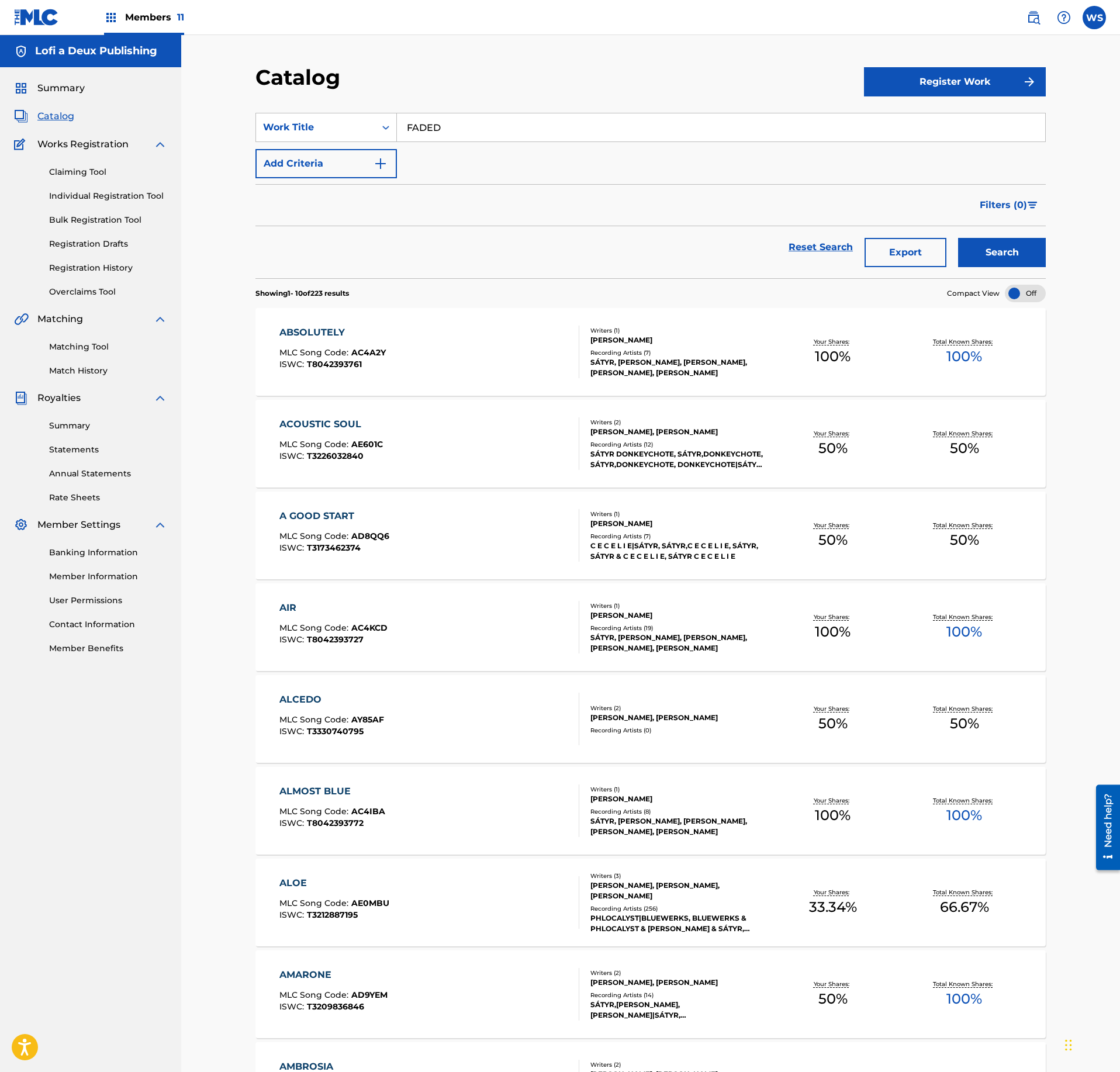
click at [1016, 257] on button "Search" at bounding box center [1002, 252] width 88 height 29
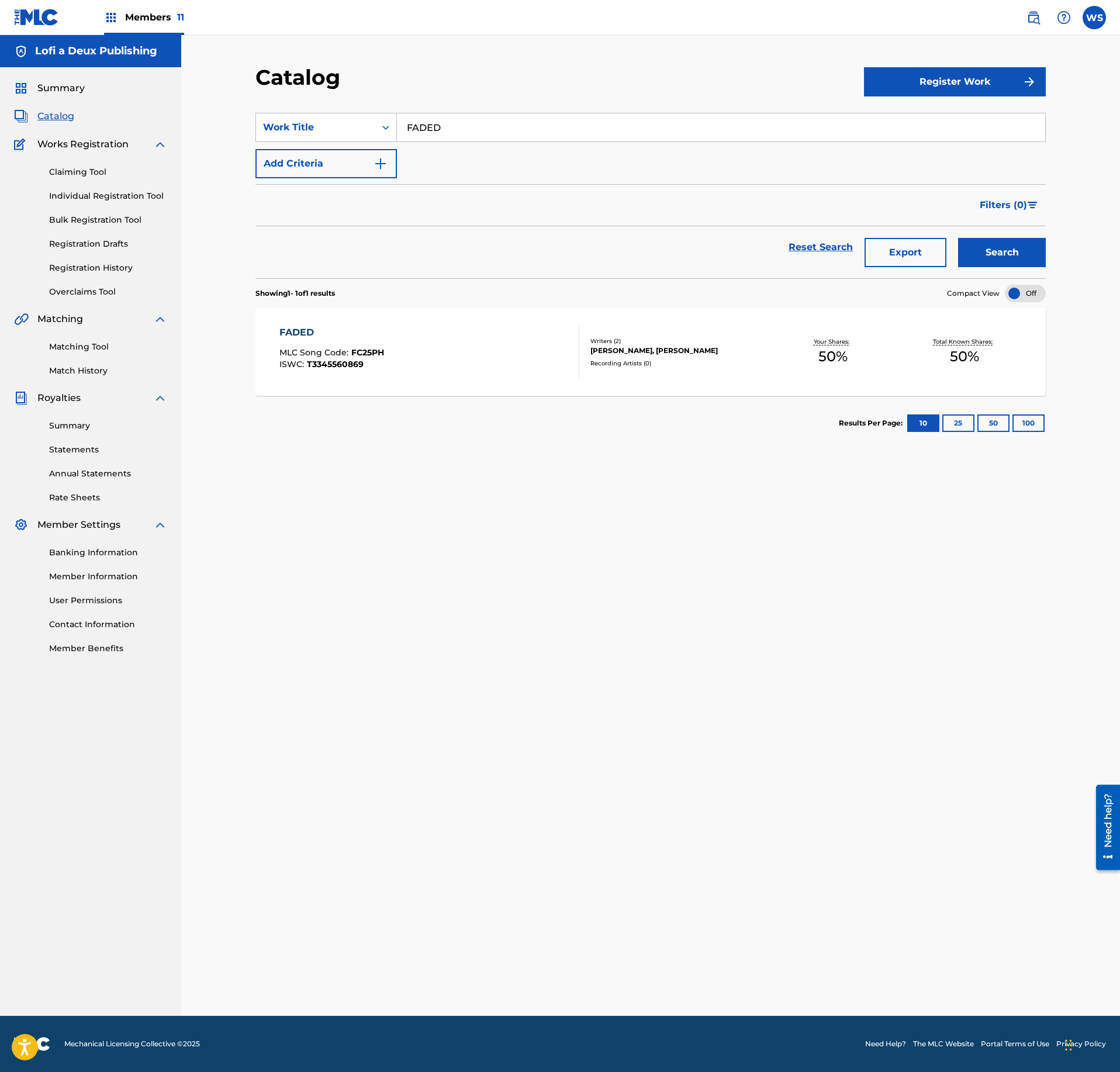
click at [585, 359] on div "Writers ( 2 ) [PERSON_NAME], [PERSON_NAME] Recording Artists ( 0 )" at bounding box center [673, 352] width 187 height 31
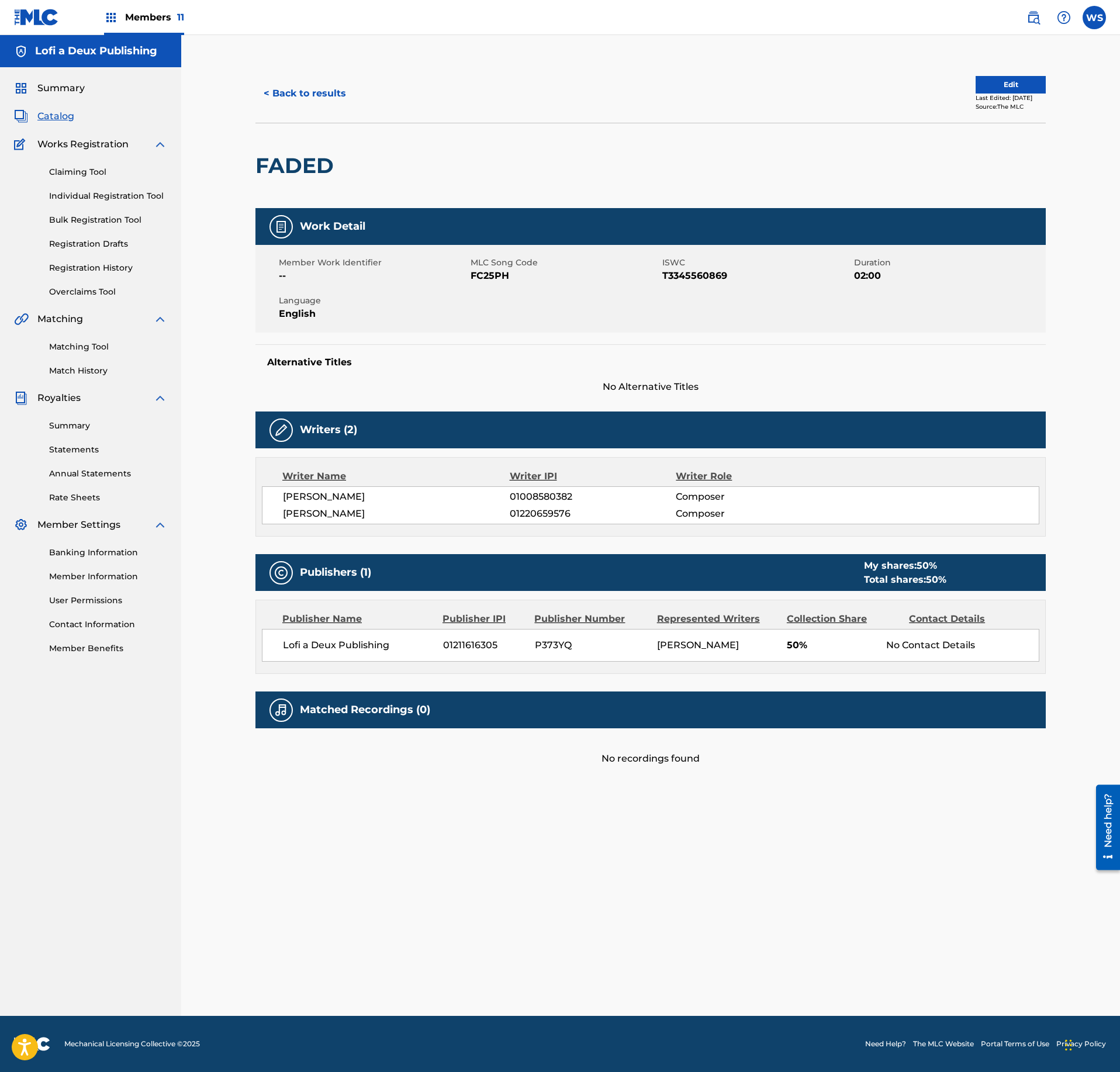
click at [485, 278] on span "FC25PH" at bounding box center [565, 276] width 189 height 14
copy span "FC25PH"
click at [337, 107] on button "< Back to results" at bounding box center [304, 93] width 99 height 29
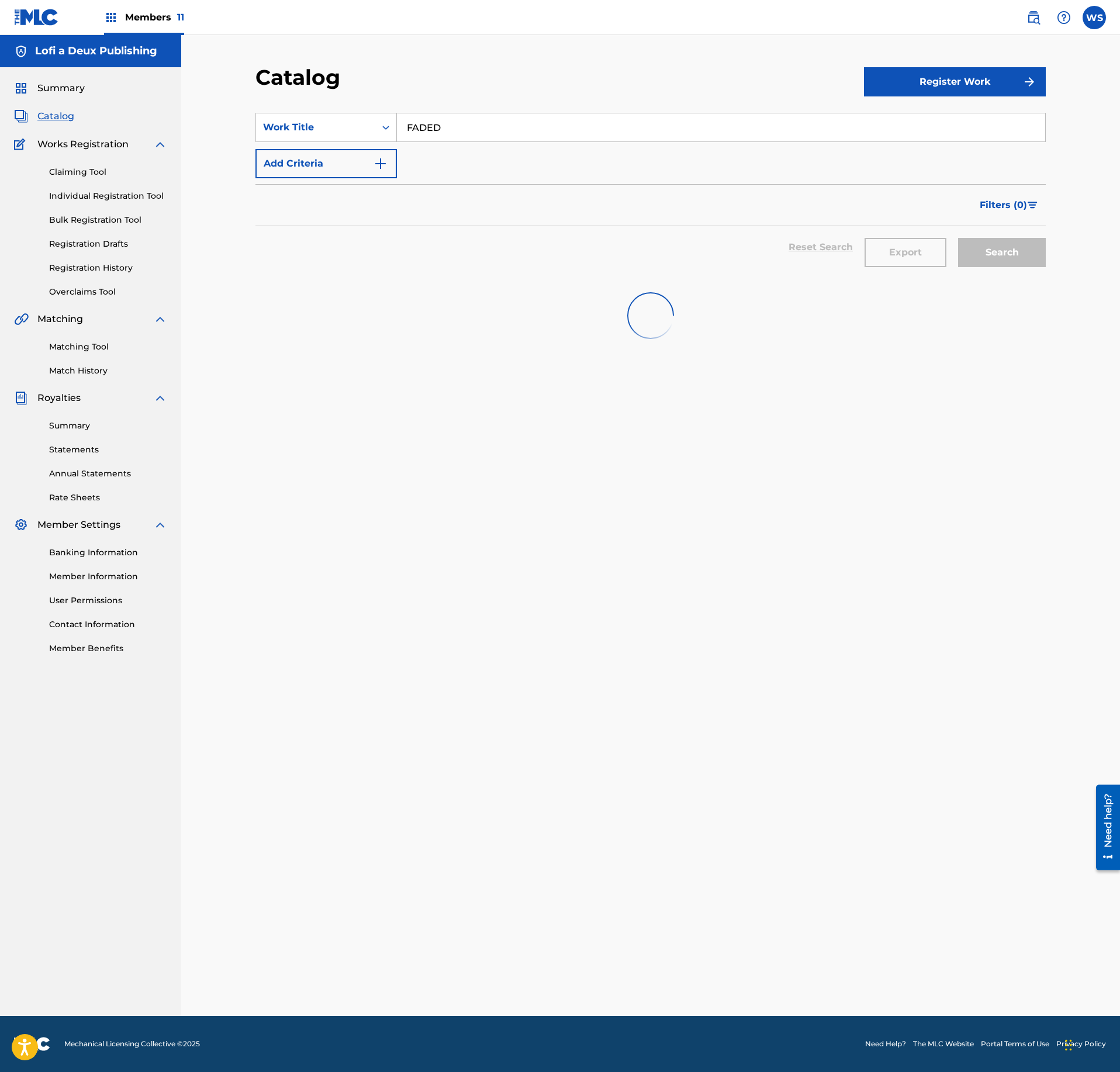
click at [488, 124] on input "FADED" at bounding box center [721, 128] width 648 height 28
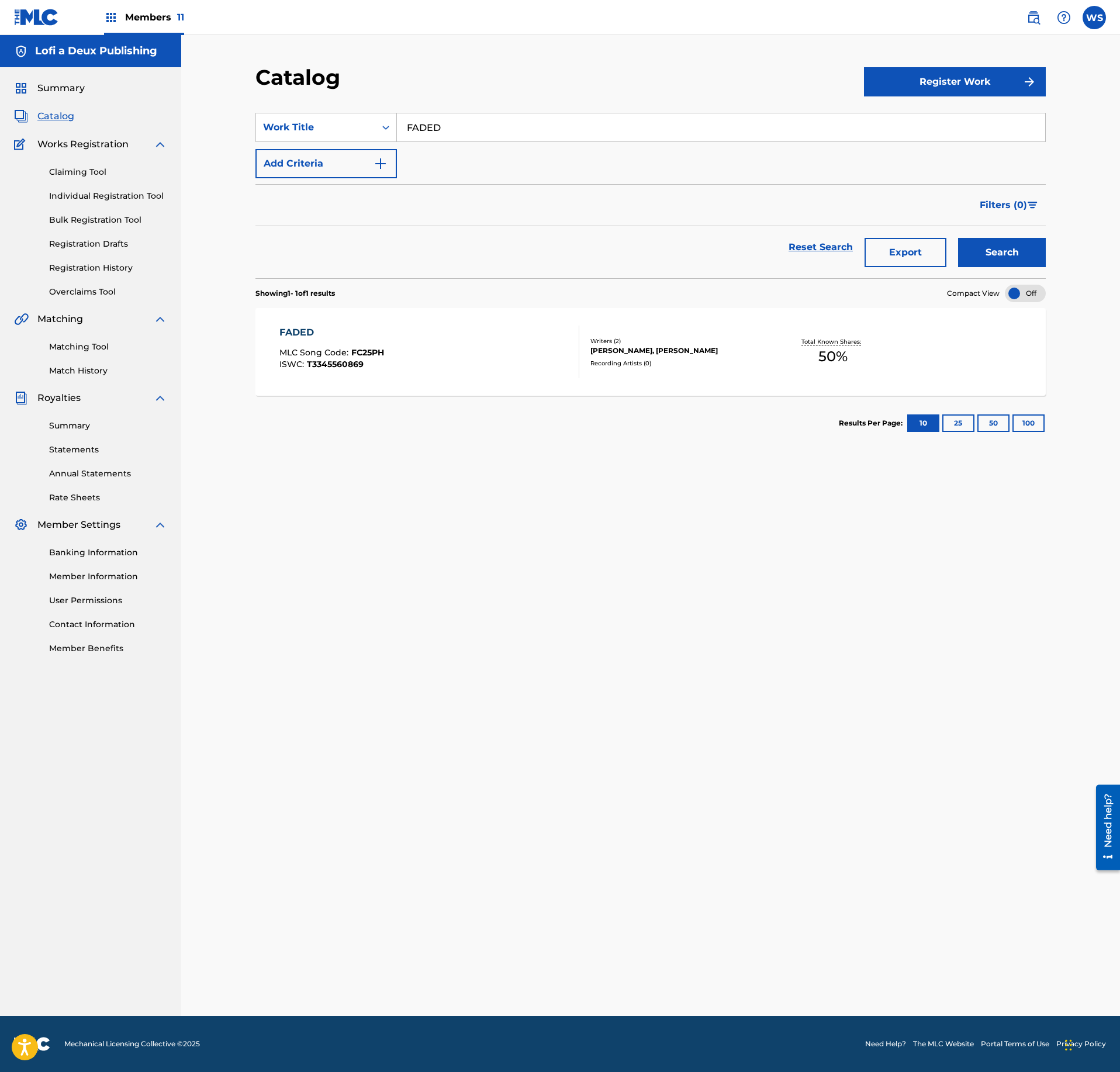
paste input "AURAMAR"
type input "AURAMAR"
click at [1005, 236] on div "Search" at bounding box center [998, 248] width 94 height 42
click at [1010, 249] on button "Search" at bounding box center [1002, 252] width 88 height 29
click at [642, 378] on div "AURAMAR MLC Song Code : A99HDT ISWC : T3345560869 Writers ( 2 ) [PERSON_NAME], …" at bounding box center [650, 352] width 790 height 88
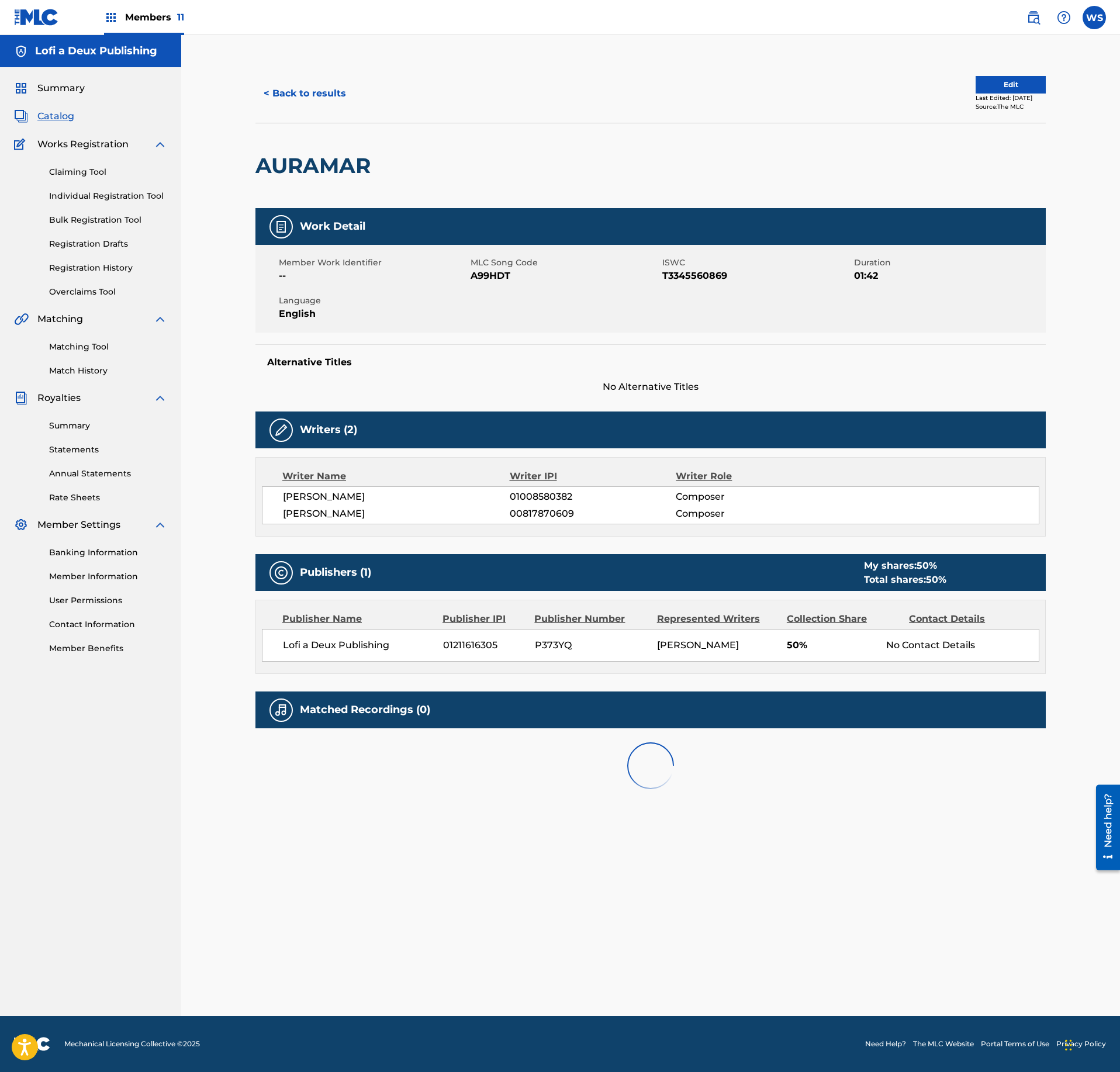
click at [494, 279] on span "A99HDT" at bounding box center [565, 276] width 189 height 14
copy span "A99HDT"
click at [328, 103] on button "< Back to results" at bounding box center [304, 93] width 99 height 29
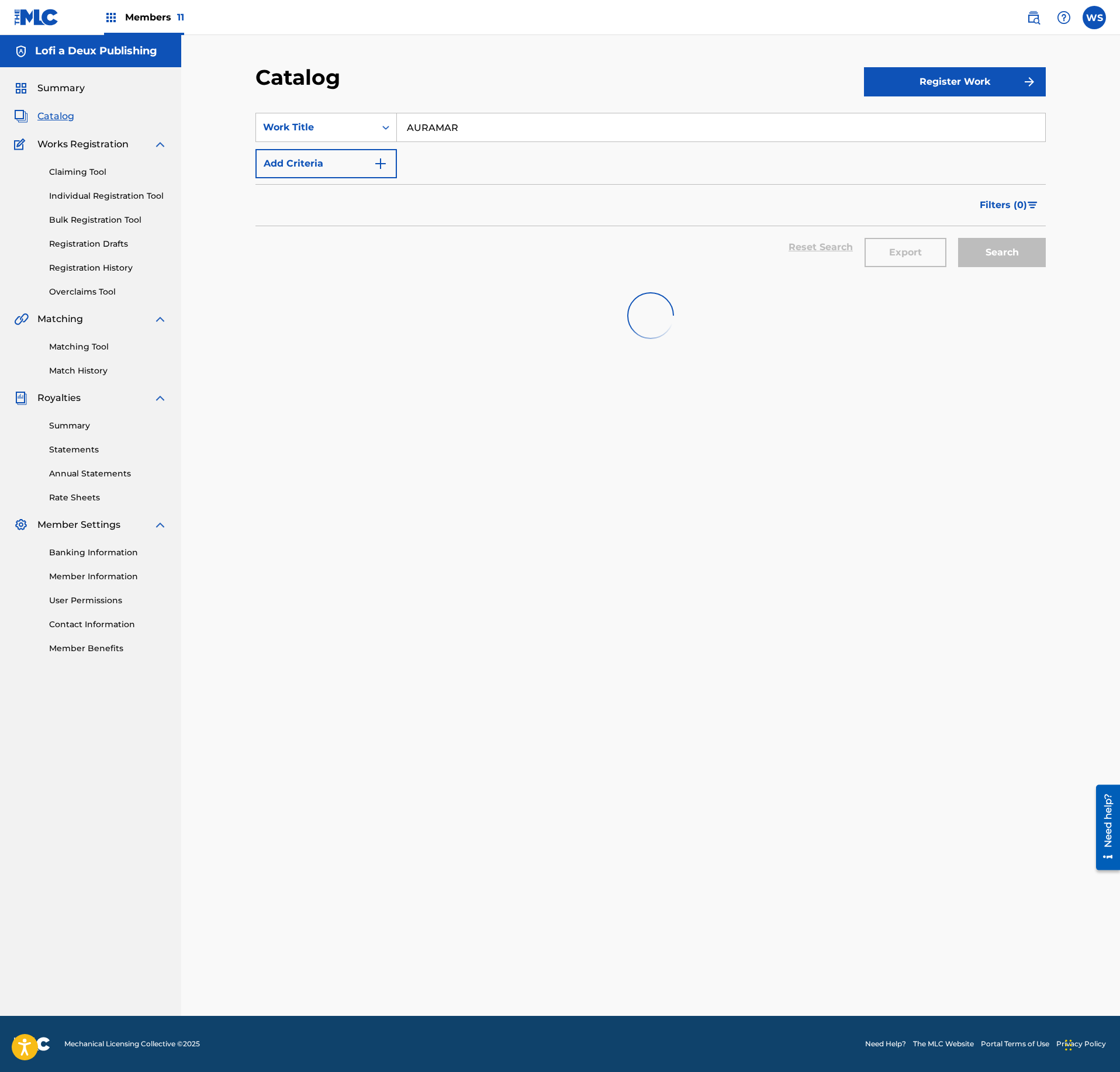
click at [473, 129] on input "AURAMAR" at bounding box center [721, 128] width 648 height 28
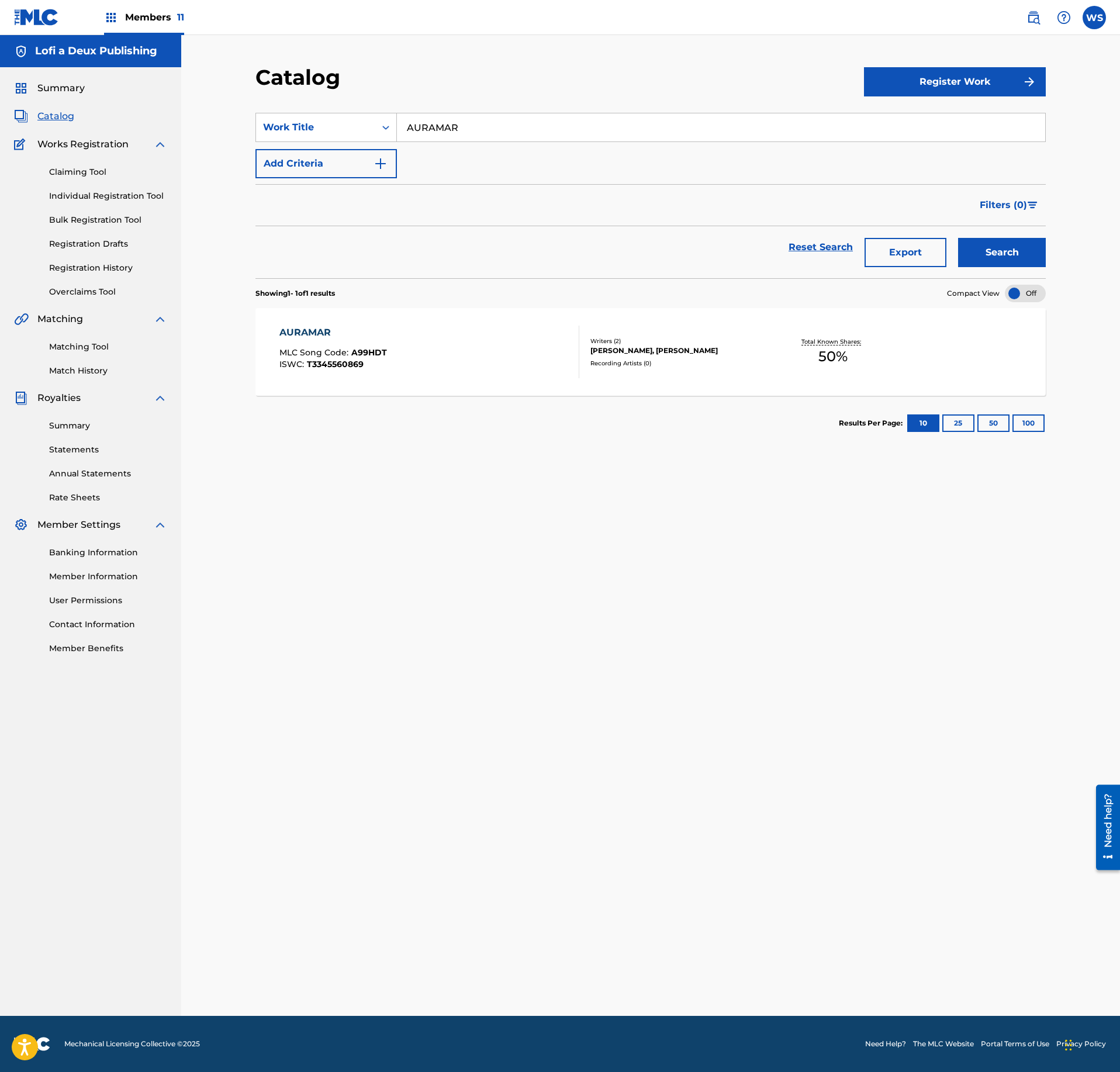
click at [473, 129] on input "AURAMAR" at bounding box center [721, 128] width 648 height 28
paste input "WAX & SHINE"
type input "WAX & SHINE"
click at [1026, 262] on button "Search" at bounding box center [1002, 252] width 88 height 29
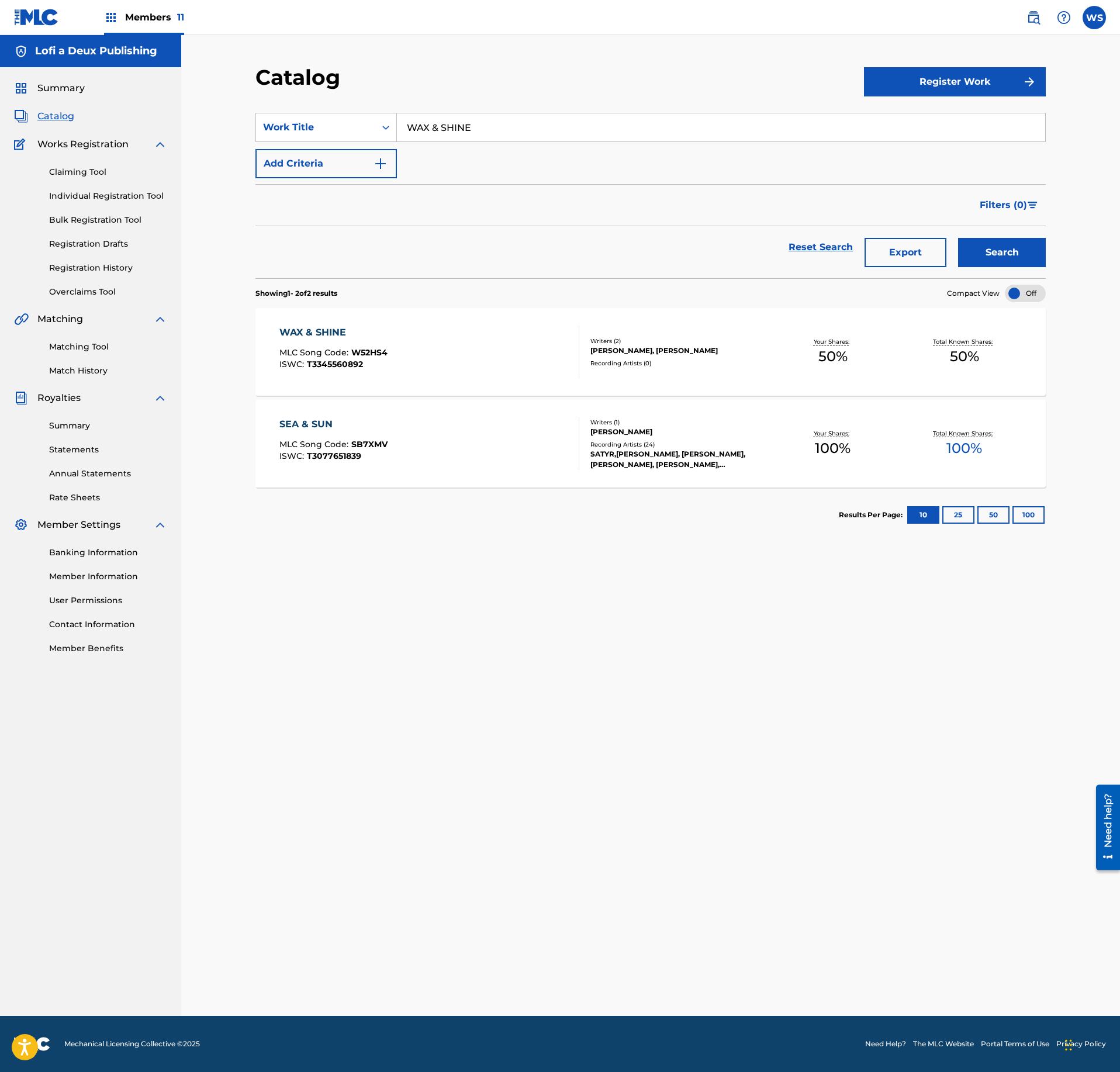
click at [487, 327] on div "WAX & SHINE MLC Song Code : W52HS4 ISWC : T3345560892" at bounding box center [429, 352] width 300 height 53
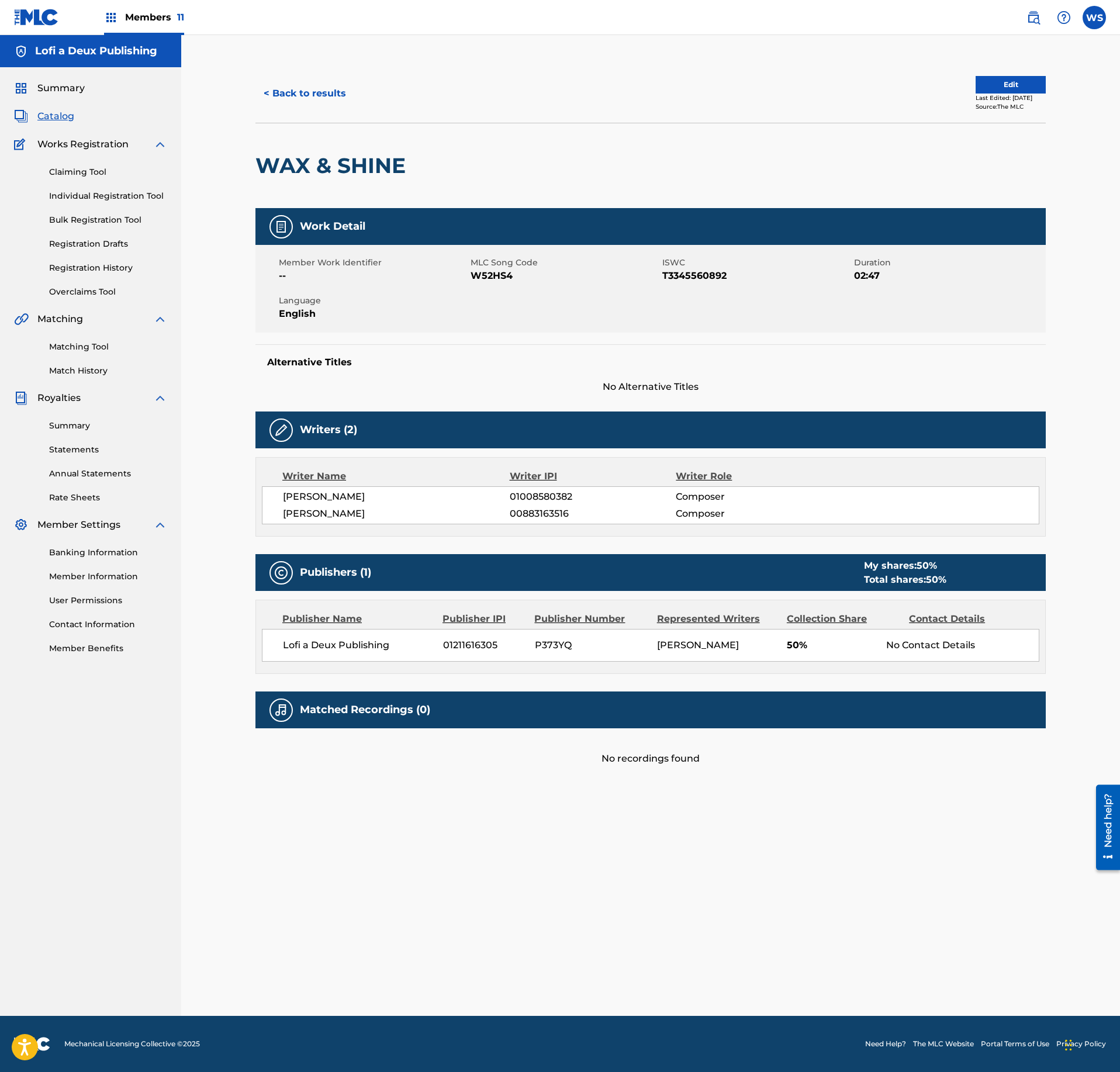
click at [469, 275] on div "Member Work Identifier --" at bounding box center [374, 270] width 192 height 26
click at [477, 276] on span "W52HS4" at bounding box center [565, 276] width 189 height 14
copy span "W52HS4"
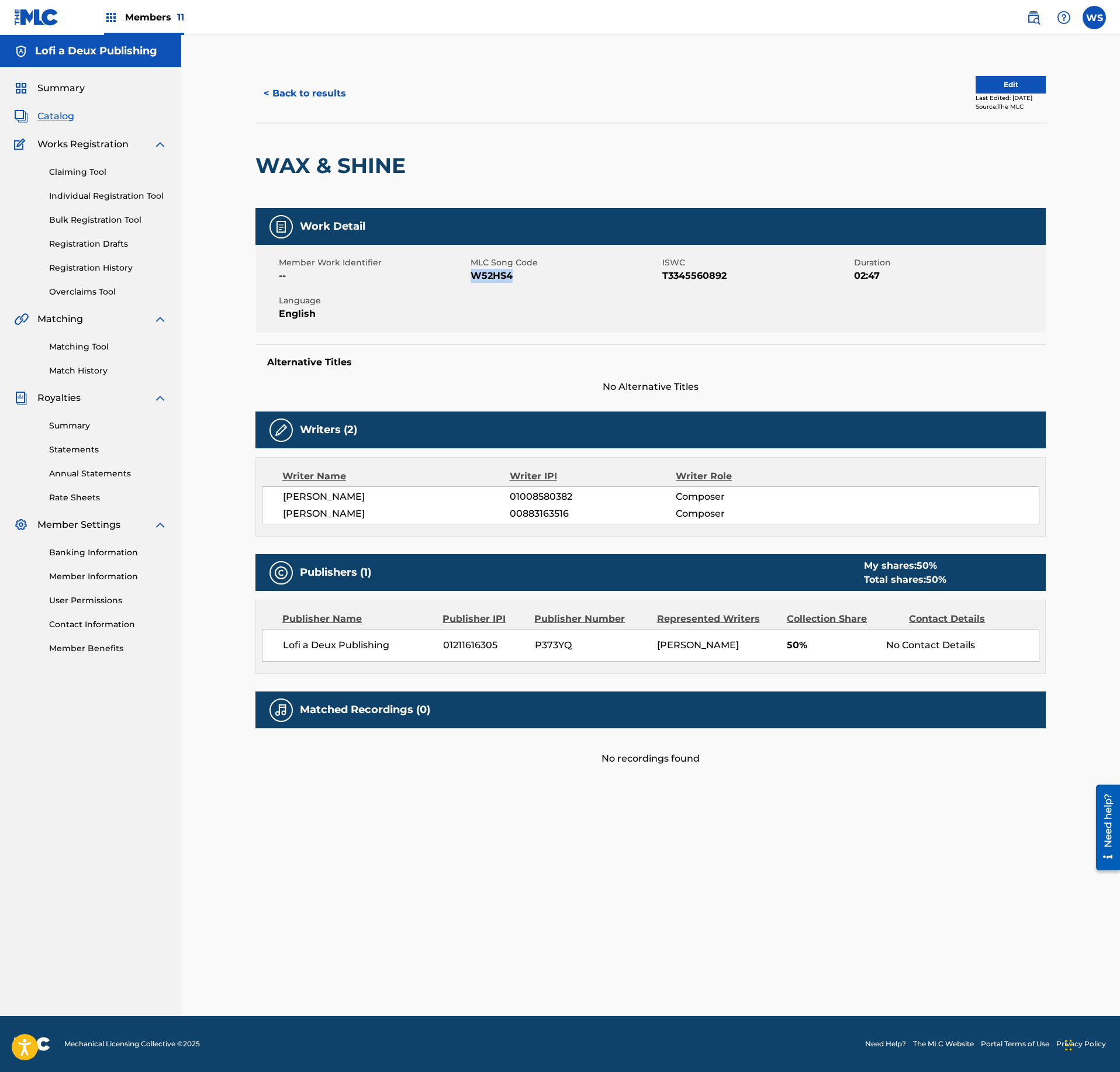
click at [333, 90] on button "< Back to results" at bounding box center [304, 93] width 99 height 29
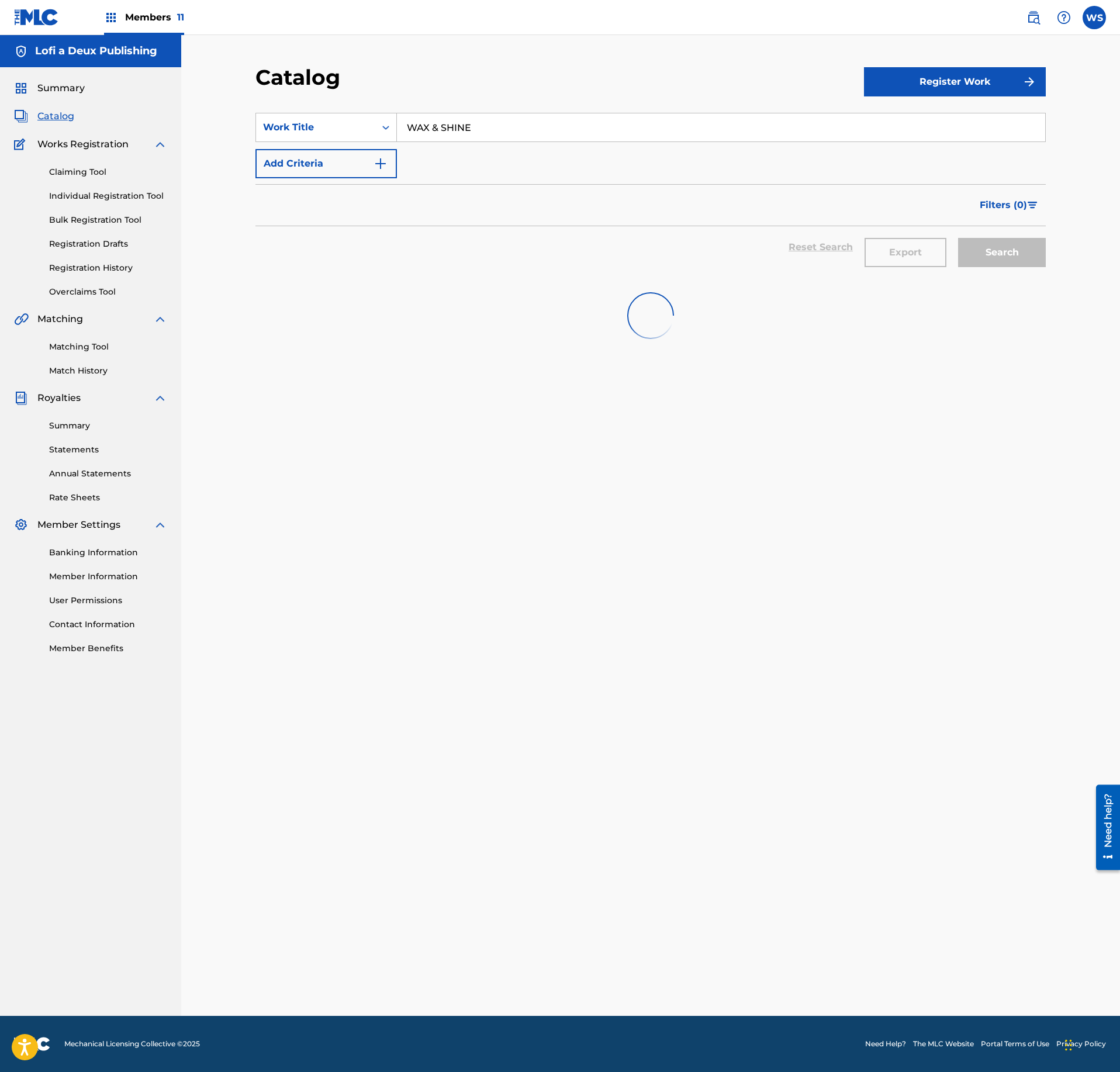
click at [474, 153] on div "SearchWithCriteria75376691-aac4-4e71-9449-4de20c421398 Work Title WAX & SHINE A…" at bounding box center [650, 145] width 790 height 66
click at [494, 135] on input "WAX & SHINE" at bounding box center [721, 128] width 648 height 28
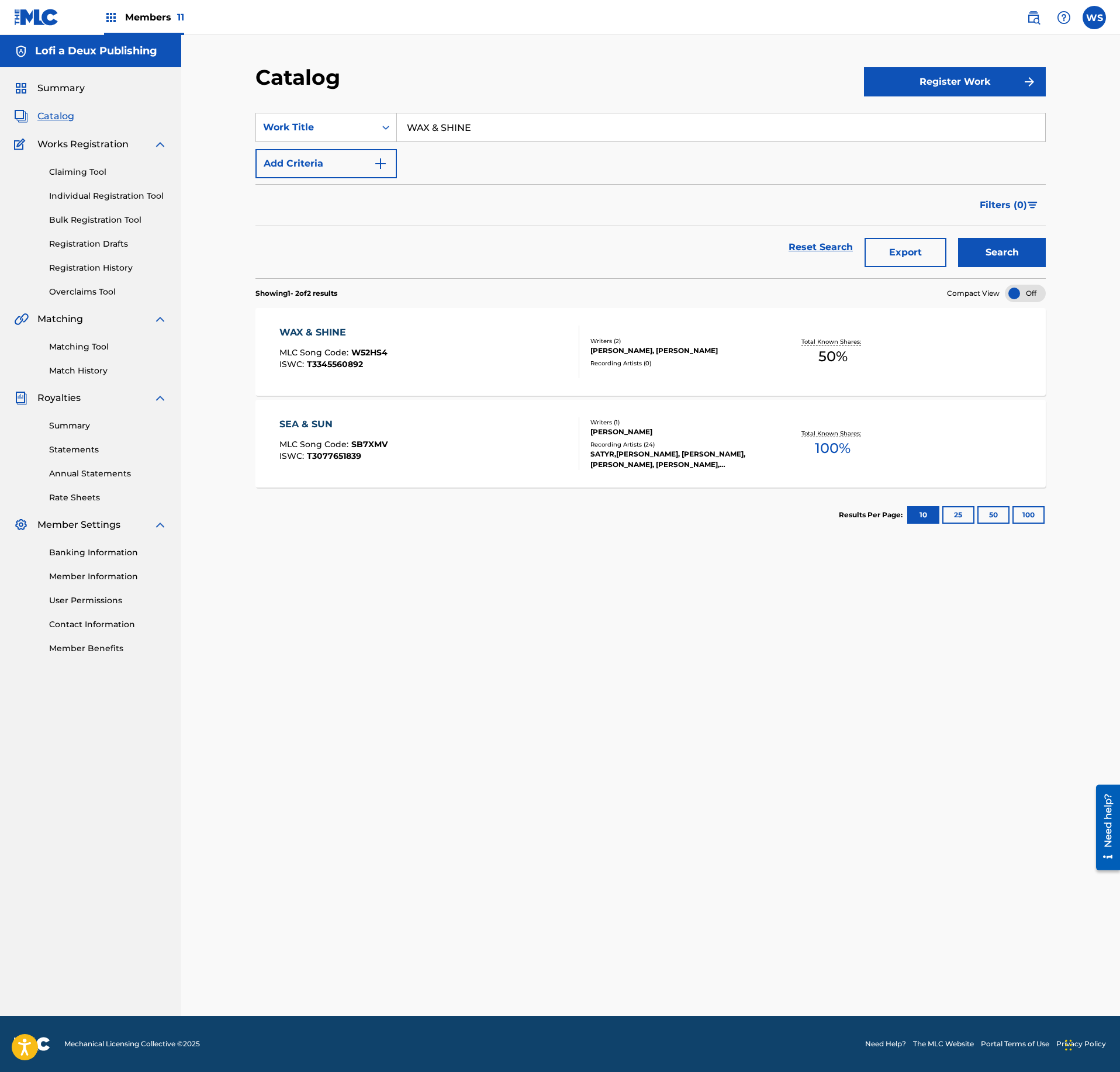
click at [494, 135] on input "WAX & SHINE" at bounding box center [721, 128] width 648 height 28
paste input "[PERSON_NAME]"
type input "[PERSON_NAME]"
click at [1006, 253] on button "Search" at bounding box center [1002, 252] width 88 height 29
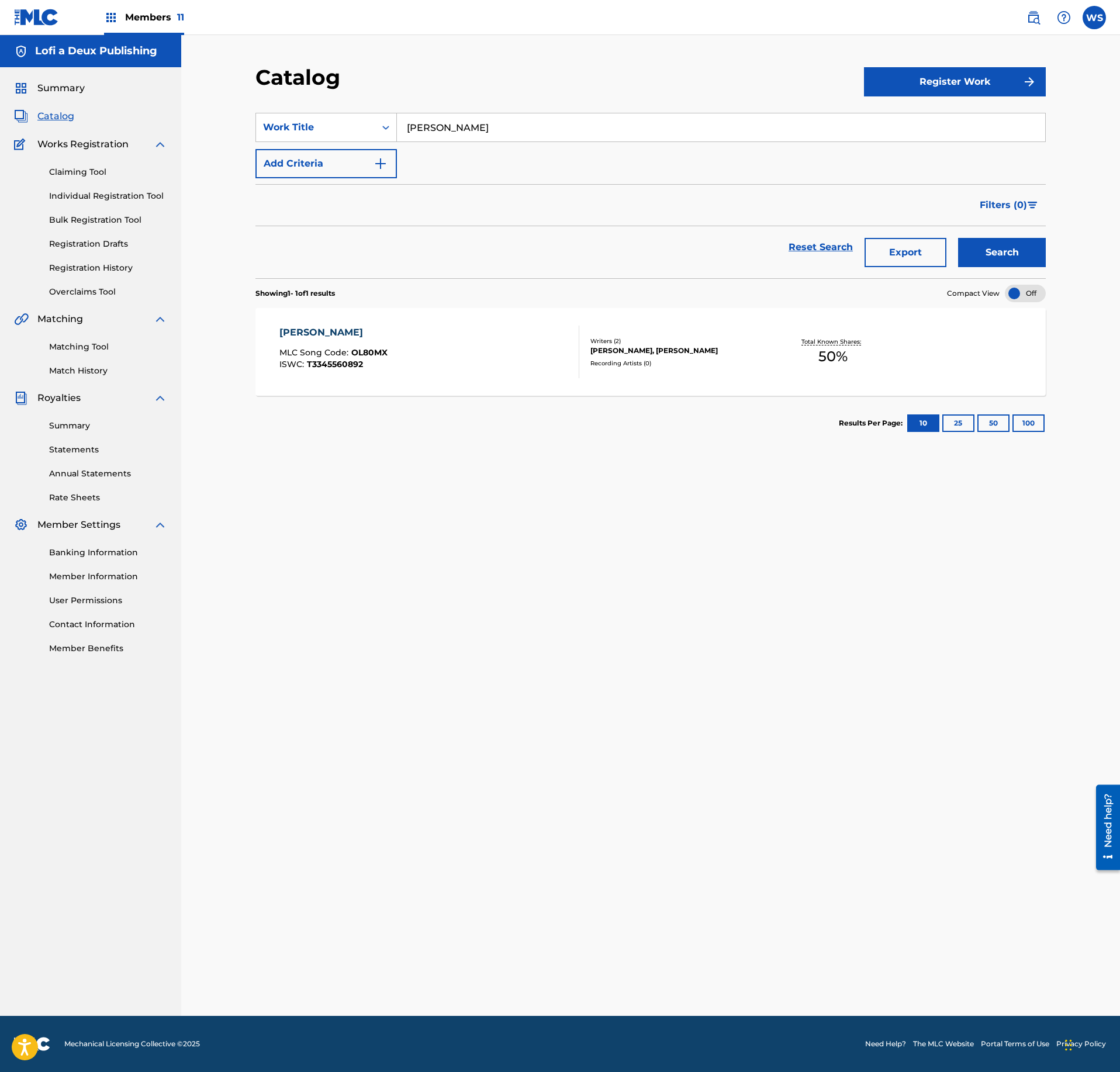
click at [574, 378] on div at bounding box center [574, 352] width 10 height 53
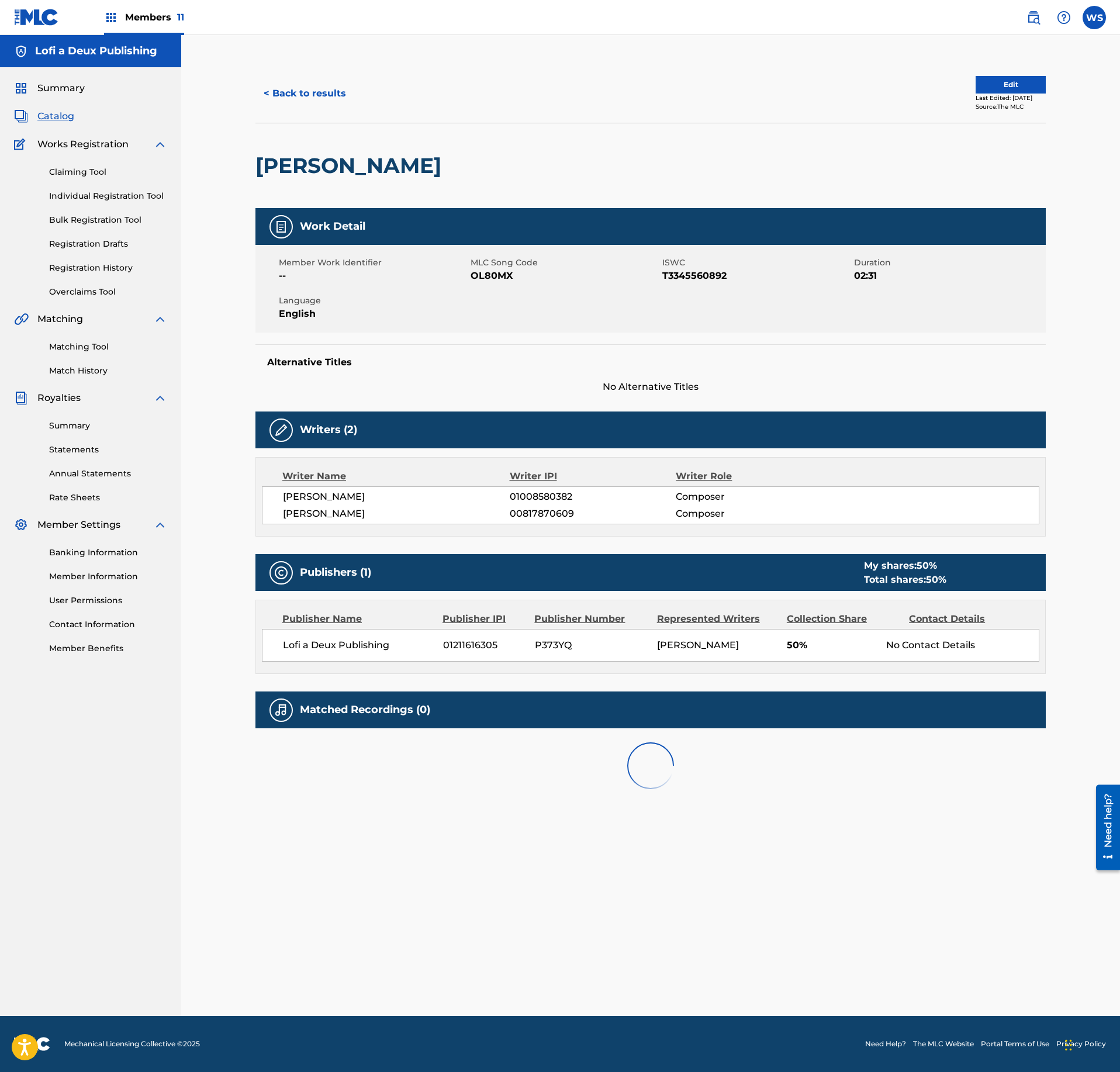
click at [485, 281] on span "OL80MX" at bounding box center [565, 276] width 189 height 14
copy span "OL80MX"
drag, startPoint x: 302, startPoint y: 156, endPoint x: 295, endPoint y: 112, distance: 44.6
click at [298, 153] on h2 "[PERSON_NAME]" at bounding box center [351, 165] width 192 height 26
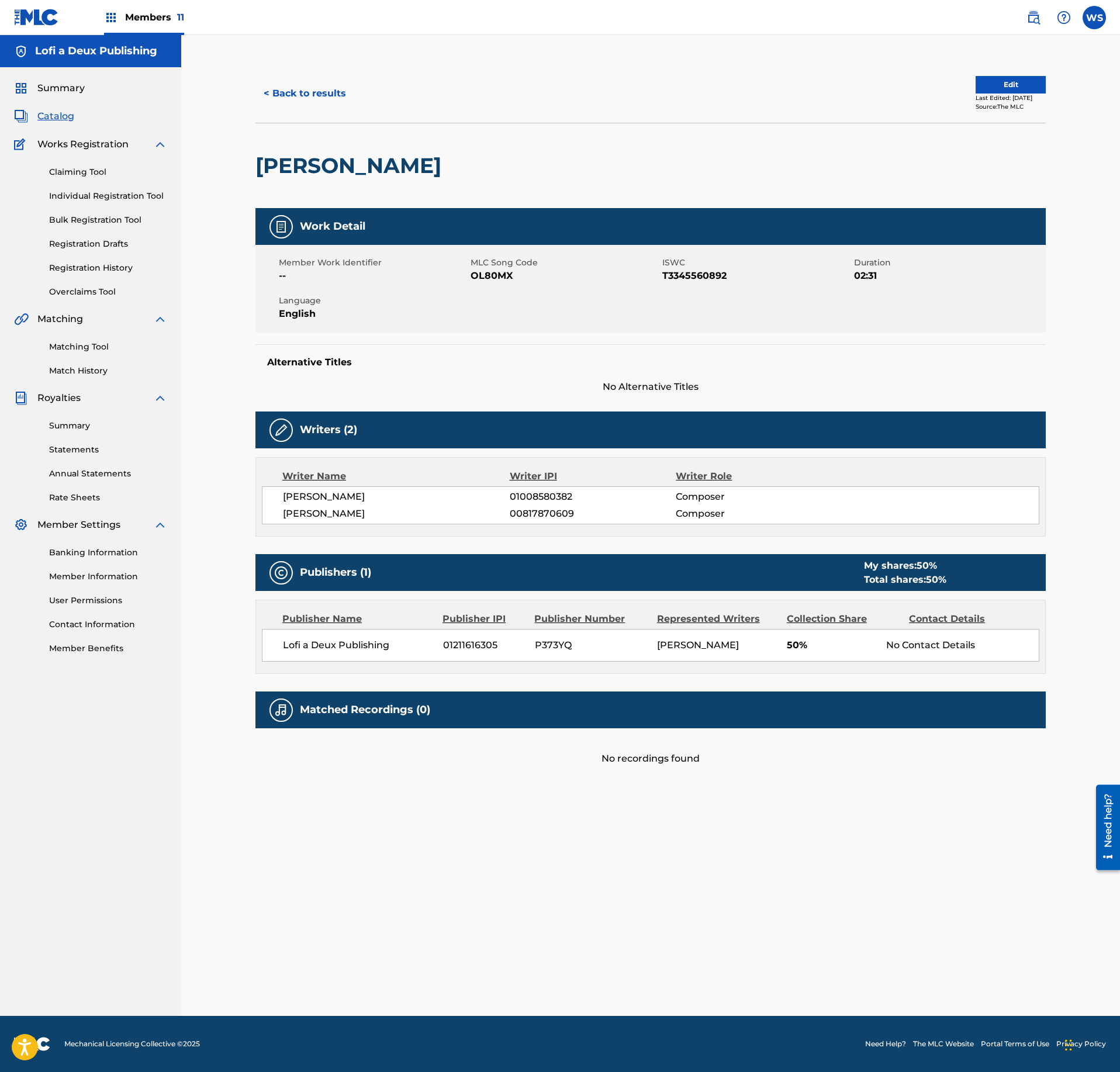
click at [295, 110] on div "< Back to results Edit Last Edited: [DATE] Source: The MLC" at bounding box center [650, 93] width 790 height 59
click at [300, 93] on button "< Back to results" at bounding box center [304, 93] width 99 height 29
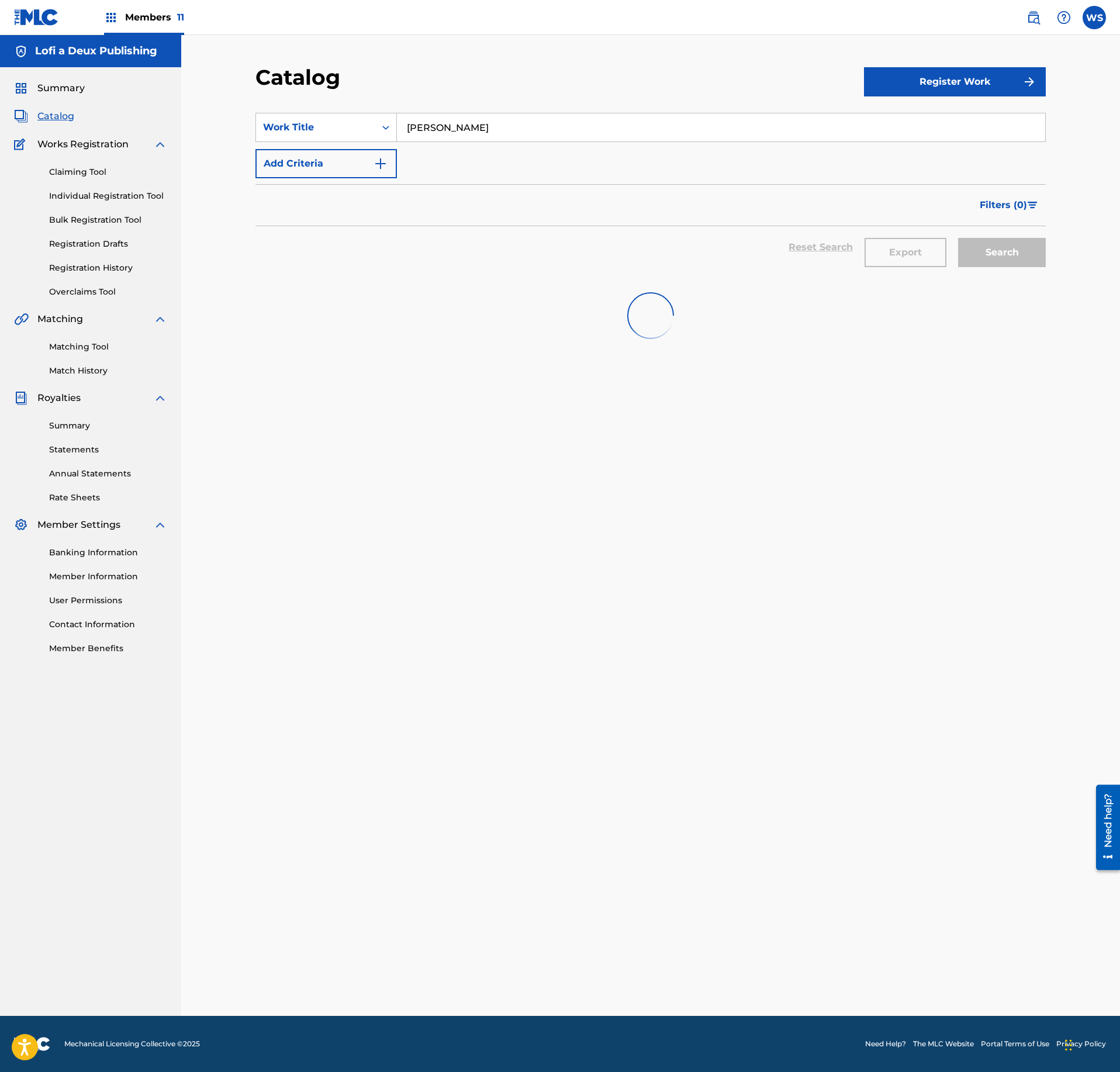
click at [445, 138] on input "[PERSON_NAME]" at bounding box center [721, 128] width 648 height 28
click at [450, 130] on input "[PERSON_NAME]" at bounding box center [721, 128] width 648 height 28
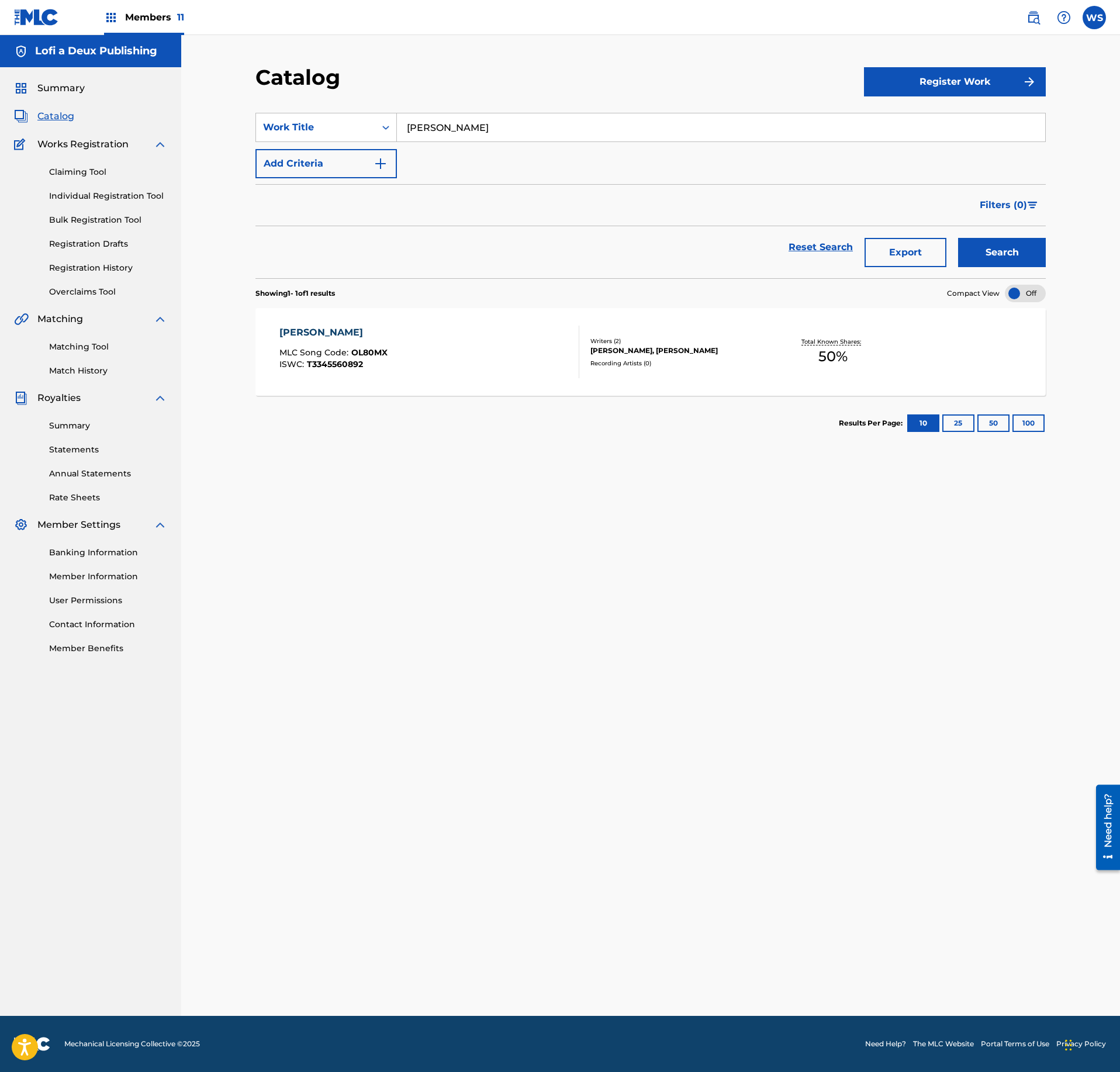
click at [450, 130] on input "[PERSON_NAME]" at bounding box center [721, 128] width 648 height 28
paste input "KADAIFI"
type input "KADAIFI"
click at [1098, 258] on div "Catalog Register Work SearchWithCriteria75376691-aac4-4e71-9449-4de20c421398 Wo…" at bounding box center [650, 525] width 939 height 981
click at [1015, 247] on button "Search" at bounding box center [1002, 252] width 88 height 29
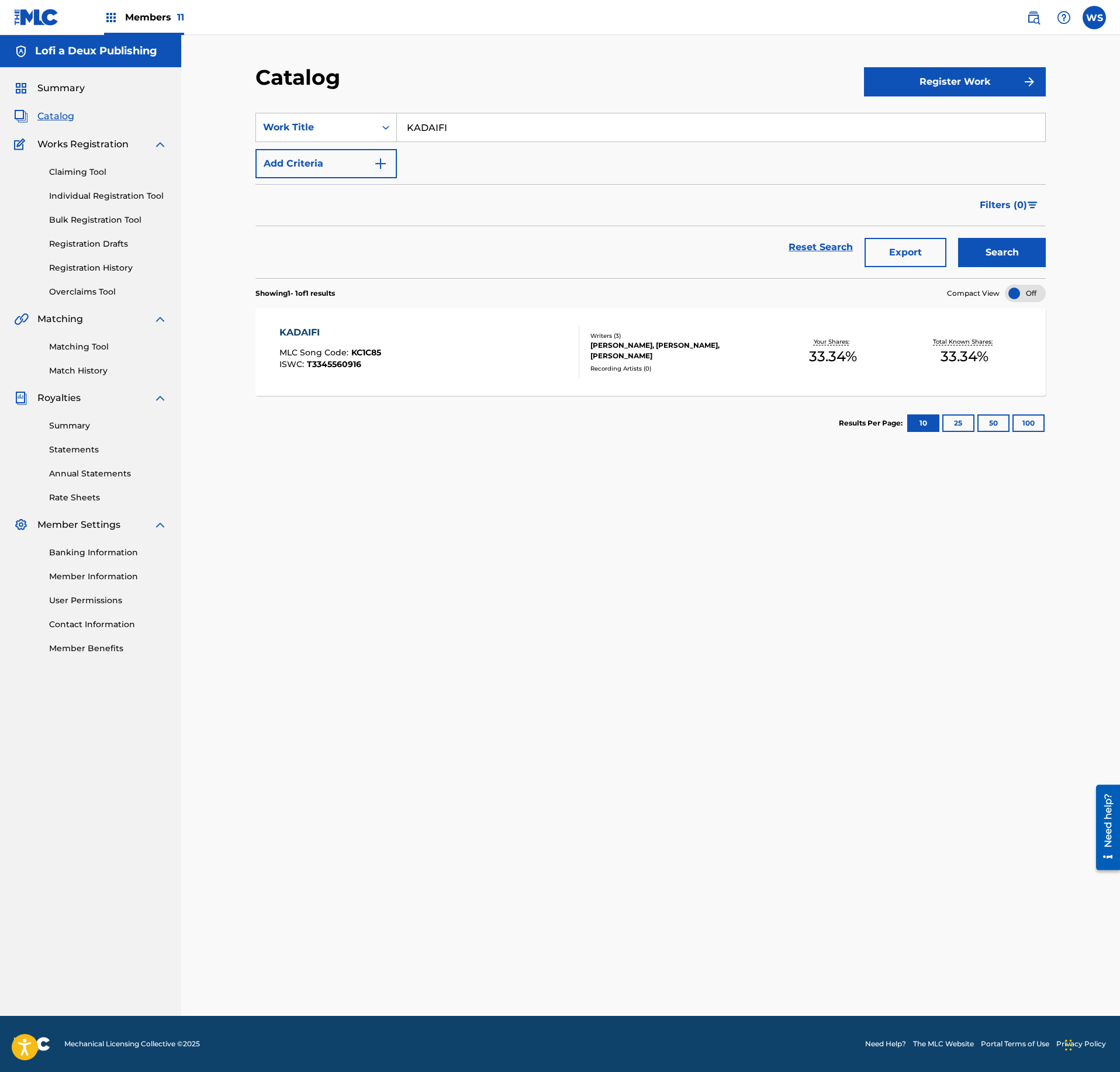
click at [376, 348] on div "KADAIFI MLC Song Code : KC1C85 ISWC : T3345560916" at bounding box center [330, 352] width 102 height 53
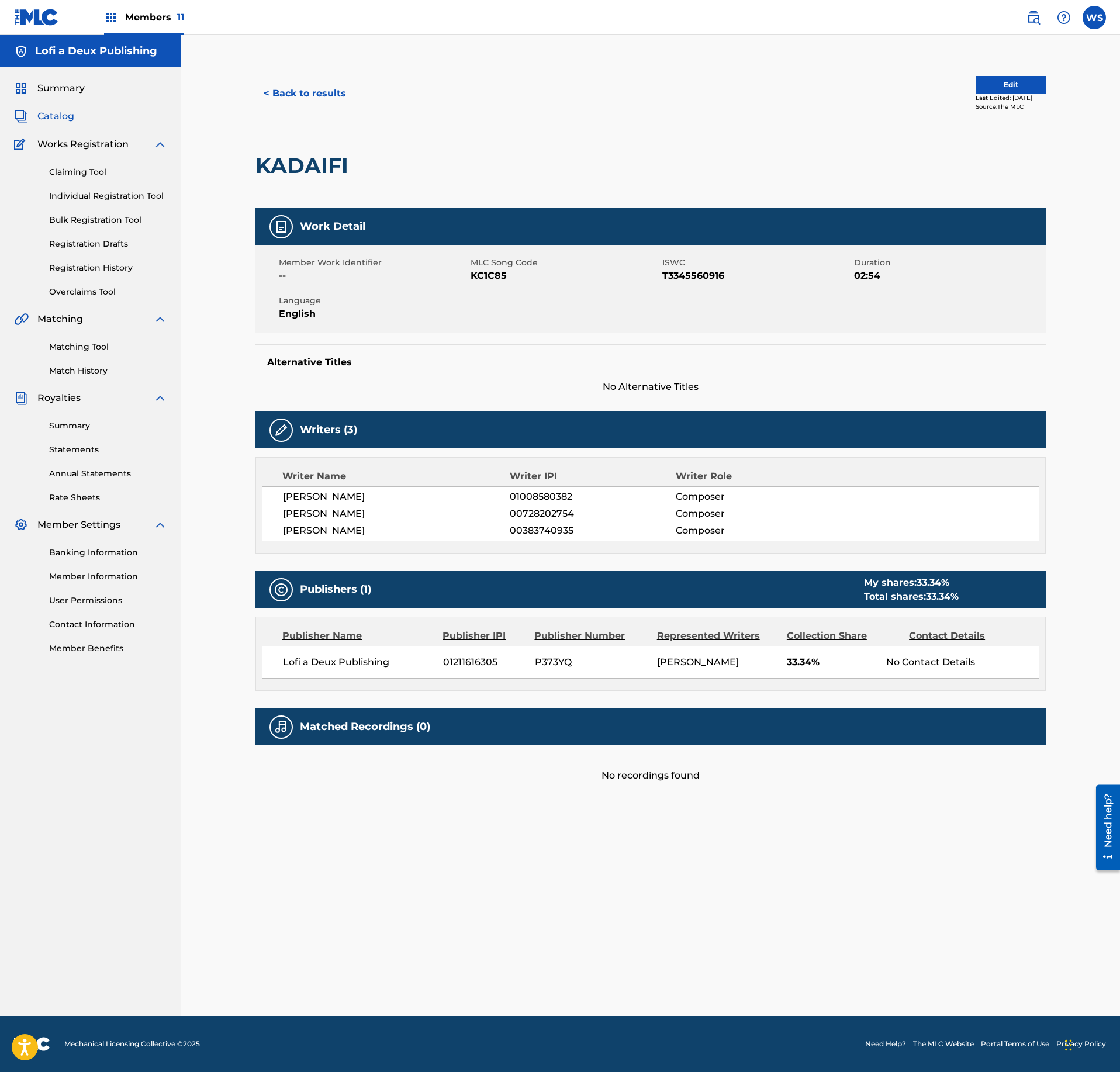
click at [492, 279] on span "KC1C85" at bounding box center [565, 276] width 189 height 14
click at [492, 278] on span "KC1C85" at bounding box center [565, 276] width 189 height 14
copy span "KC1C85"
click at [333, 91] on button "< Back to results" at bounding box center [304, 93] width 99 height 29
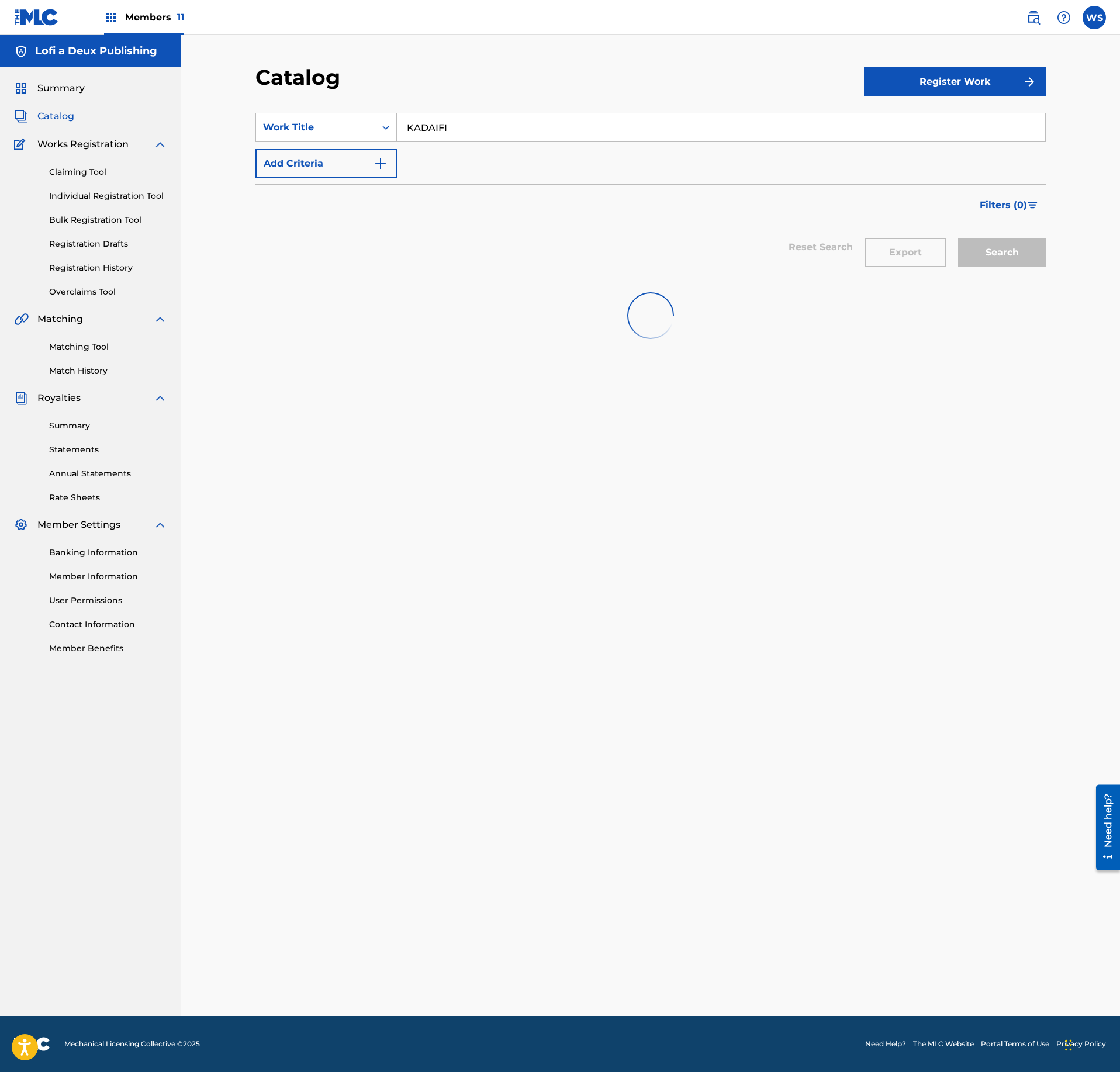
click at [487, 128] on input "KADAIFI" at bounding box center [721, 128] width 648 height 28
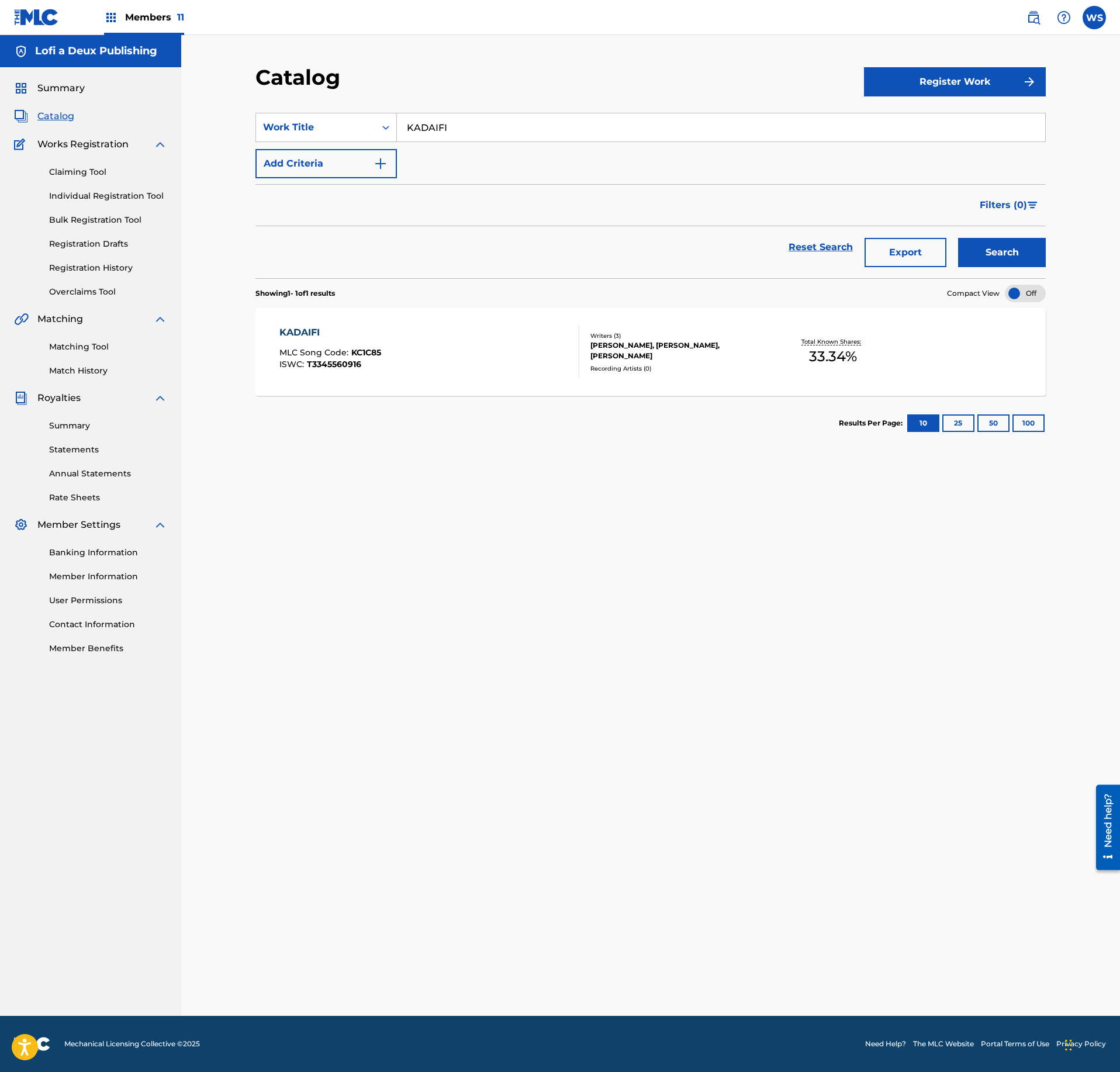
click at [487, 128] on input "KADAIFI" at bounding box center [721, 128] width 648 height 28
paste input "LET GO"
type input "LET GO"
click at [1024, 260] on button "Search" at bounding box center [1002, 252] width 88 height 29
click at [444, 331] on div "LET GO MLC Song Code : LT7XVZ ISWC : T3345560905" at bounding box center [429, 352] width 300 height 53
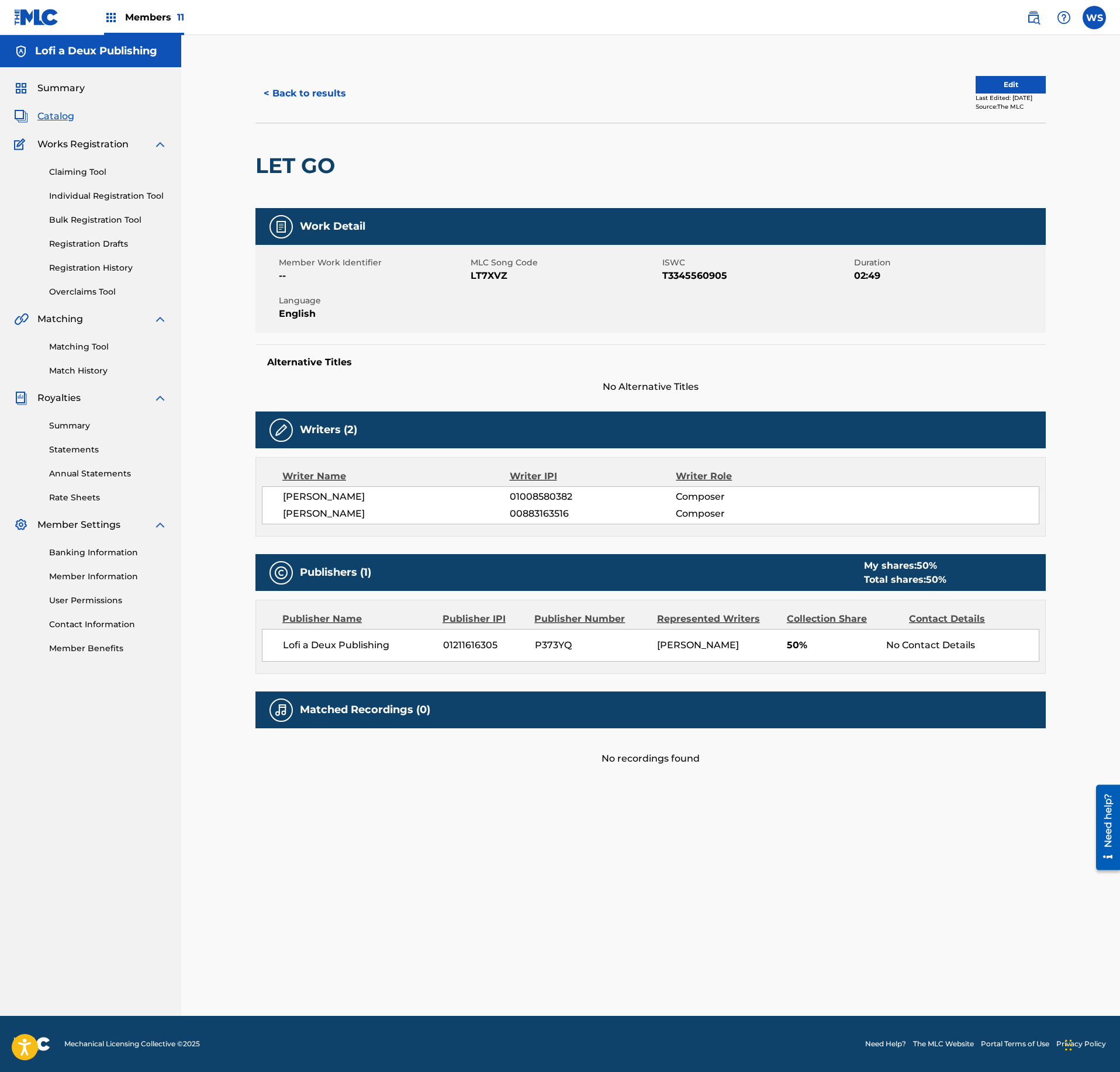
click at [498, 283] on span "LT7XVZ" at bounding box center [565, 276] width 189 height 14
copy span "LT7XVZ"
click at [309, 86] on button "< Back to results" at bounding box center [304, 93] width 99 height 29
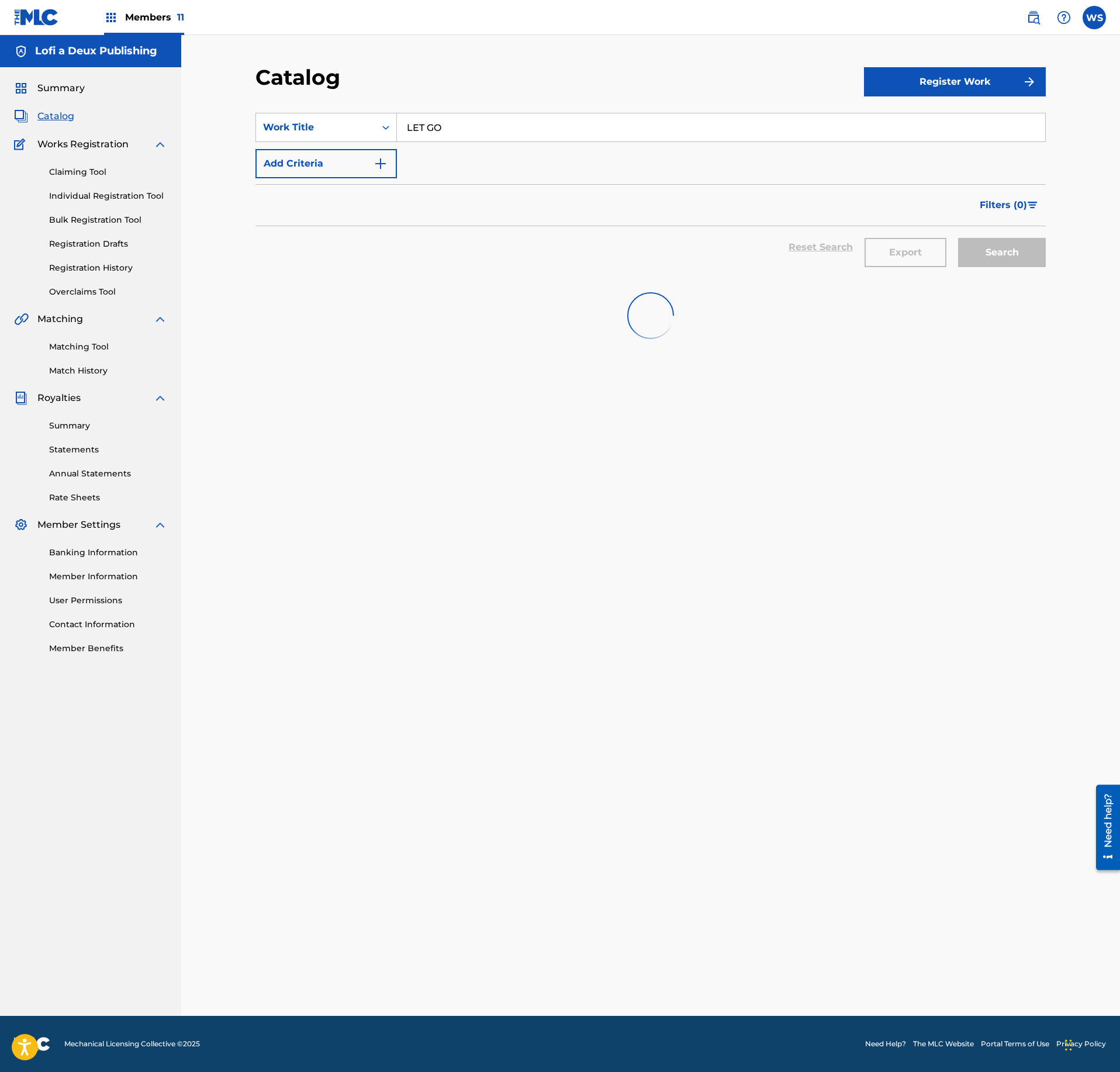
click at [471, 132] on input "LET GO" at bounding box center [721, 128] width 648 height 28
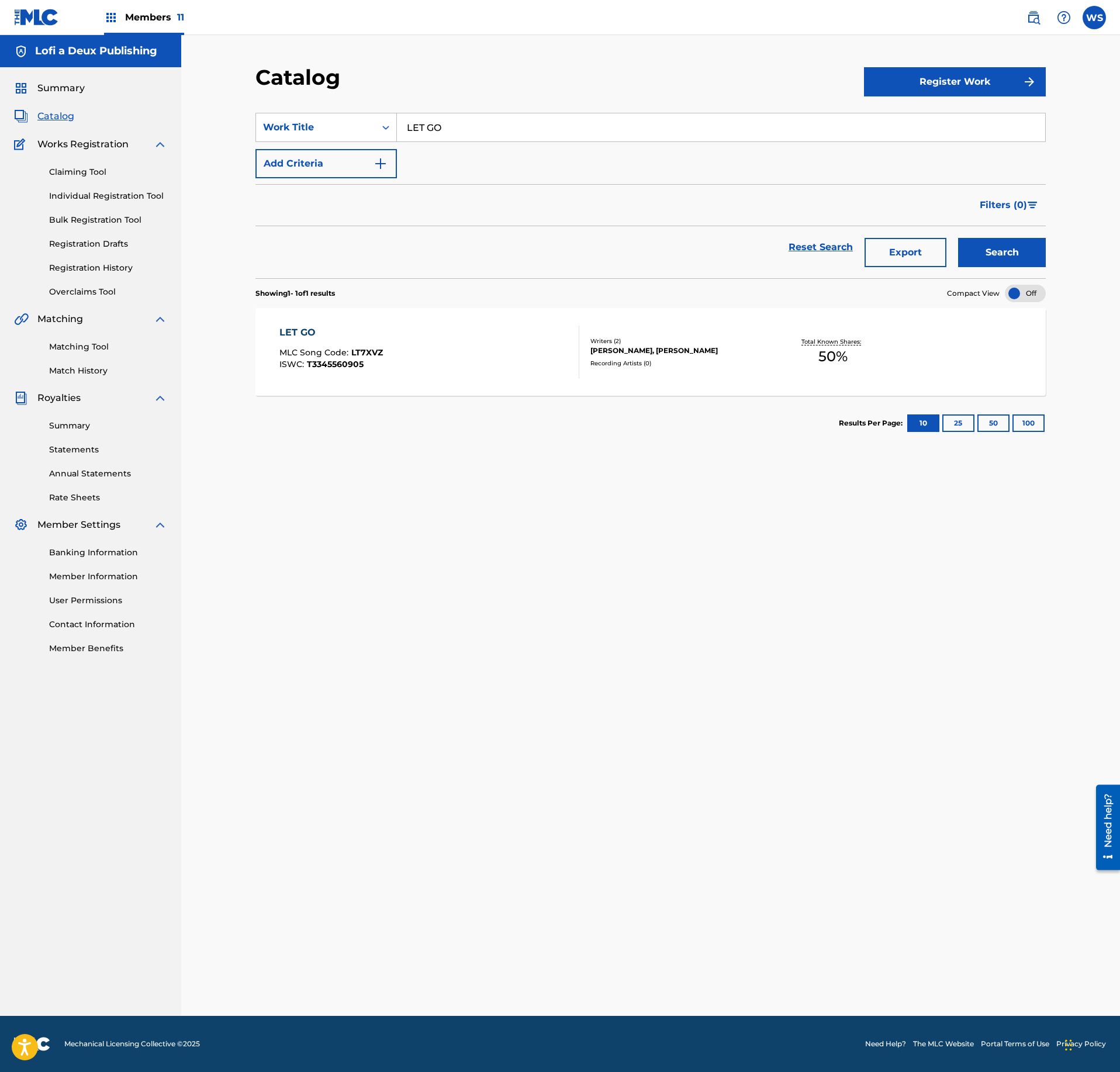
paste input "BAIA"
click at [994, 242] on button "Search" at bounding box center [1002, 252] width 88 height 29
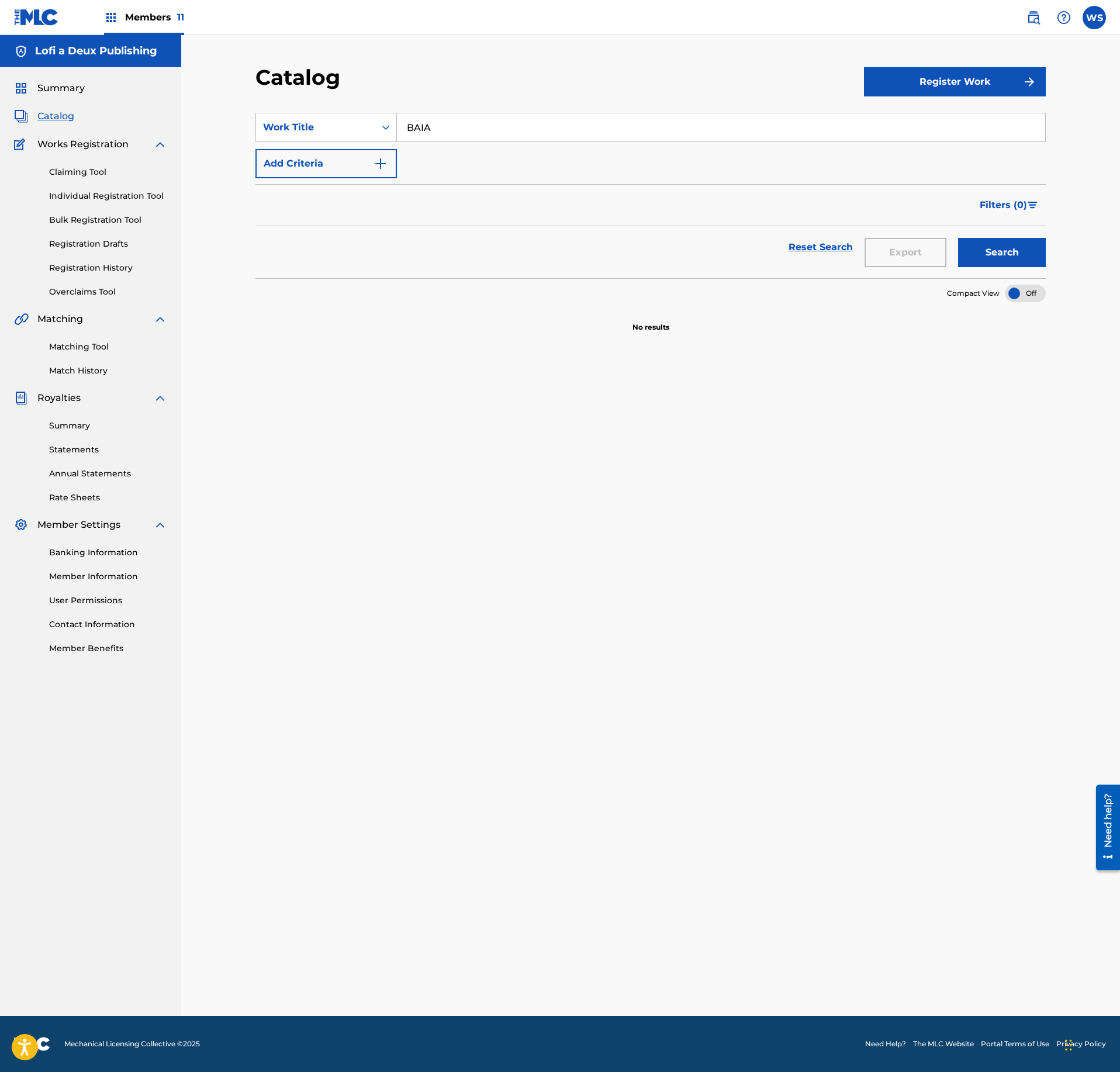
click at [38, 115] on span "Catalog" at bounding box center [56, 116] width 37 height 14
click at [56, 119] on span "Catalog" at bounding box center [56, 116] width 37 height 14
click at [459, 142] on div "BAIA" at bounding box center [722, 127] width 649 height 29
click at [460, 140] on input "BAIA" at bounding box center [721, 128] width 648 height 28
click at [469, 133] on input "BAIA" at bounding box center [721, 128] width 648 height 28
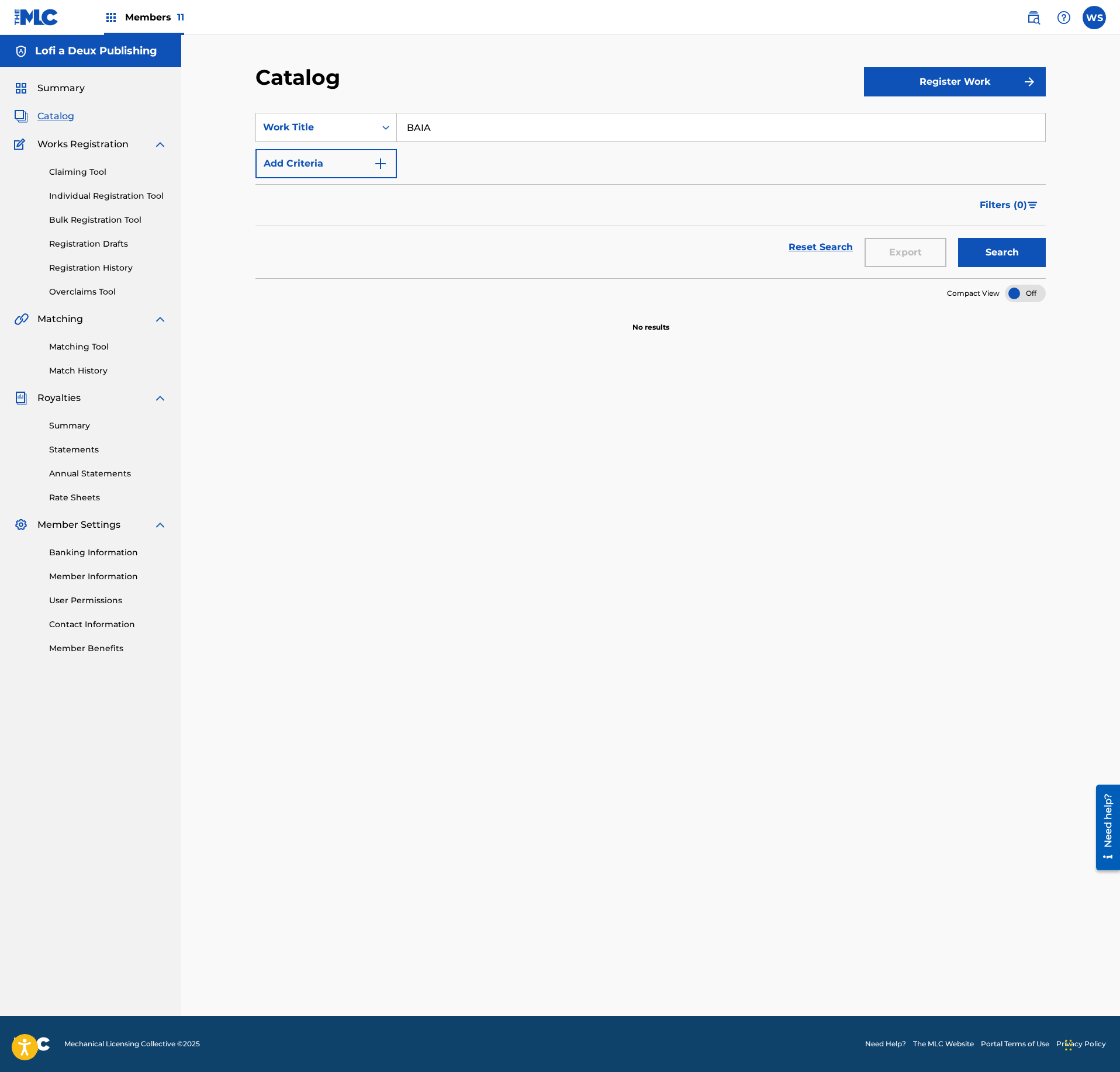
paste input "OUBAITORI"
click at [490, 139] on input "BAIAOUBAITORI" at bounding box center [721, 128] width 648 height 28
click at [500, 130] on input "BAIAOUBAITORI" at bounding box center [721, 128] width 648 height 28
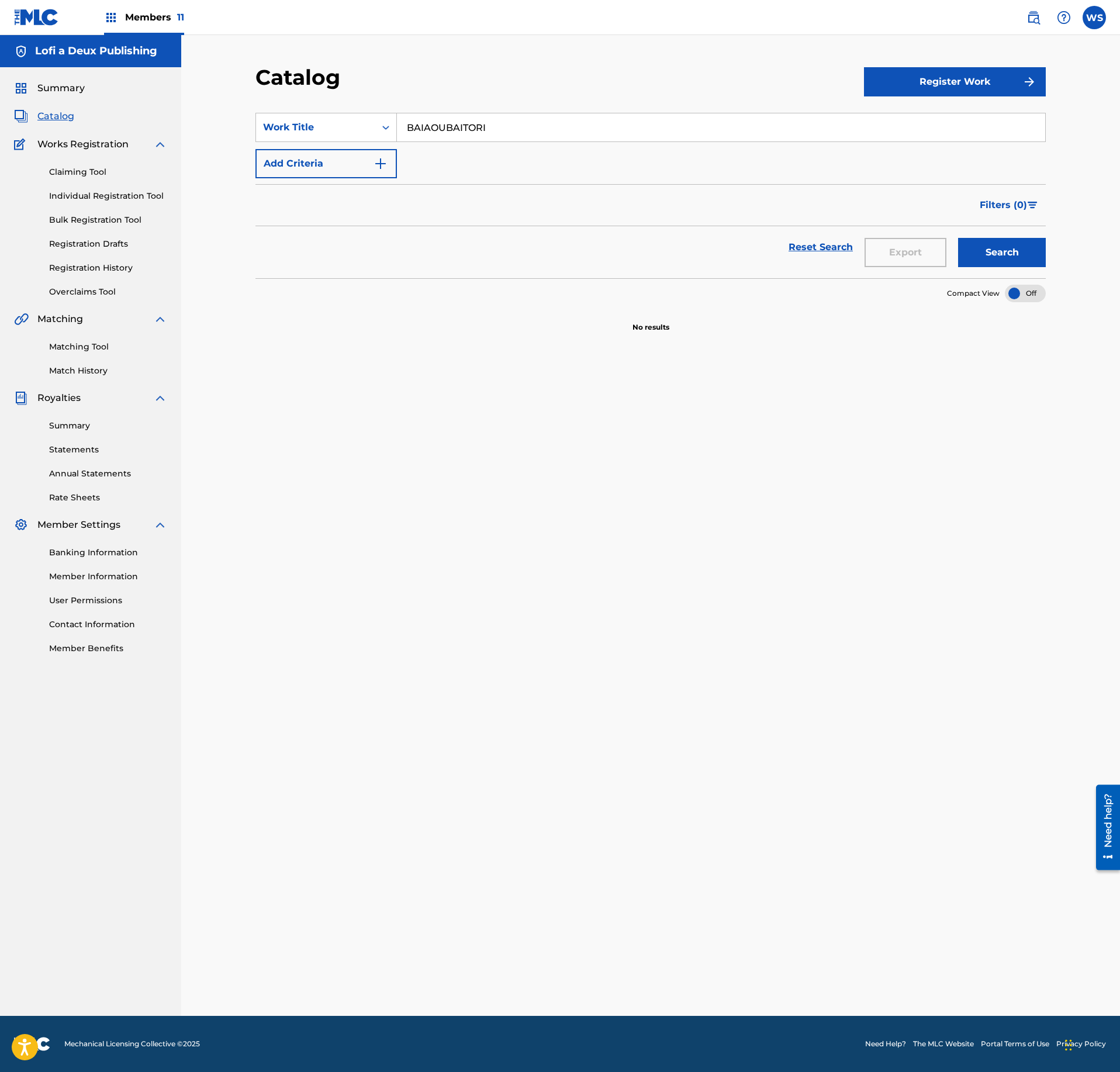
paste input "Search Form"
type input "OUBAITORI"
click at [982, 254] on button "Search" at bounding box center [1002, 252] width 88 height 29
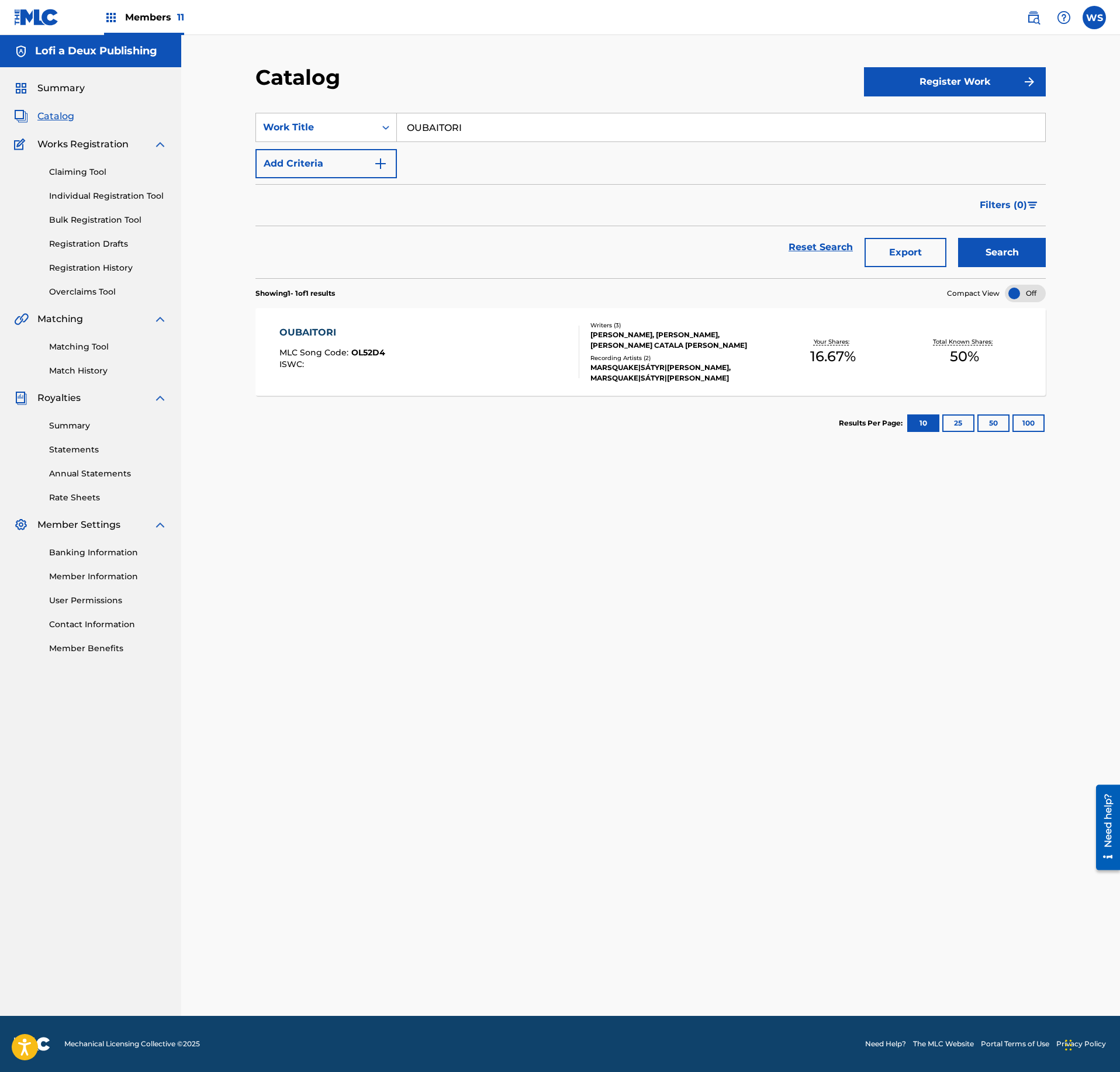
click at [463, 359] on div "OUBAITORI MLC Song Code : OL52D4 ISWC :" at bounding box center [429, 352] width 300 height 53
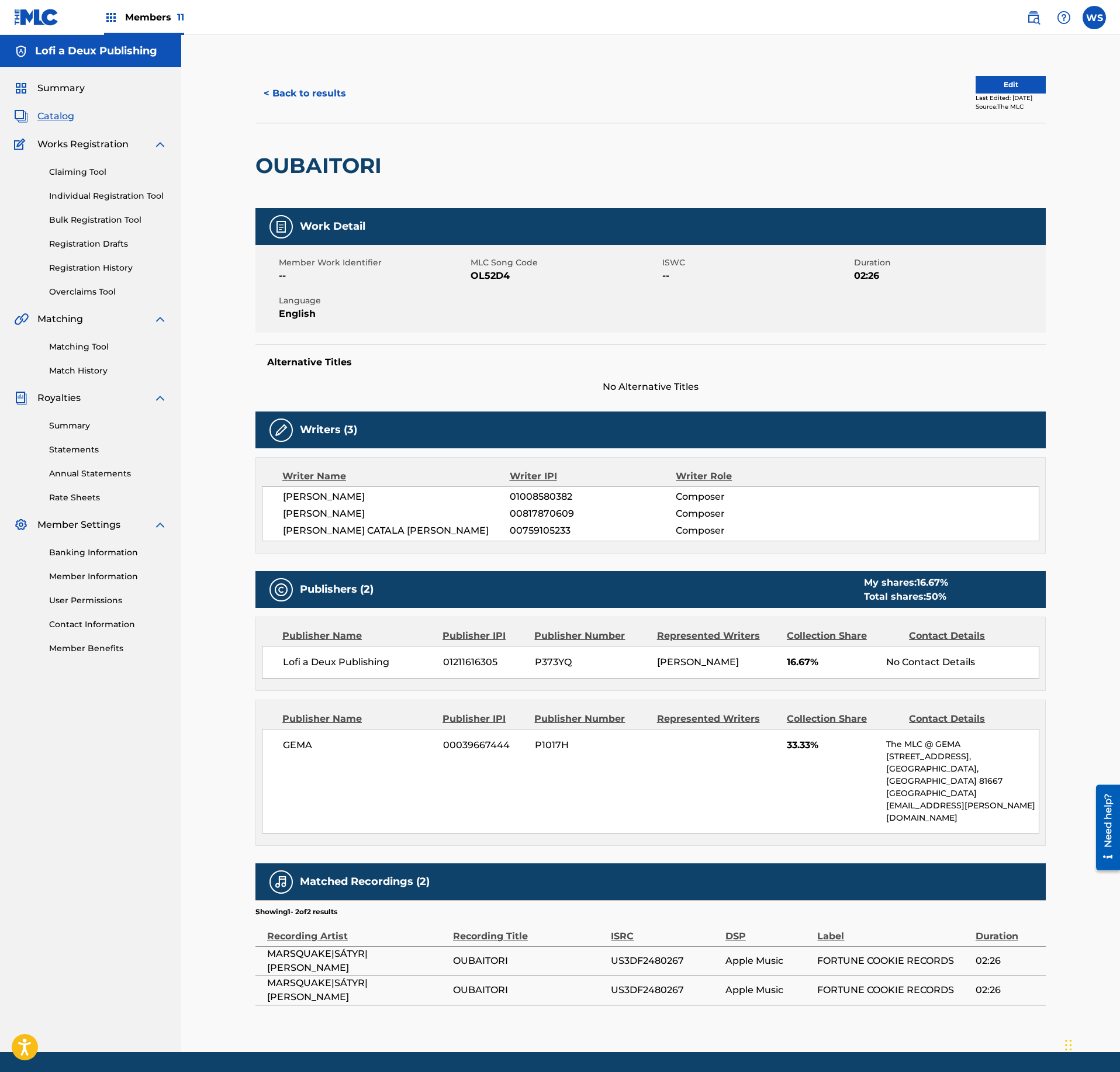
click at [491, 279] on span "OL52D4" at bounding box center [565, 276] width 189 height 14
copy span "OL52D4"
click at [300, 89] on button "< Back to results" at bounding box center [304, 93] width 99 height 29
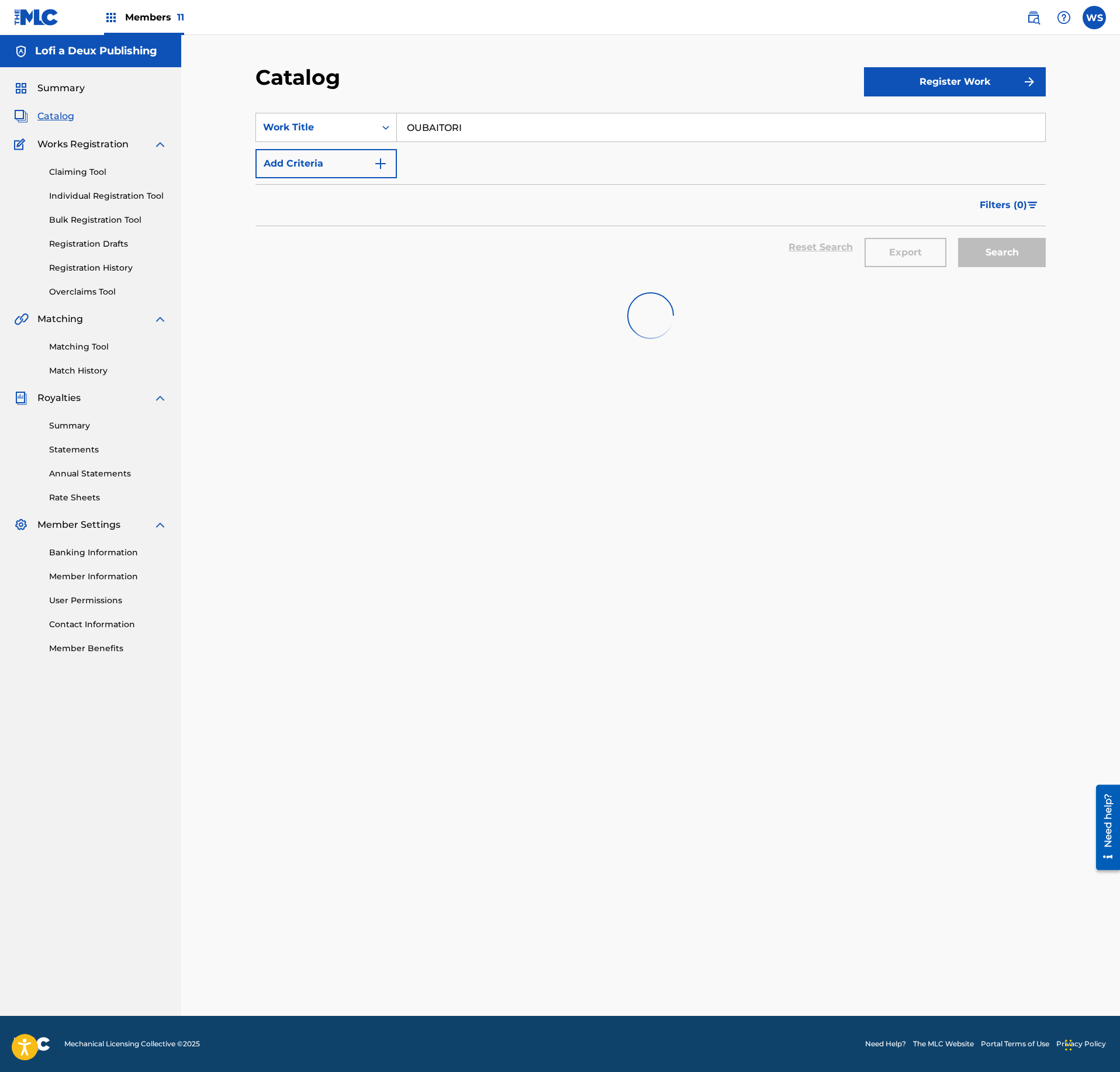
click at [474, 123] on input "OUBAITORI" at bounding box center [721, 128] width 648 height 28
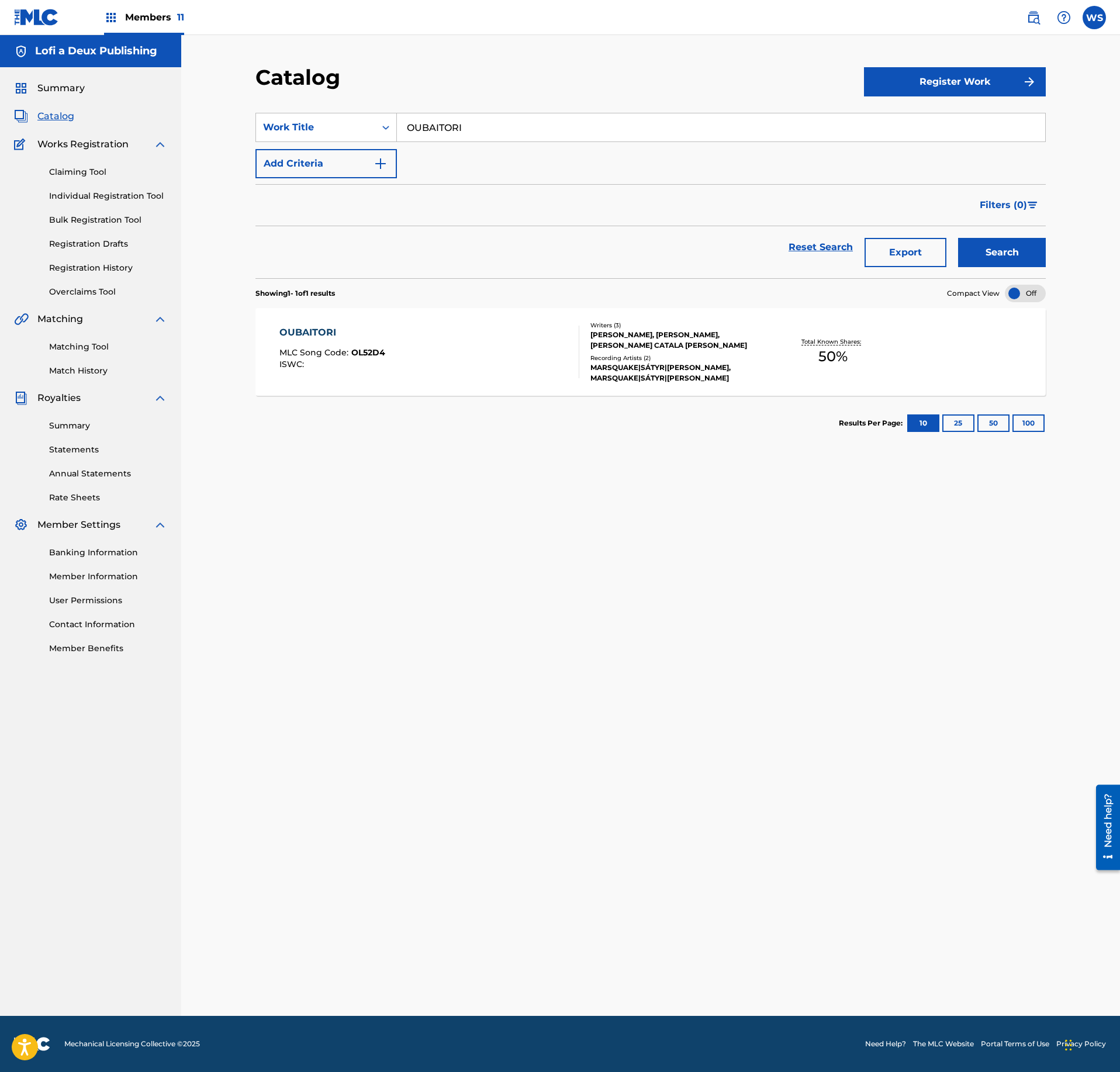
click at [474, 122] on input "OUBAITORI" at bounding box center [721, 128] width 648 height 28
paste input "GOOD VIBES ONLY"
type input "GOOD VIBES ONLY"
click at [1012, 230] on div "Search" at bounding box center [998, 248] width 94 height 42
click at [1012, 242] on button "Search" at bounding box center [1002, 252] width 88 height 29
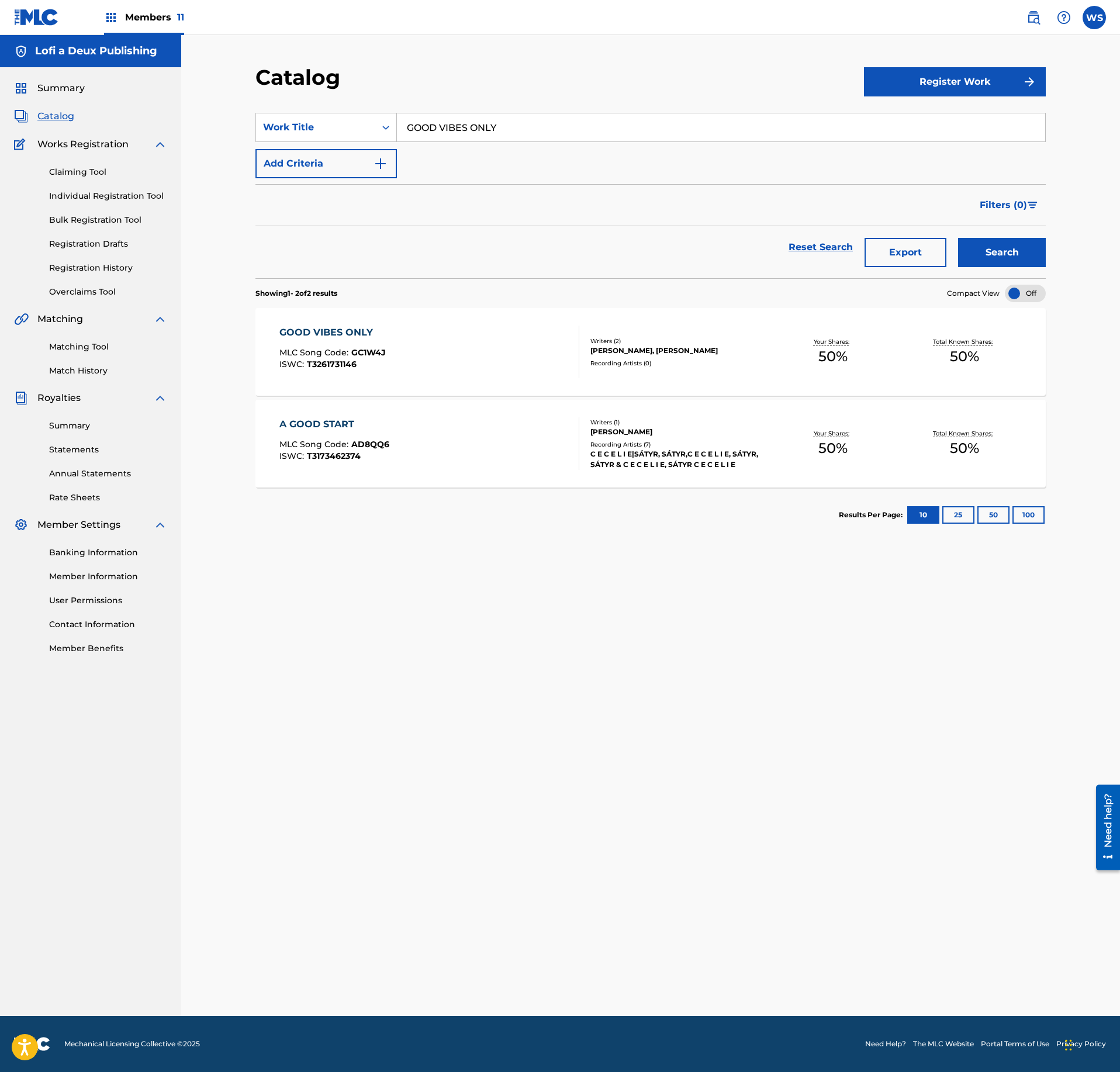
click at [553, 361] on div "GOOD VIBES ONLY MLC Song Code : GC1W4J ISWC : T3261731146" at bounding box center [429, 352] width 300 height 53
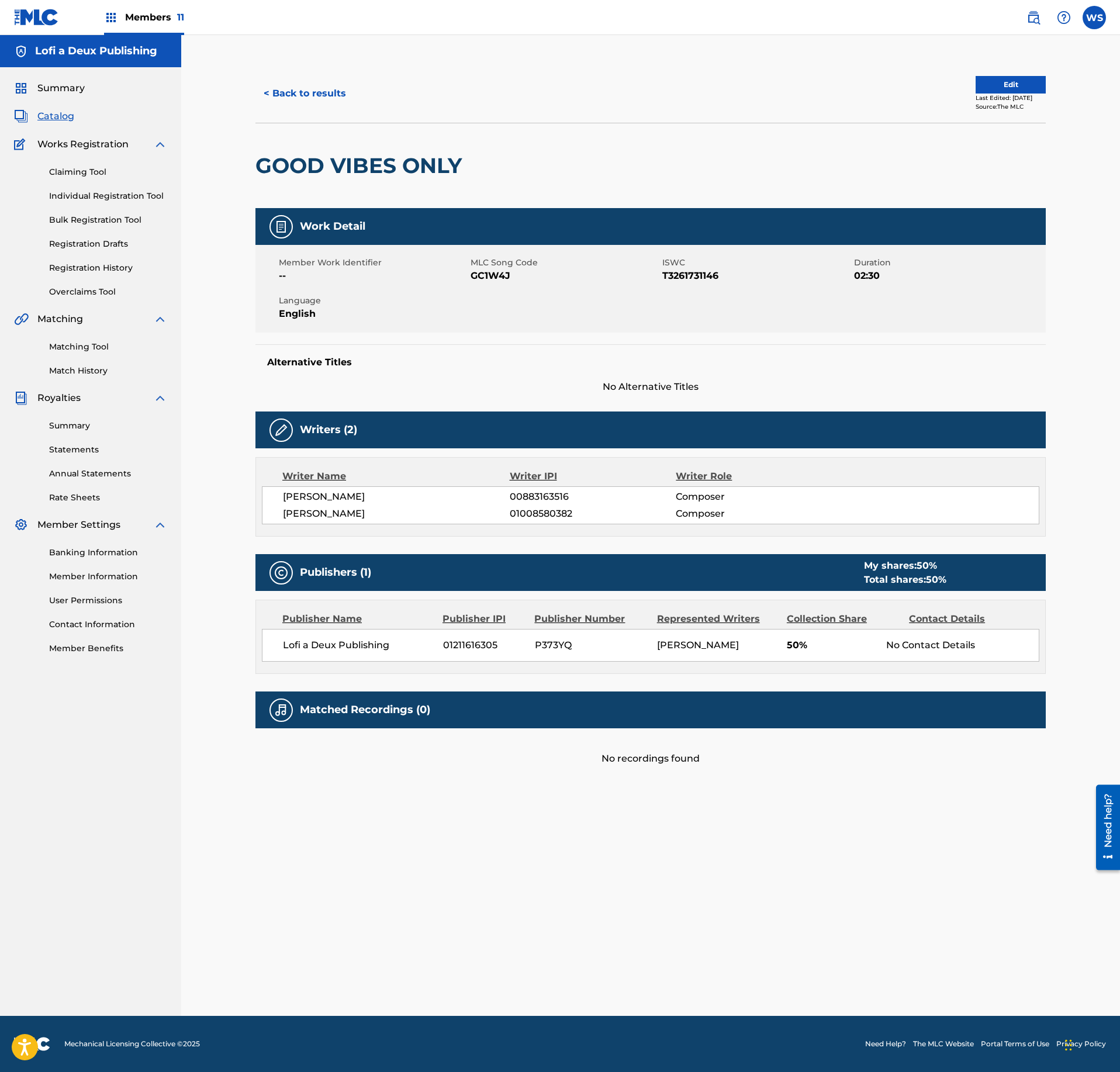
click at [488, 288] on div "Member Work Identifier -- MLC Song Code GC1W4J ISWC T3261731146 Duration 02:30 …" at bounding box center [650, 289] width 790 height 88
click at [500, 269] on span "MLC Song Code" at bounding box center [565, 263] width 189 height 12
click at [497, 281] on span "GC1W4J" at bounding box center [565, 276] width 189 height 14
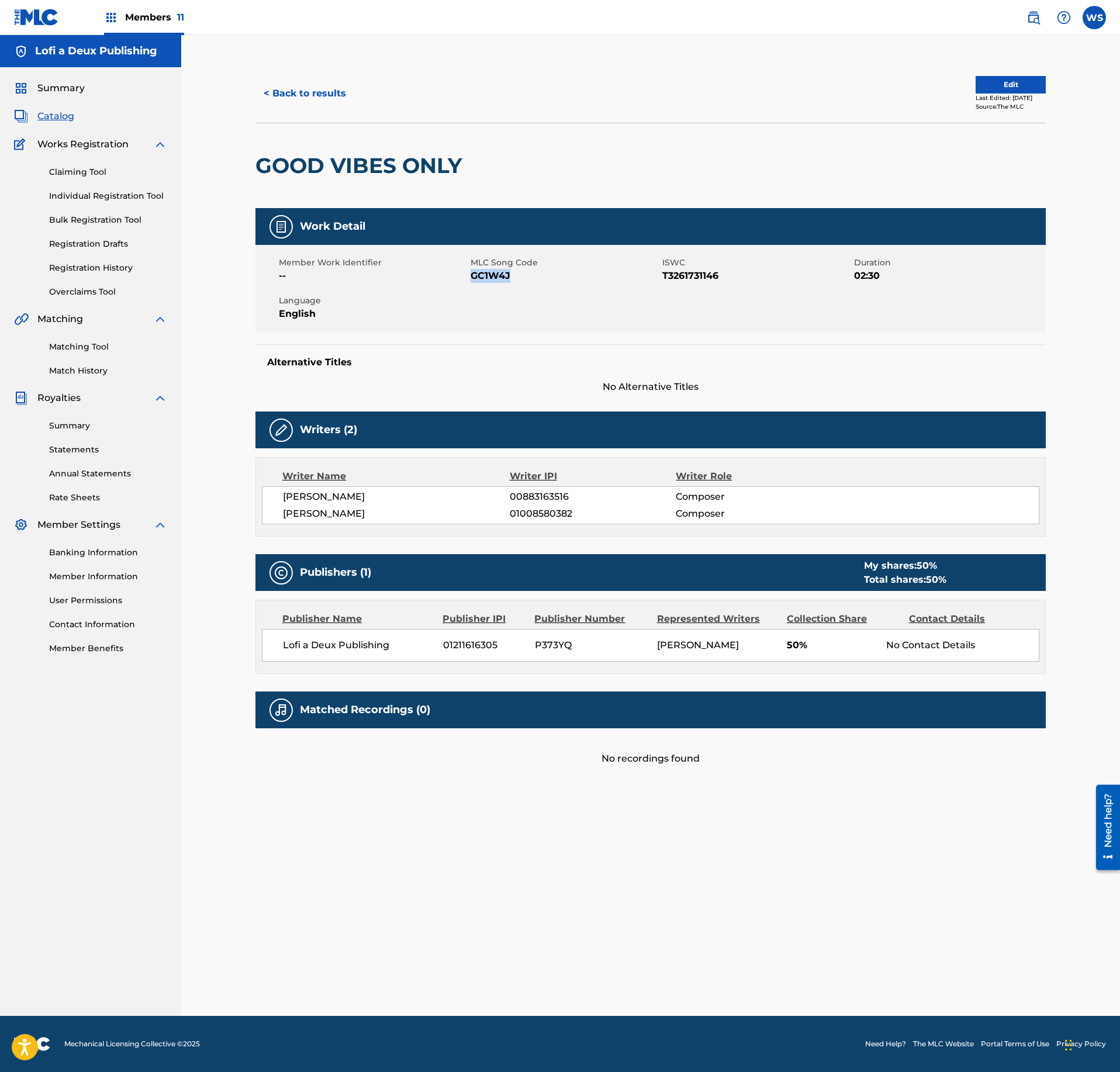
copy span "GC1W4J"
click at [62, 123] on span "Catalog" at bounding box center [56, 116] width 37 height 14
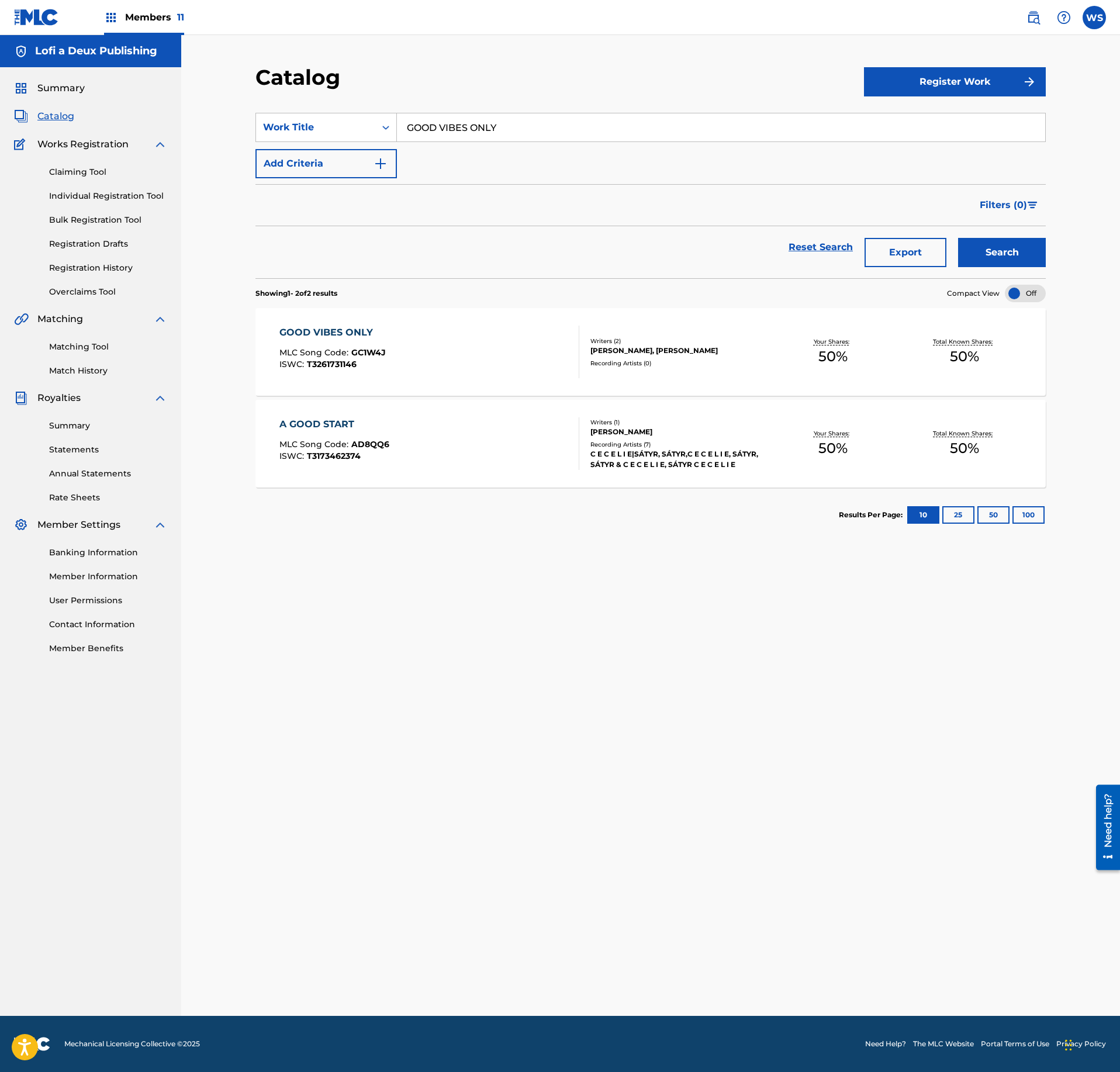
click at [79, 354] on div "Matching Tool Match History" at bounding box center [90, 352] width 153 height 51
click at [83, 342] on link "Matching Tool" at bounding box center [108, 347] width 118 height 12
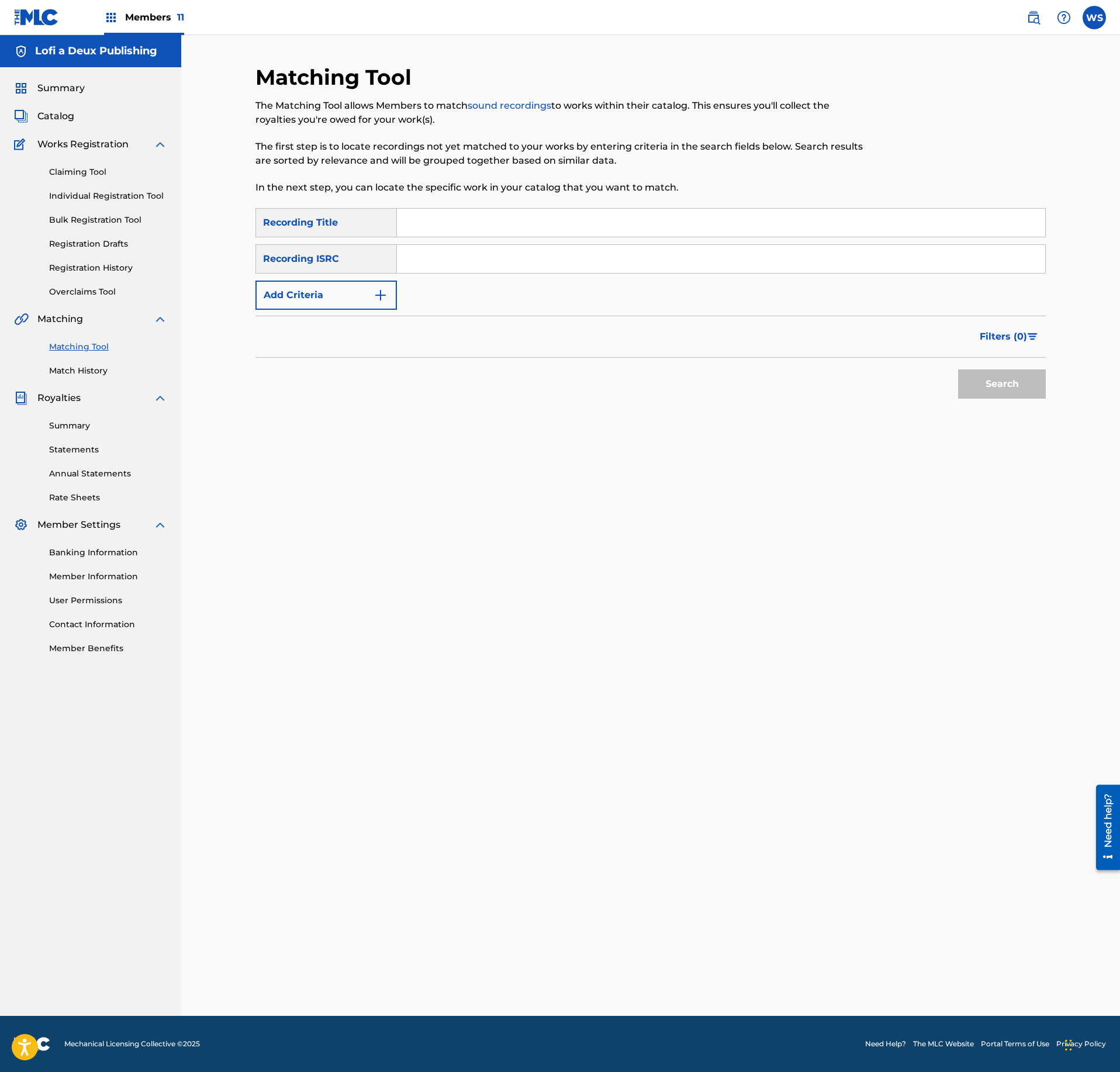
click at [492, 232] on input "Search Form" at bounding box center [721, 222] width 648 height 28
paste input "GC1W4J"
click at [492, 232] on input "GC1W4J" at bounding box center [721, 222] width 648 height 28
click at [469, 220] on input "GC1W4J" at bounding box center [721, 222] width 648 height 28
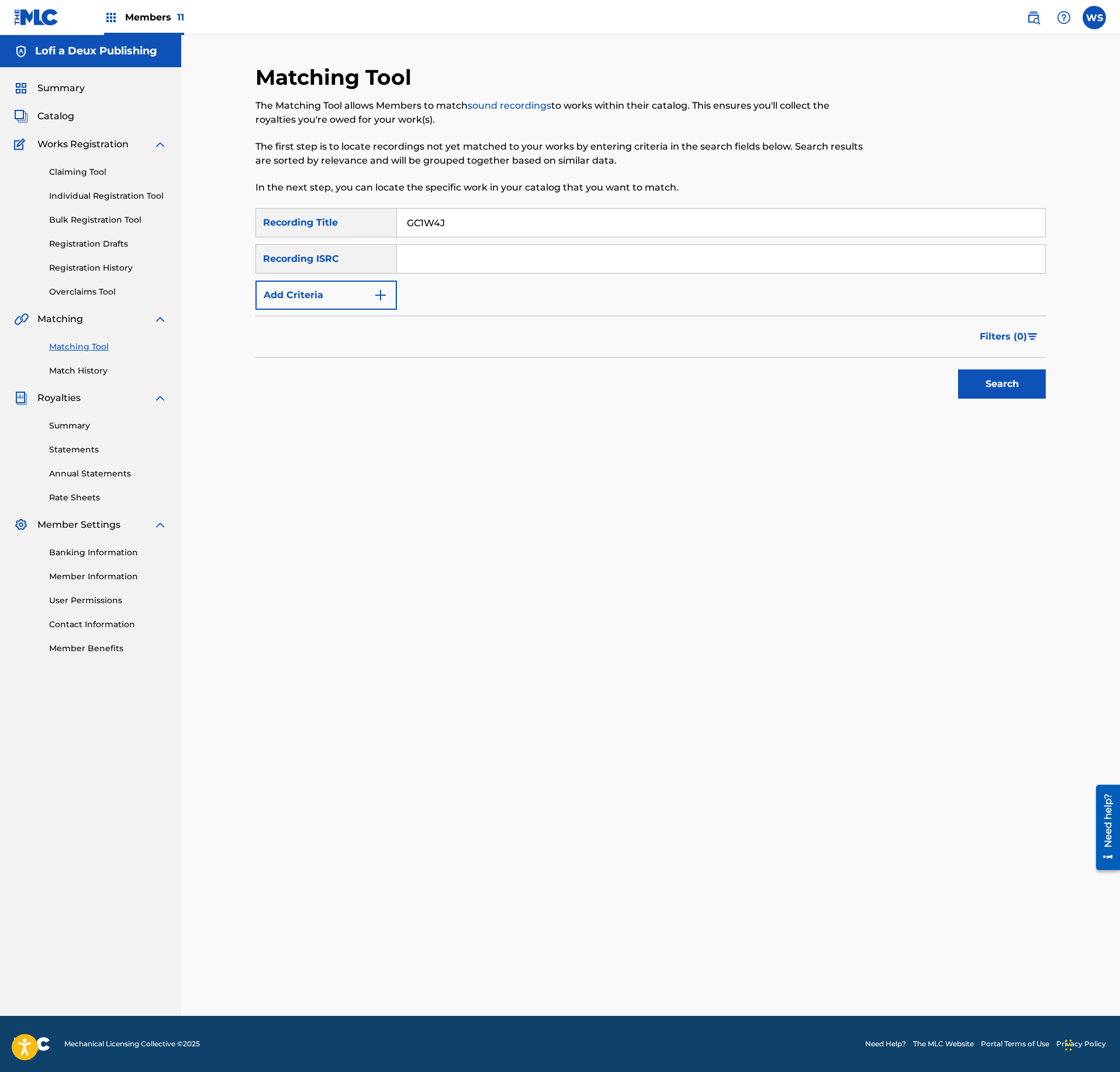
click at [469, 220] on input "GC1W4J" at bounding box center [721, 222] width 648 height 28
paste input "OOD VIBES ONLY"
type input "GOOD VIBES ONLY"
click at [665, 249] on input "Search Form" at bounding box center [721, 259] width 648 height 28
click at [626, 251] on input "Search Form" at bounding box center [721, 259] width 648 height 28
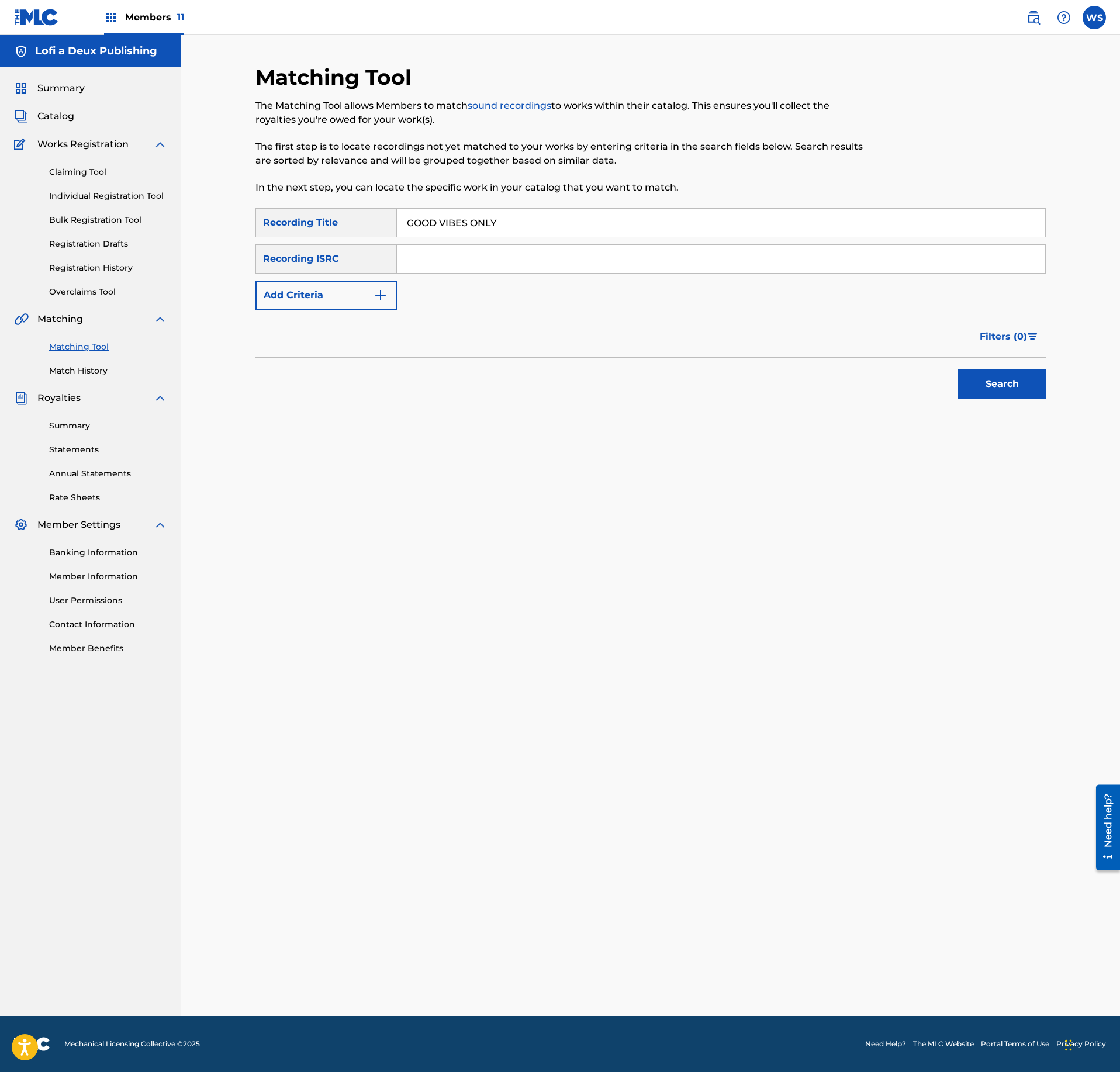
paste input "US3DF2476329"
type input "US3DF2476329"
click at [1032, 373] on button "Search" at bounding box center [1002, 383] width 88 height 29
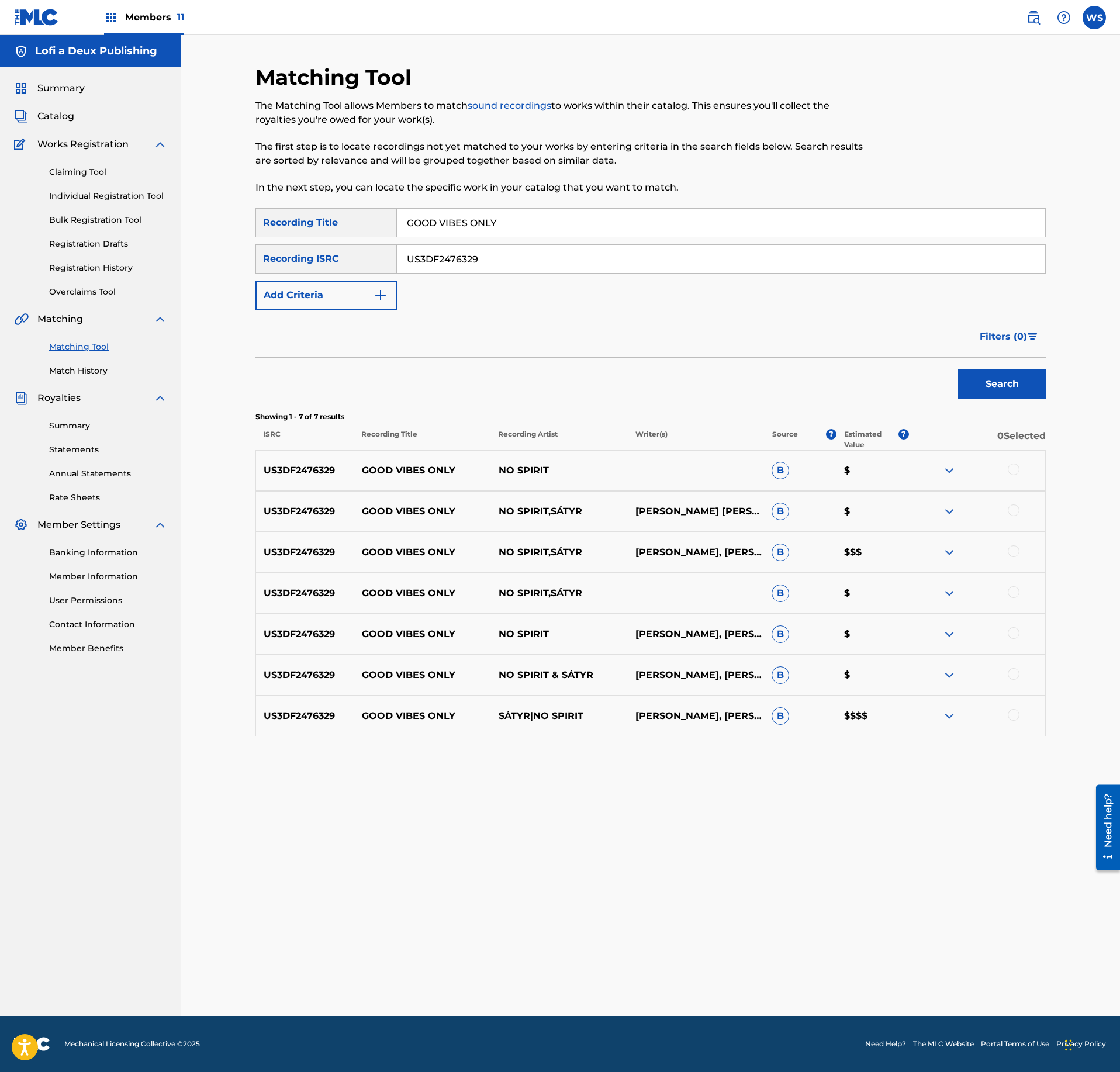
click at [947, 556] on img at bounding box center [949, 552] width 14 height 14
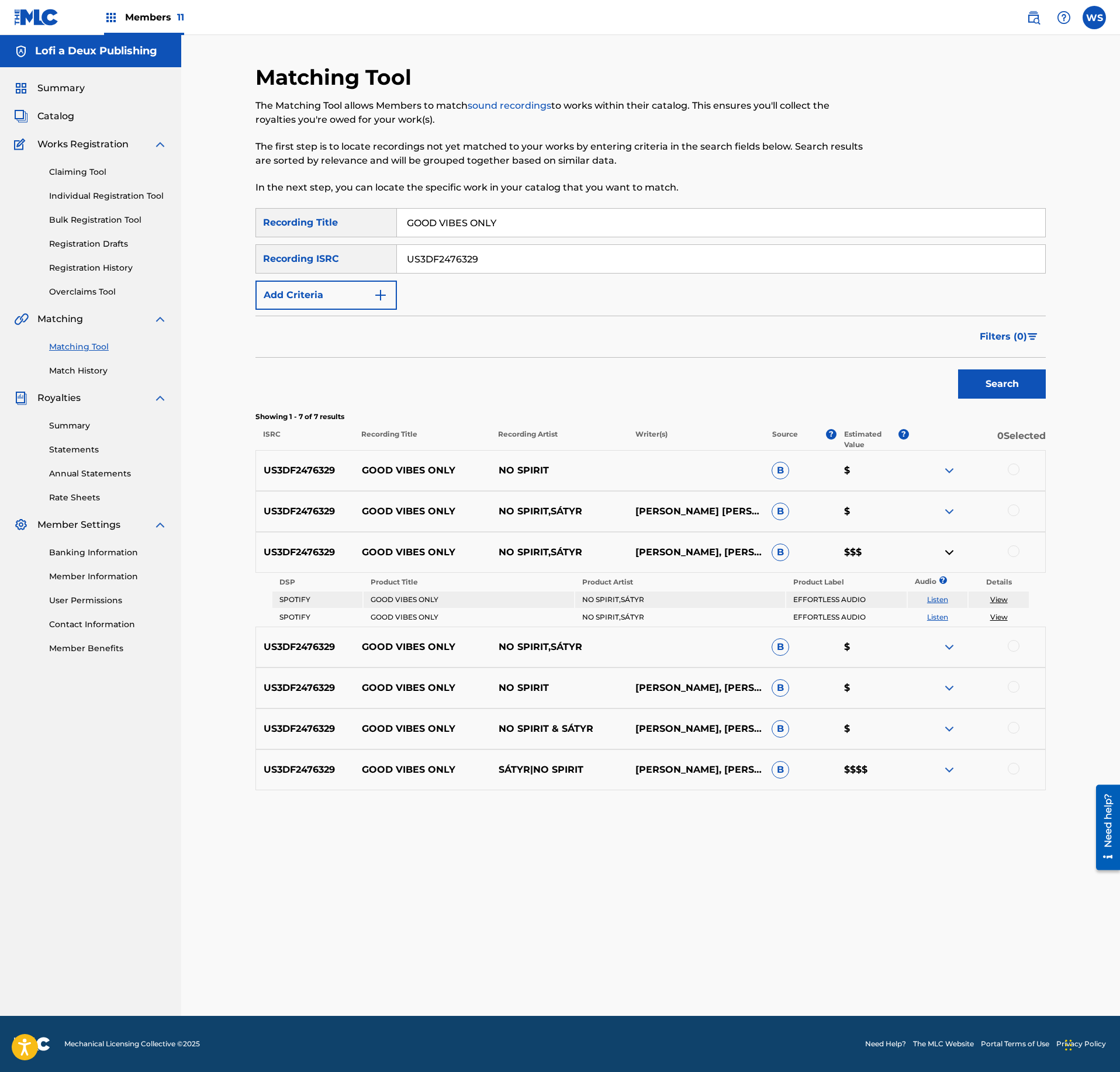
click at [947, 556] on img at bounding box center [949, 552] width 14 height 14
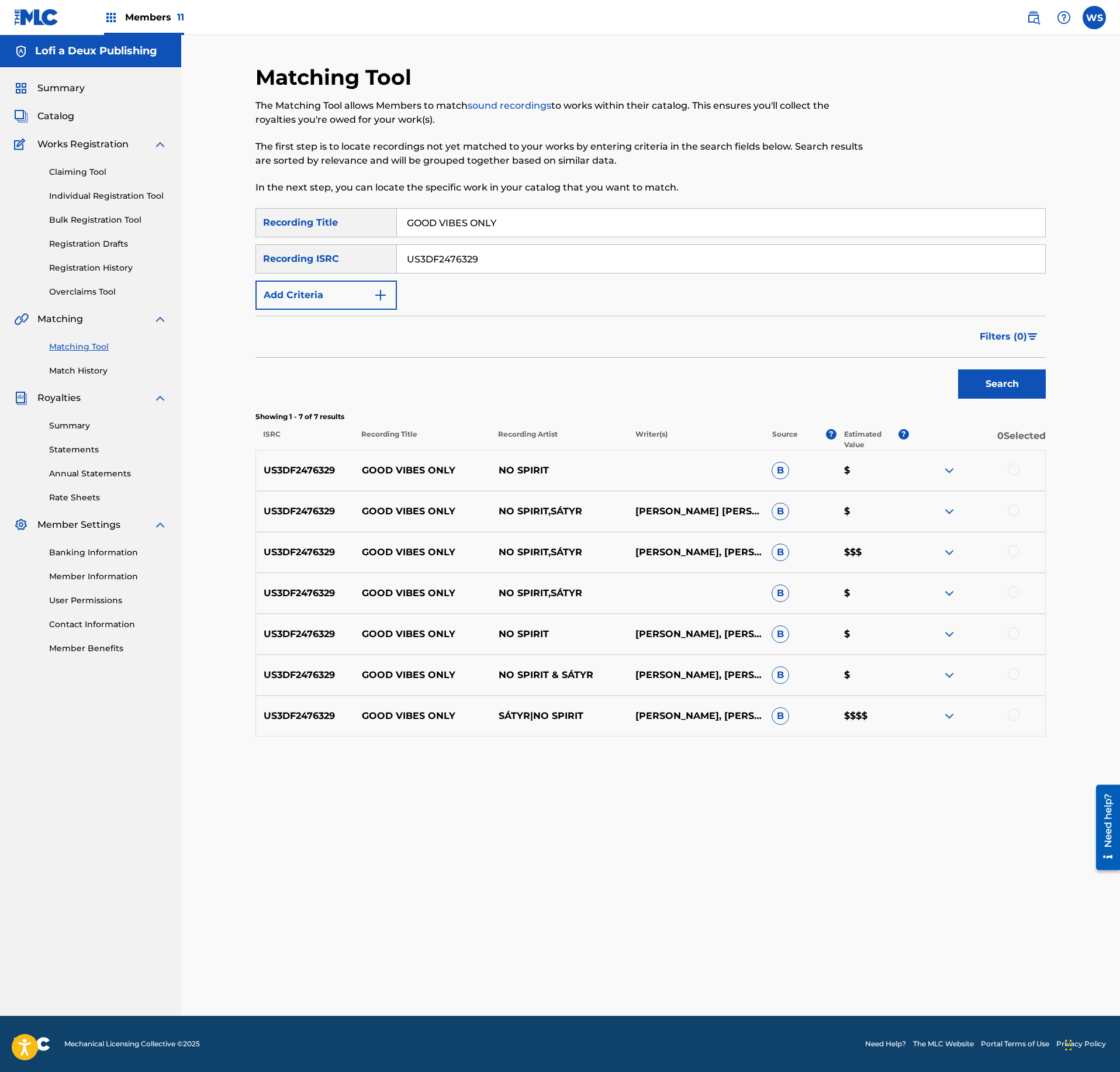
click at [1020, 471] on div at bounding box center [976, 471] width 136 height 14
drag, startPoint x: 1012, startPoint y: 476, endPoint x: 1010, endPoint y: 498, distance: 22.1
click at [1012, 474] on div at bounding box center [1013, 469] width 11 height 11
click at [1012, 508] on div at bounding box center [1013, 510] width 11 height 11
click at [1013, 552] on div at bounding box center [1013, 550] width 11 height 11
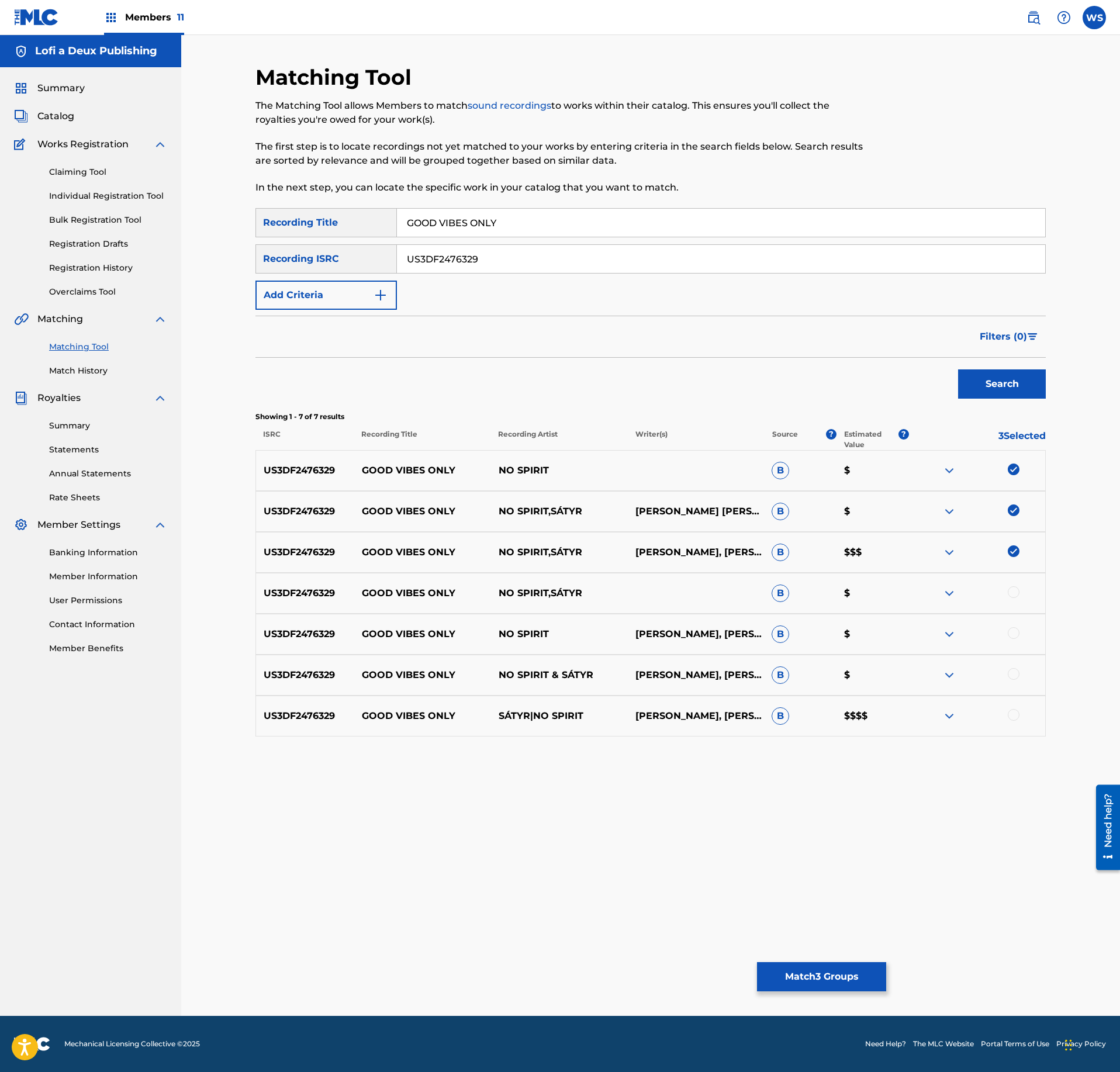
click at [1010, 592] on div at bounding box center [1013, 592] width 11 height 11
click at [1010, 633] on div at bounding box center [1013, 633] width 11 height 11
click at [1010, 678] on div at bounding box center [1013, 674] width 11 height 11
click at [1013, 720] on div at bounding box center [1013, 714] width 11 height 11
click at [834, 978] on button "Match 7 Groups" at bounding box center [822, 977] width 130 height 29
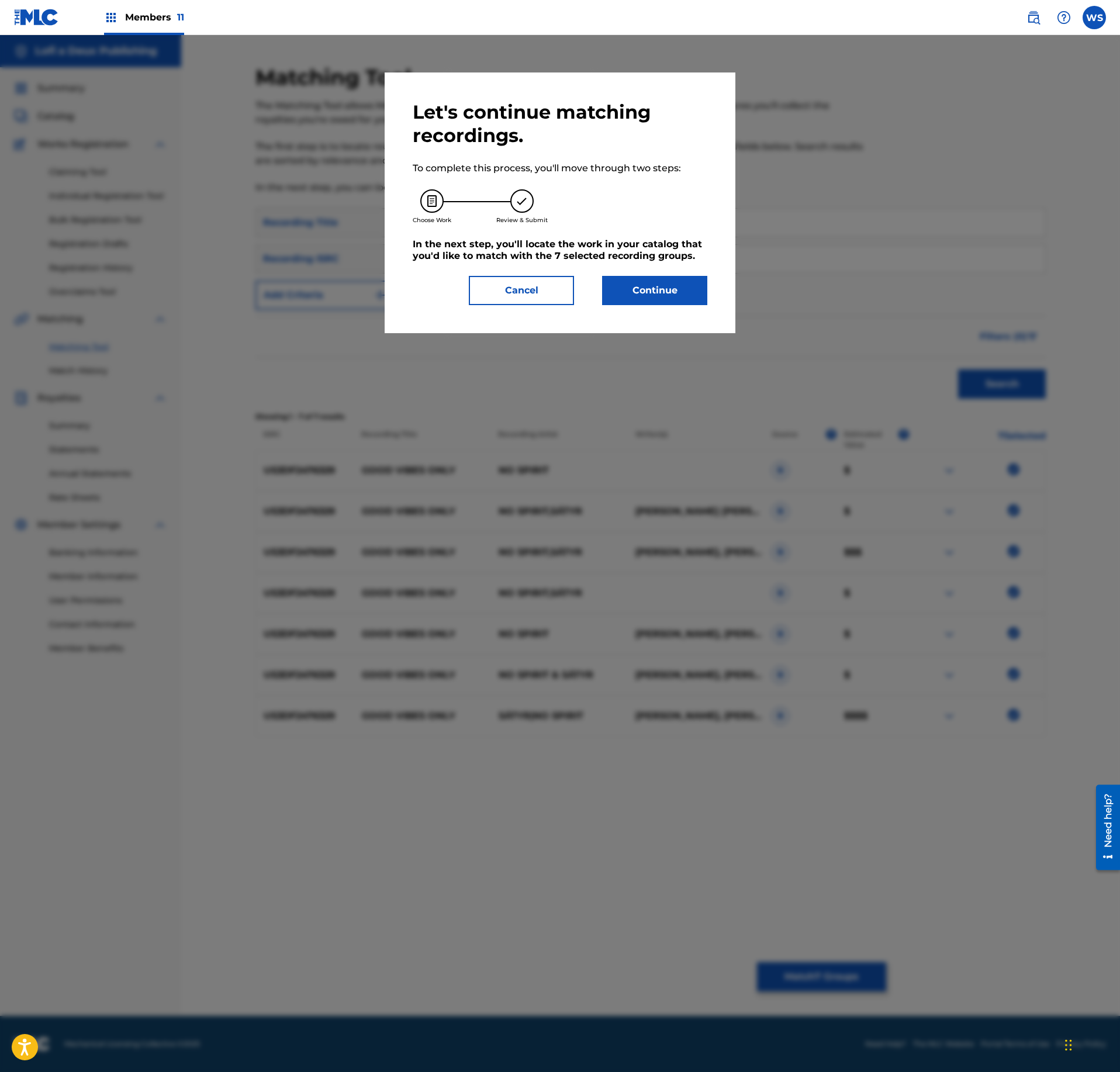
click at [542, 289] on button "Cancel" at bounding box center [522, 290] width 105 height 29
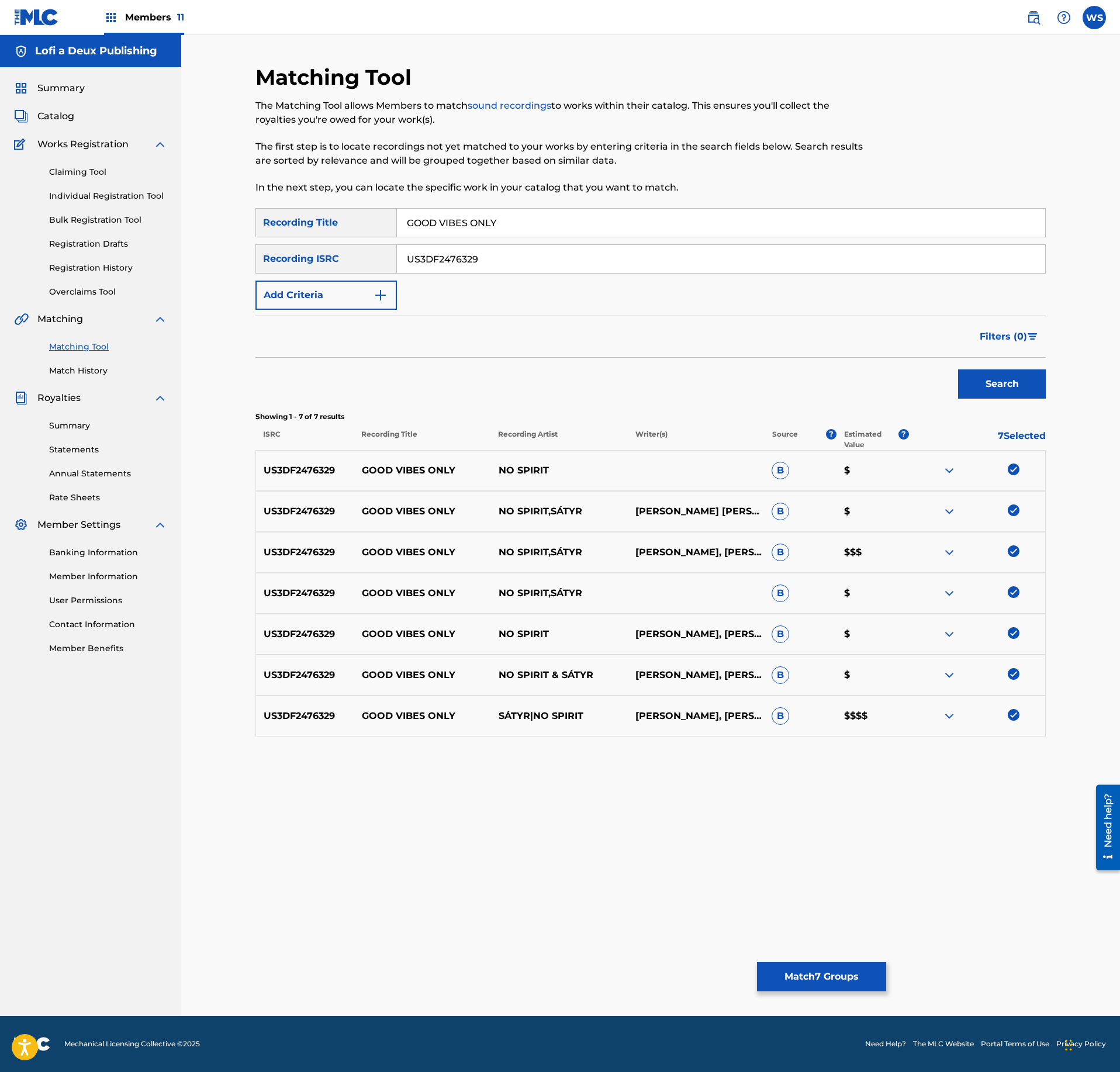
click at [815, 956] on div "Matching Tool The Matching Tool allows Members to match sound recordings to wor…" at bounding box center [650, 540] width 790 height 952
click at [817, 966] on button "Match 7 Groups" at bounding box center [822, 977] width 130 height 29
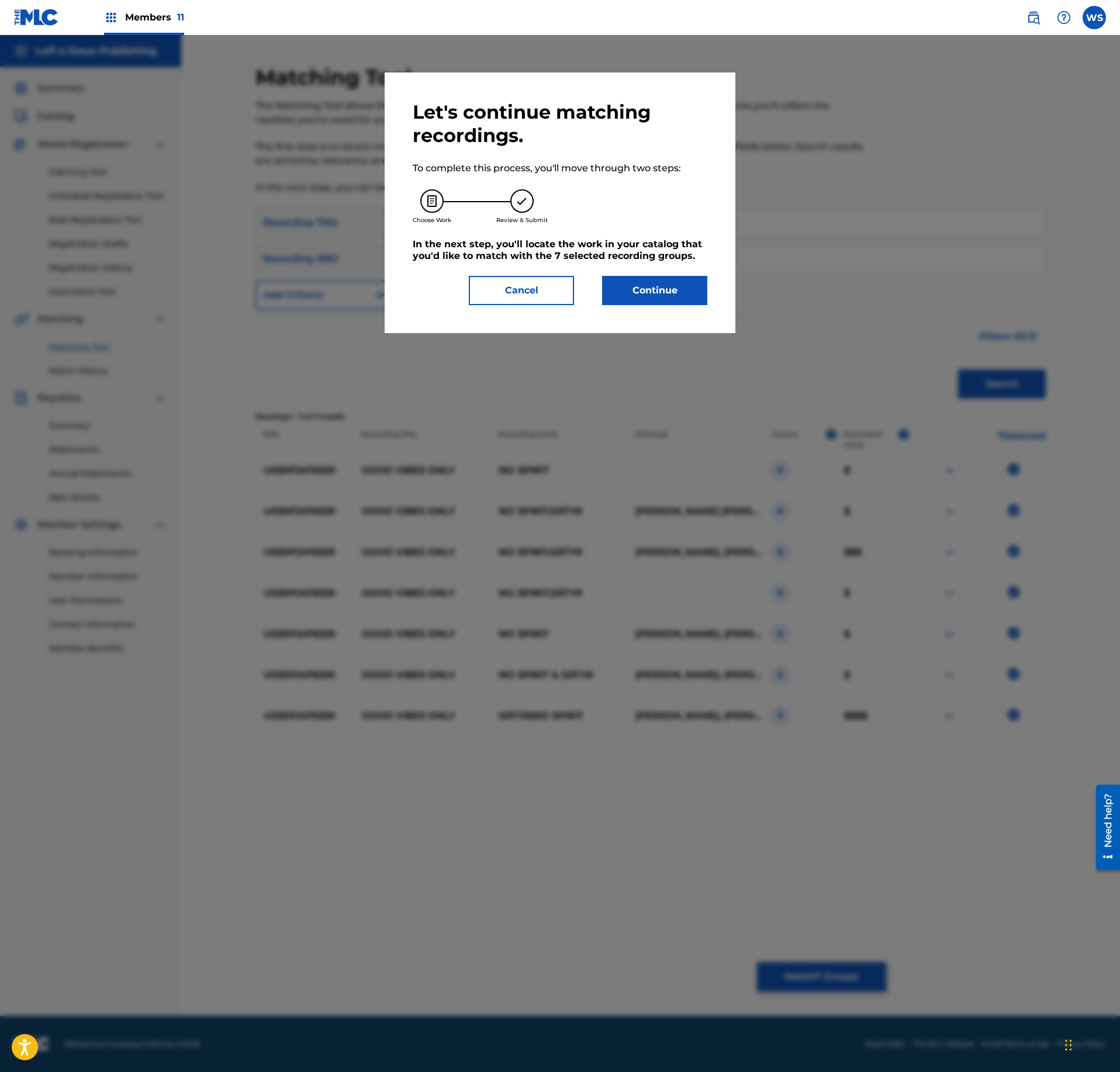
click at [626, 272] on div "Let's continue matching recordings. To complete this process, you'll move throu…" at bounding box center [560, 203] width 295 height 205
click at [643, 286] on button "Continue" at bounding box center [654, 290] width 105 height 29
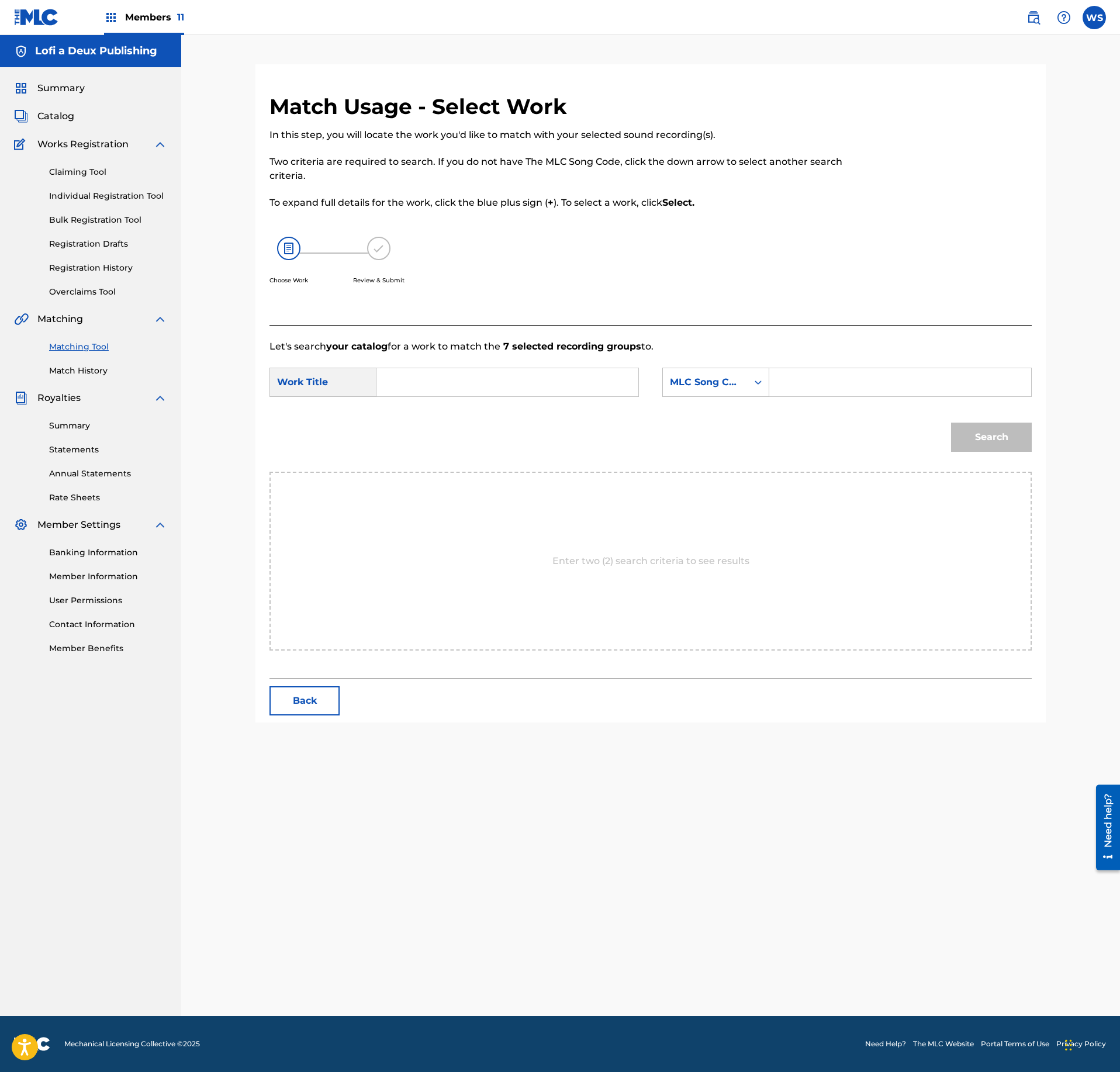
click at [518, 387] on input "Search Form" at bounding box center [508, 382] width 242 height 28
click at [550, 382] on input "Search Form" at bounding box center [508, 382] width 242 height 28
paste input "GOOD VIBES ONLY"
type input "GOOD VIBES ONLY"
click at [863, 368] on form "SearchWithCriteria2bfe1e6c-5f96-4ef7-92b2-3d7e3b089769 Work Title GOOD VIBES ON…" at bounding box center [650, 412] width 762 height 118
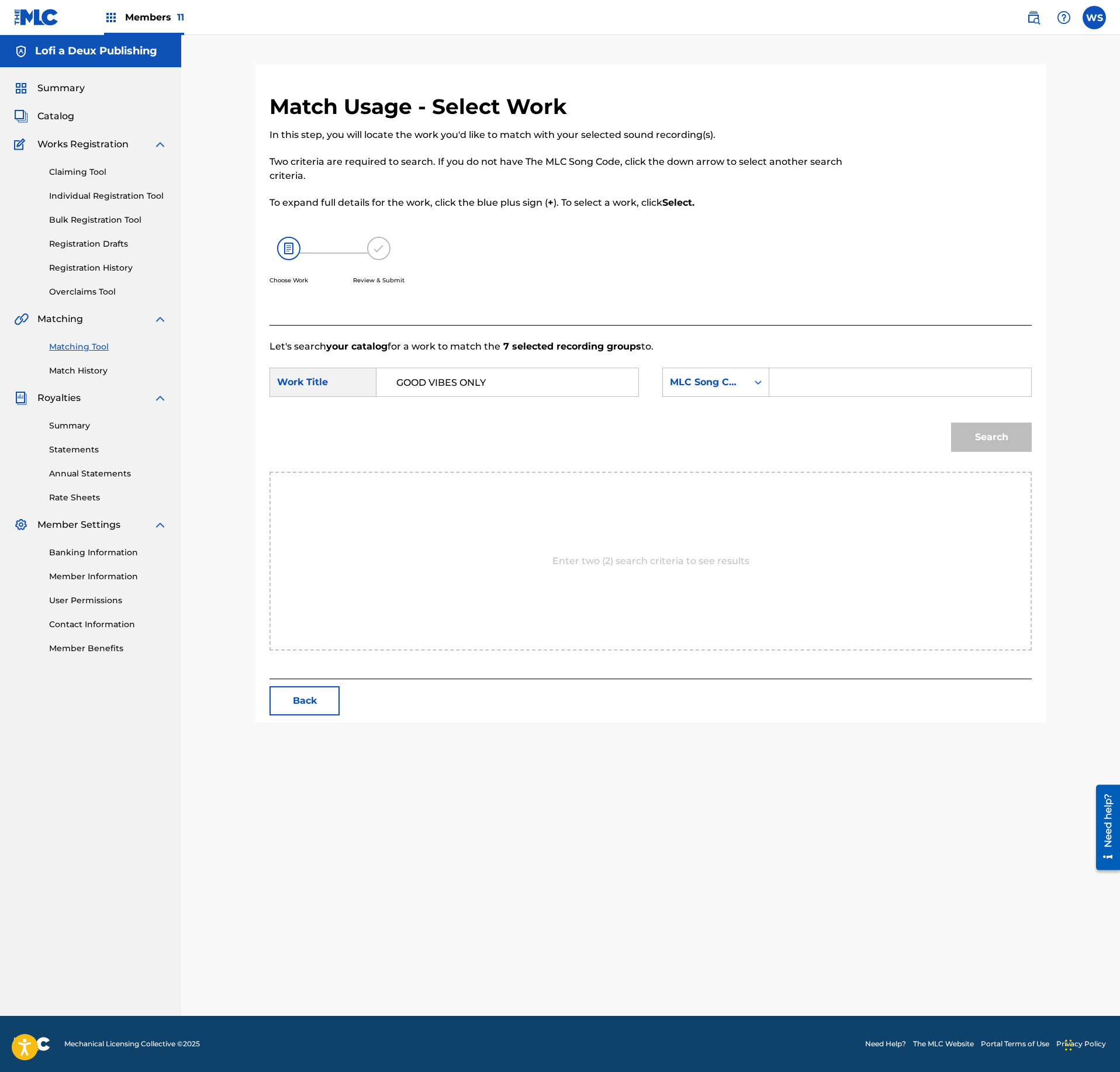
click at [845, 382] on input "Search Form" at bounding box center [900, 382] width 242 height 28
paste input "GC1W4J"
type input "GC1W4J"
click at [1002, 424] on button "Search" at bounding box center [991, 437] width 80 height 29
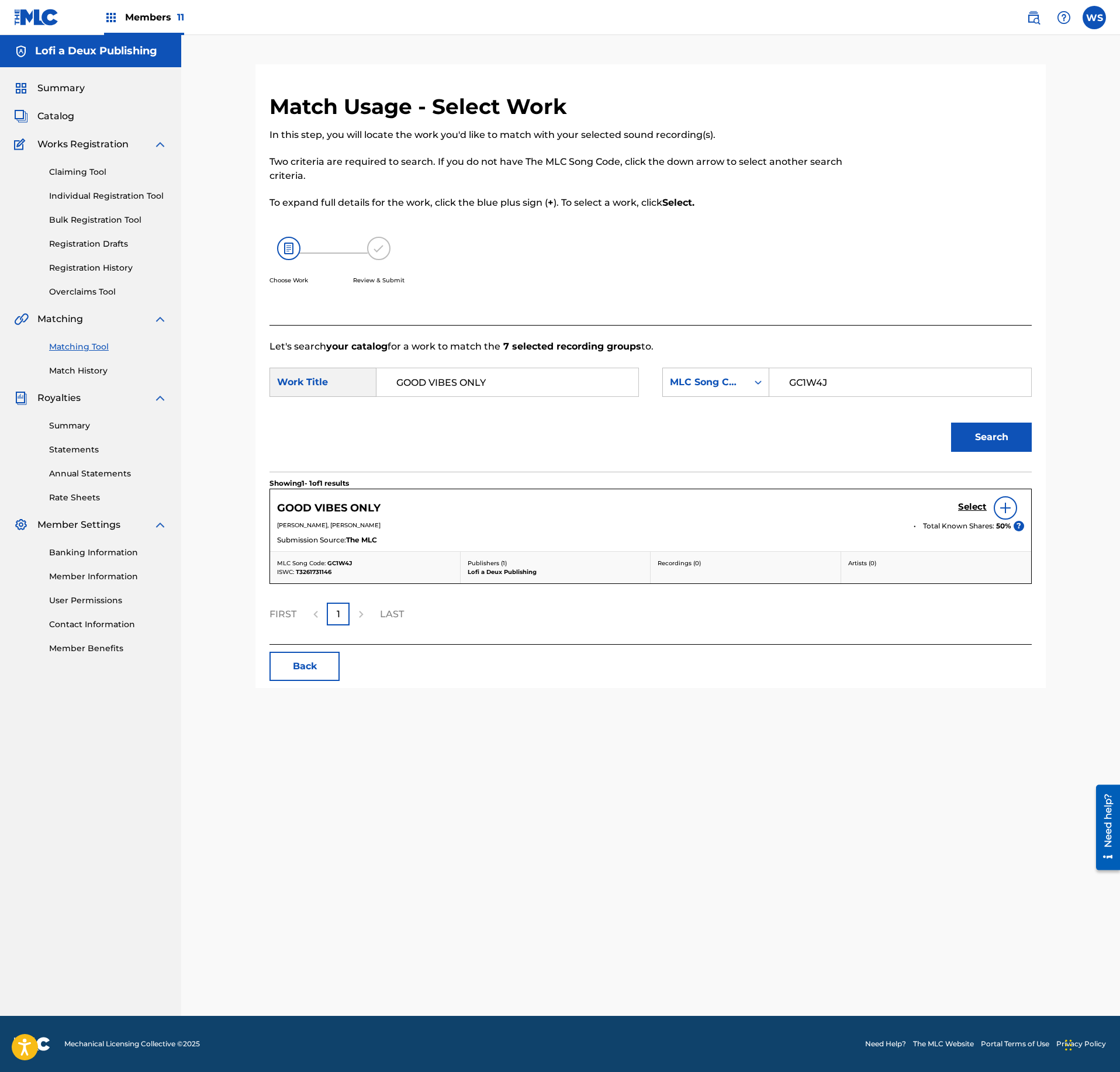
click at [971, 508] on h5 "Select" at bounding box center [972, 507] width 29 height 11
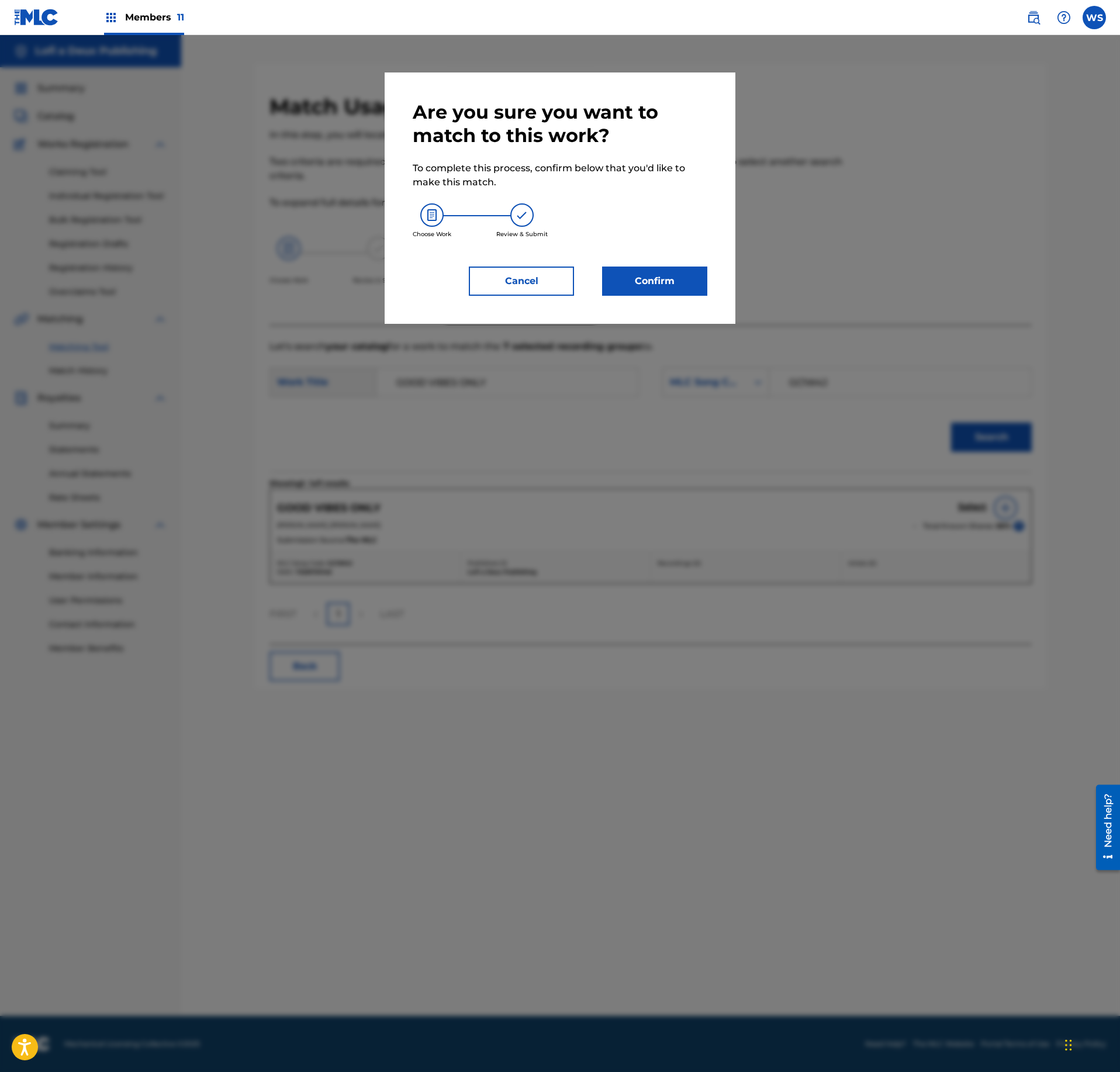
click at [668, 282] on button "Confirm" at bounding box center [654, 281] width 105 height 29
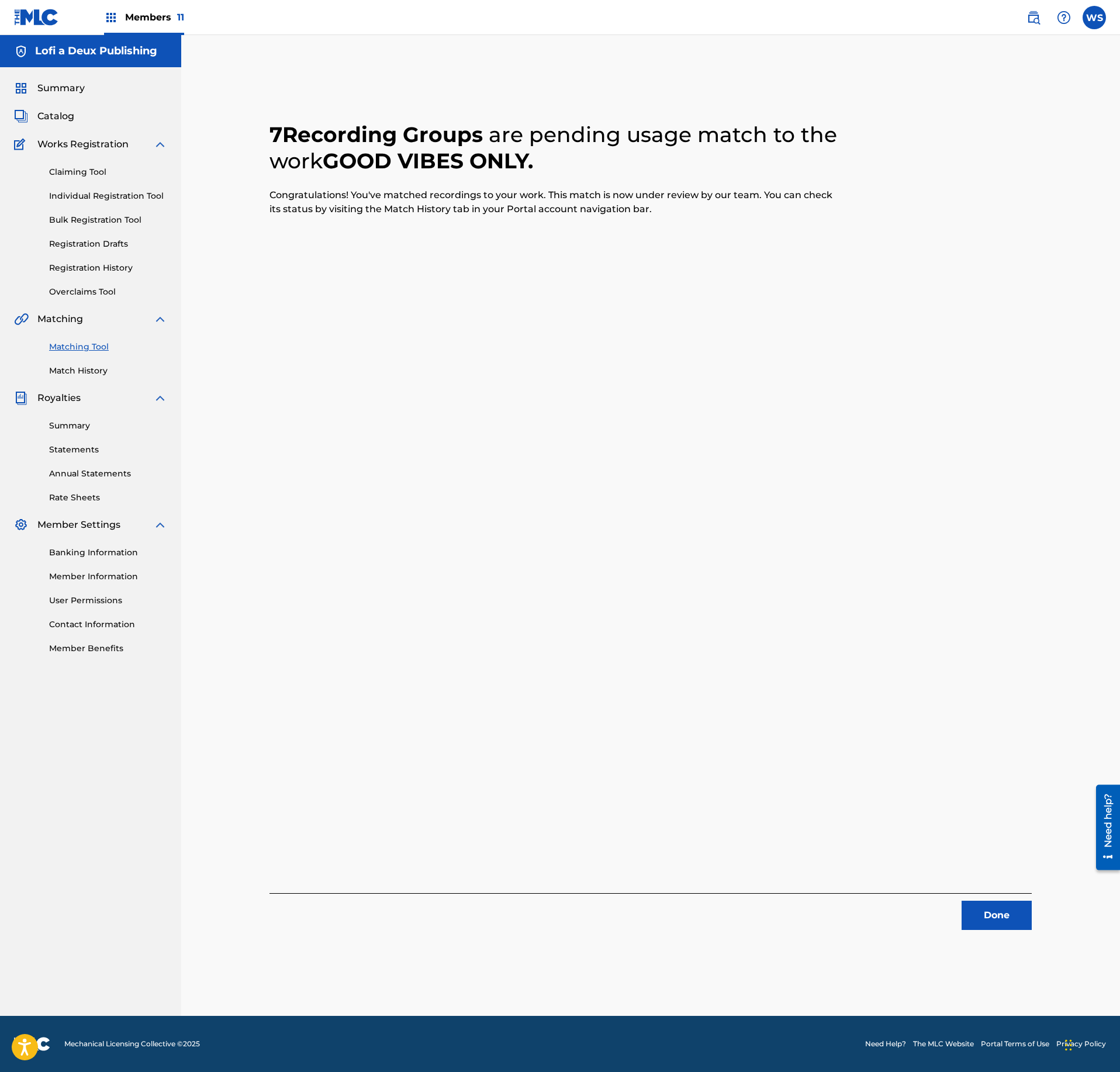
click at [1023, 904] on button "Done" at bounding box center [997, 914] width 70 height 29
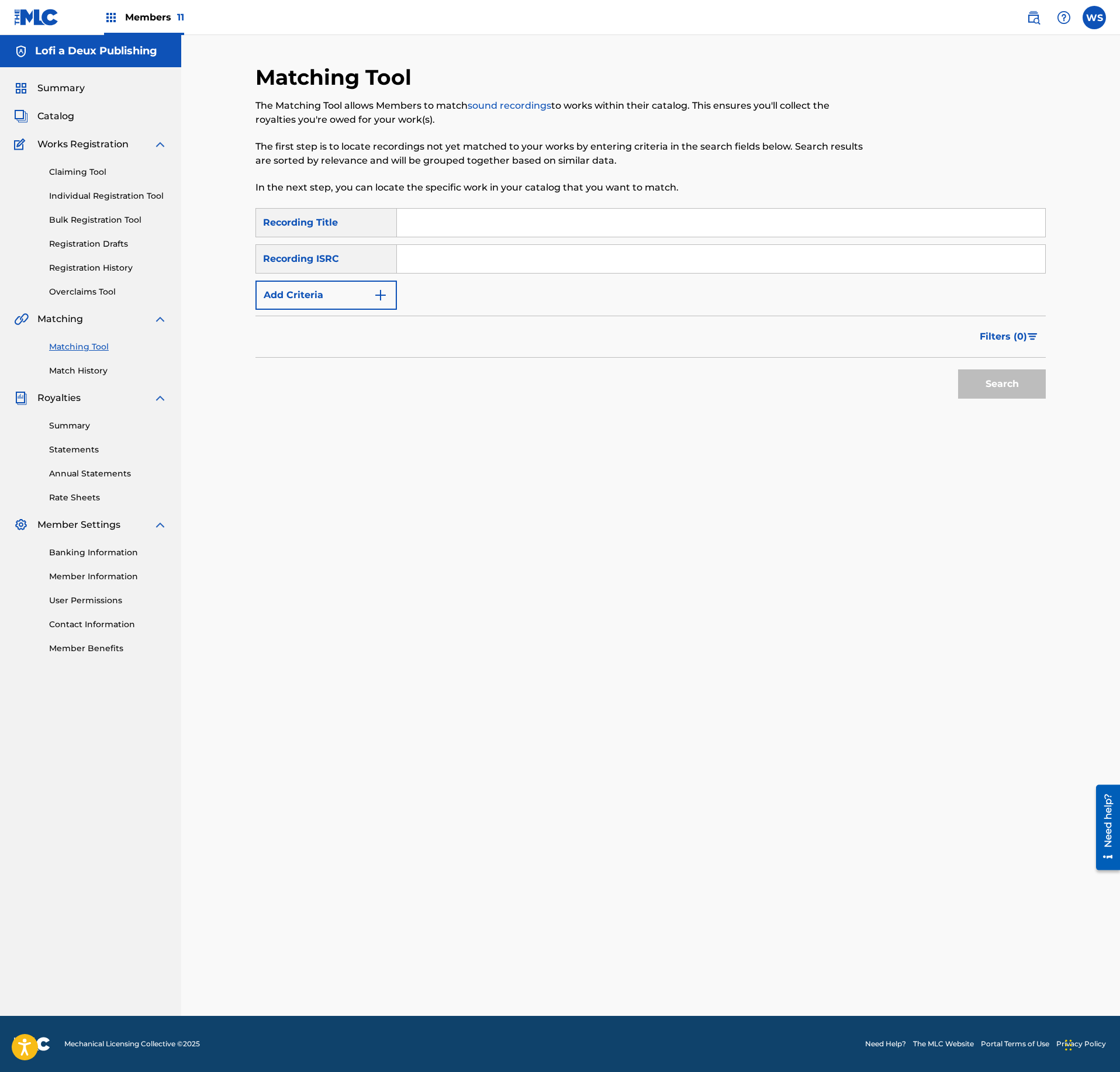
click at [88, 375] on link "Match History" at bounding box center [108, 371] width 118 height 12
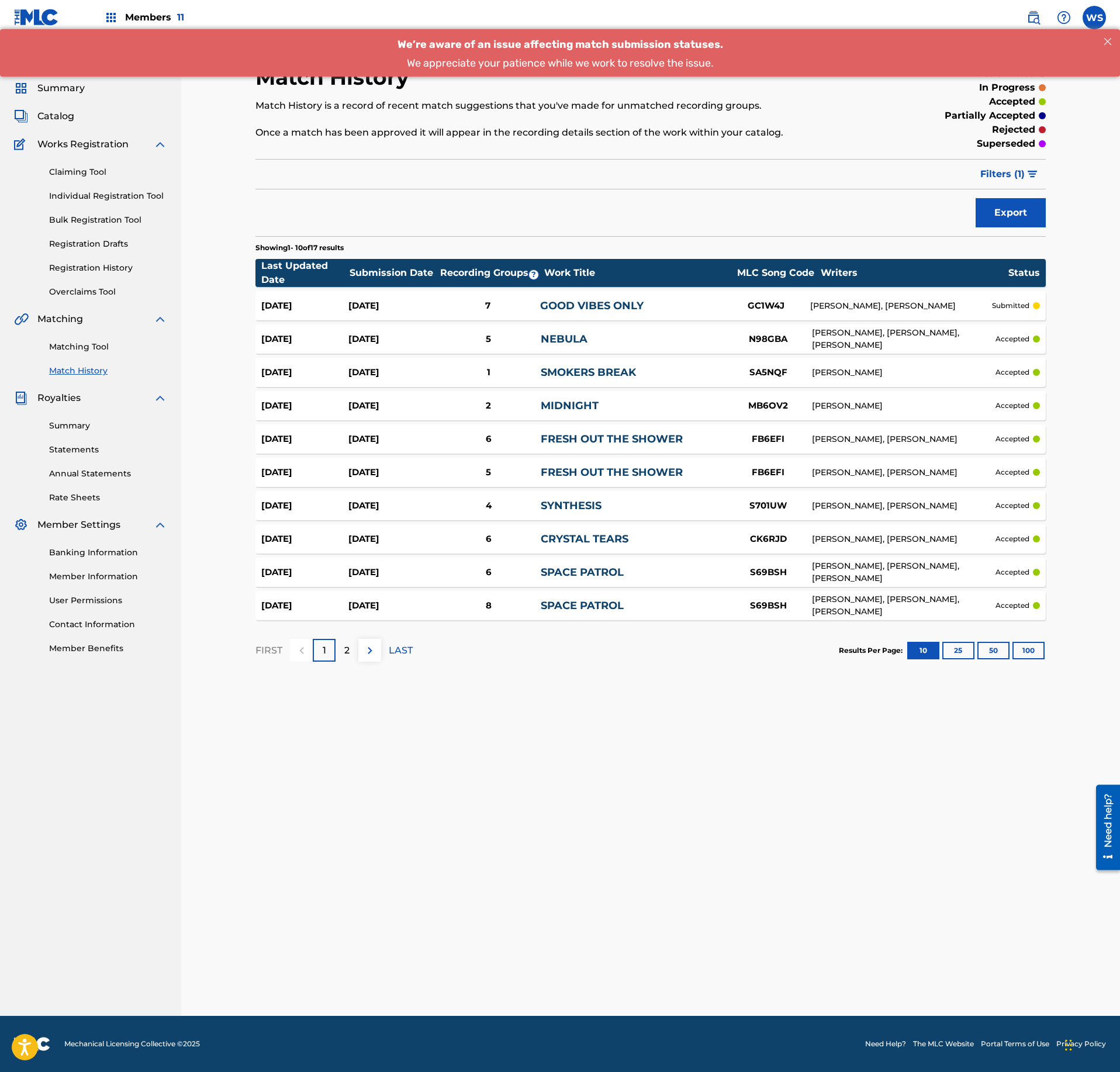
click at [53, 119] on span "Catalog" at bounding box center [56, 116] width 37 height 14
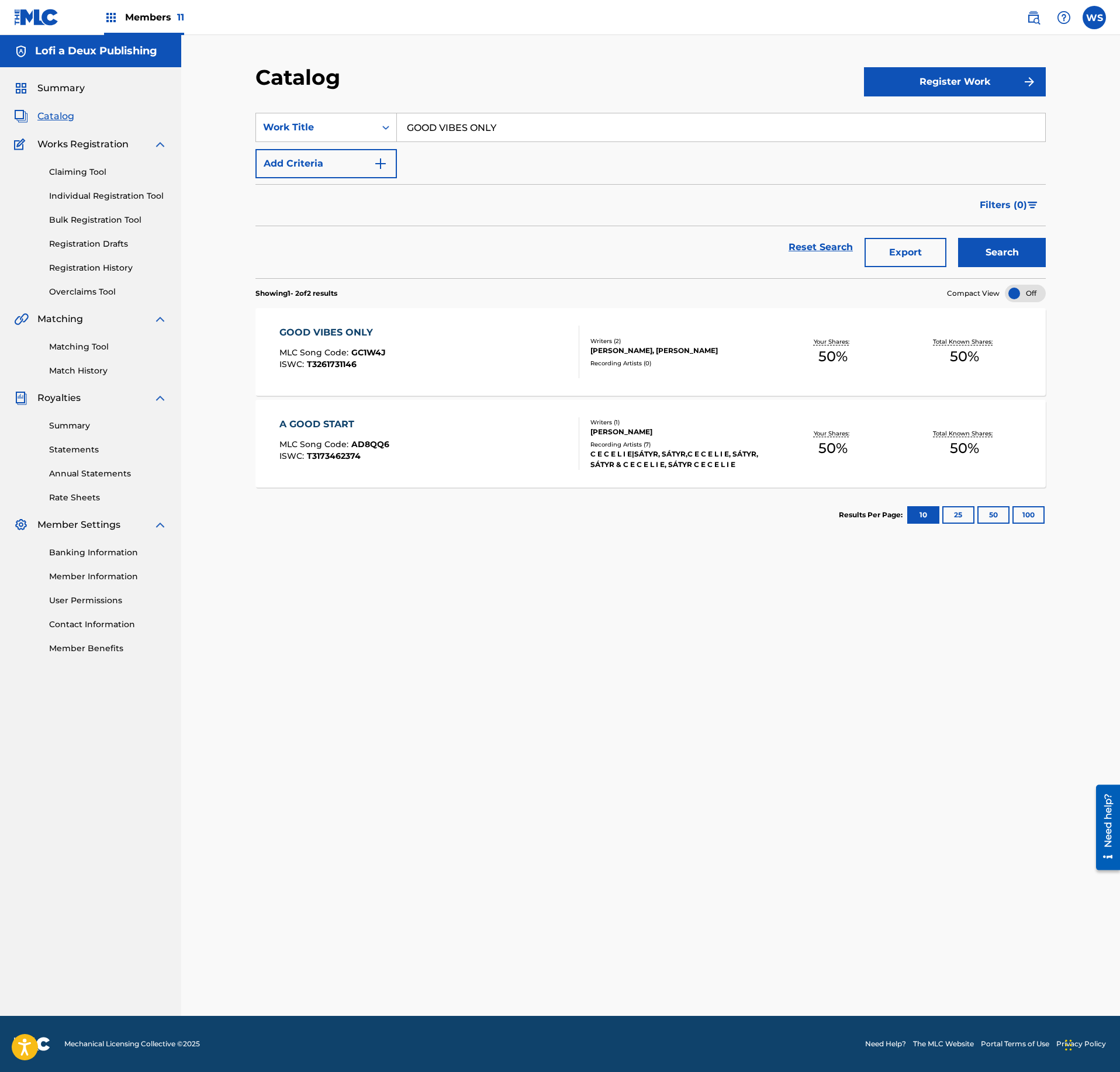
click at [76, 500] on link "Rate Sheets" at bounding box center [108, 498] width 118 height 12
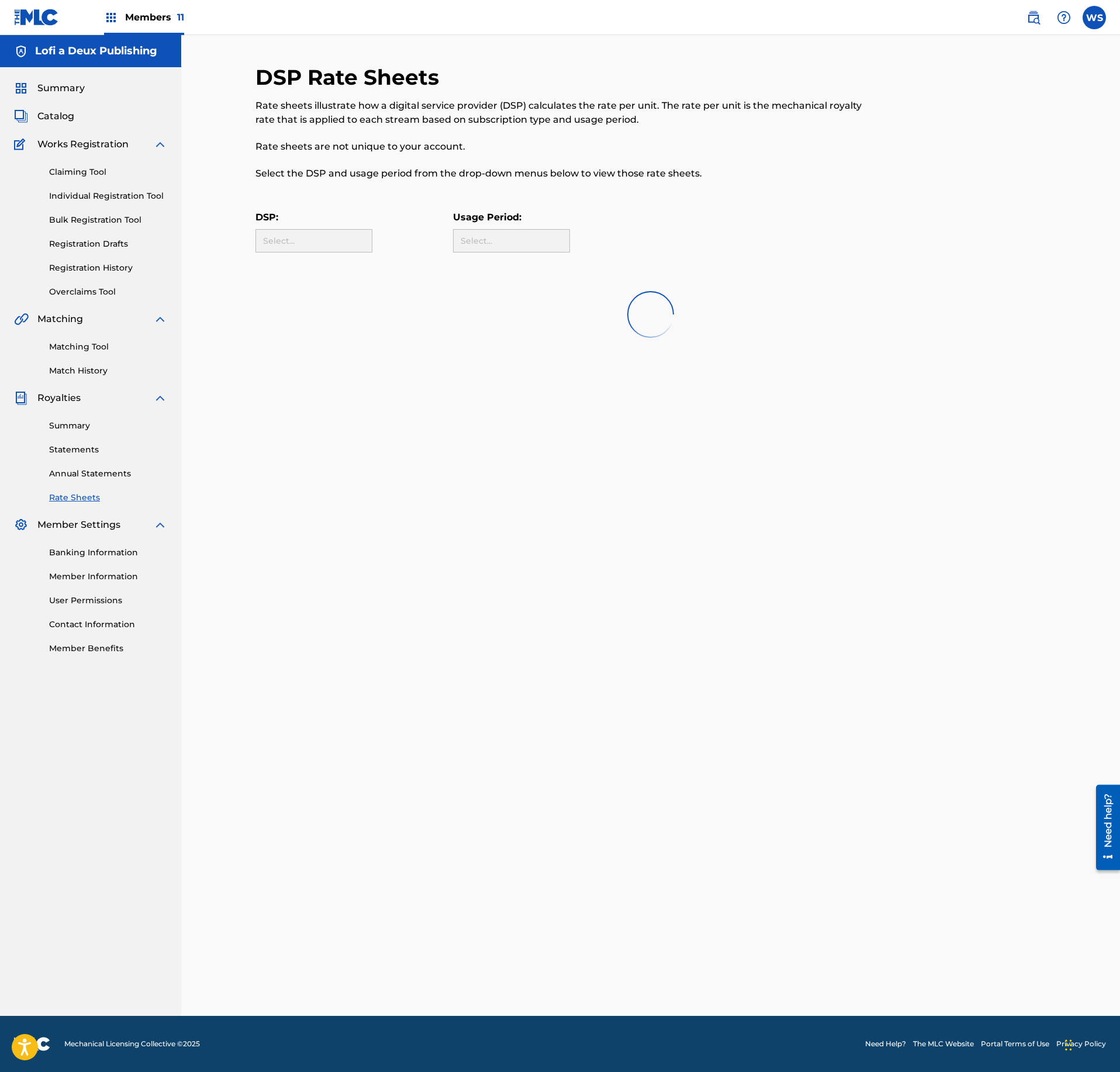
click at [76, 361] on div "Matching Tool Match History" at bounding box center [90, 352] width 153 height 51
click at [80, 385] on div "Summary Catalog Works Registration Claiming Tool Individual Registration Tool B…" at bounding box center [90, 368] width 181 height 601
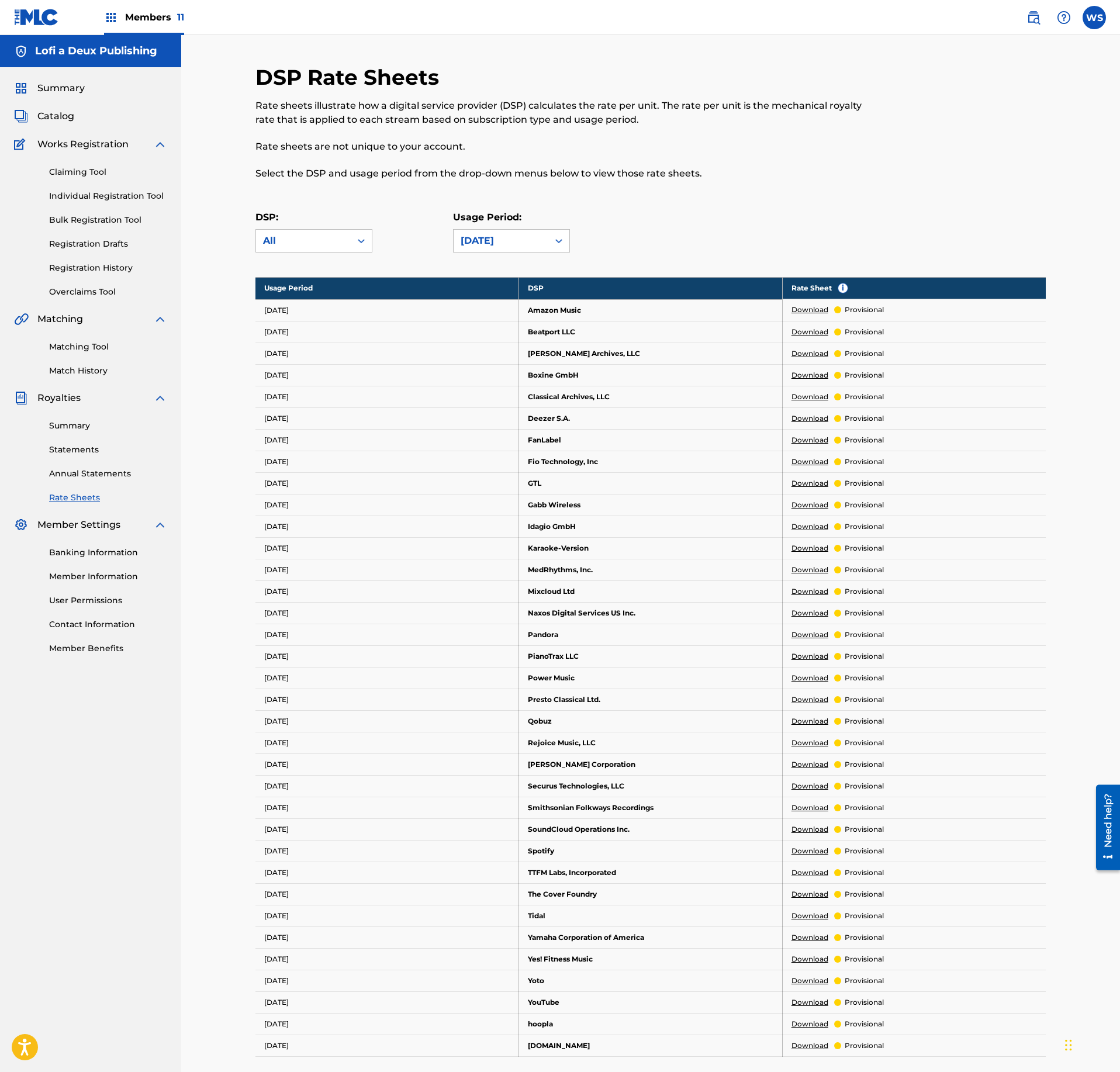
click at [66, 112] on span "Catalog" at bounding box center [56, 116] width 37 height 14
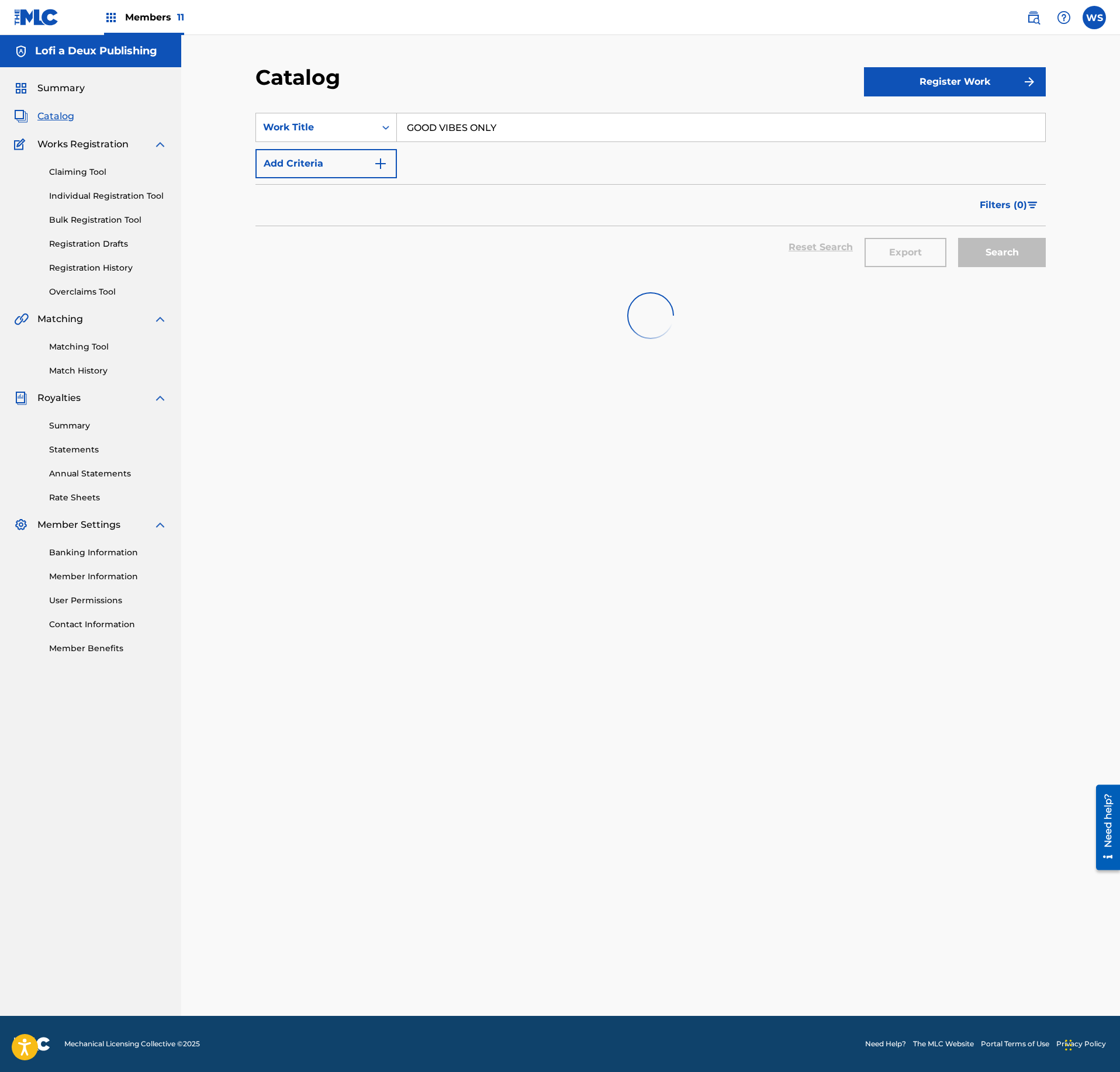
click at [66, 72] on div "Summary Catalog Works Registration Claiming Tool Individual Registration Tool B…" at bounding box center [90, 368] width 181 height 601
click at [66, 84] on span "Summary" at bounding box center [61, 88] width 47 height 14
